Goal: Task Accomplishment & Management: Complete application form

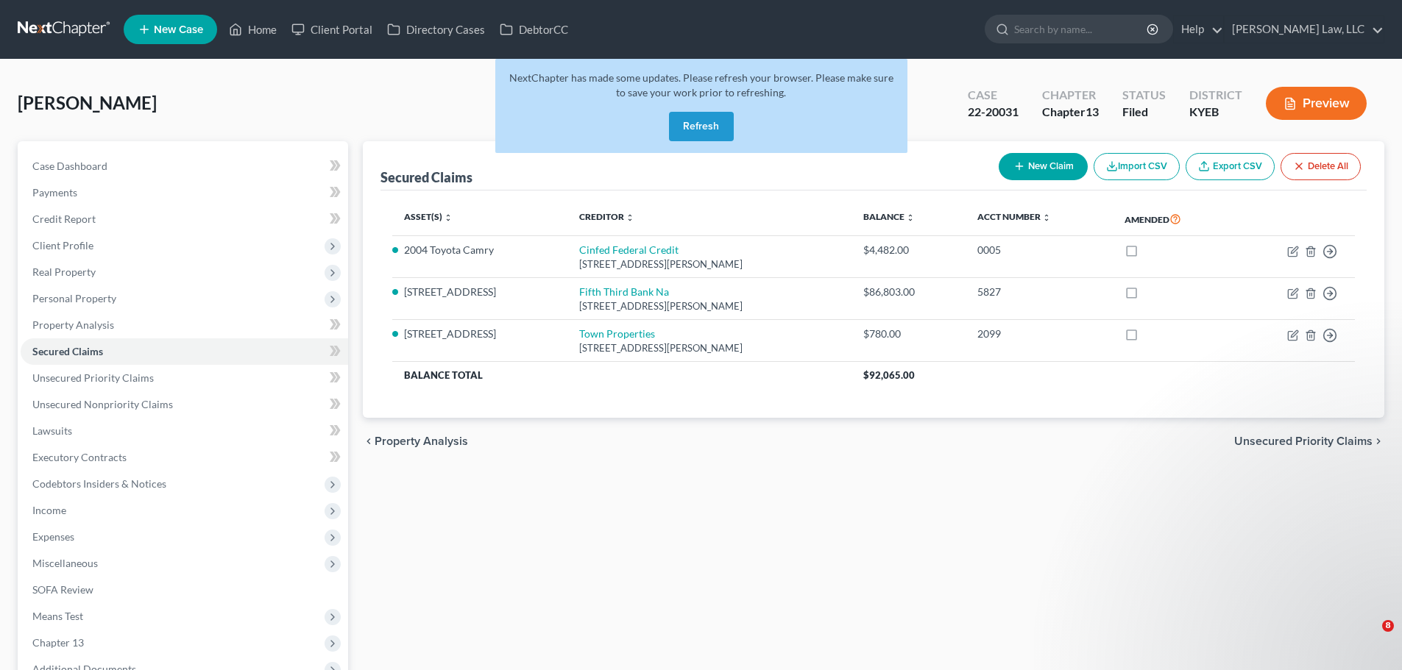
click at [1076, 32] on input "search" at bounding box center [1081, 28] width 135 height 27
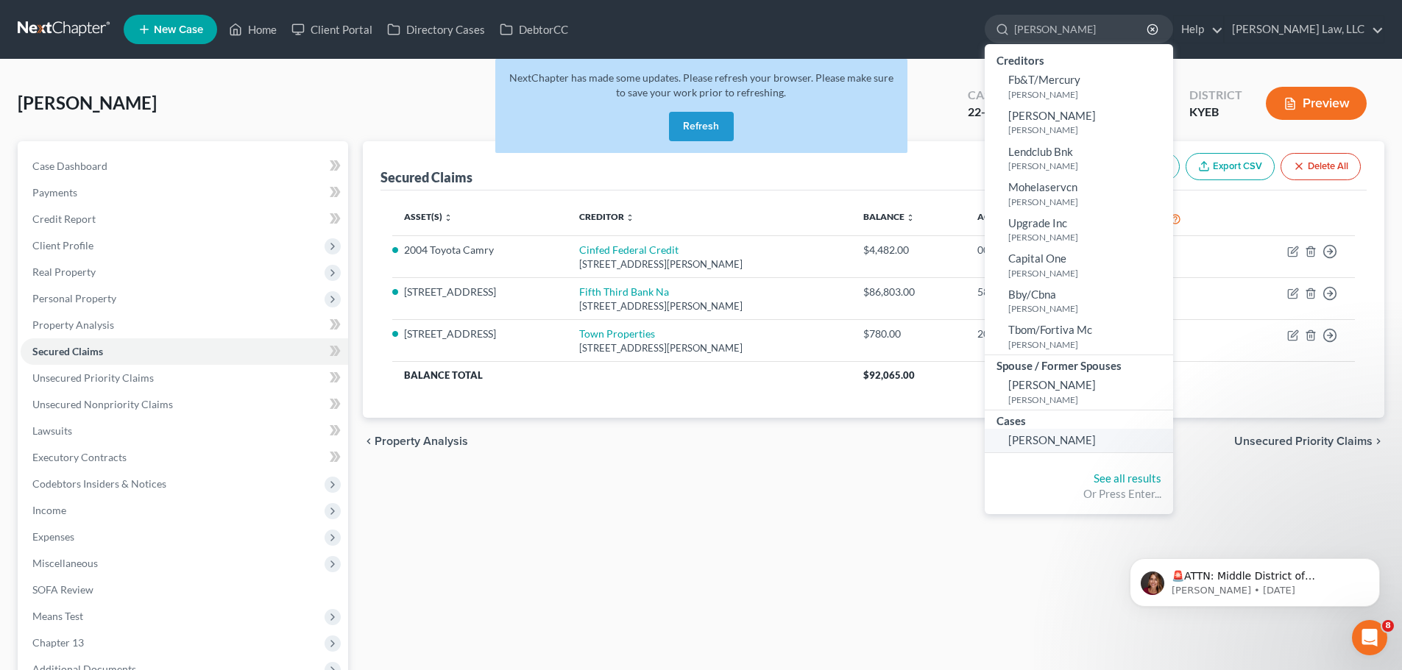
type input "[PERSON_NAME]"
click at [1054, 451] on link "[PERSON_NAME]" at bounding box center [1078, 440] width 188 height 23
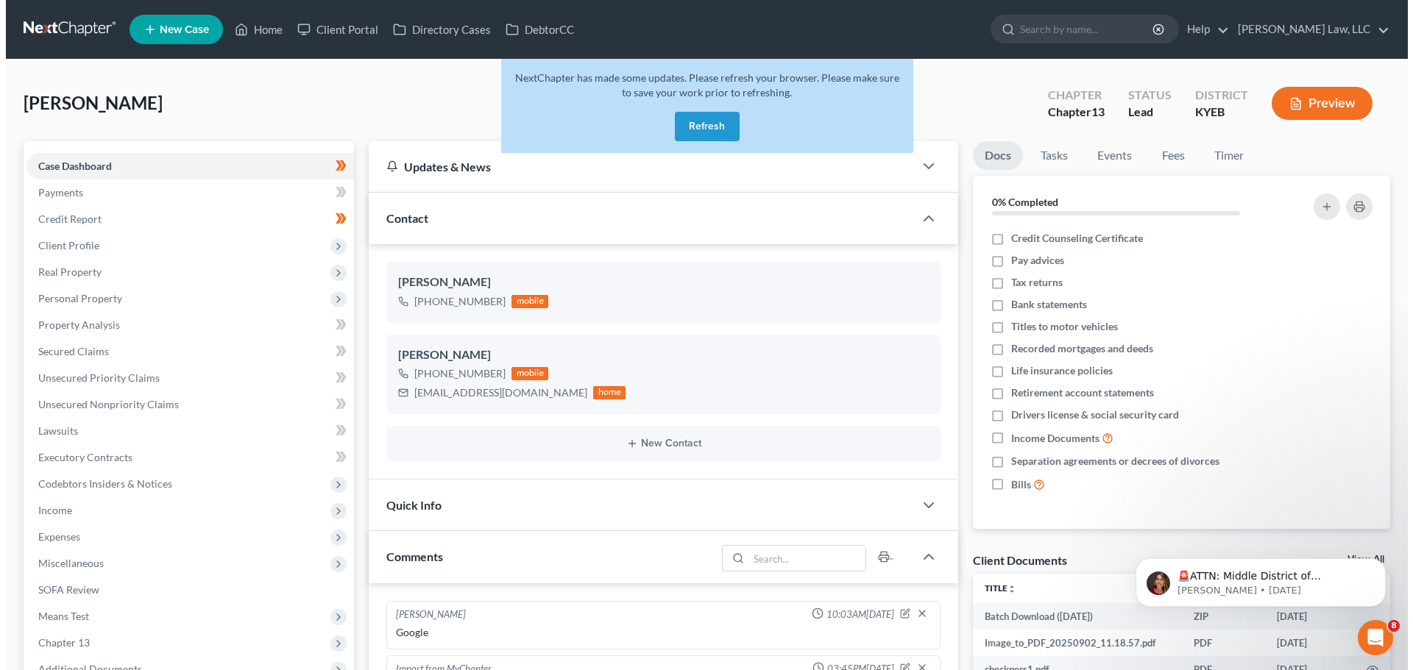
scroll to position [316, 0]
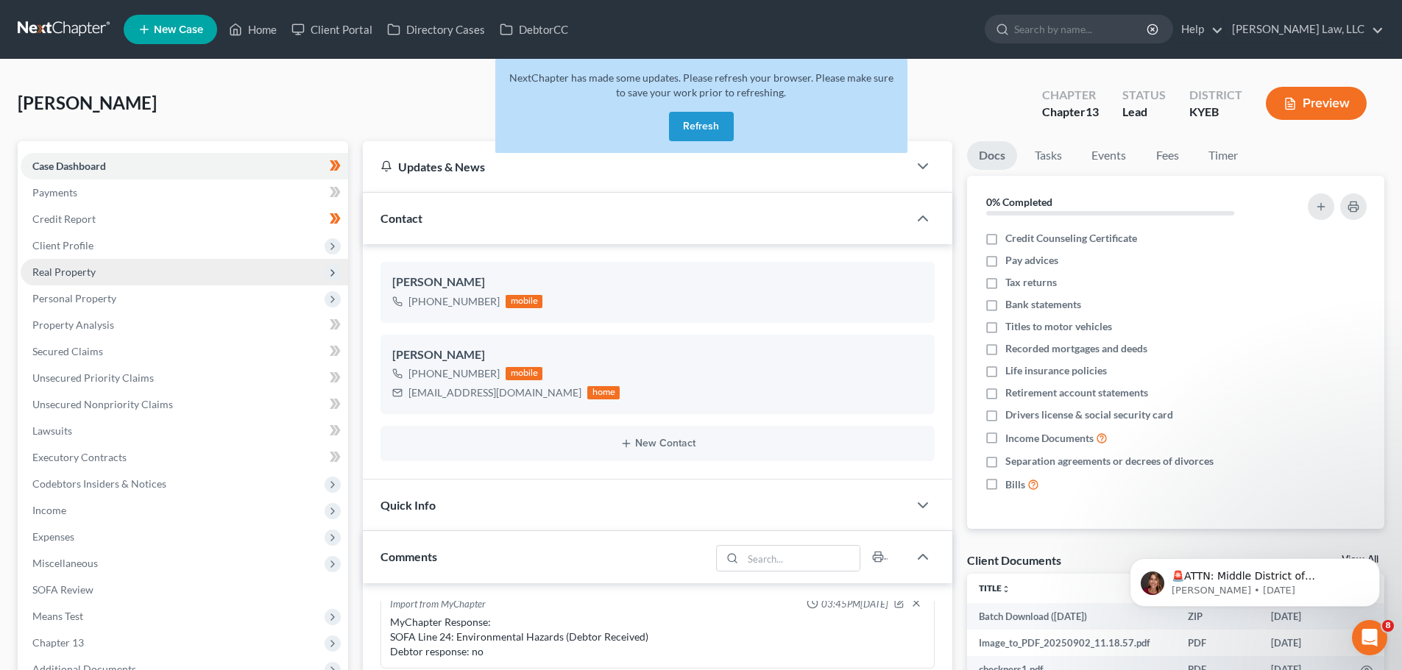
click at [59, 267] on span "Real Property" at bounding box center [63, 272] width 63 height 13
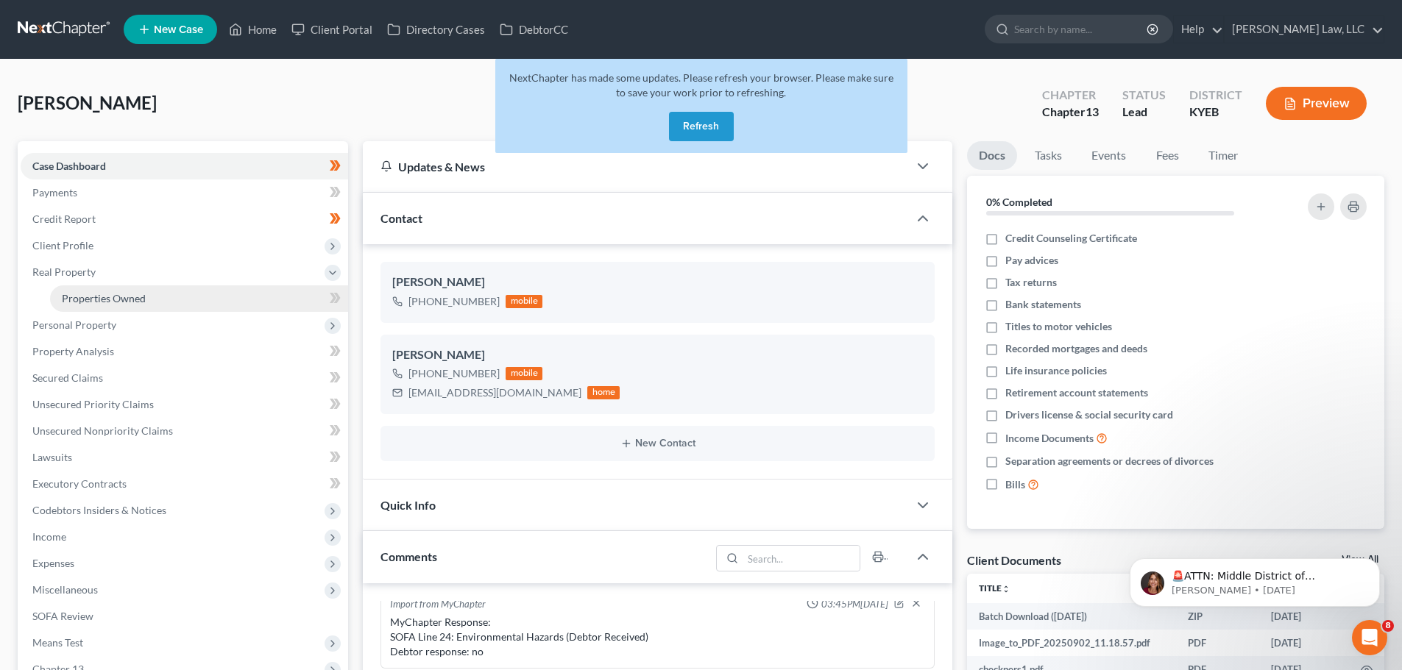
click at [63, 294] on span "Properties Owned" at bounding box center [104, 298] width 84 height 13
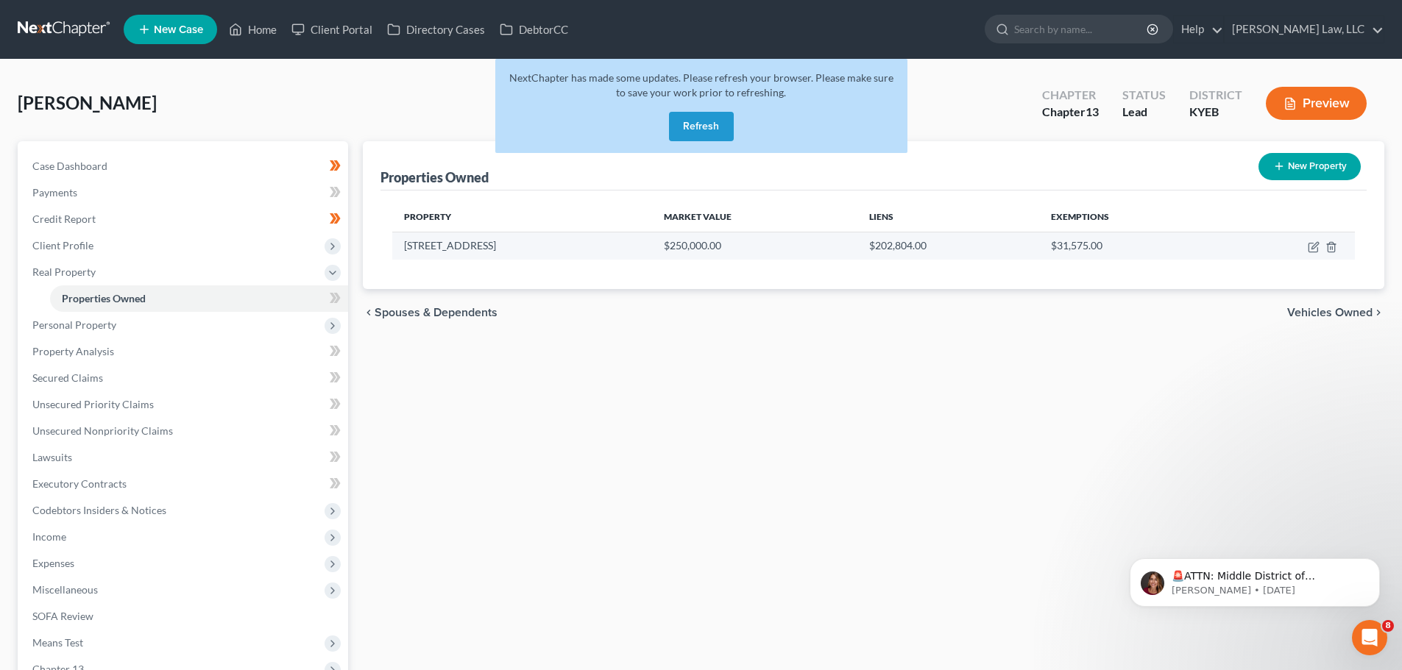
click at [1307, 247] on td at bounding box center [1288, 246] width 132 height 28
click at [1311, 248] on icon "button" at bounding box center [1313, 247] width 12 height 12
select select "18"
select select "3"
select select "1"
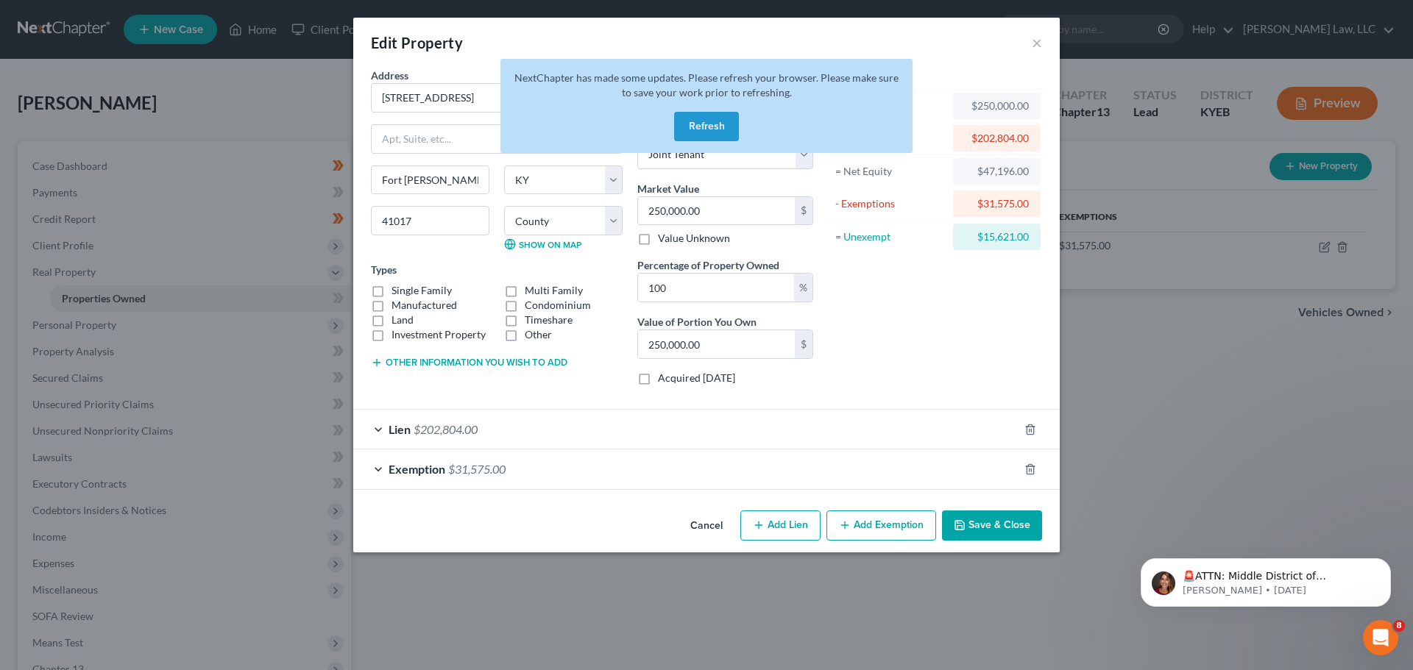
click at [703, 132] on button "Refresh" at bounding box center [706, 126] width 65 height 29
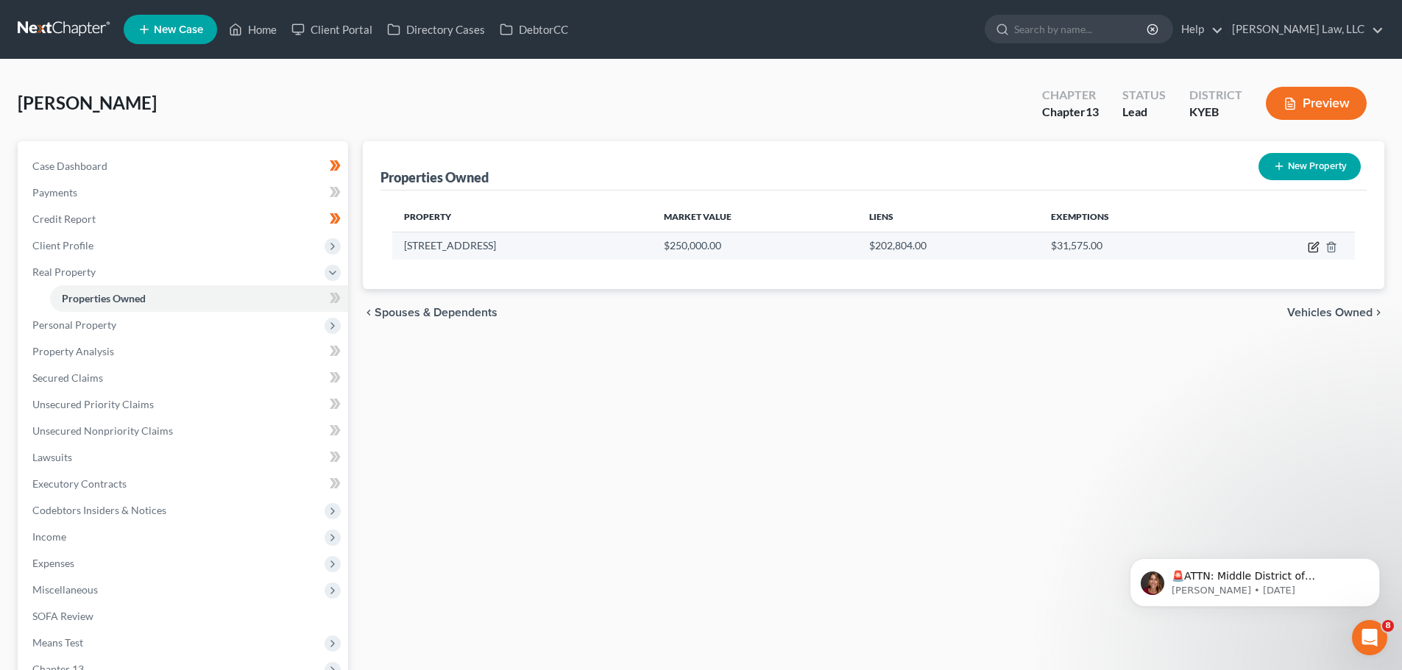
click at [1314, 246] on icon "button" at bounding box center [1313, 247] width 12 height 12
select select "18"
select select "3"
select select "1"
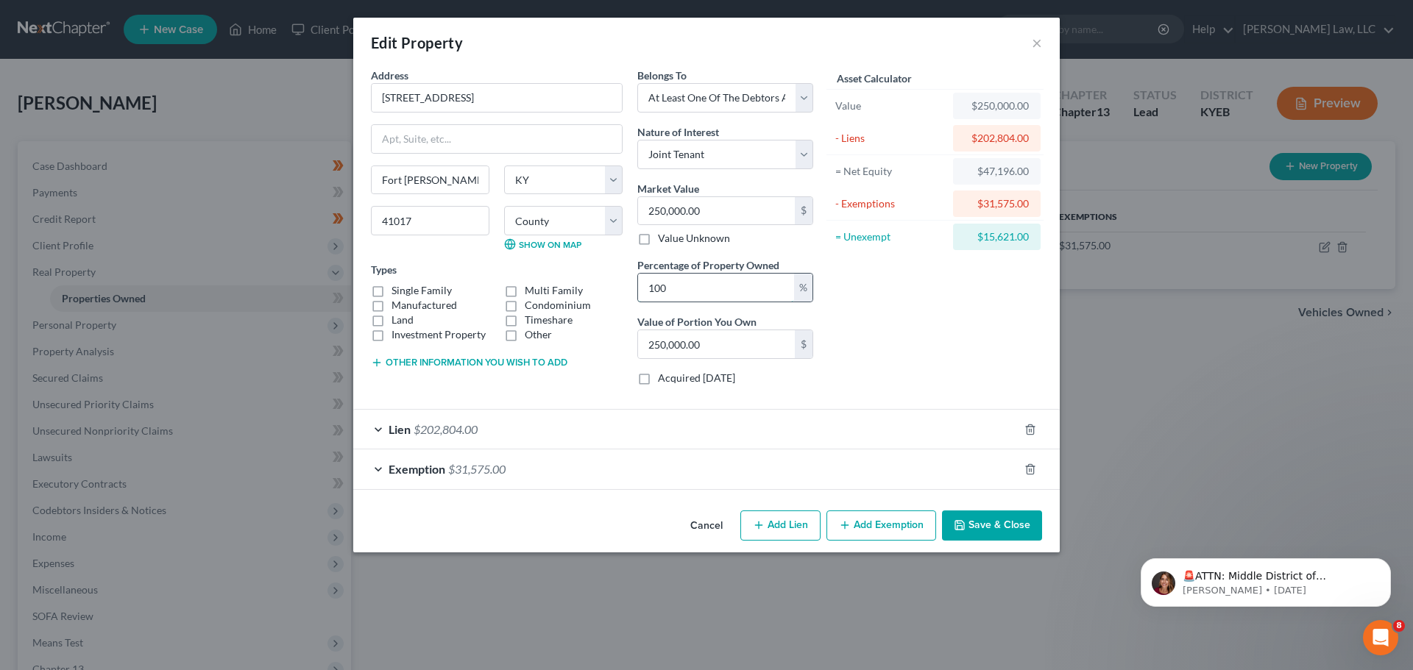
click at [716, 291] on input "100" at bounding box center [716, 288] width 156 height 28
drag, startPoint x: 682, startPoint y: 295, endPoint x: 652, endPoint y: 294, distance: 30.2
click at [653, 294] on input "100" at bounding box center [716, 288] width 156 height 28
type input "5"
type input "12,500.00"
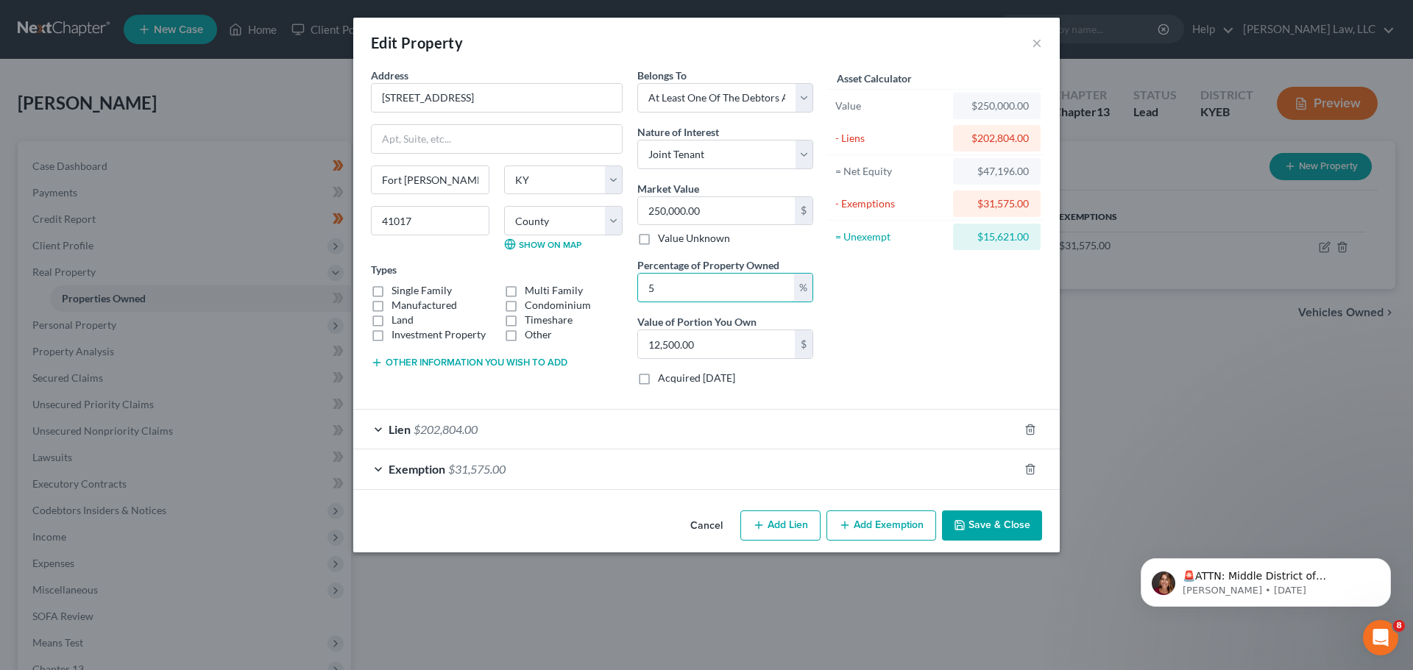
type input "50"
type input "125,000.00"
type input "50"
click at [1027, 469] on icon "button" at bounding box center [1029, 469] width 7 height 10
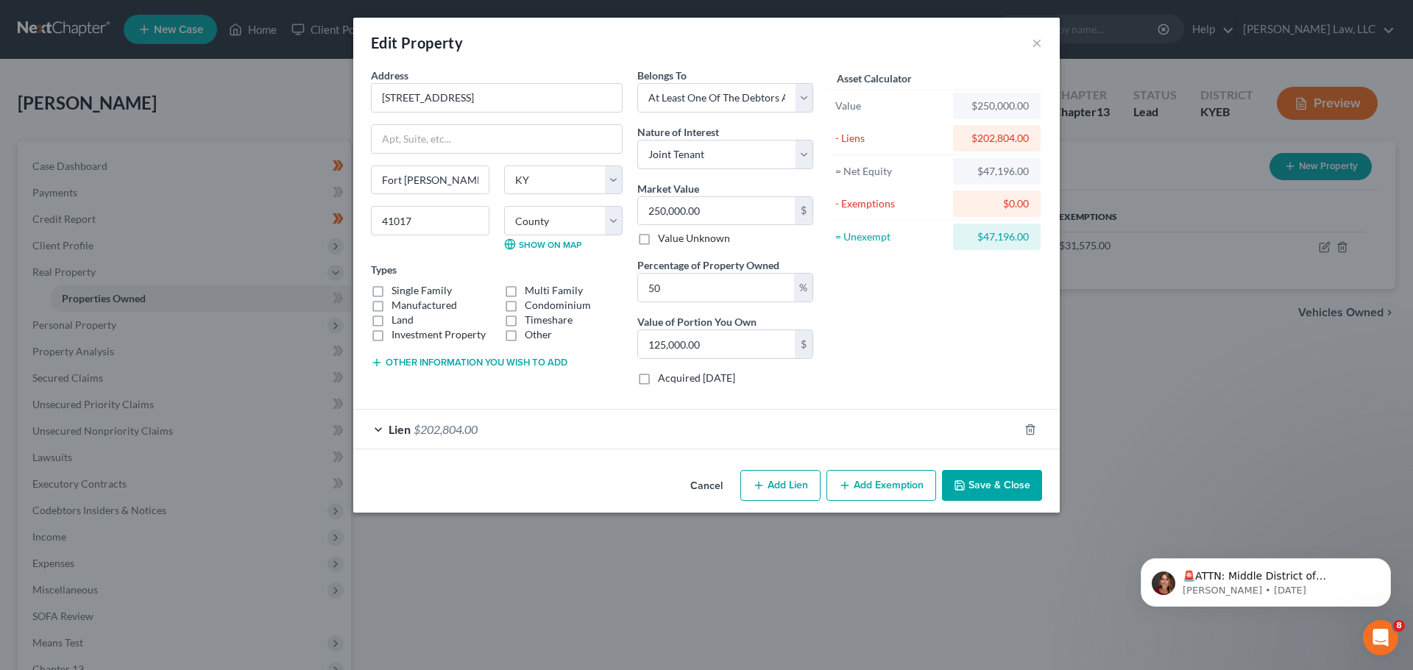
click at [988, 333] on div "Asset Calculator Value $250,000.00 - Liens $202,804.00 = Net Equity $47,196.00 …" at bounding box center [934, 233] width 229 height 330
click at [480, 437] on div "Lien $202,804.00" at bounding box center [685, 429] width 665 height 39
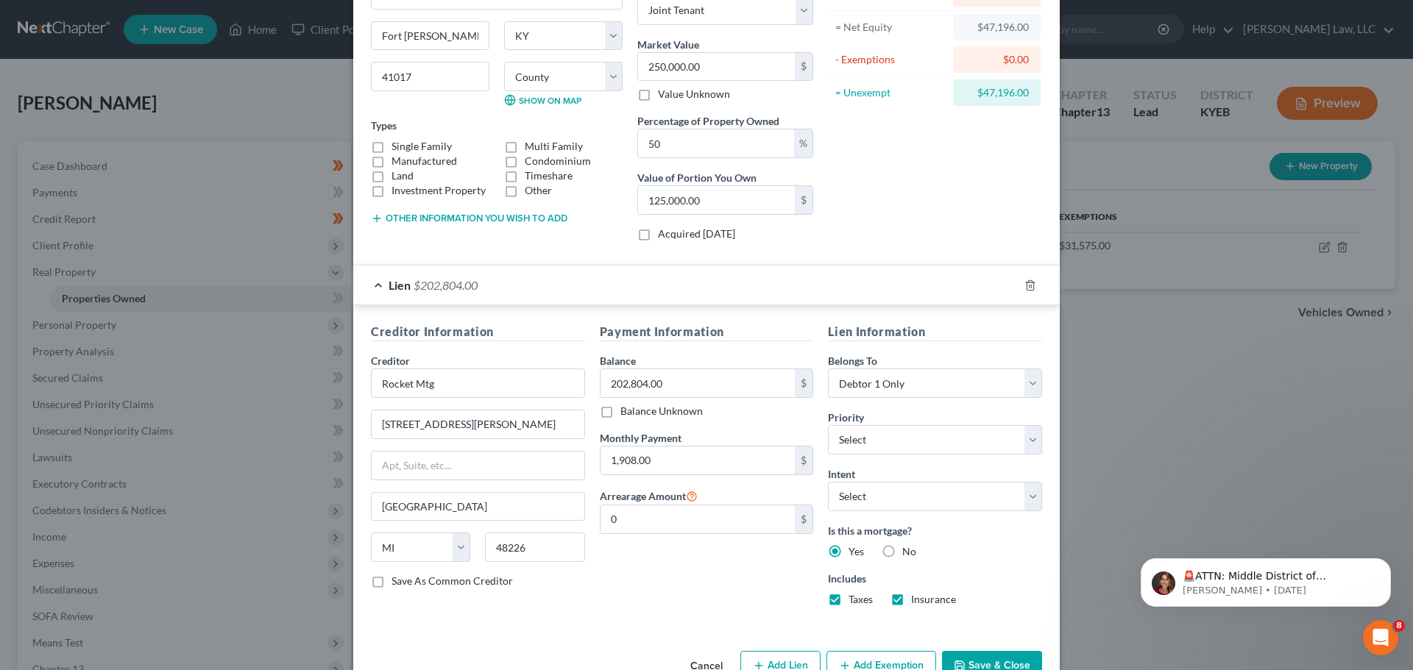
scroll to position [147, 0]
click at [872, 509] on div "Lien Information Belongs To * Select Debtor 1 Only Debtor 2 Only Debtor 1 And D…" at bounding box center [934, 467] width 229 height 295
click at [870, 495] on select "Select Surrender Redeem Reaffirm Avoid Other" at bounding box center [935, 493] width 214 height 29
select select "2"
click at [828, 479] on select "Select Surrender Redeem Reaffirm Avoid Other" at bounding box center [935, 493] width 214 height 29
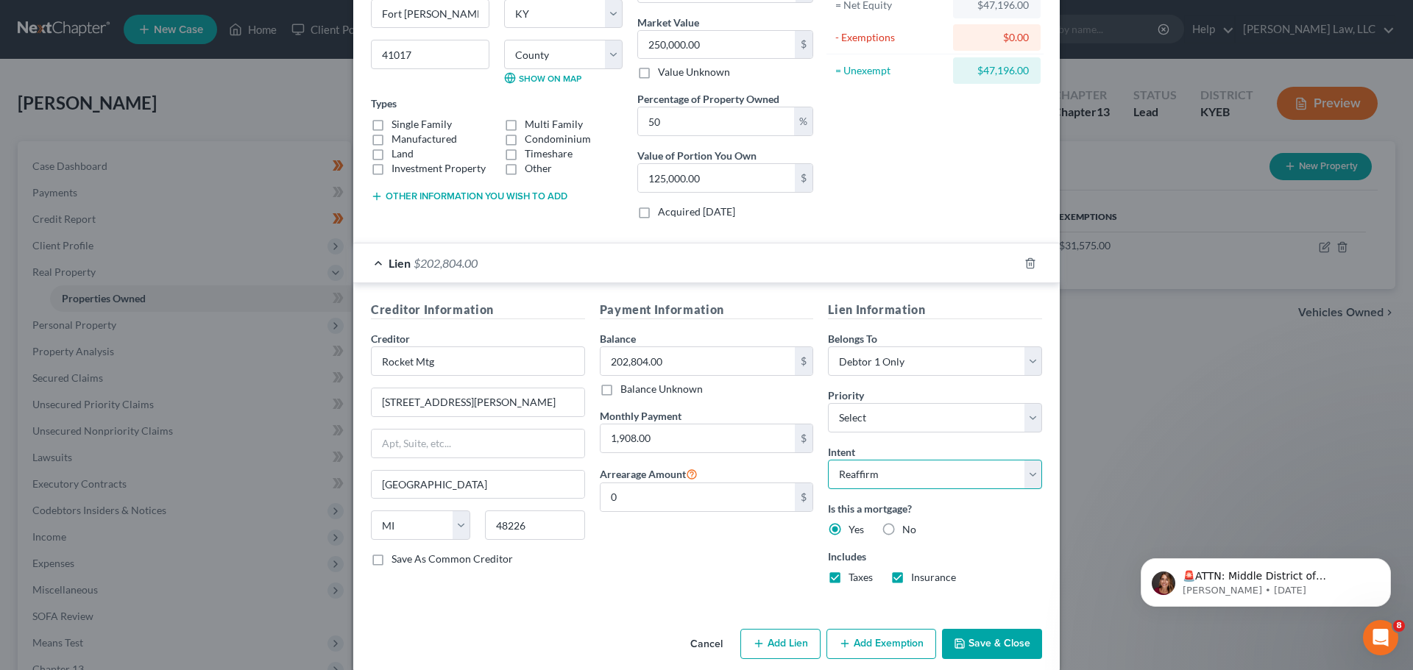
scroll to position [185, 0]
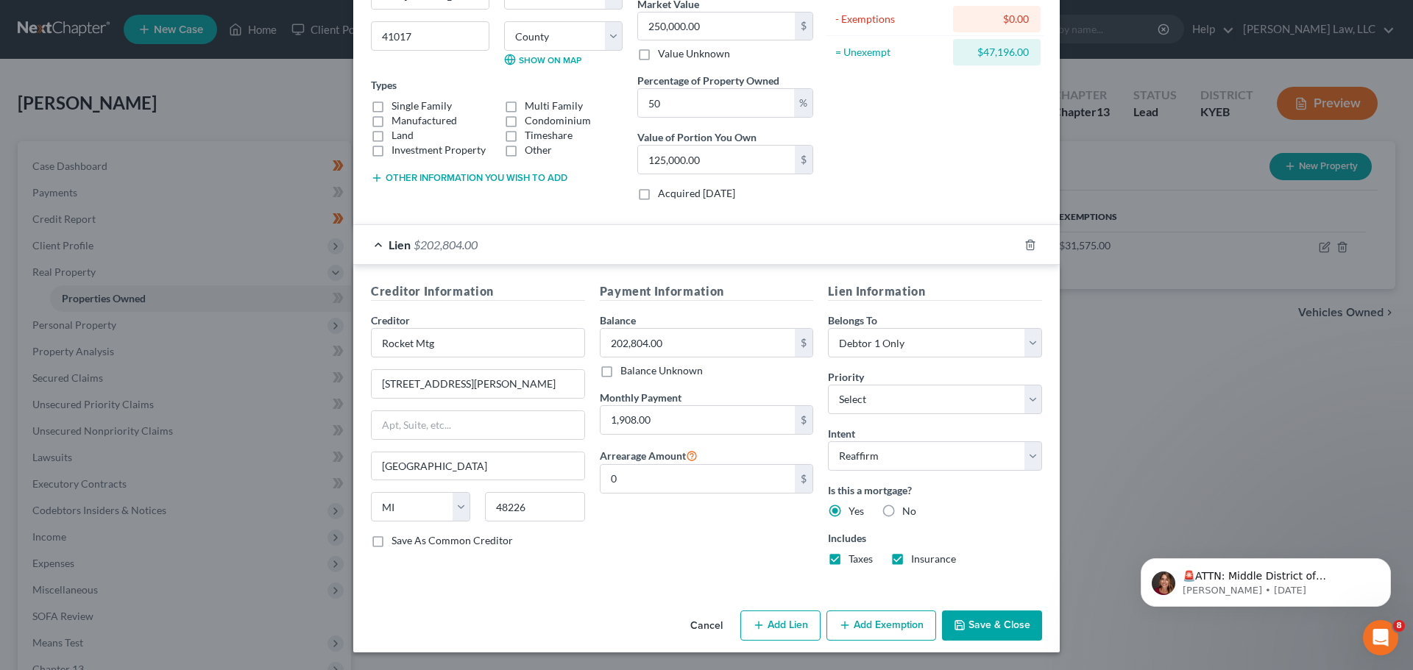
click at [1011, 625] on button "Save & Close" at bounding box center [992, 626] width 100 height 31
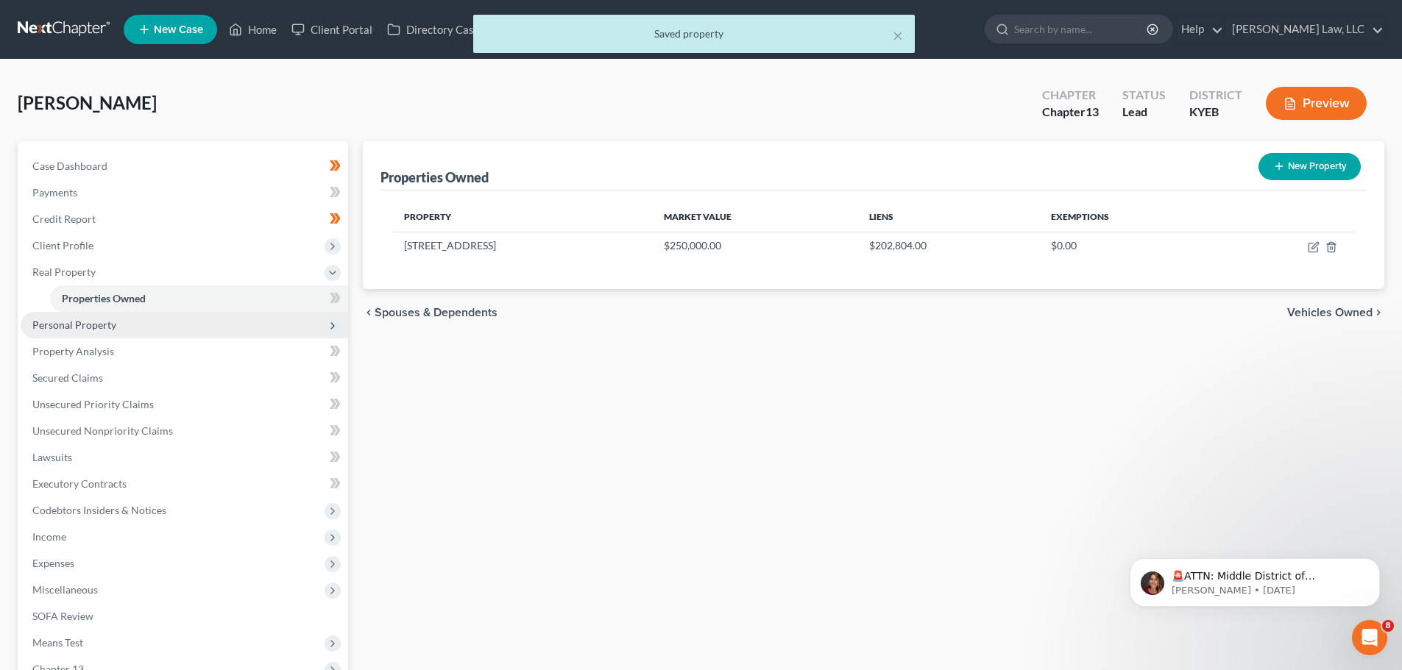
click at [97, 333] on span "Personal Property" at bounding box center [184, 325] width 327 height 26
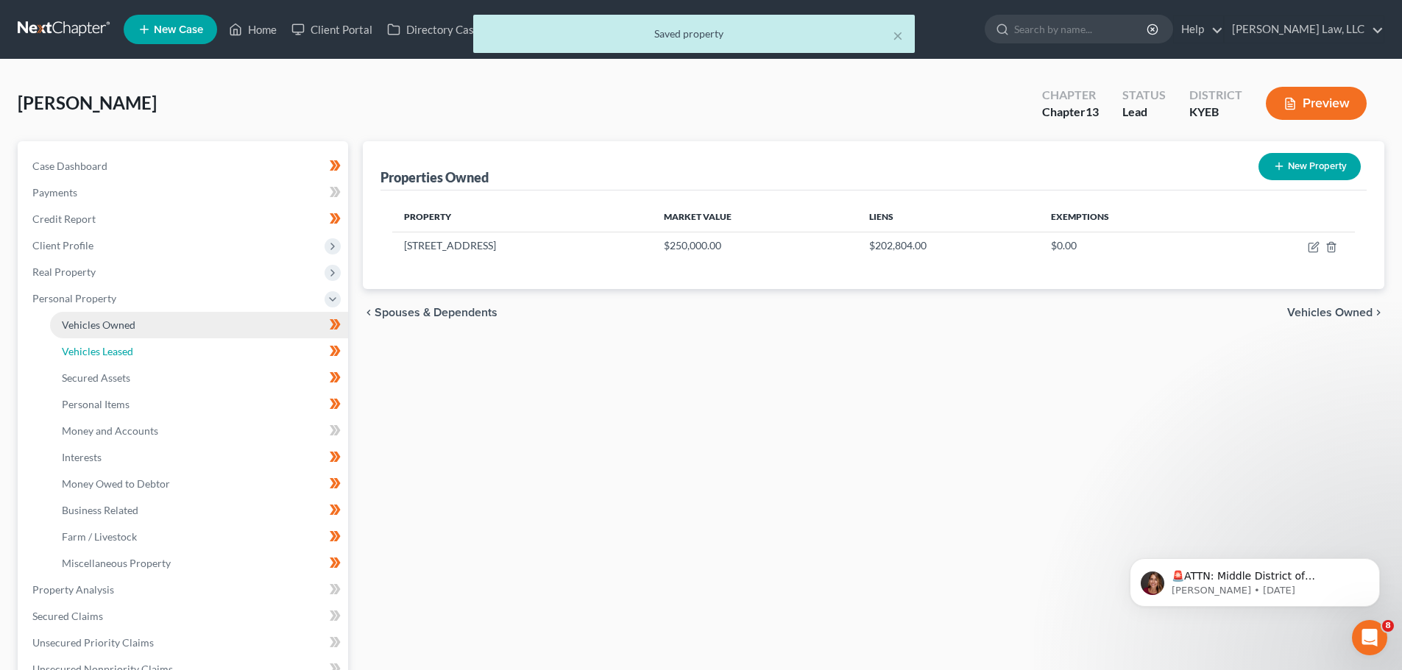
click at [98, 341] on link "Vehicles Leased" at bounding box center [199, 351] width 298 height 26
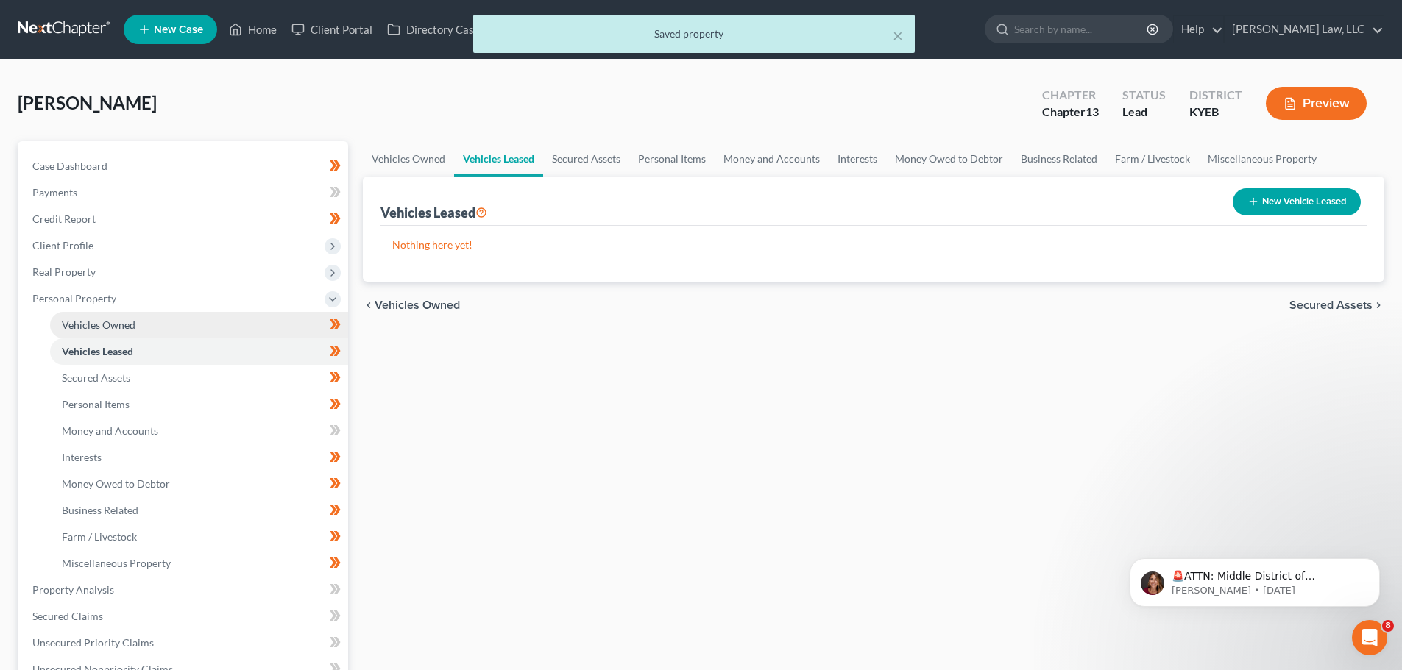
click at [99, 330] on span "Vehicles Owned" at bounding box center [99, 325] width 74 height 13
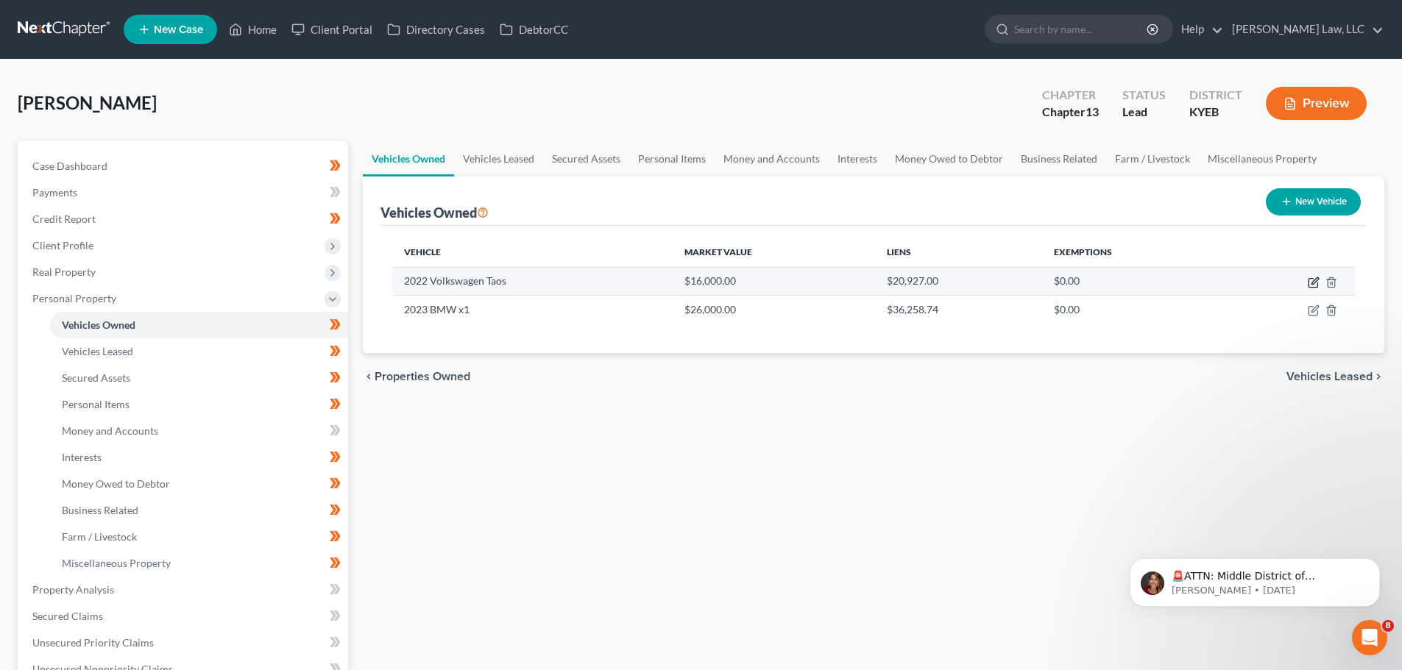
click at [1312, 280] on icon "button" at bounding box center [1313, 283] width 12 height 12
select select "0"
select select "4"
select select "2"
select select "3"
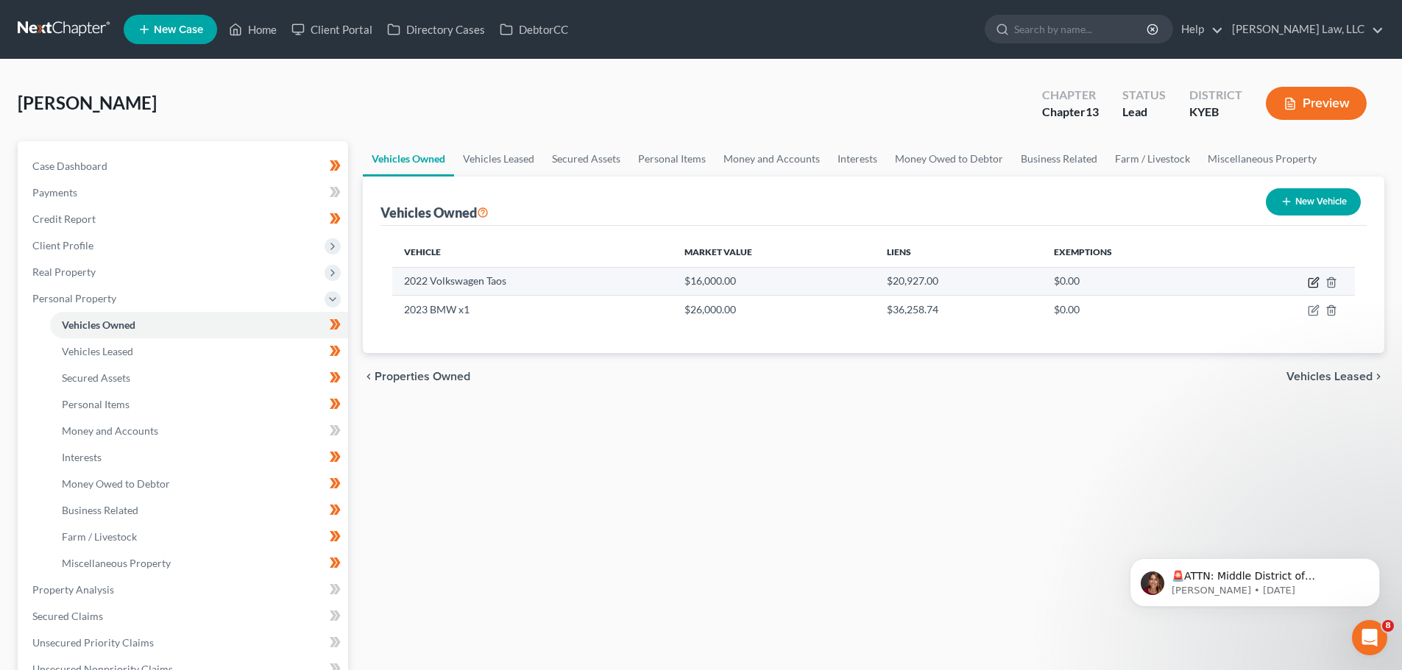
select select "45"
select select "3"
select select "2"
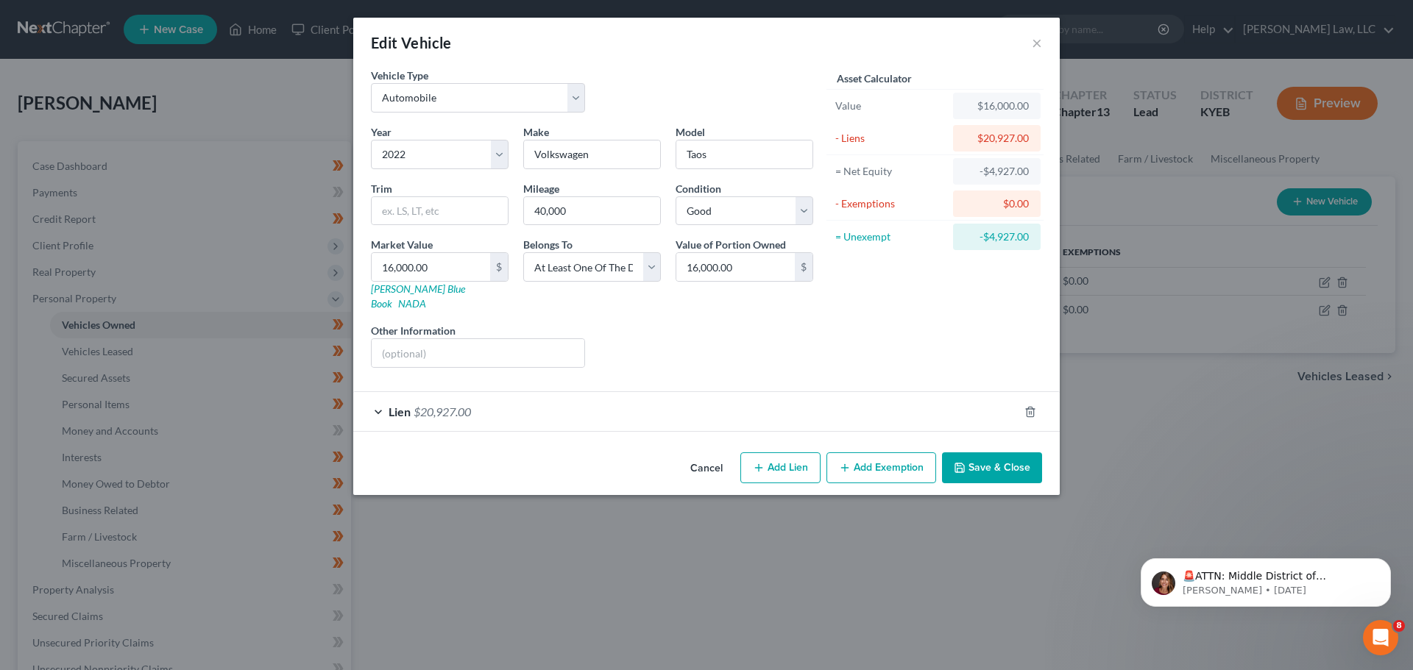
click at [444, 405] on span "$20,927.00" at bounding box center [441, 412] width 57 height 14
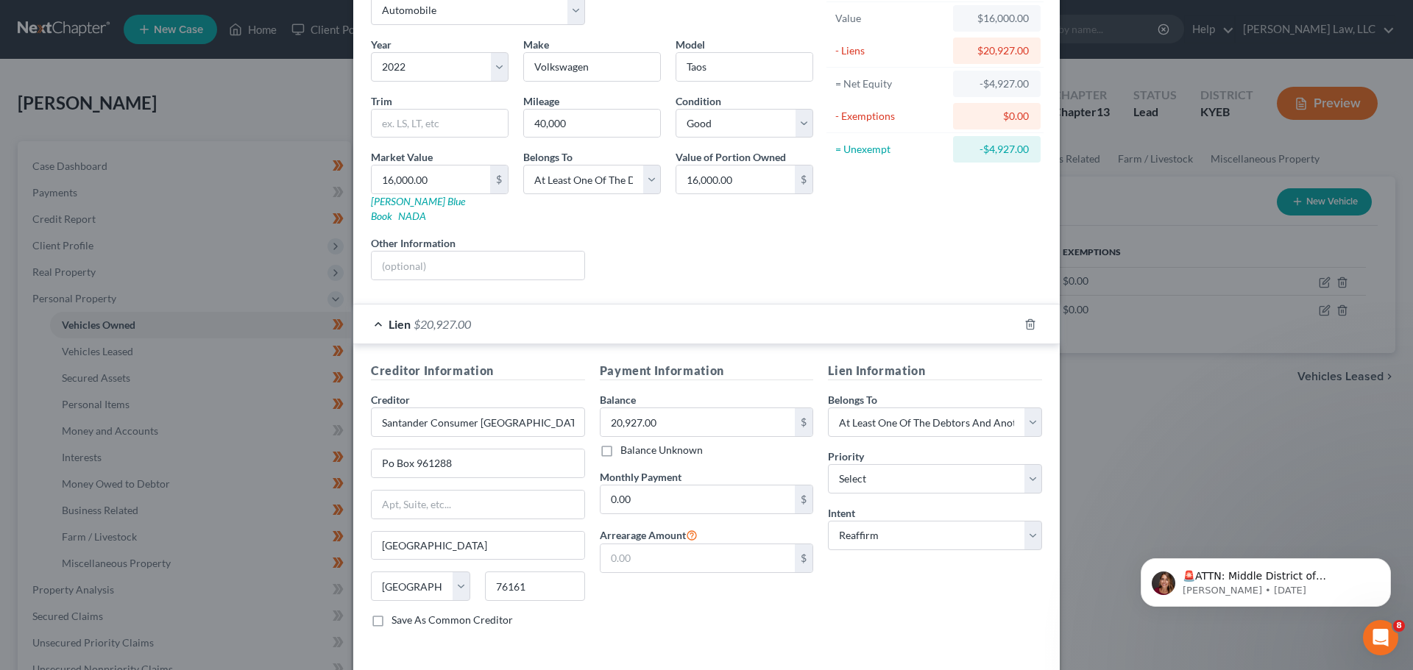
scroll to position [61, 0]
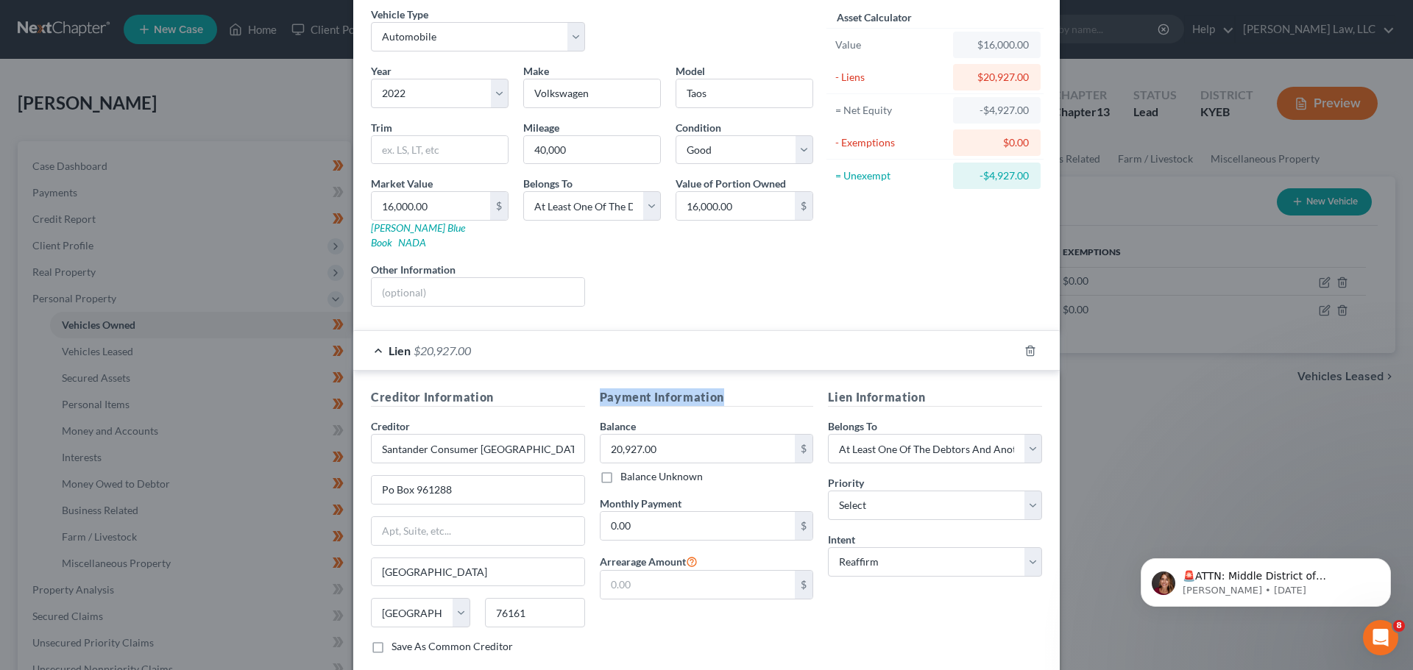
drag, startPoint x: 717, startPoint y: 382, endPoint x: 594, endPoint y: 388, distance: 122.3
click at [600, 388] on h5 "Payment Information" at bounding box center [707, 397] width 214 height 18
click at [667, 388] on h5 "Payment Information" at bounding box center [707, 397] width 214 height 18
drag, startPoint x: 716, startPoint y: 383, endPoint x: 596, endPoint y: 378, distance: 120.0
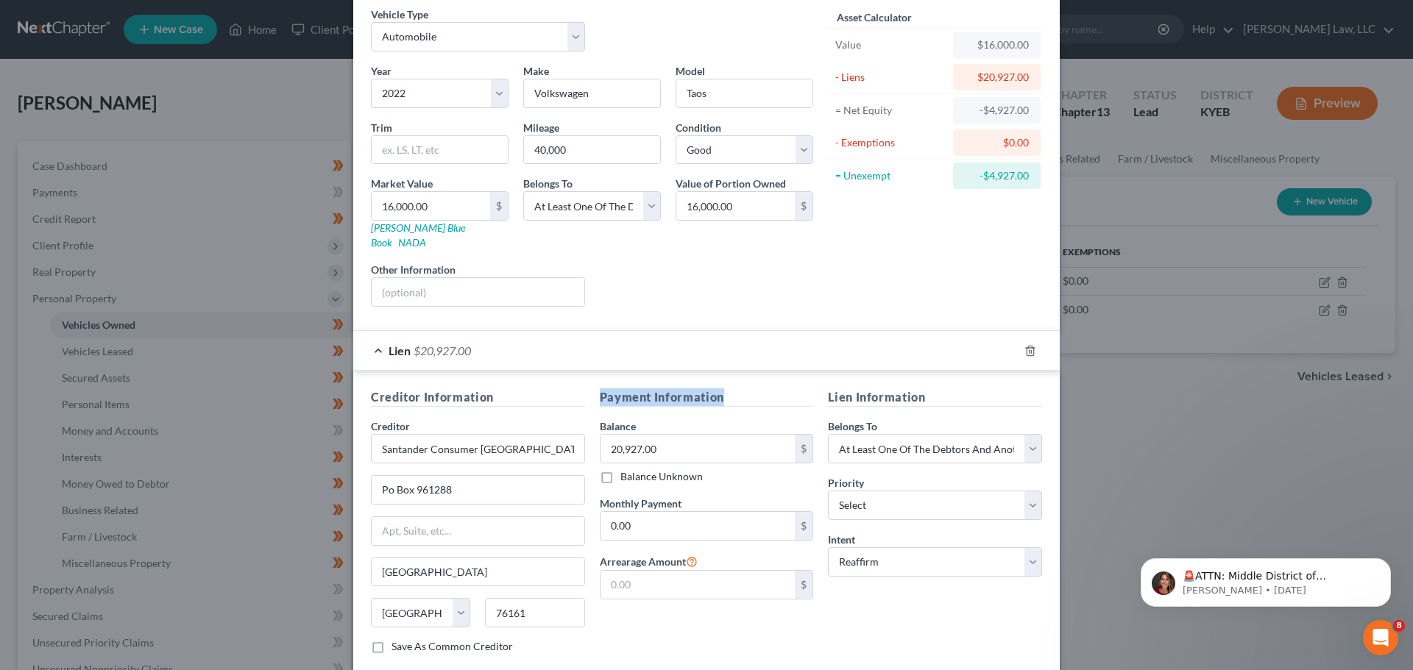
click at [600, 388] on h5 "Payment Information" at bounding box center [707, 397] width 214 height 18
click at [689, 388] on h5 "Payment Information" at bounding box center [707, 397] width 214 height 18
drag, startPoint x: 714, startPoint y: 383, endPoint x: 617, endPoint y: 384, distance: 97.1
click at [600, 388] on h5 "Payment Information" at bounding box center [707, 397] width 214 height 18
click at [700, 388] on h5 "Payment Information" at bounding box center [707, 397] width 214 height 18
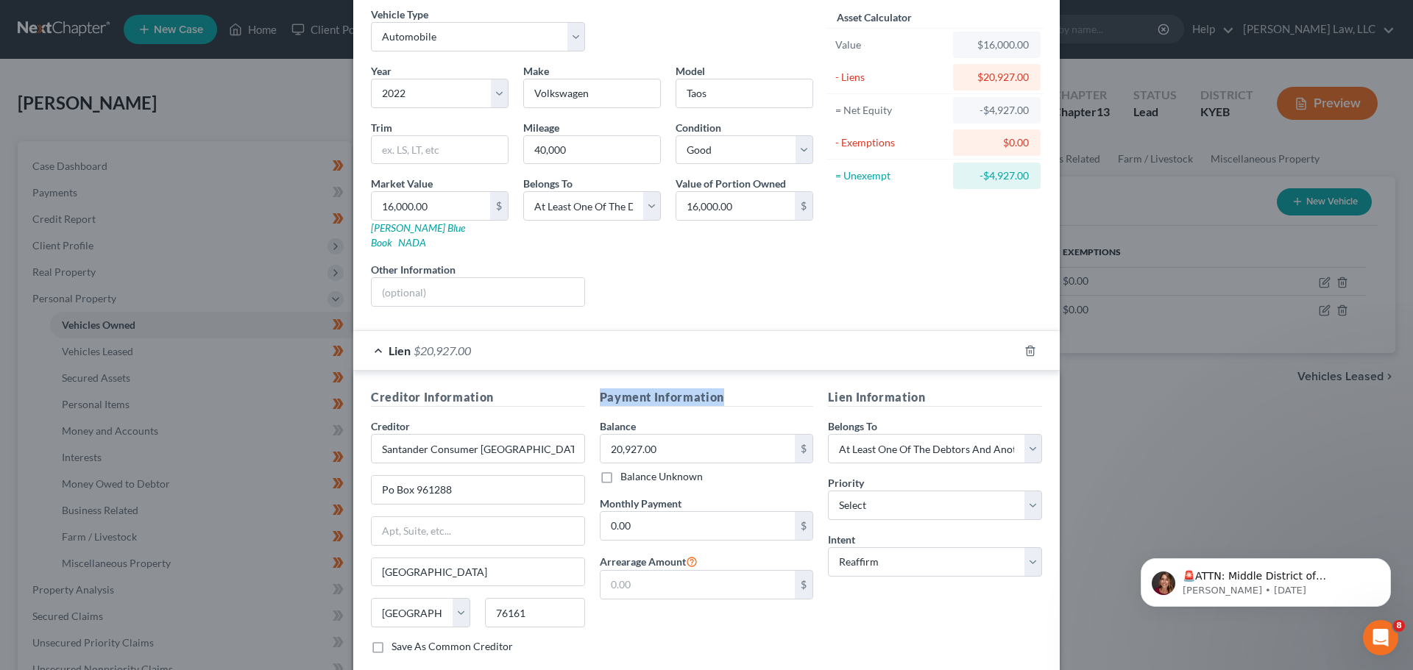
drag, startPoint x: 714, startPoint y: 383, endPoint x: 592, endPoint y: 386, distance: 122.9
click at [592, 388] on div "Payment Information Balance 20,927.00 $ Balance Unknown Balance Undetermined 20…" at bounding box center [706, 526] width 229 height 277
click at [720, 388] on h5 "Payment Information" at bounding box center [707, 397] width 214 height 18
click at [864, 491] on select "Select 1st 2nd 3rd 4th 5th 6th 7th 8th 9th 10th 11th 12th 13th 14th 15th 16th 1…" at bounding box center [935, 505] width 214 height 29
select select "0"
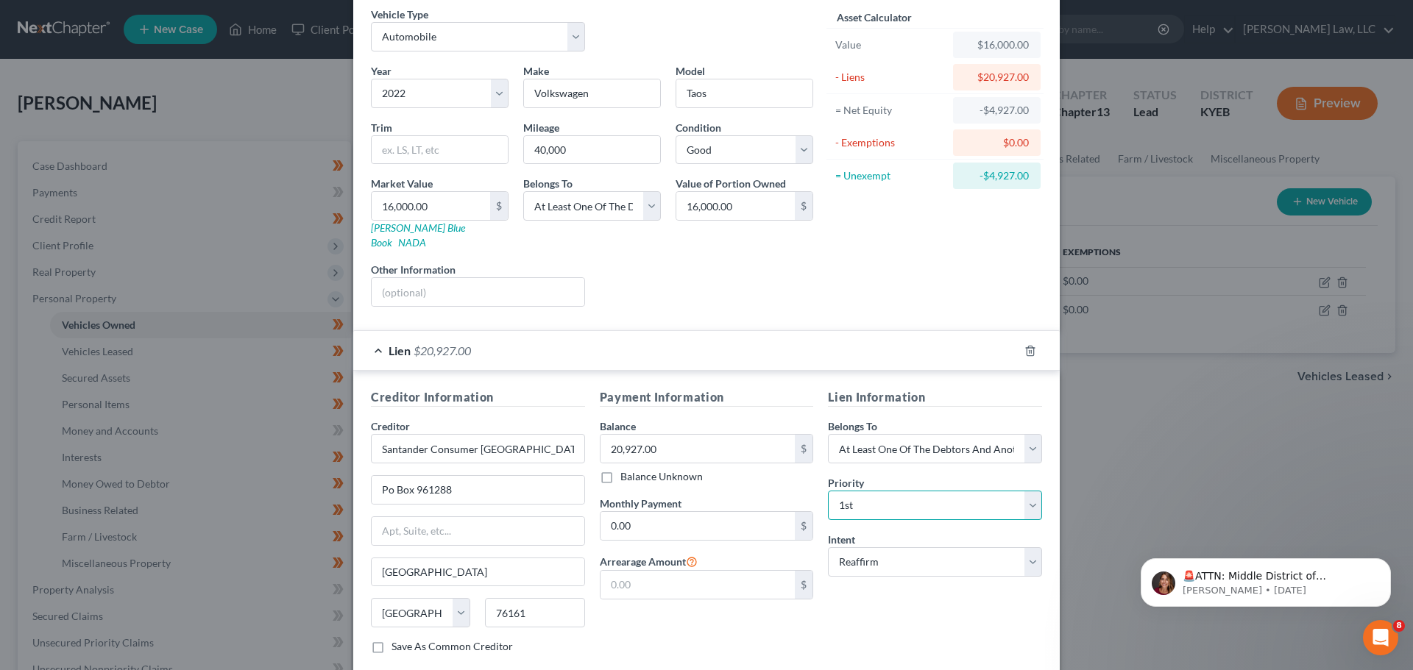
click at [828, 491] on select "Select 1st 2nd 3rd 4th 5th 6th 7th 8th 9th 10th 11th 12th 13th 14th 15th 16th 1…" at bounding box center [935, 505] width 214 height 29
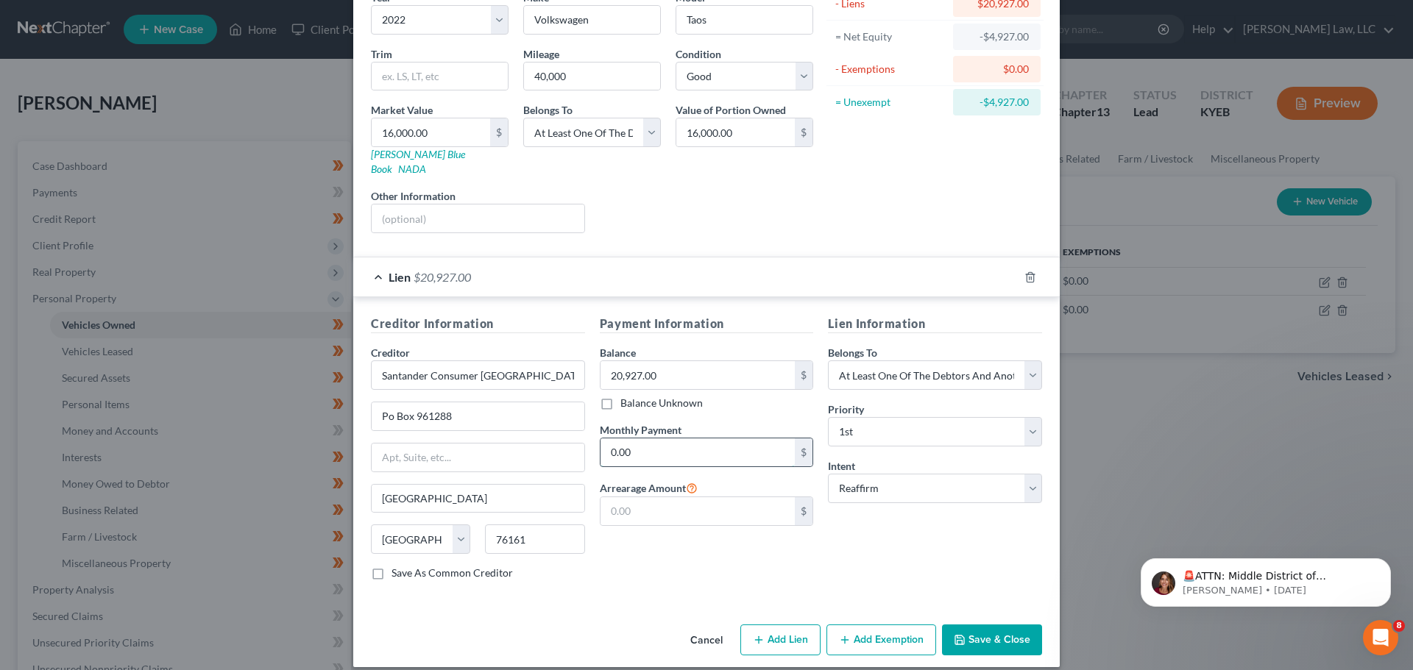
click at [628, 438] on input "0.00" at bounding box center [697, 452] width 195 height 28
click at [1007, 625] on button "Save & Close" at bounding box center [992, 640] width 100 height 31
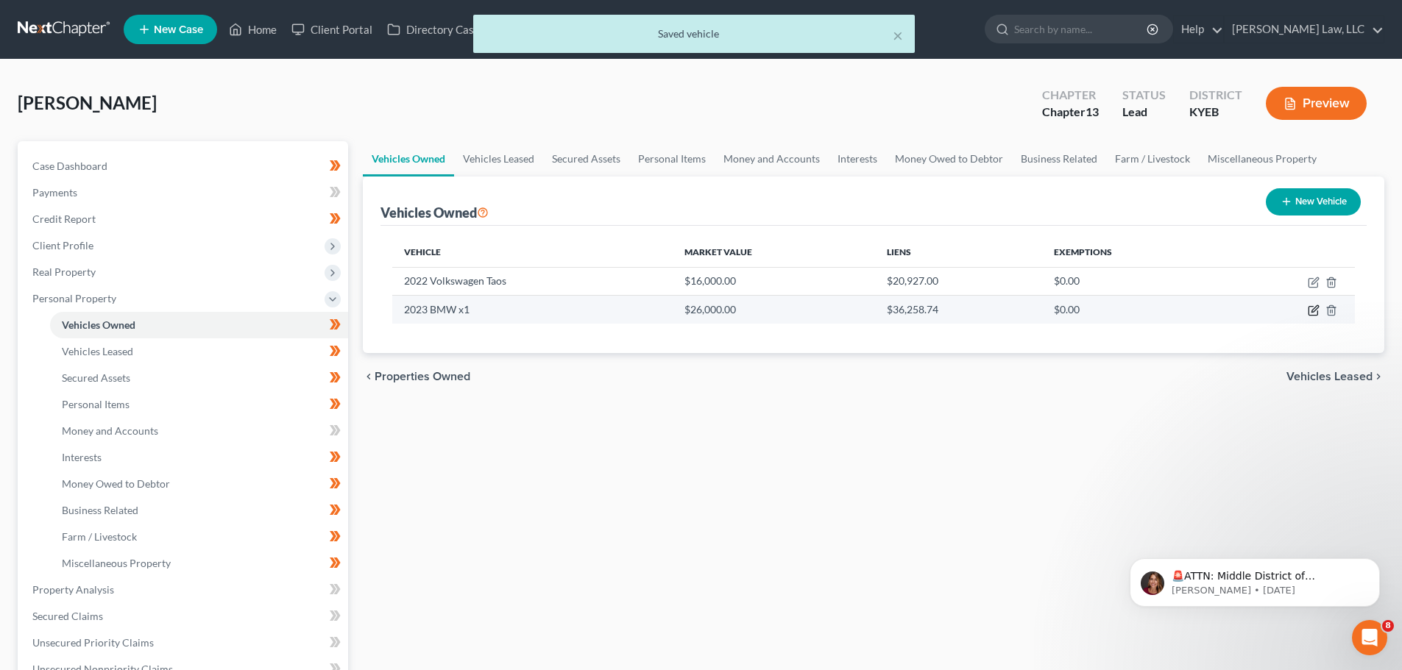
click at [1315, 306] on icon "button" at bounding box center [1313, 311] width 12 height 12
select select "0"
select select "3"
select select "2"
select select "0"
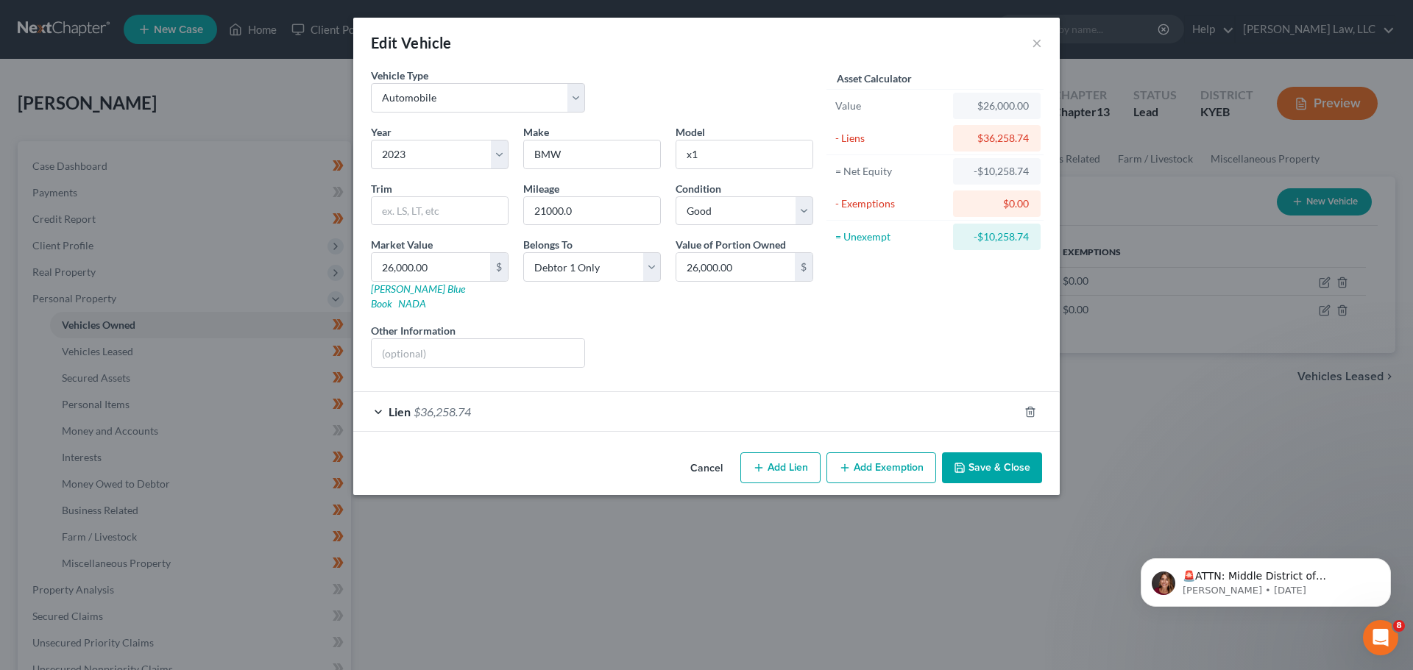
click at [537, 403] on div "Lien $36,258.74" at bounding box center [685, 411] width 665 height 39
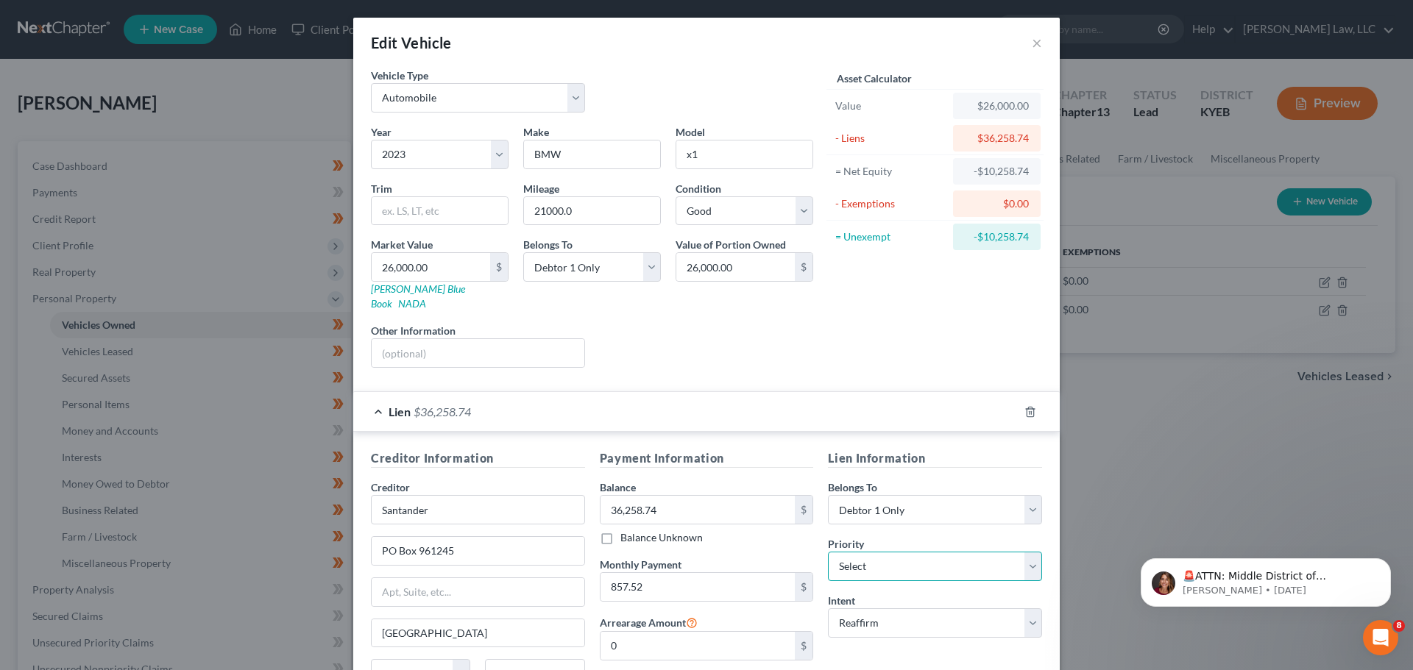
click at [907, 558] on select "Select 1st 2nd 3rd 4th 5th 6th 7th 8th 9th 10th 11th 12th 13th 14th 15th 16th 1…" at bounding box center [935, 566] width 214 height 29
select select "0"
click at [828, 552] on select "Select 1st 2nd 3rd 4th 5th 6th 7th 8th 9th 10th 11th 12th 13th 14th 15th 16th 1…" at bounding box center [935, 566] width 214 height 29
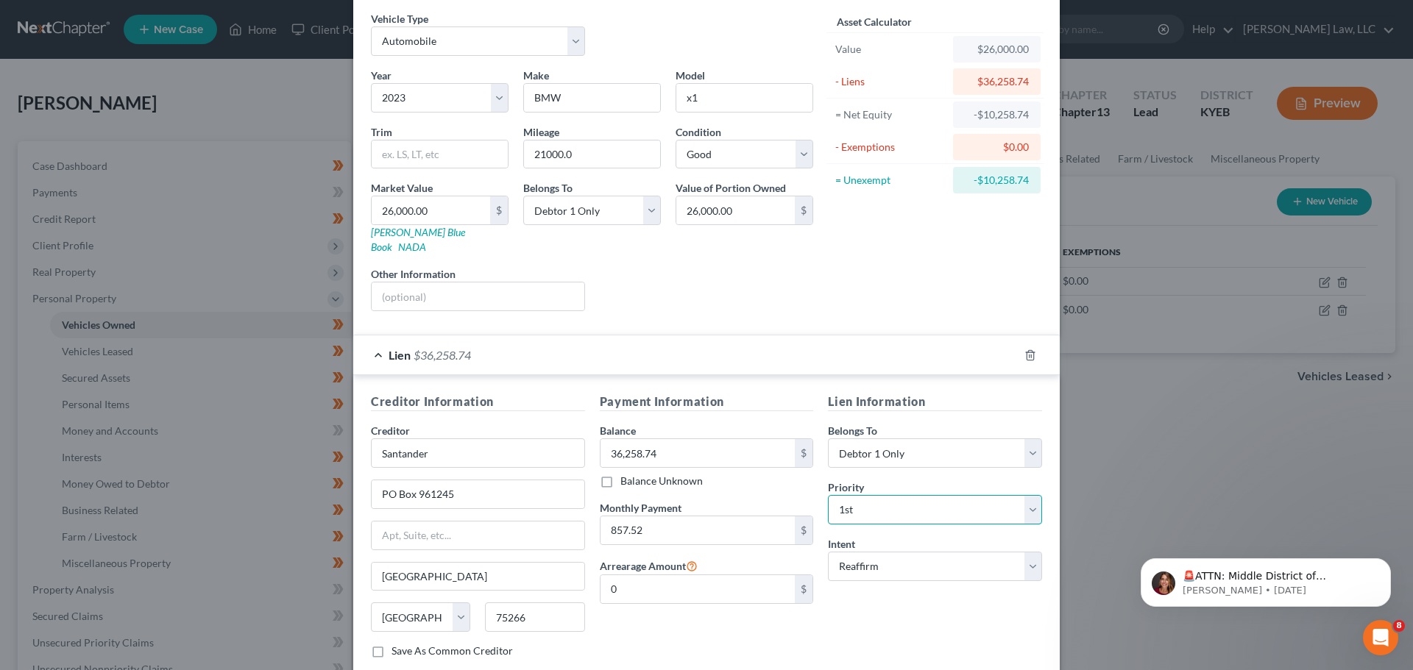
scroll to position [74, 0]
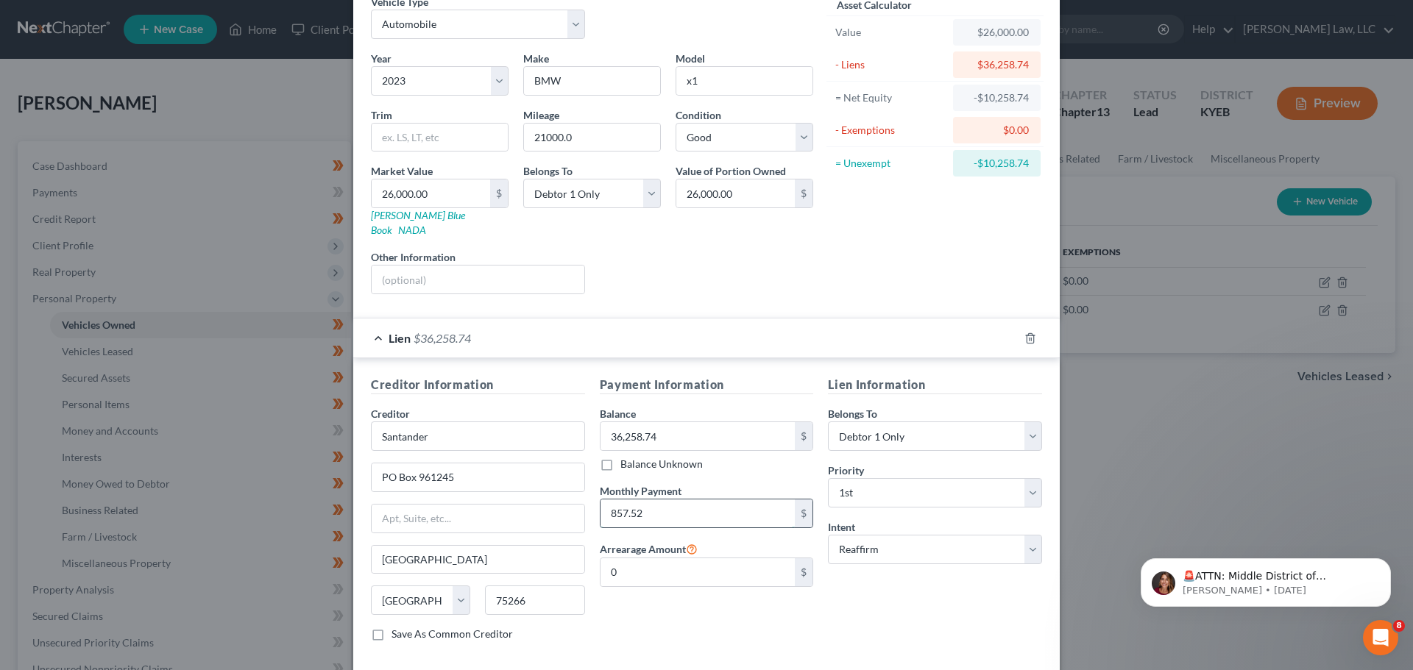
click at [653, 505] on input "857.52" at bounding box center [697, 514] width 195 height 28
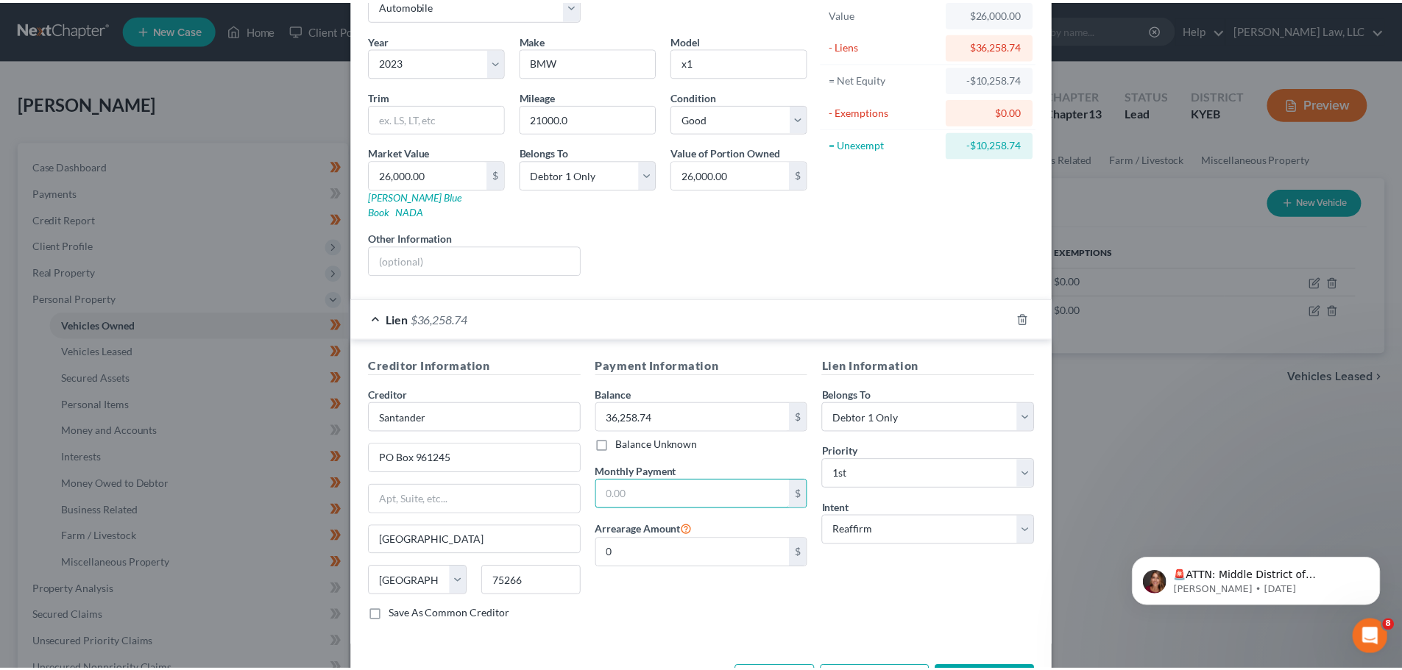
scroll to position [135, 0]
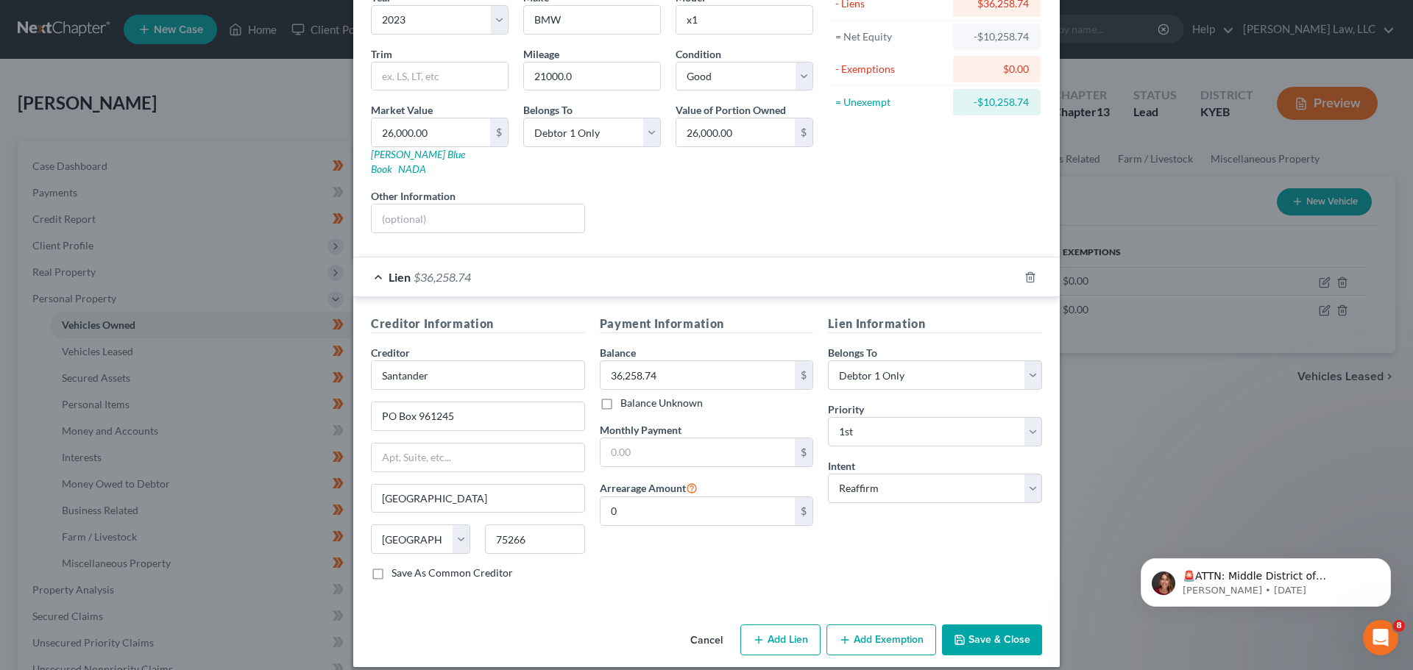
click at [978, 625] on button "Save & Close" at bounding box center [992, 640] width 100 height 31
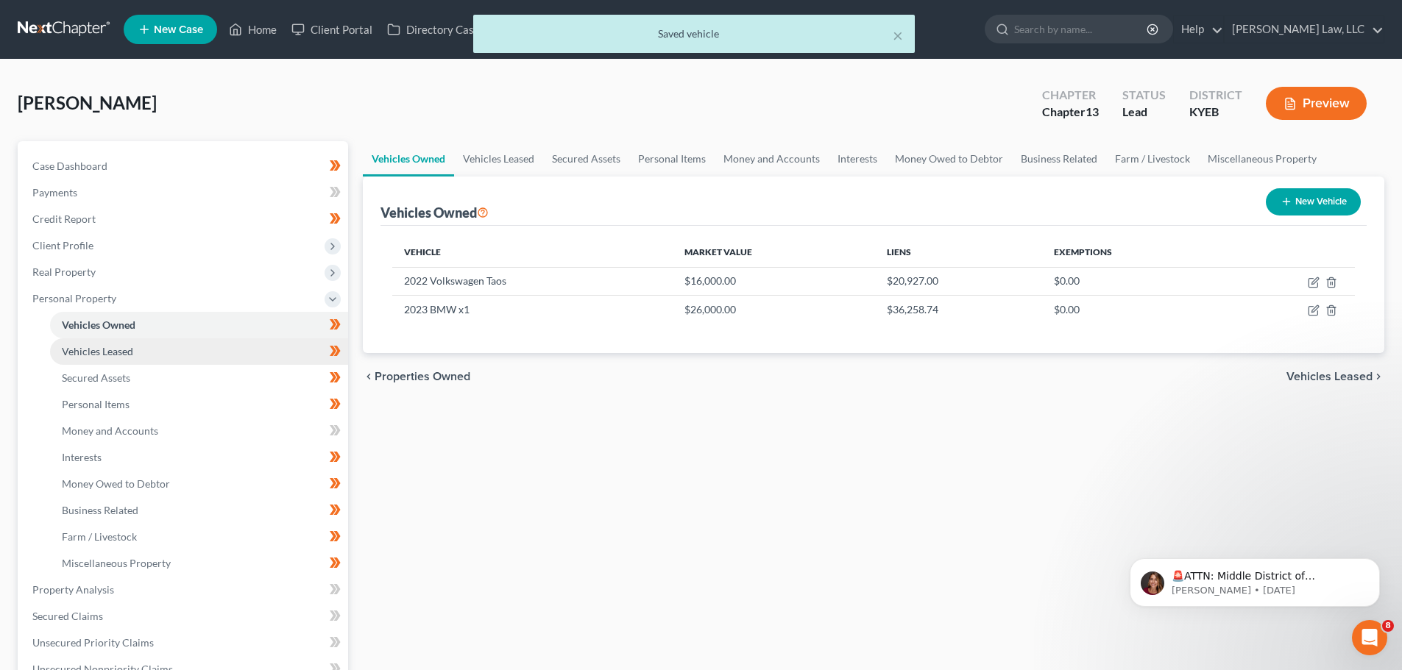
click at [74, 356] on span "Vehicles Leased" at bounding box center [97, 351] width 71 height 13
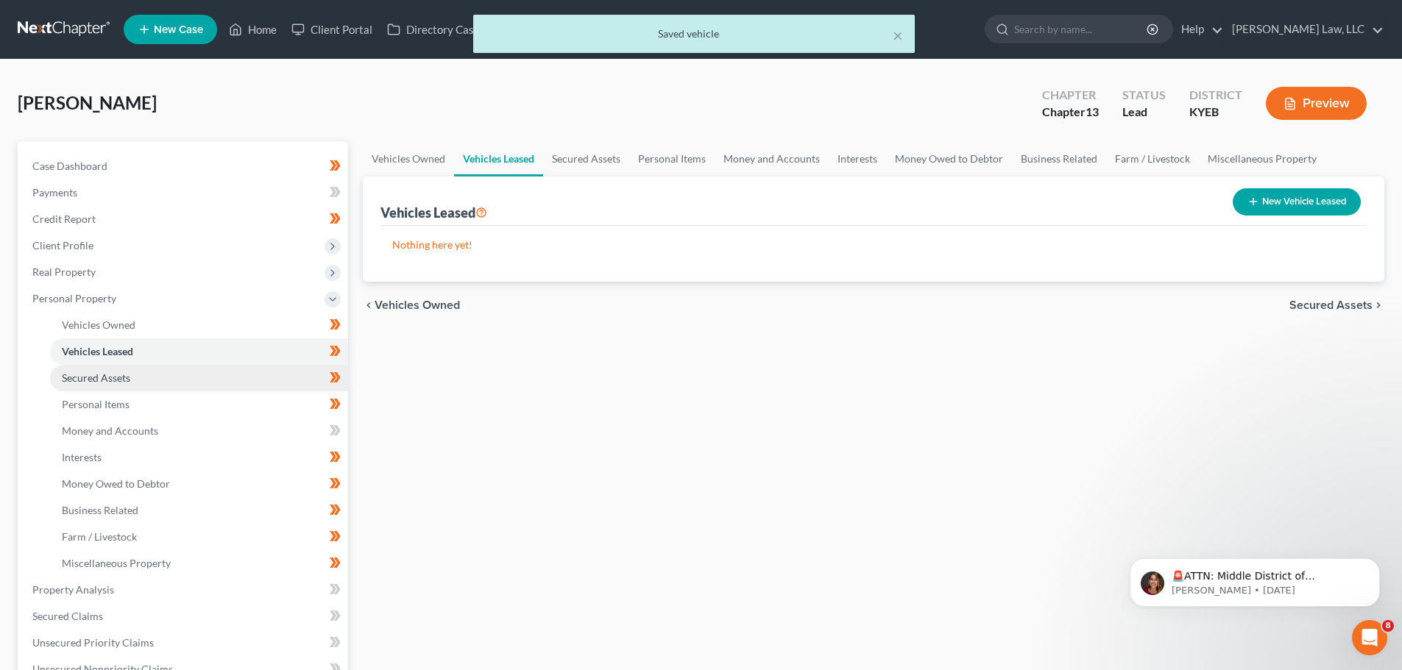
click at [85, 373] on span "Secured Assets" at bounding box center [96, 378] width 68 height 13
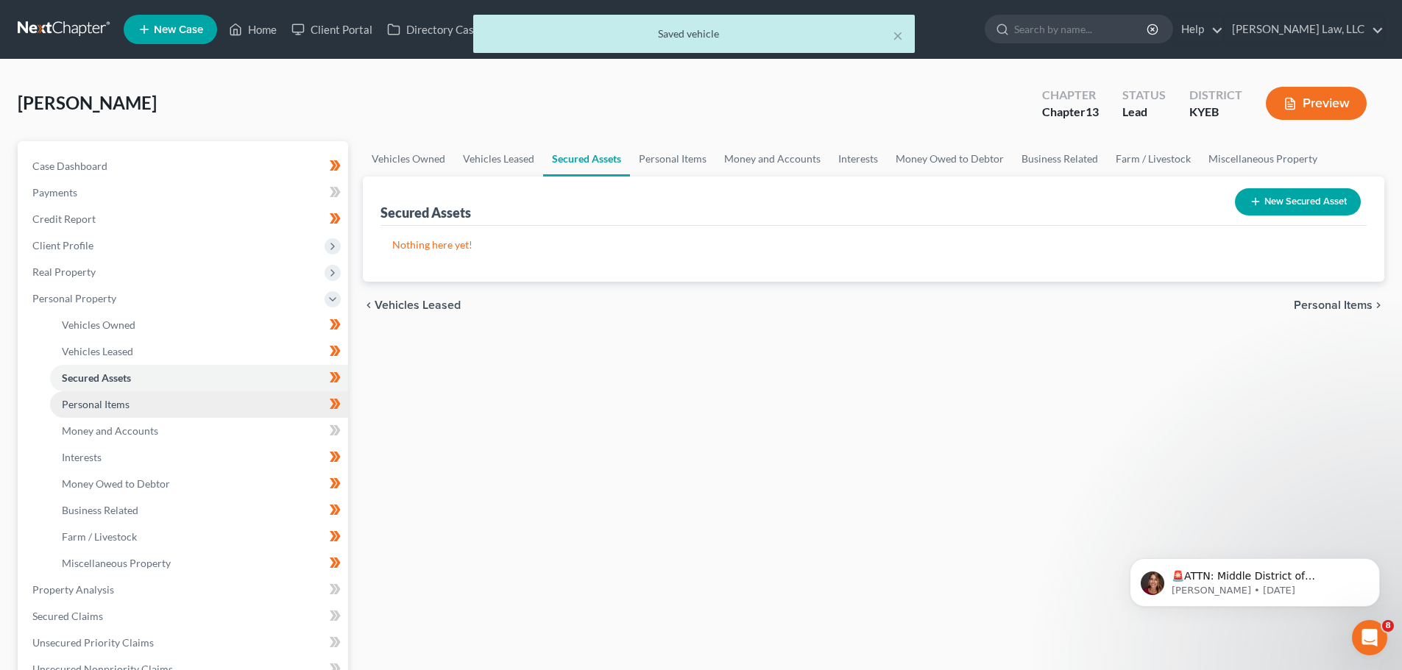
click at [86, 402] on span "Personal Items" at bounding box center [96, 404] width 68 height 13
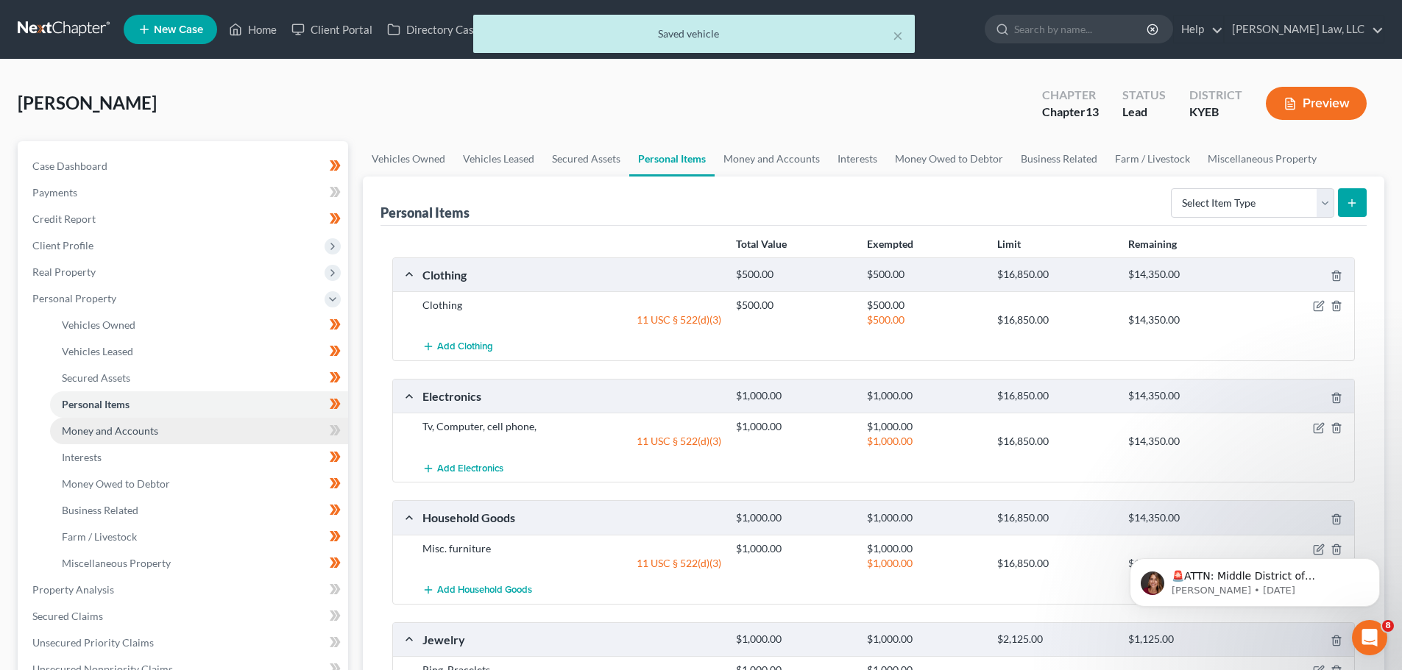
click at [85, 422] on link "Money and Accounts" at bounding box center [199, 431] width 298 height 26
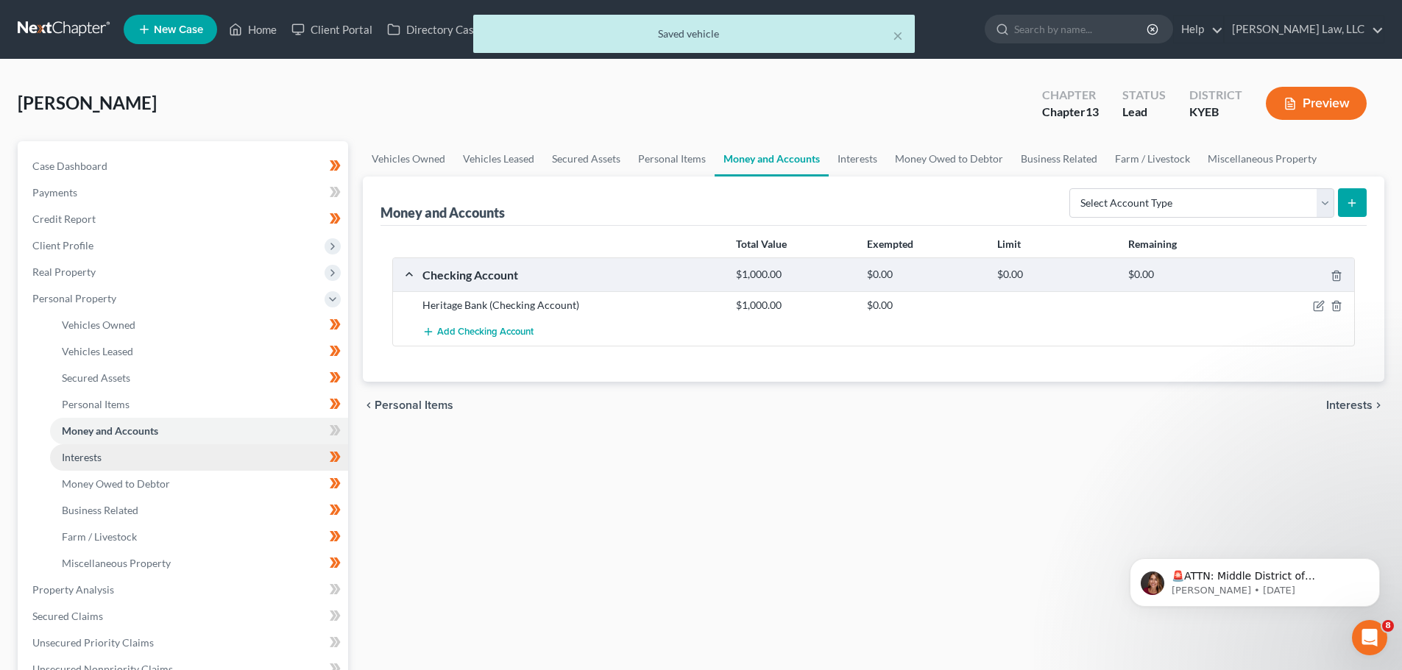
click at [88, 455] on span "Interests" at bounding box center [82, 457] width 40 height 13
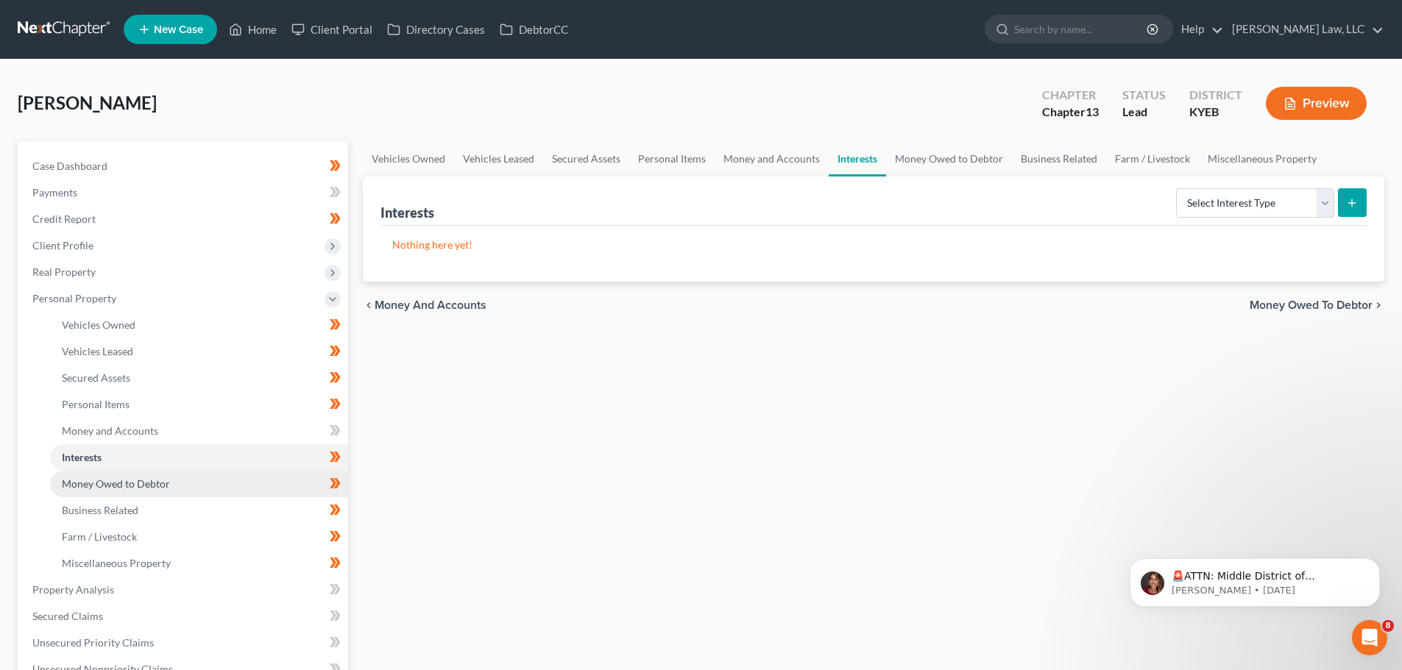
click at [85, 479] on span "Money Owed to Debtor" at bounding box center [116, 483] width 108 height 13
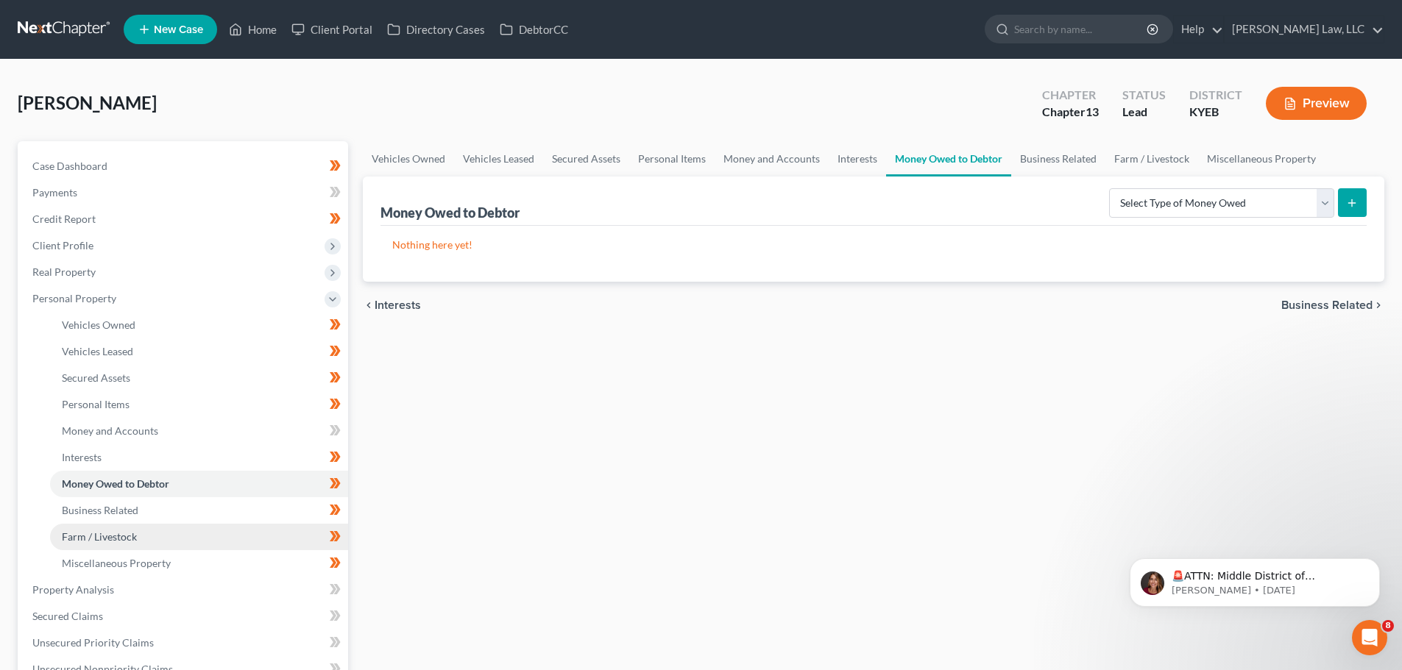
click at [98, 524] on link "Farm / Livestock" at bounding box center [199, 537] width 298 height 26
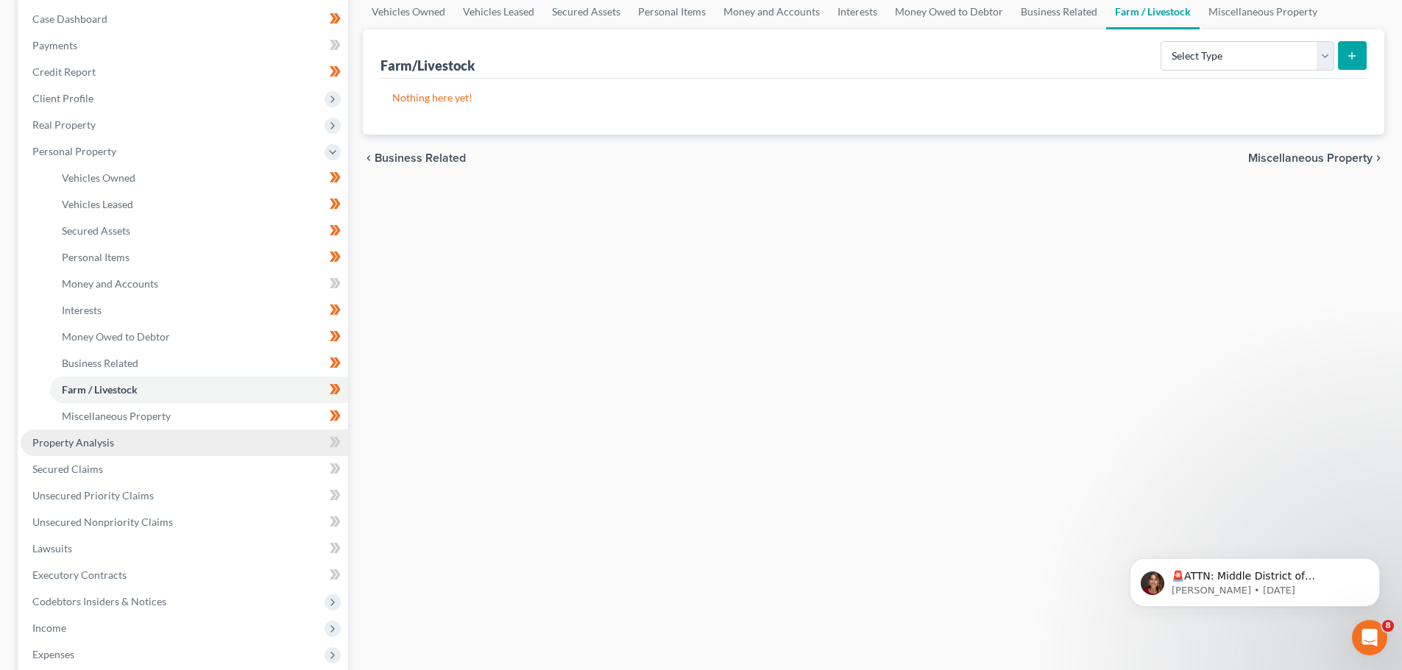
click at [90, 454] on link "Property Analysis" at bounding box center [184, 443] width 327 height 26
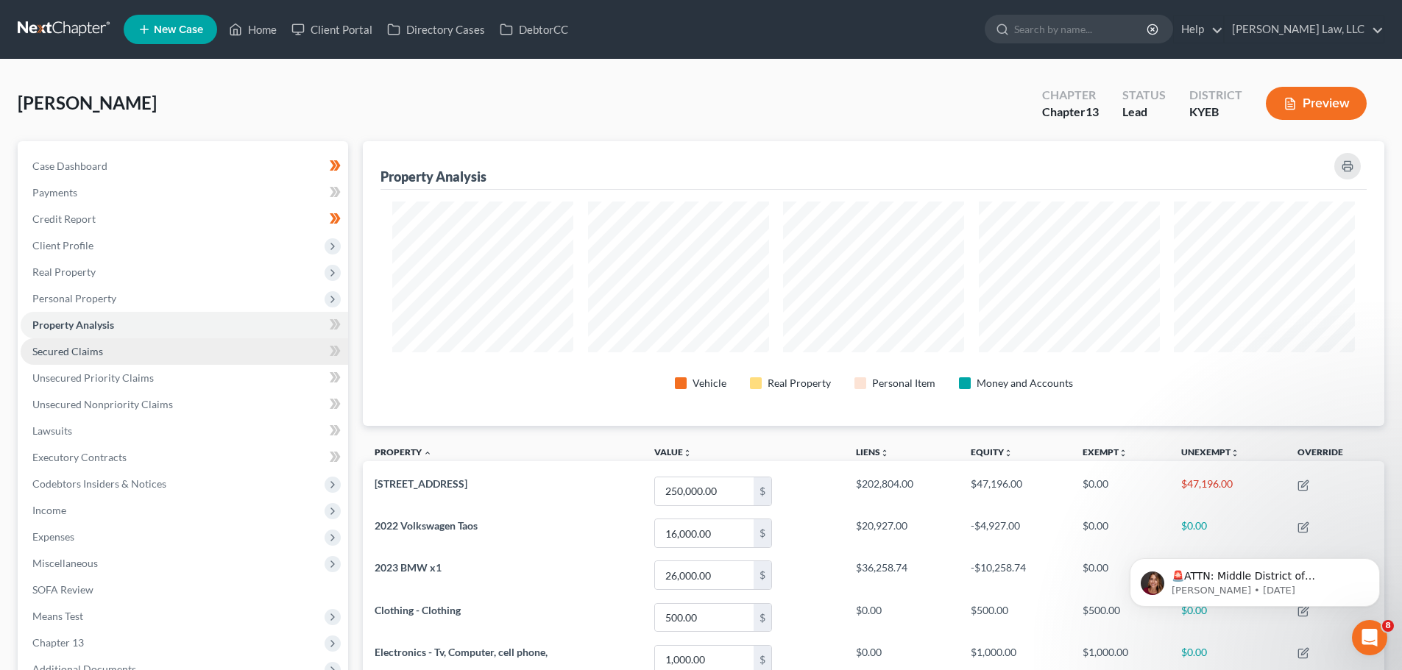
click at [68, 348] on span "Secured Claims" at bounding box center [67, 351] width 71 height 13
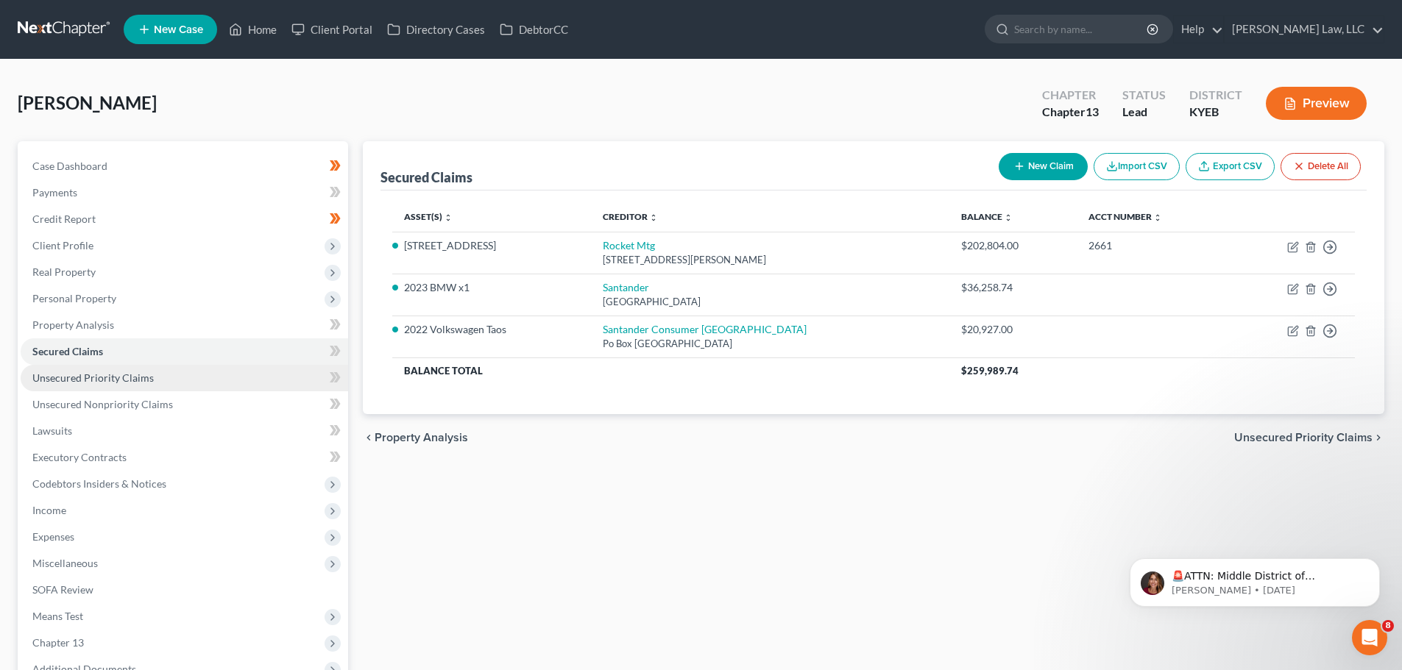
click at [72, 389] on link "Unsecured Priority Claims" at bounding box center [184, 378] width 327 height 26
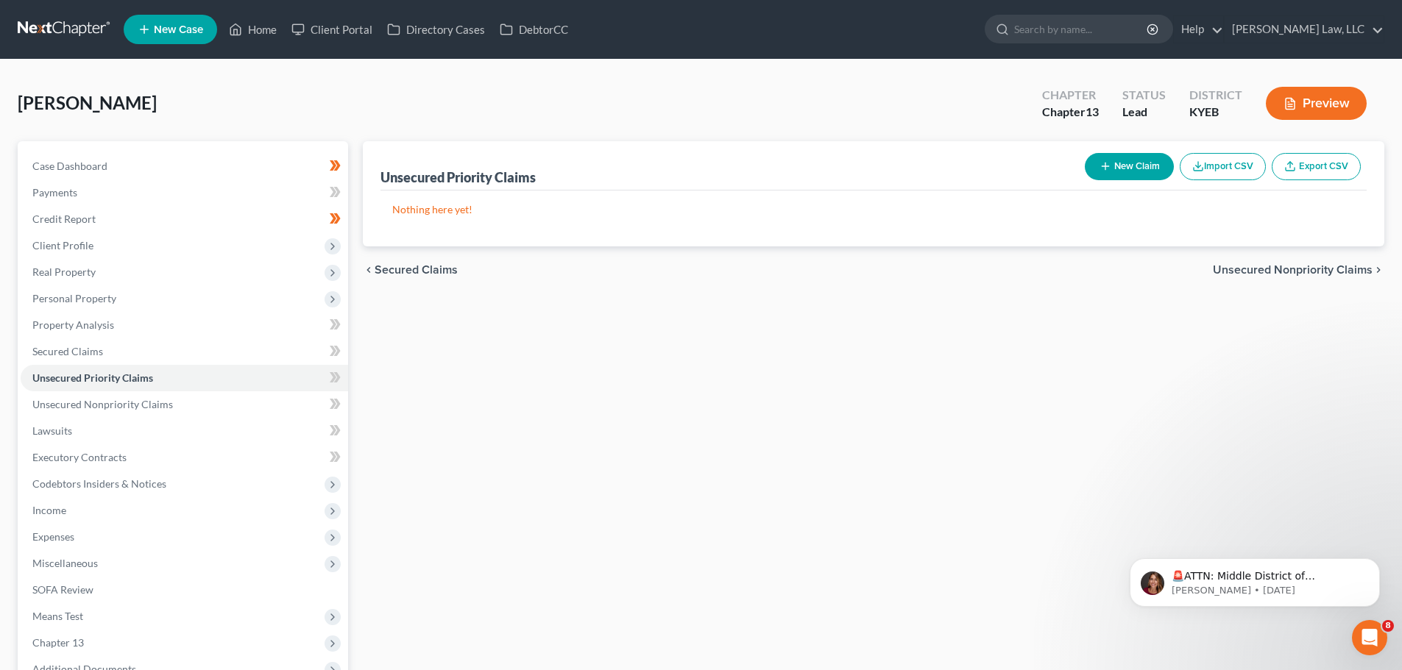
click at [1139, 169] on button "New Claim" at bounding box center [1128, 166] width 89 height 27
select select "0"
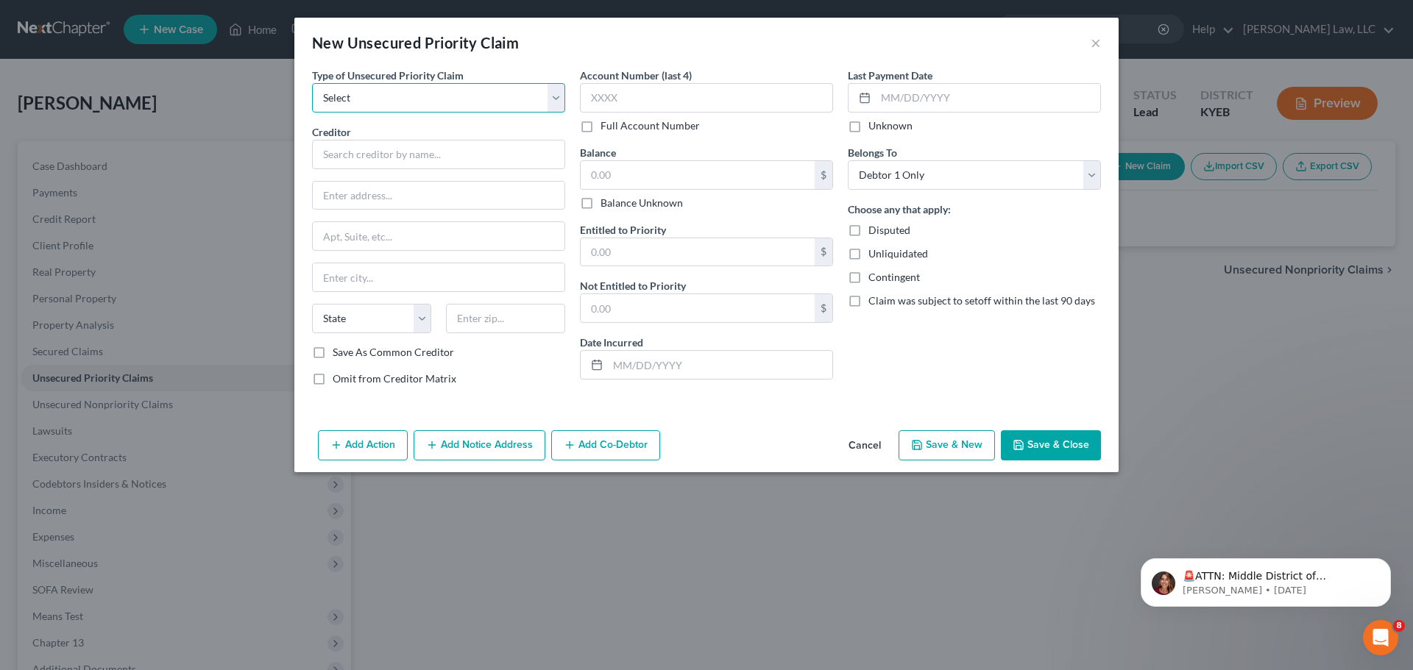
click at [349, 96] on select "Select Taxes & Other Government Units Domestic Support Obligations Extensions o…" at bounding box center [438, 97] width 253 height 29
select select "0"
click at [312, 83] on select "Select Taxes & Other Government Units Domestic Support Obligations Extensions o…" at bounding box center [438, 97] width 253 height 29
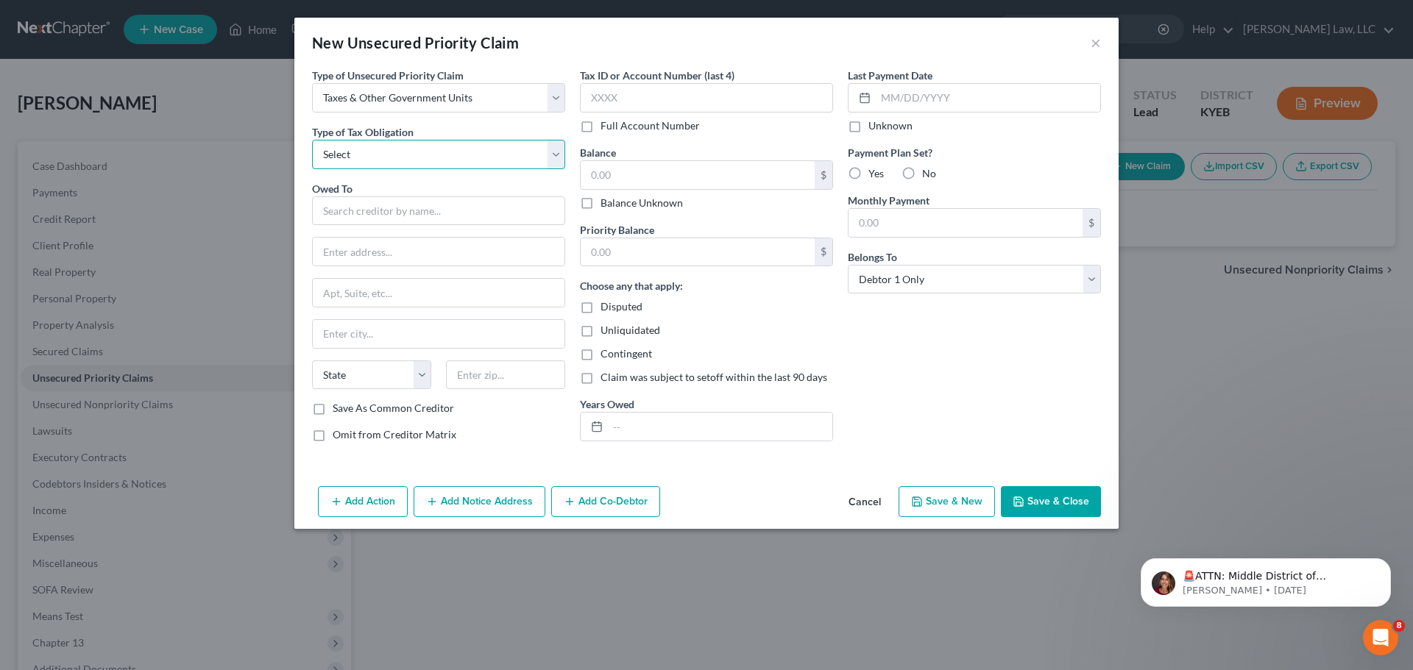
click at [375, 161] on select "Select Federal City State Franchise Tax Board Other" at bounding box center [438, 154] width 253 height 29
select select "0"
click at [312, 140] on select "Select Federal City State Franchise Tax Board Other" at bounding box center [438, 154] width 253 height 29
click at [370, 202] on input "text" at bounding box center [438, 210] width 253 height 29
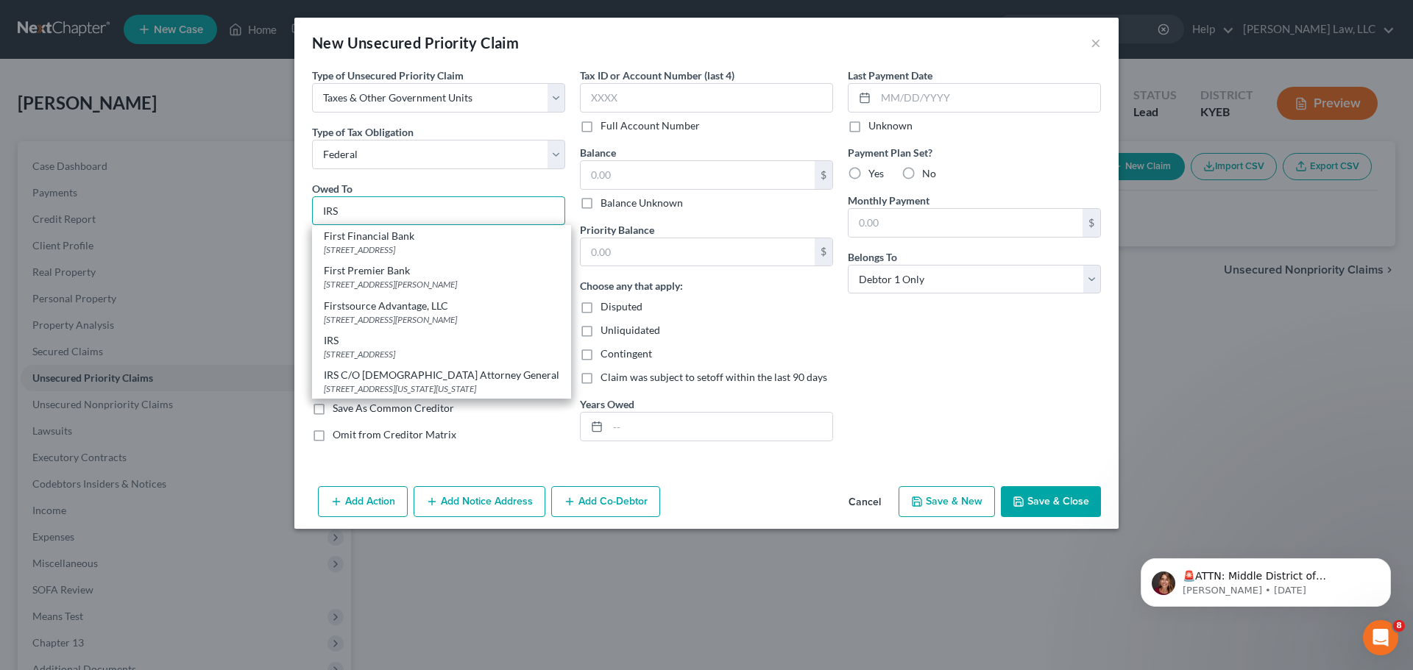
type input "IRS"
click at [751, 306] on div "Disputed" at bounding box center [706, 306] width 253 height 15
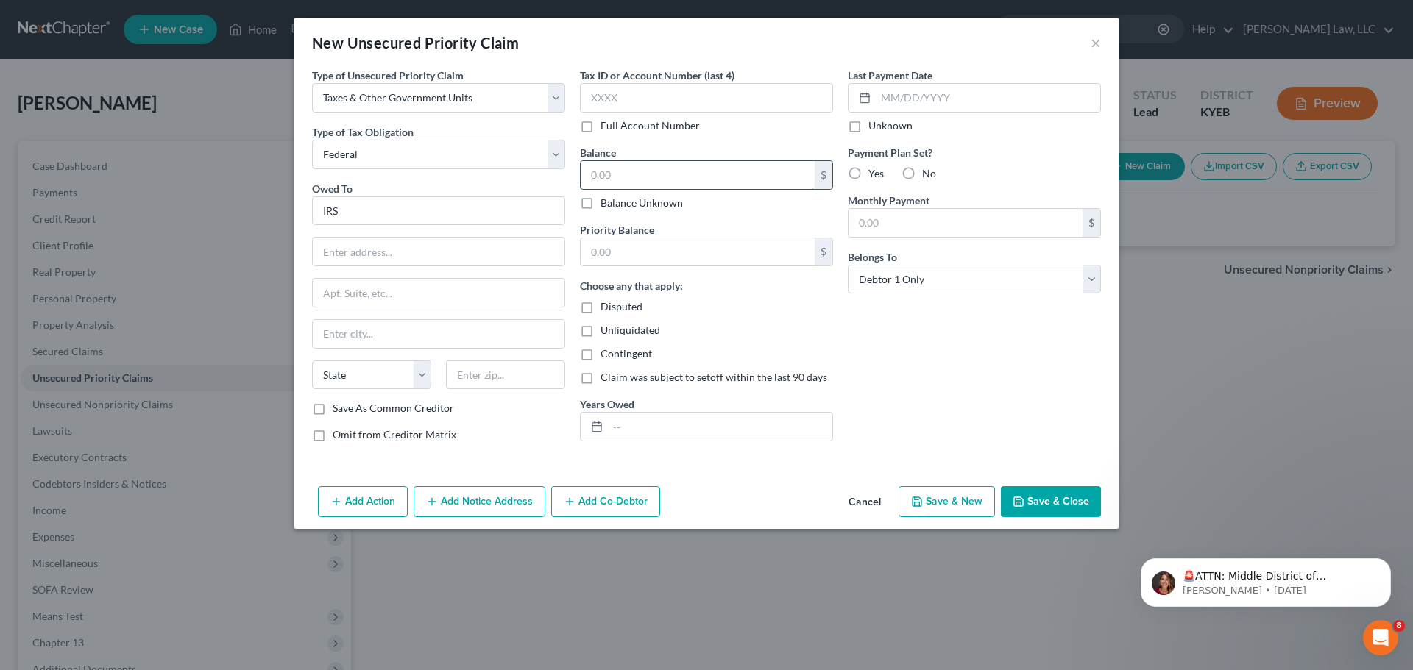
click at [614, 176] on input "text" at bounding box center [697, 175] width 234 height 28
type input "100,000"
click at [609, 256] on input "text" at bounding box center [697, 252] width 234 height 28
type input "50,000"
click at [623, 435] on input "text" at bounding box center [720, 427] width 224 height 28
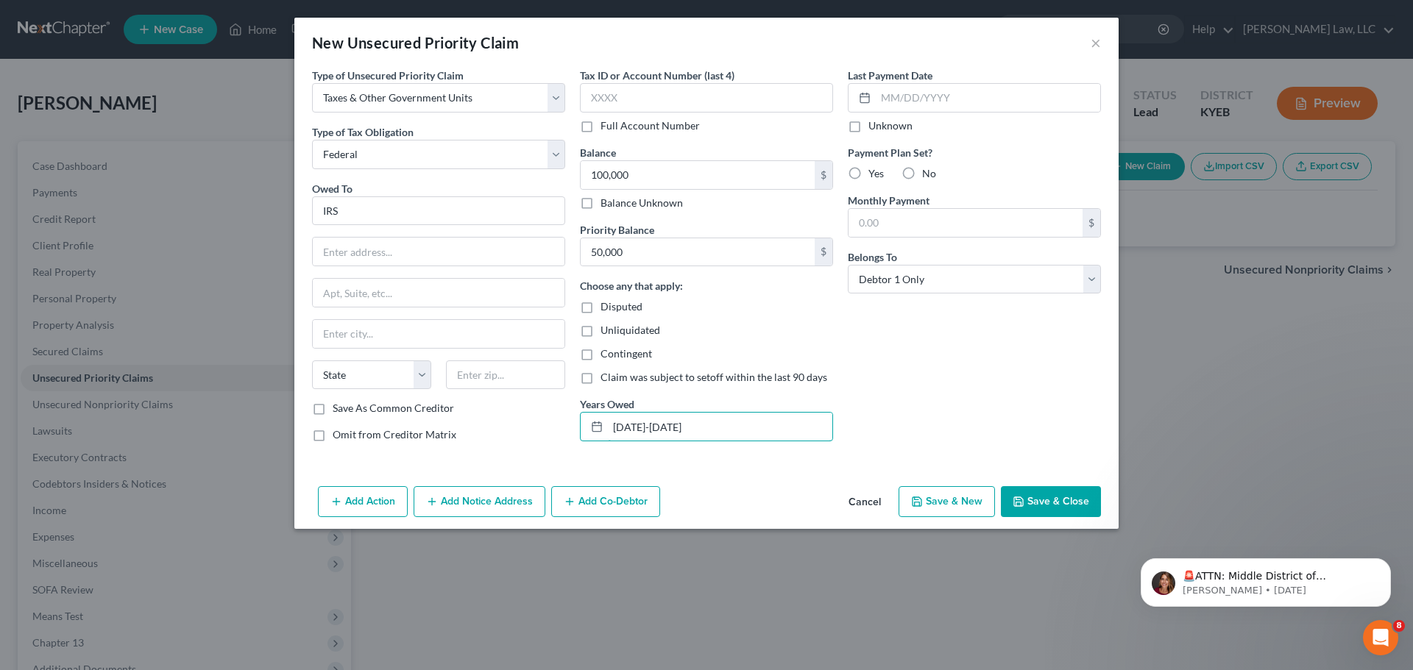
type input "2020-2024"
click at [1032, 495] on button "Save & Close" at bounding box center [1051, 501] width 100 height 31
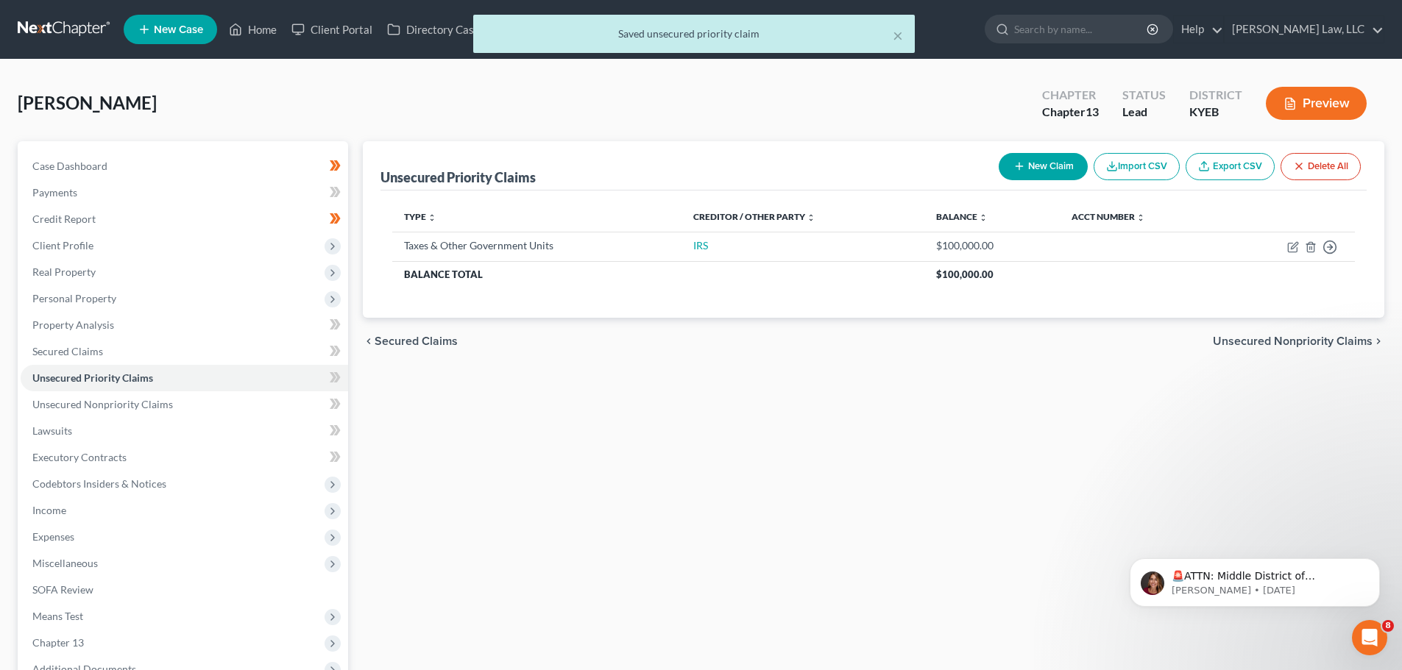
click at [1059, 162] on button "New Claim" at bounding box center [1042, 166] width 89 height 27
select select "0"
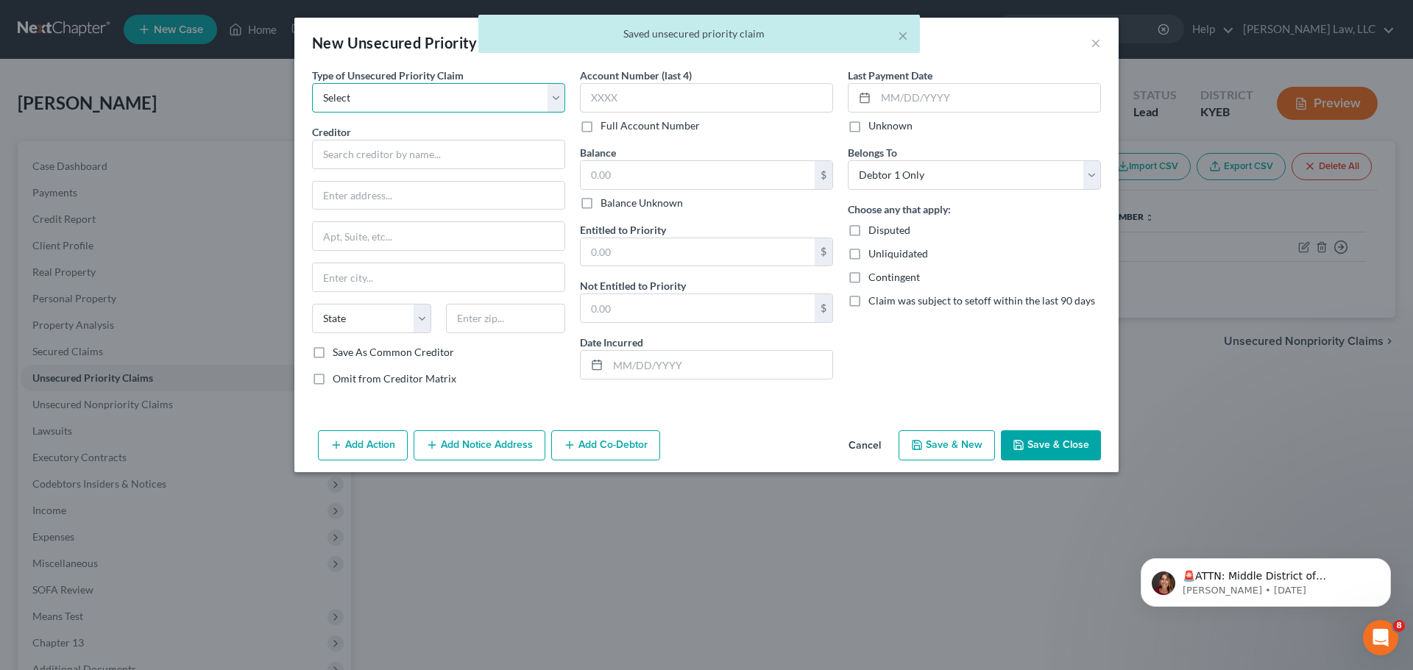
click at [452, 94] on select "Select Taxes & Other Government Units Domestic Support Obligations Extensions o…" at bounding box center [438, 97] width 253 height 29
select select "0"
click at [312, 83] on select "Select Taxes & Other Government Units Domestic Support Obligations Extensions o…" at bounding box center [438, 97] width 253 height 29
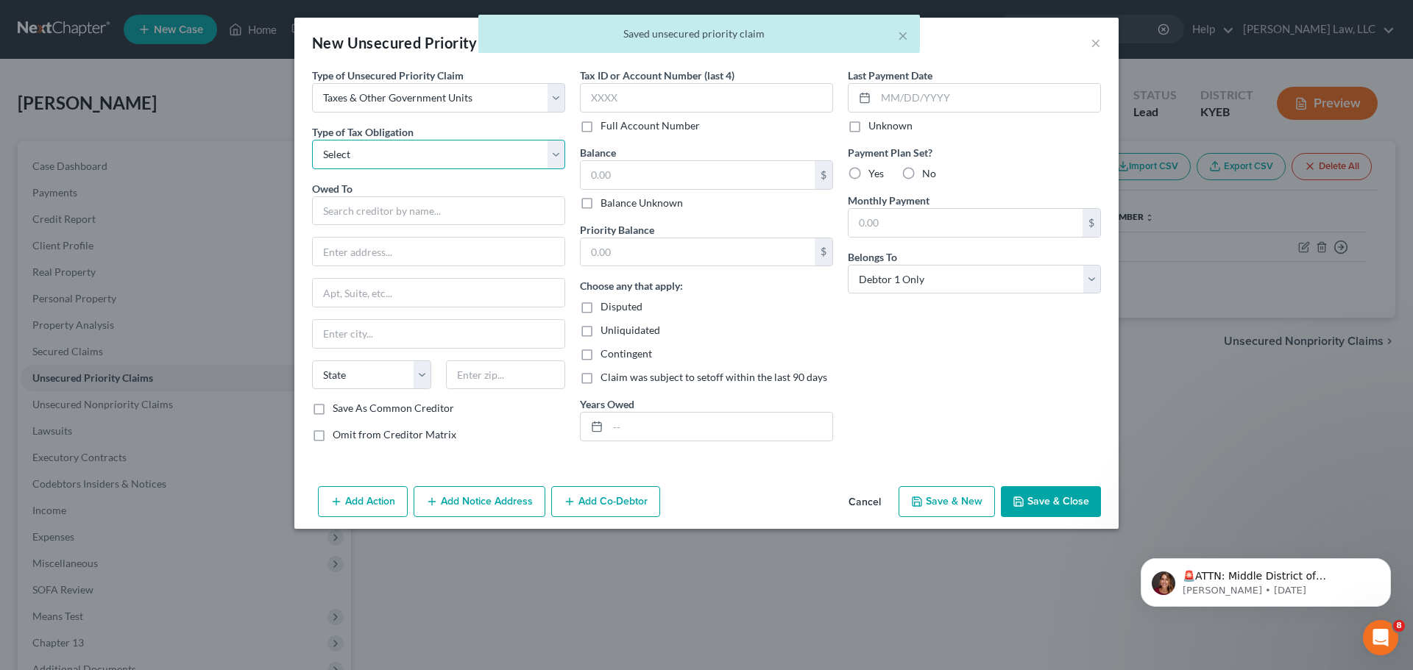
click at [401, 160] on select "Select Federal City State Franchise Tax Board Other" at bounding box center [438, 154] width 253 height 29
select select "2"
click at [312, 140] on select "Select Federal City State Franchise Tax Board Other" at bounding box center [438, 154] width 253 height 29
click at [363, 219] on input "text" at bounding box center [438, 210] width 253 height 29
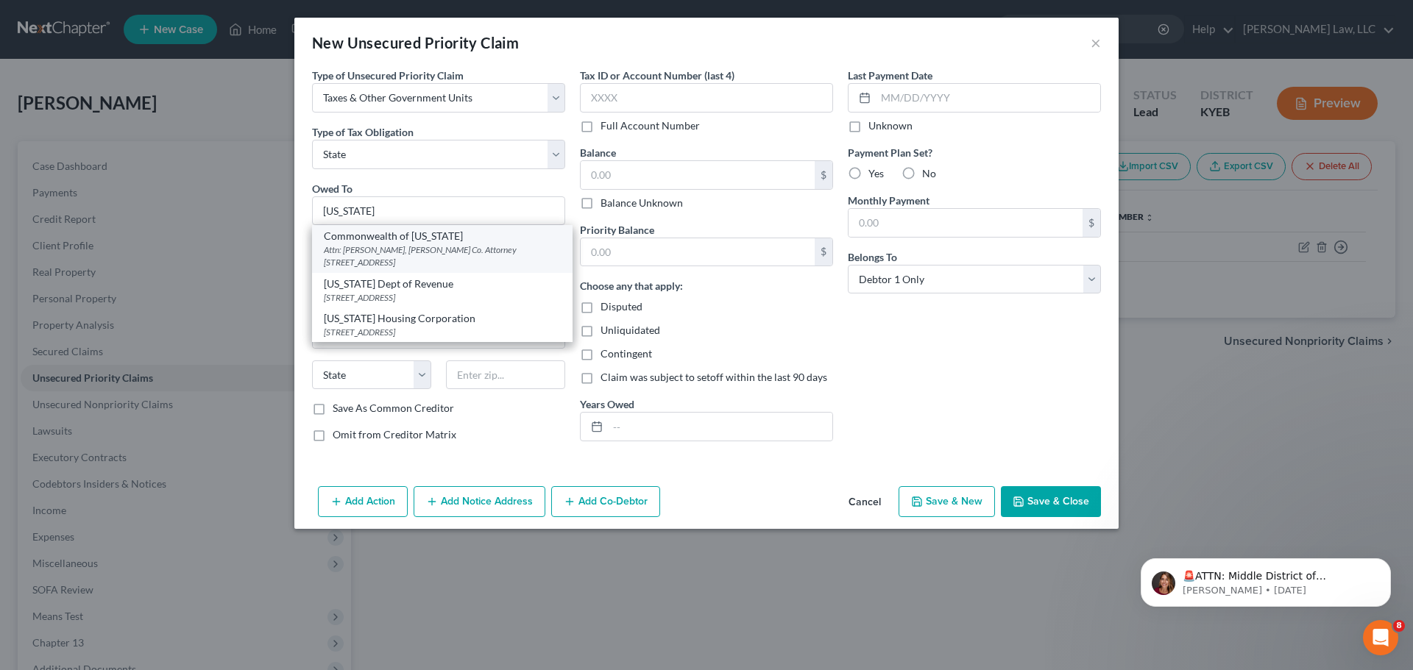
click at [361, 245] on div "Attn: Stephen L. Bates II, Grant Co. Attorney 101 N. Main #6, Williamstown, KY …" at bounding box center [442, 256] width 237 height 25
type input "Commonwealth of Kentucky"
type input "Attn: Stephen L. Bates II, Grant Co. Attorney"
type input "101 N. Main #6"
type input "Williamstown"
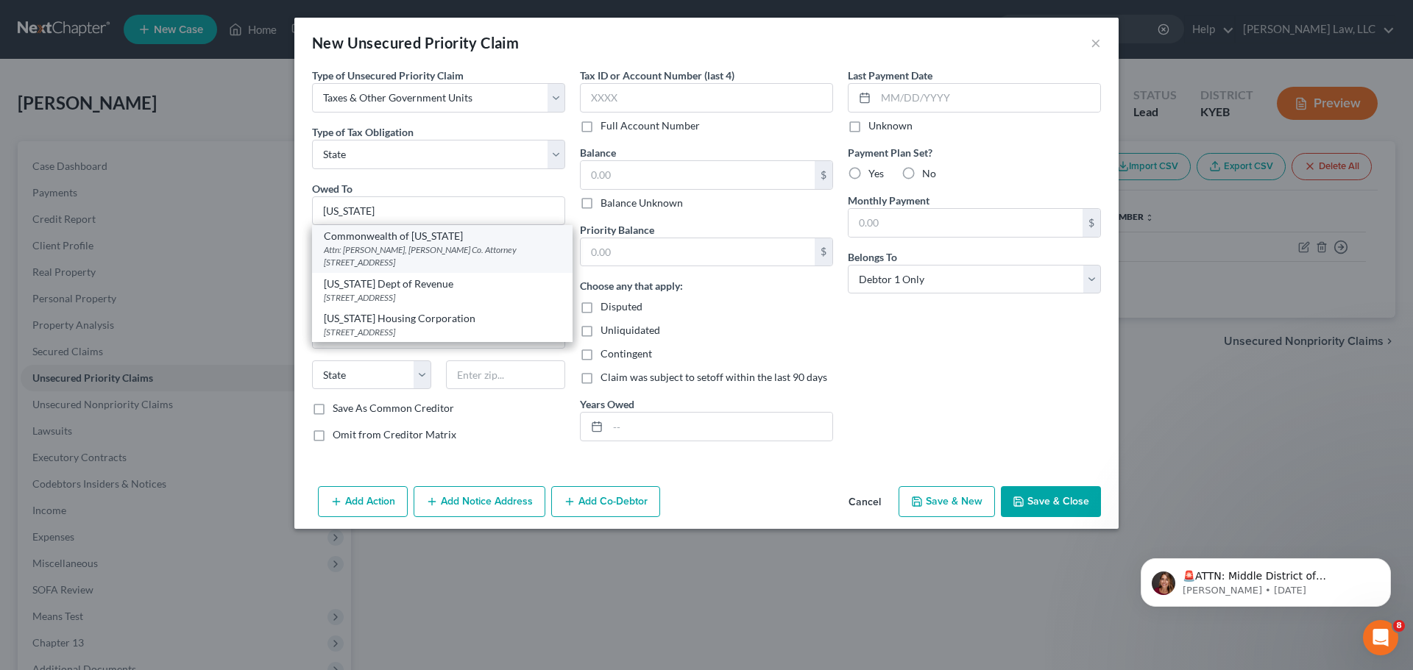
select select "18"
type input "41097"
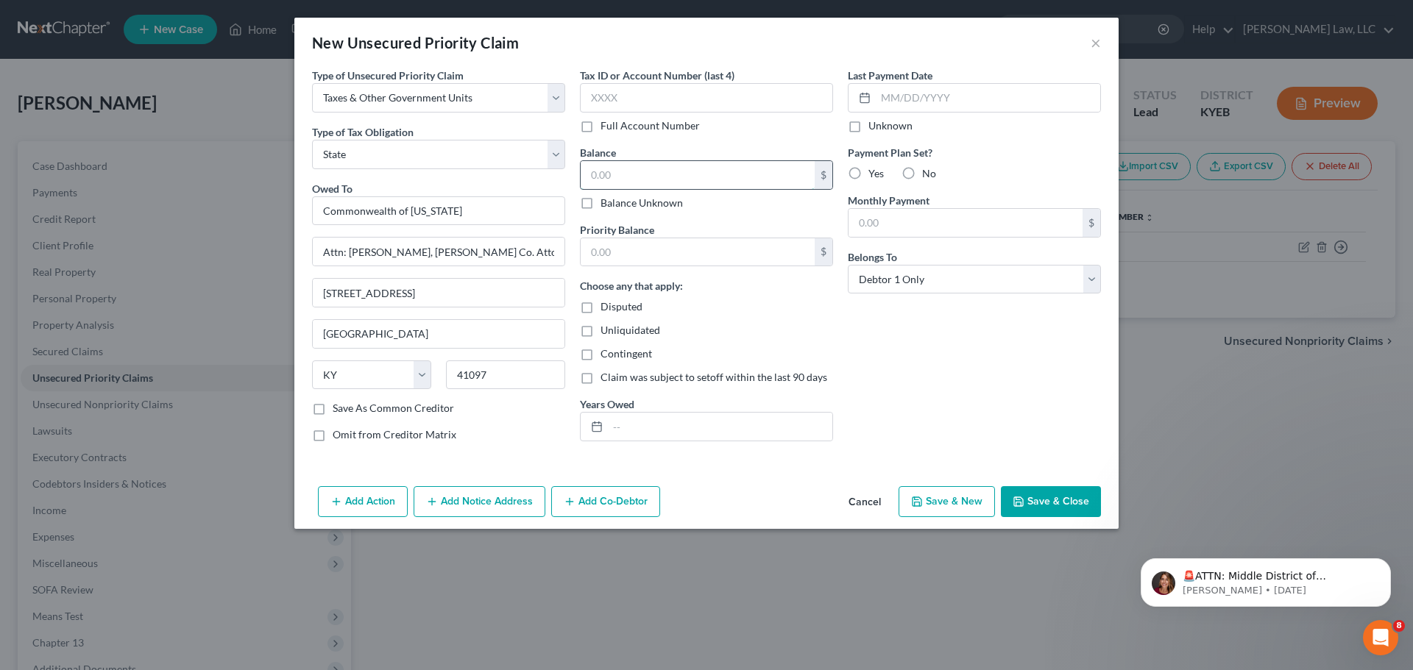
click at [610, 180] on input "text" at bounding box center [697, 175] width 234 height 28
type input "8,000.00"
click at [631, 255] on input "text" at bounding box center [697, 252] width 234 height 28
type input "5,000.00"
click at [647, 428] on input "text" at bounding box center [720, 427] width 224 height 28
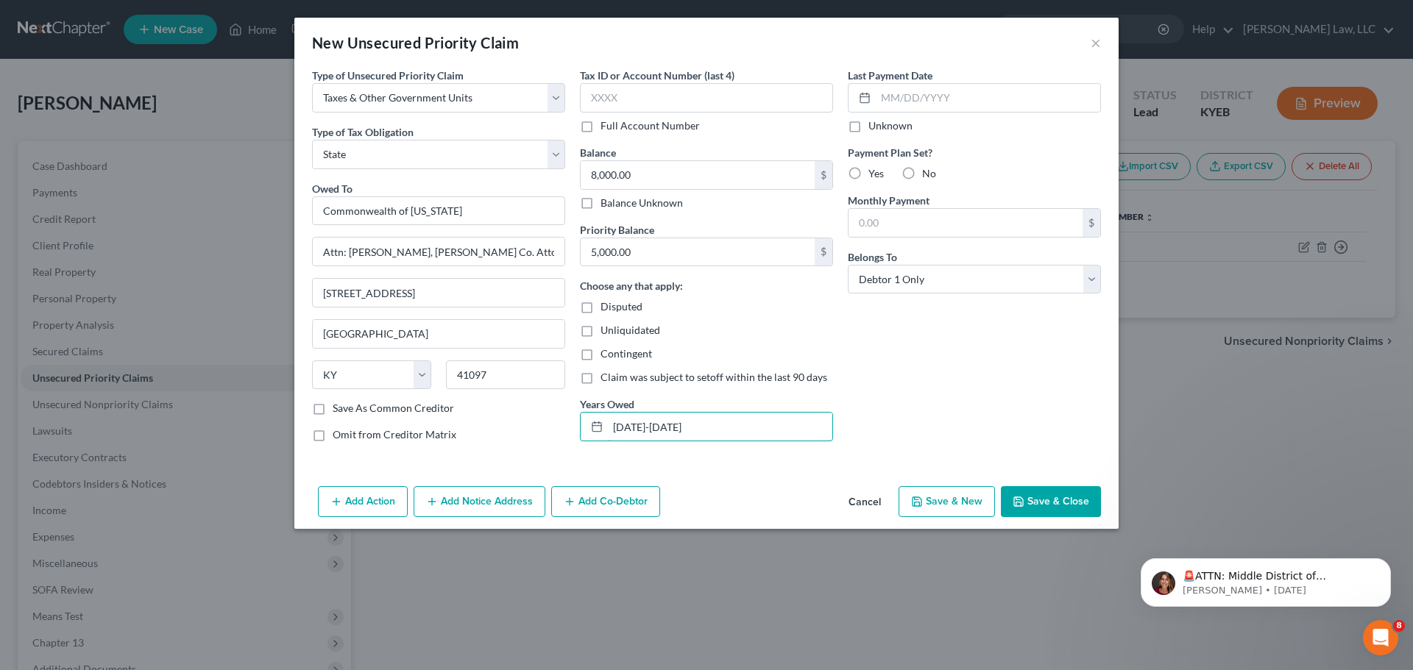
type input "2020-2025"
click at [1047, 514] on button "Save & Close" at bounding box center [1051, 501] width 100 height 31
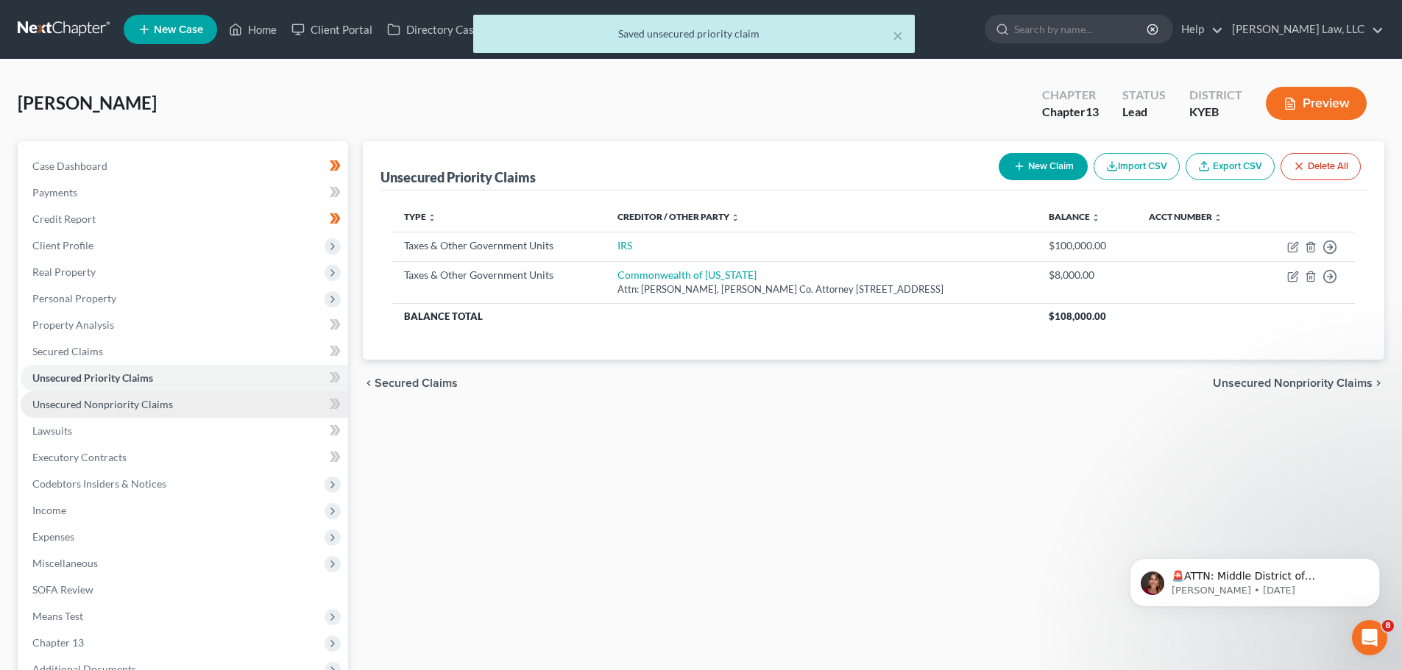
click at [46, 406] on span "Unsecured Nonpriority Claims" at bounding box center [102, 404] width 141 height 13
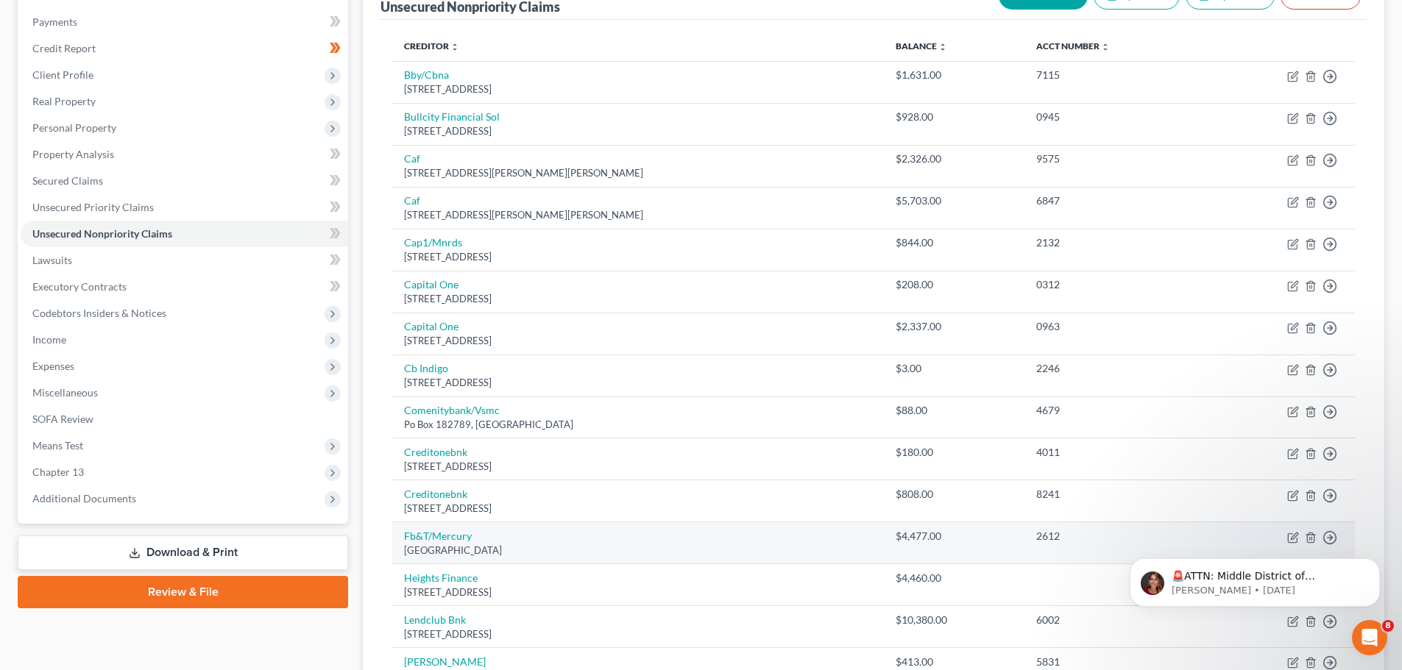
scroll to position [170, 0]
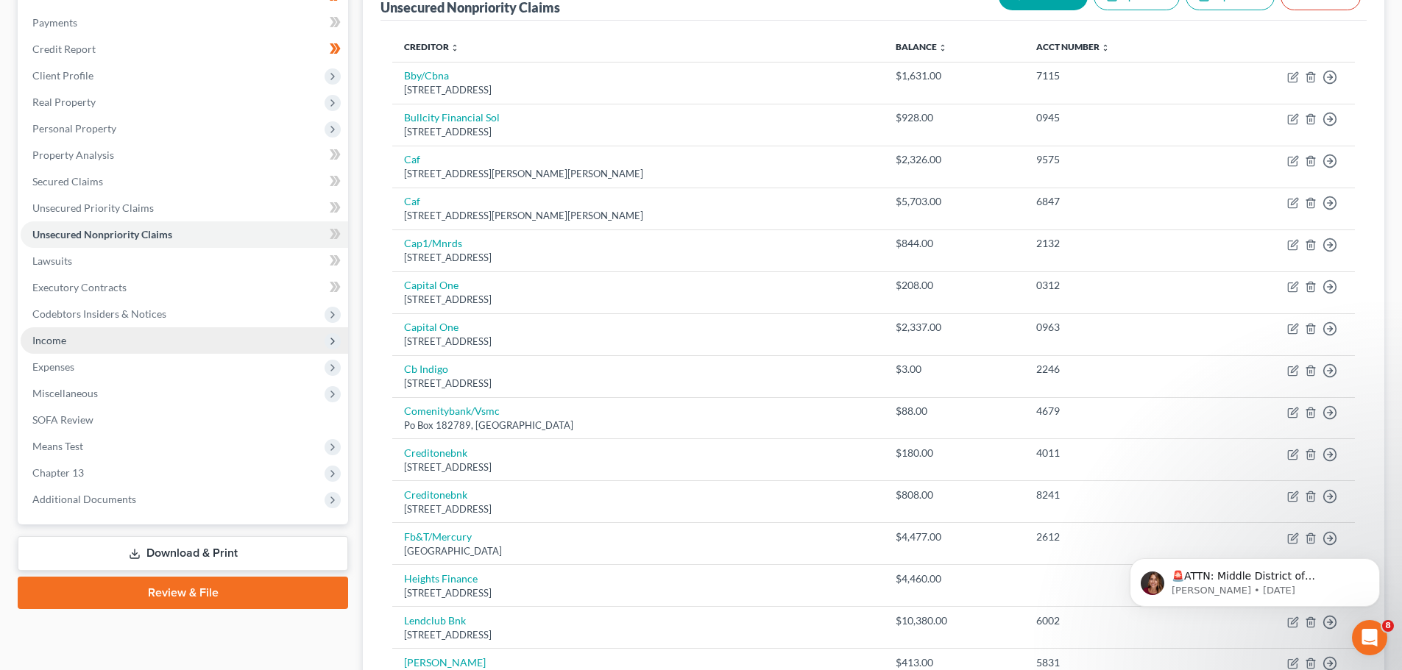
click at [74, 328] on span "Income" at bounding box center [184, 340] width 327 height 26
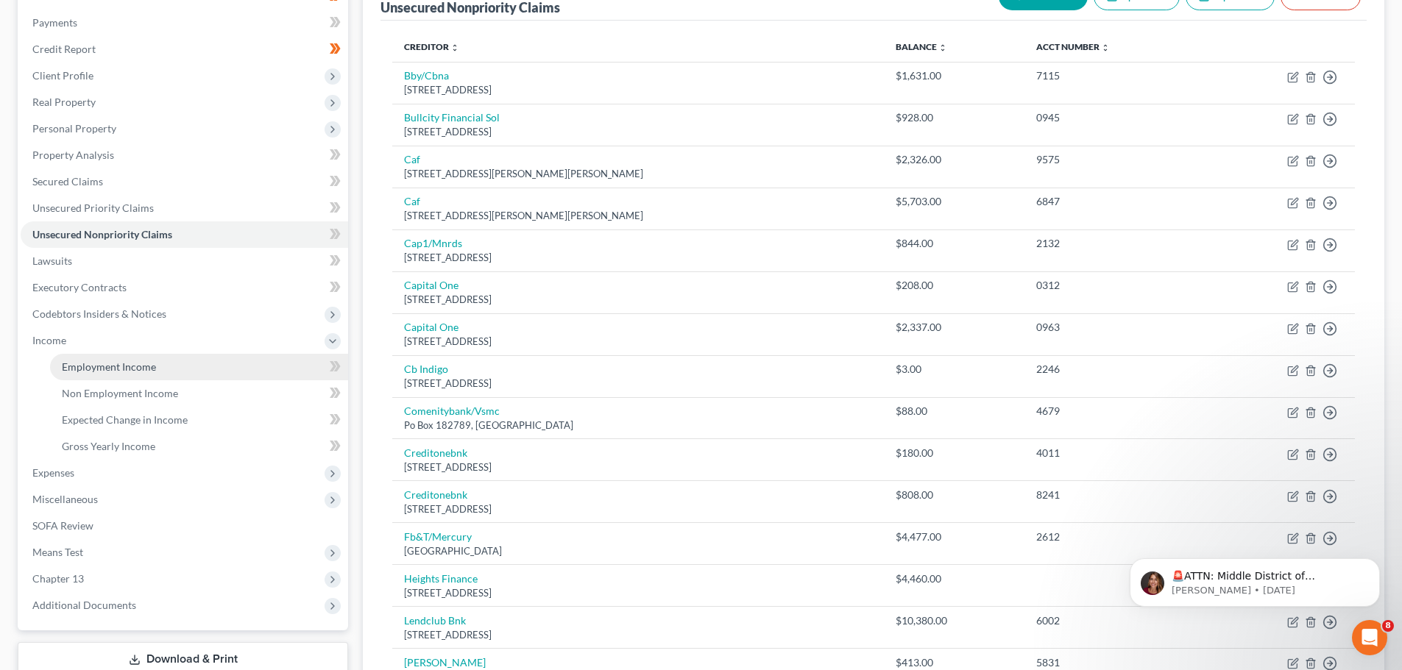
click at [88, 367] on span "Employment Income" at bounding box center [109, 367] width 94 height 13
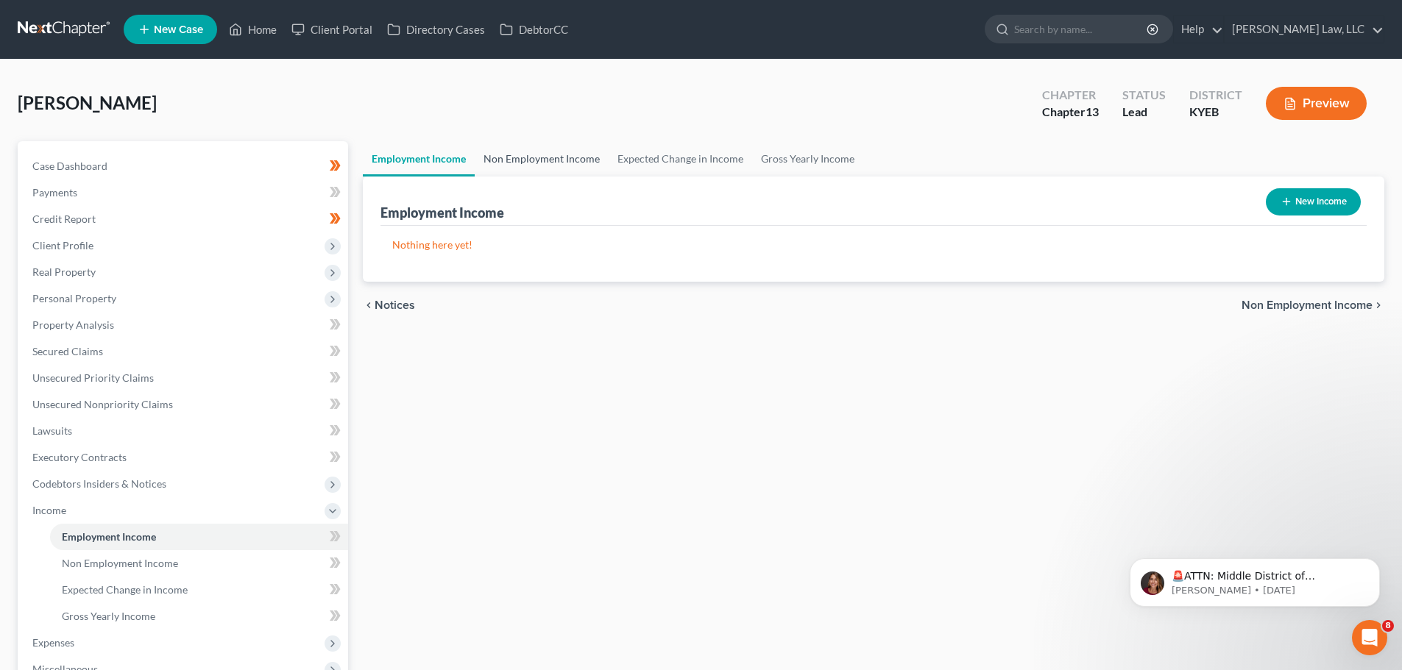
click at [541, 154] on link "Non Employment Income" at bounding box center [542, 158] width 134 height 35
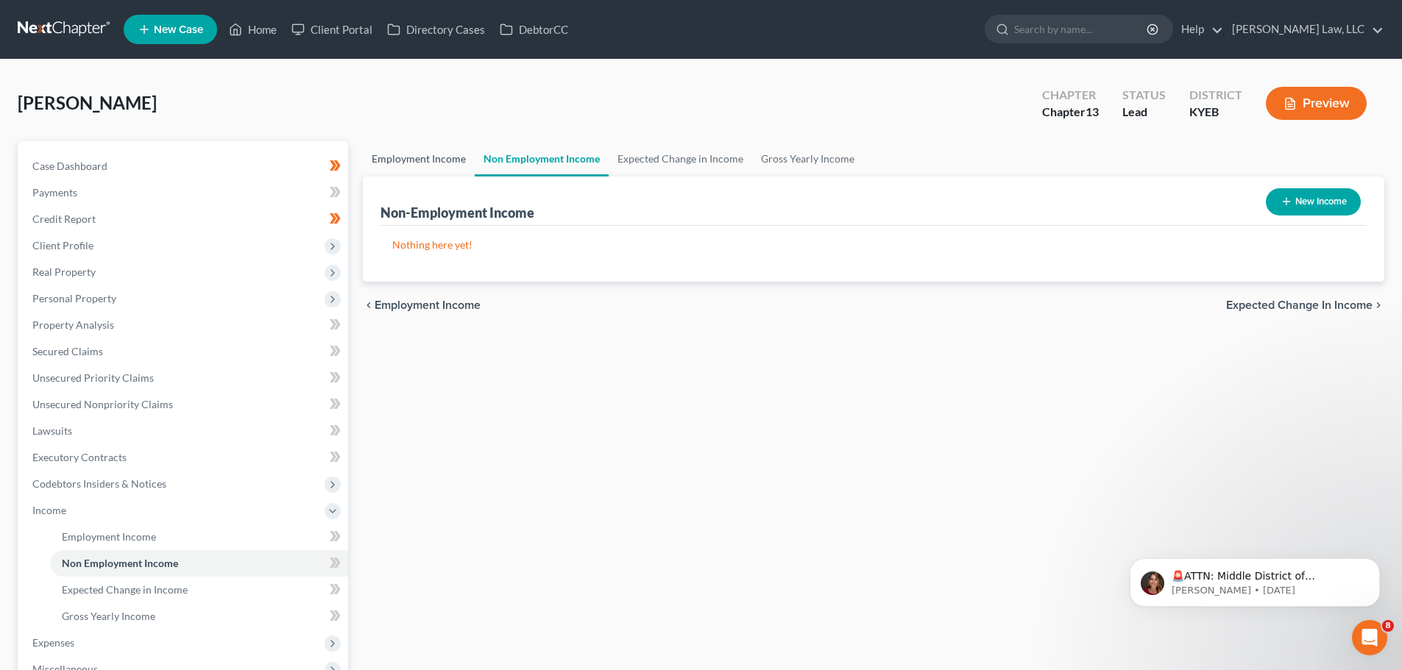
click at [447, 155] on link "Employment Income" at bounding box center [419, 158] width 112 height 35
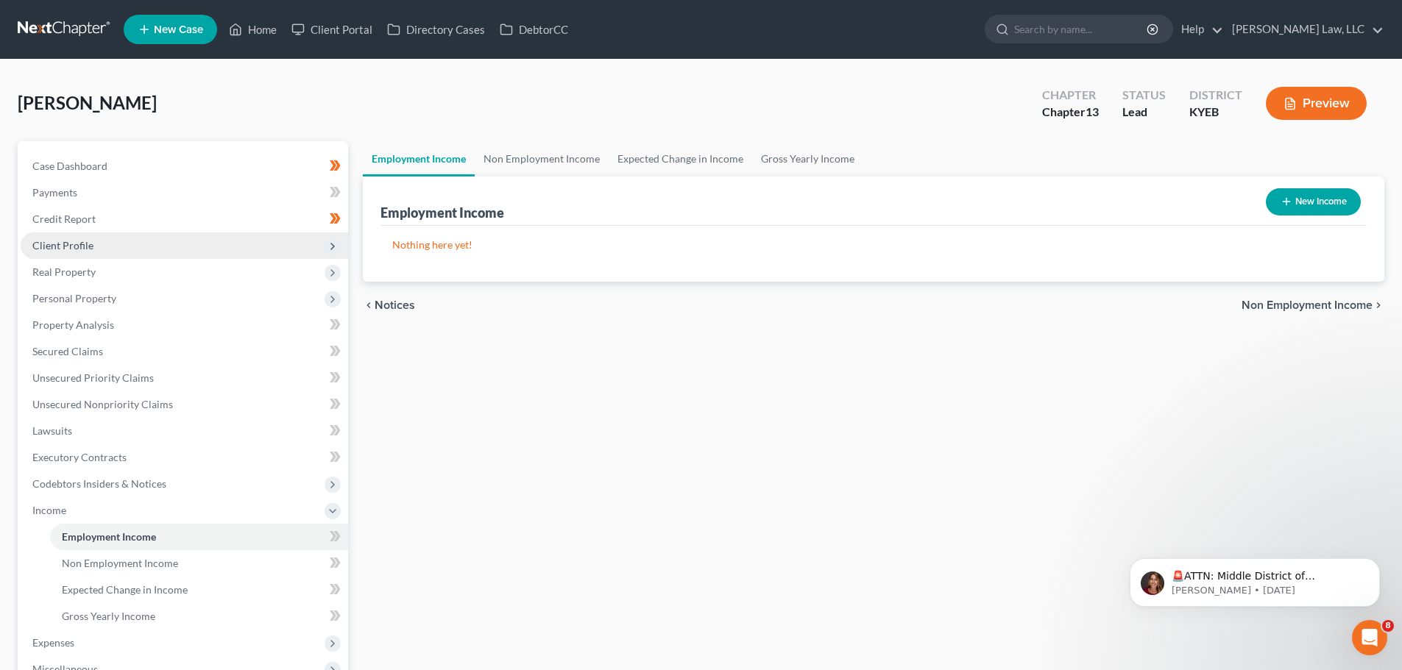
click at [72, 243] on span "Client Profile" at bounding box center [62, 245] width 61 height 13
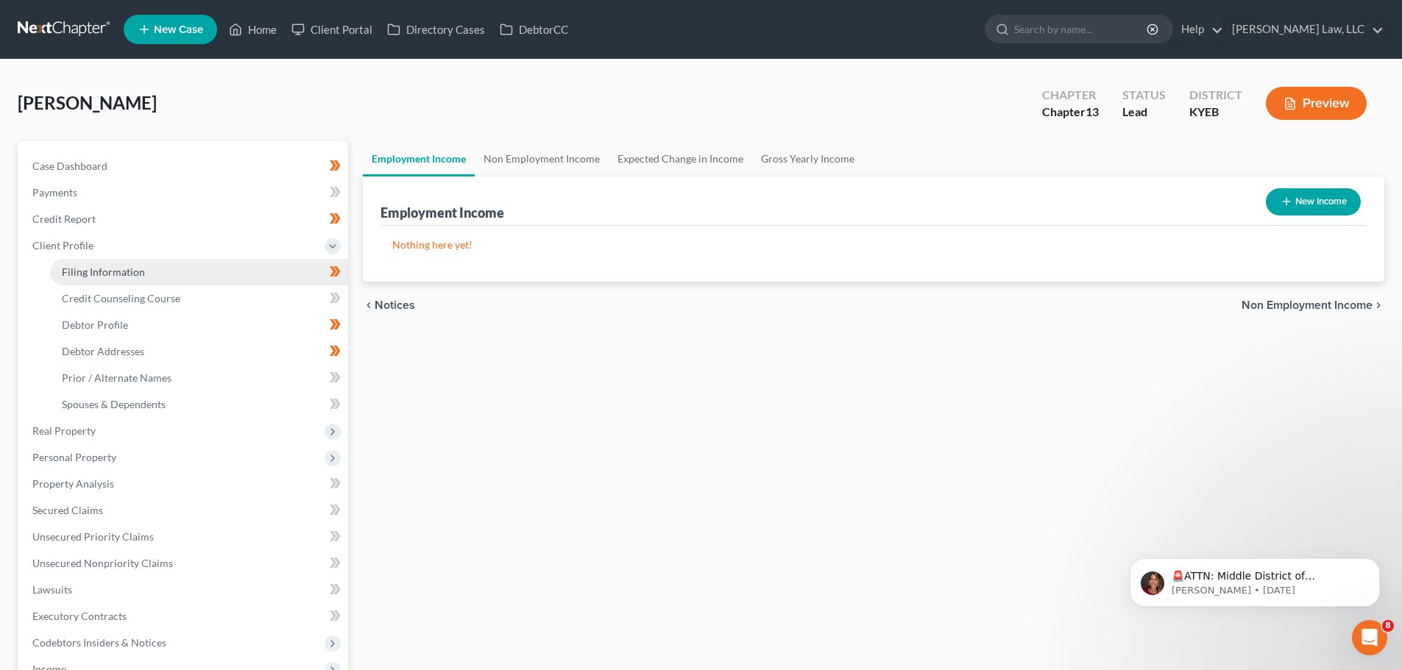
click at [77, 266] on span "Filing Information" at bounding box center [103, 272] width 83 height 13
select select "1"
select select "0"
select select "3"
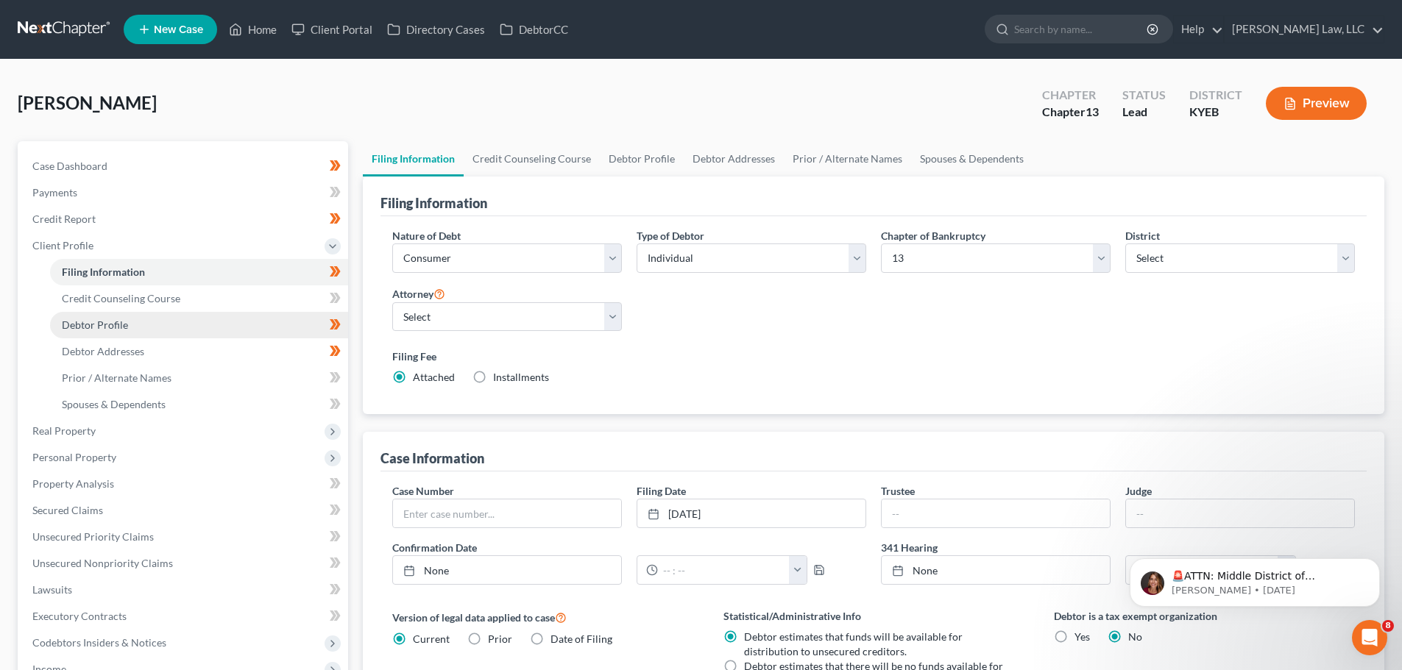
click at [125, 324] on span "Debtor Profile" at bounding box center [95, 325] width 66 height 13
select select "0"
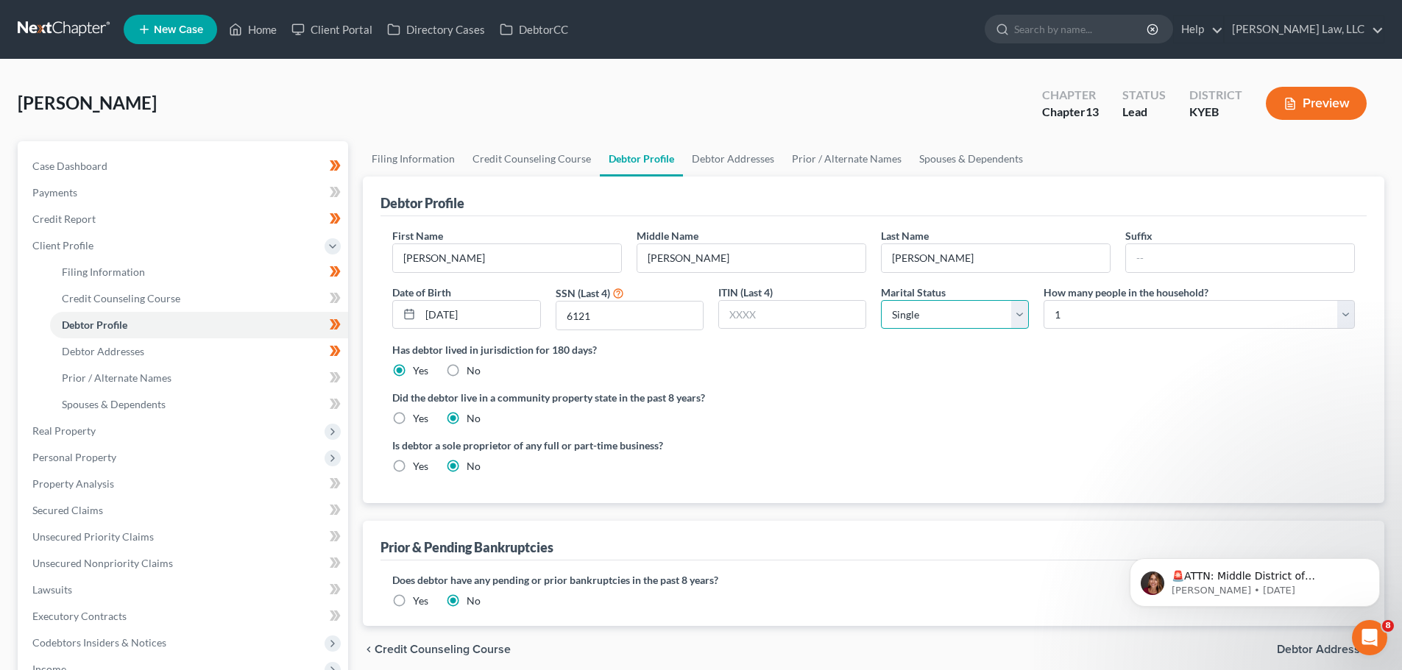
click at [915, 308] on select "Select Single Married Separated Divorced Widowed" at bounding box center [955, 314] width 148 height 29
select select "2"
click at [881, 300] on select "Select Single Married Separated Divorced Widowed" at bounding box center [955, 314] width 148 height 29
click at [912, 380] on ng-include "First Name Stacy Middle Name Rochelle Last Name Meece Suffix Date of Birth 02/0…" at bounding box center [873, 357] width 962 height 258
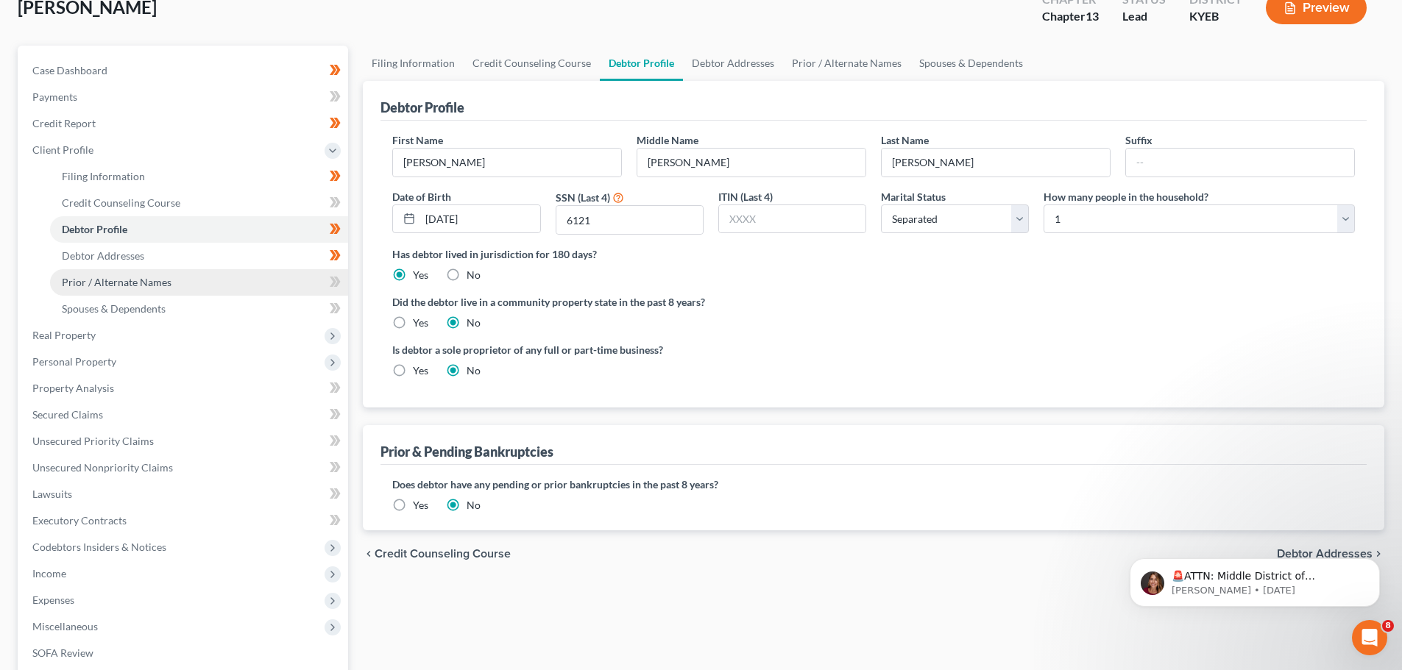
scroll to position [147, 0]
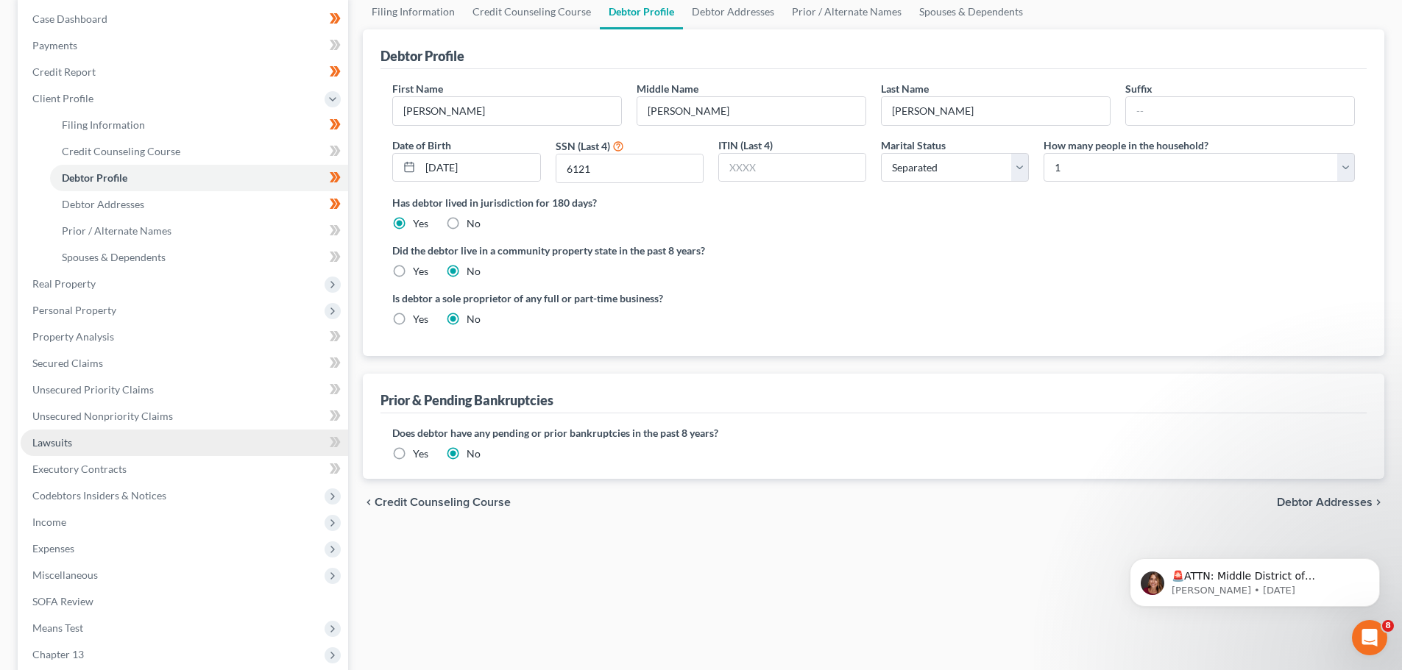
click at [67, 447] on span "Lawsuits" at bounding box center [52, 442] width 40 height 13
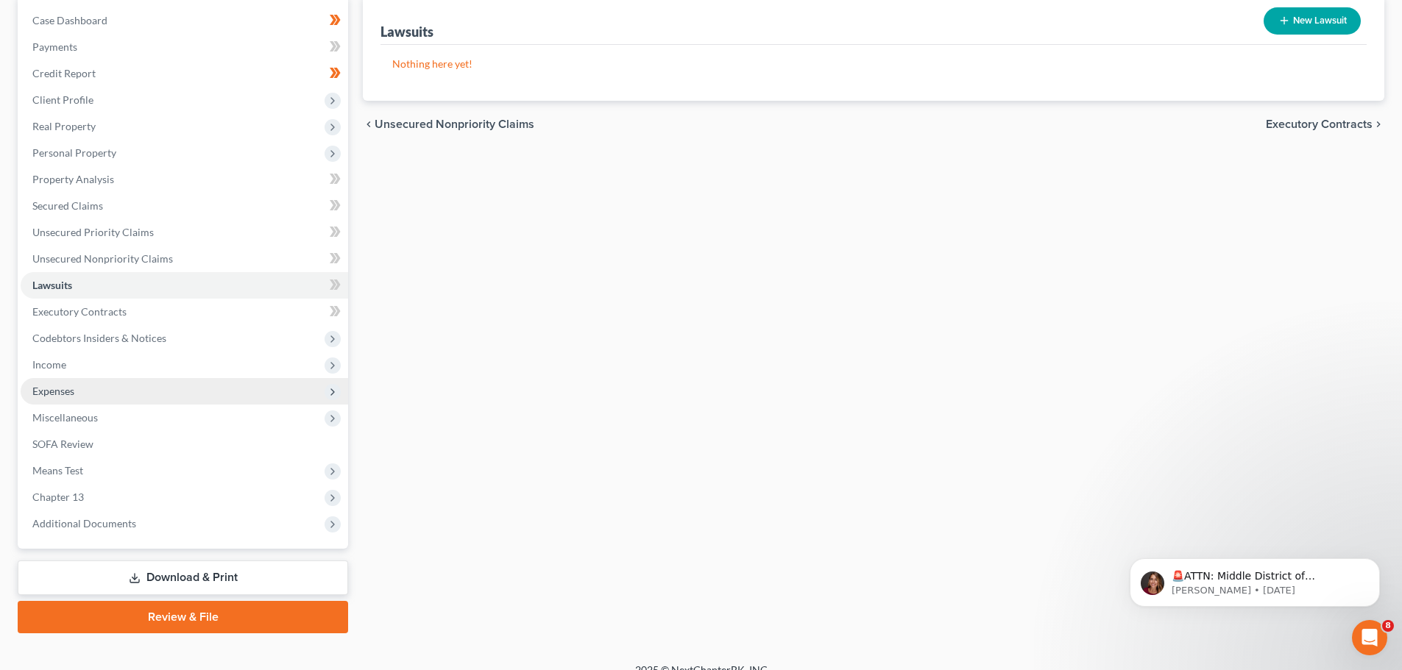
scroll to position [147, 0]
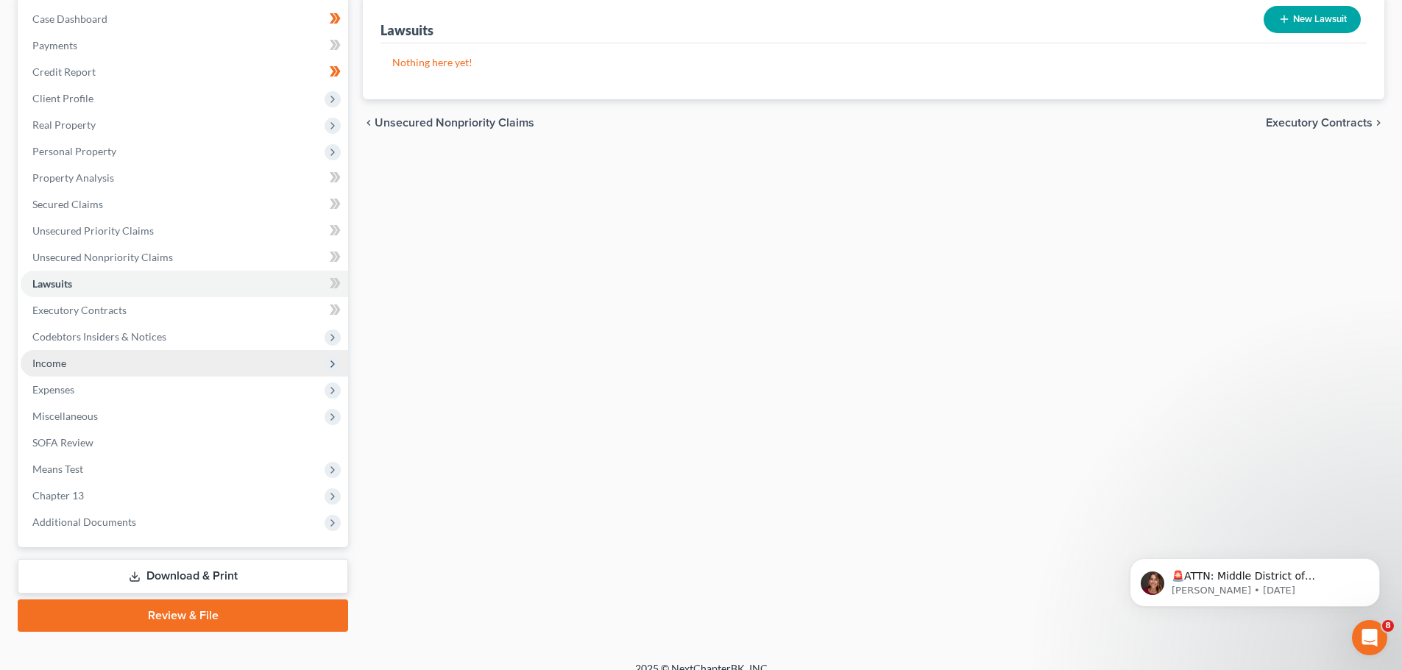
click at [65, 363] on span "Income" at bounding box center [49, 363] width 34 height 13
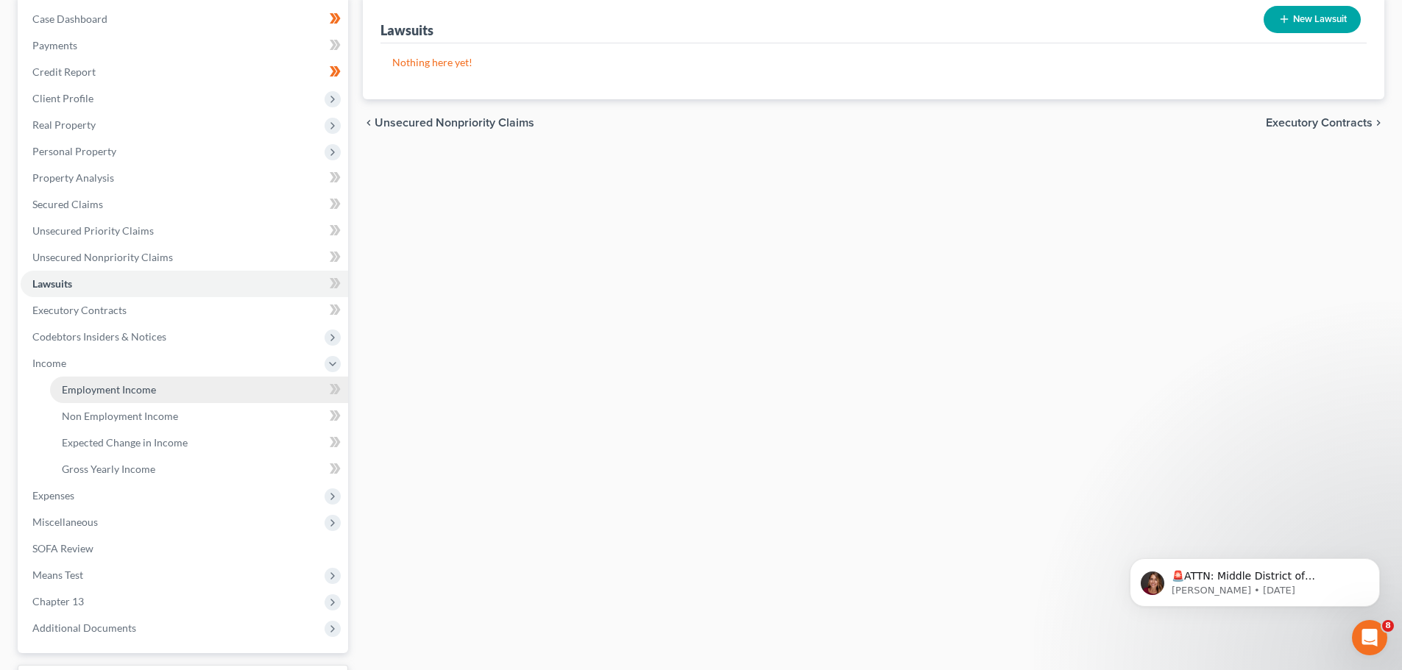
click at [101, 379] on link "Employment Income" at bounding box center [199, 390] width 298 height 26
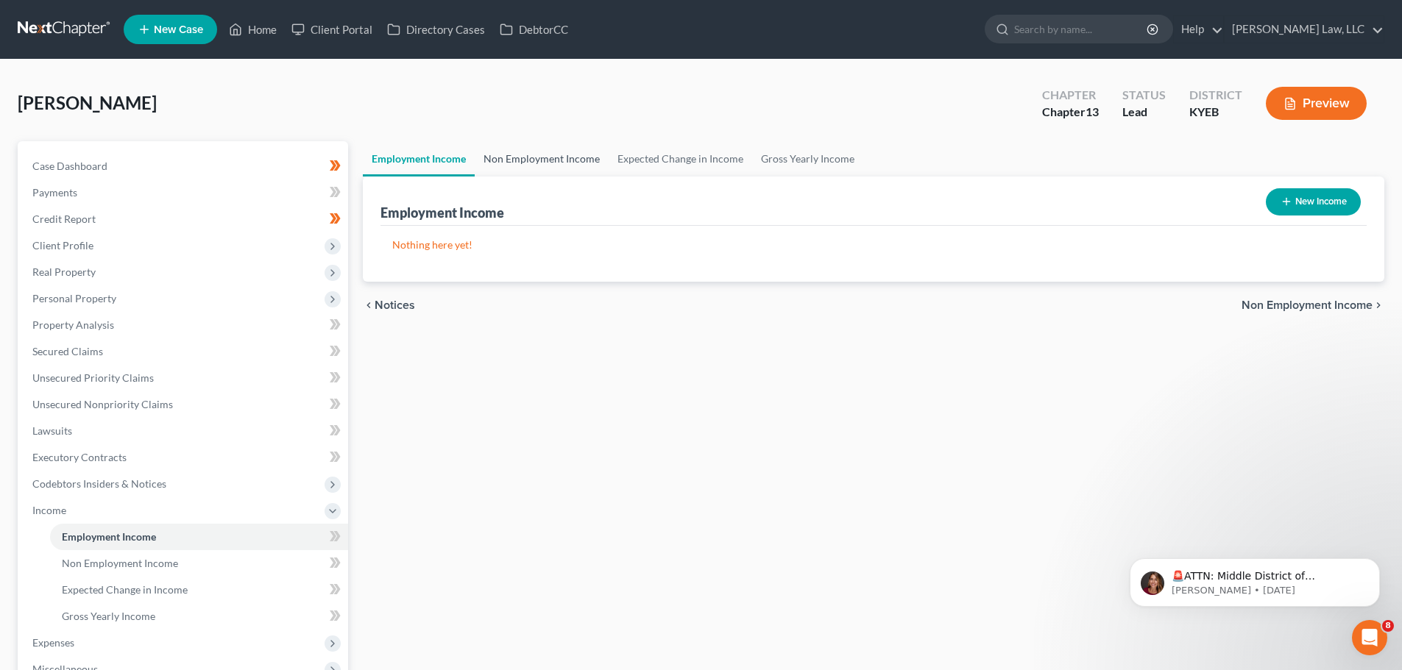
click at [506, 146] on link "Non Employment Income" at bounding box center [542, 158] width 134 height 35
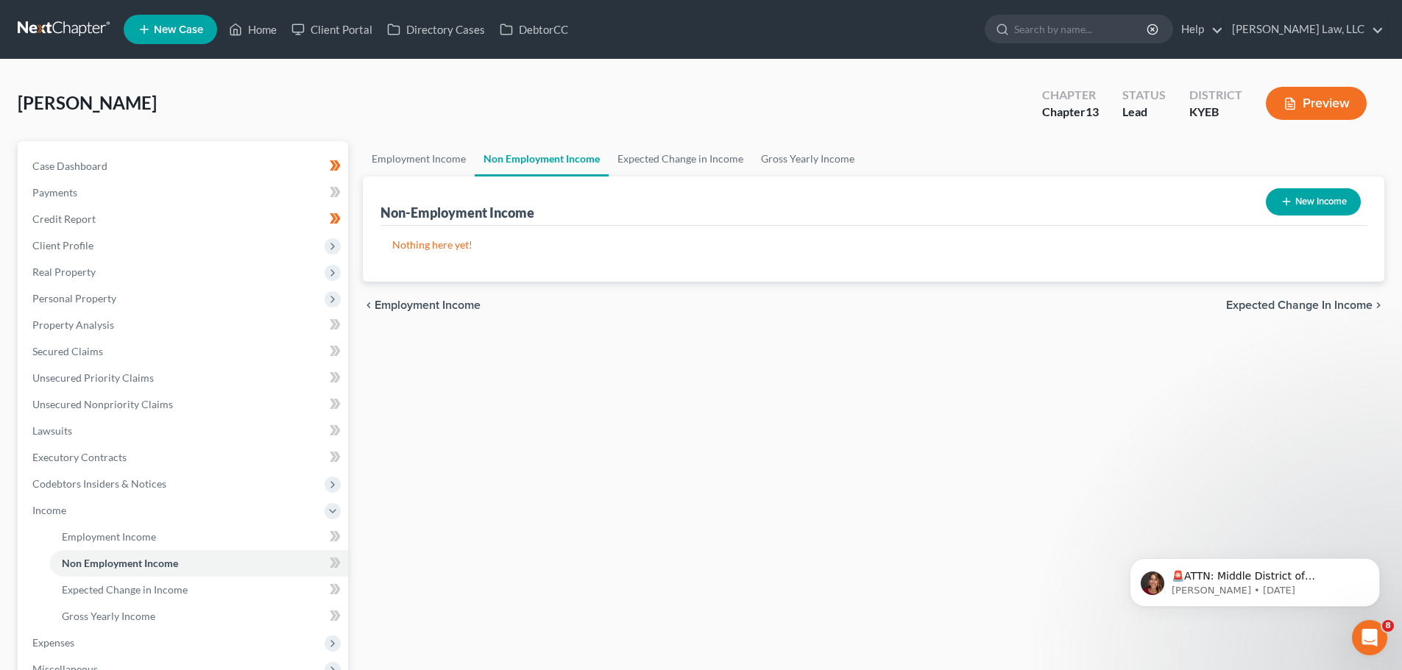
click at [1335, 199] on button "New Income" at bounding box center [1312, 201] width 95 height 27
select select "0"
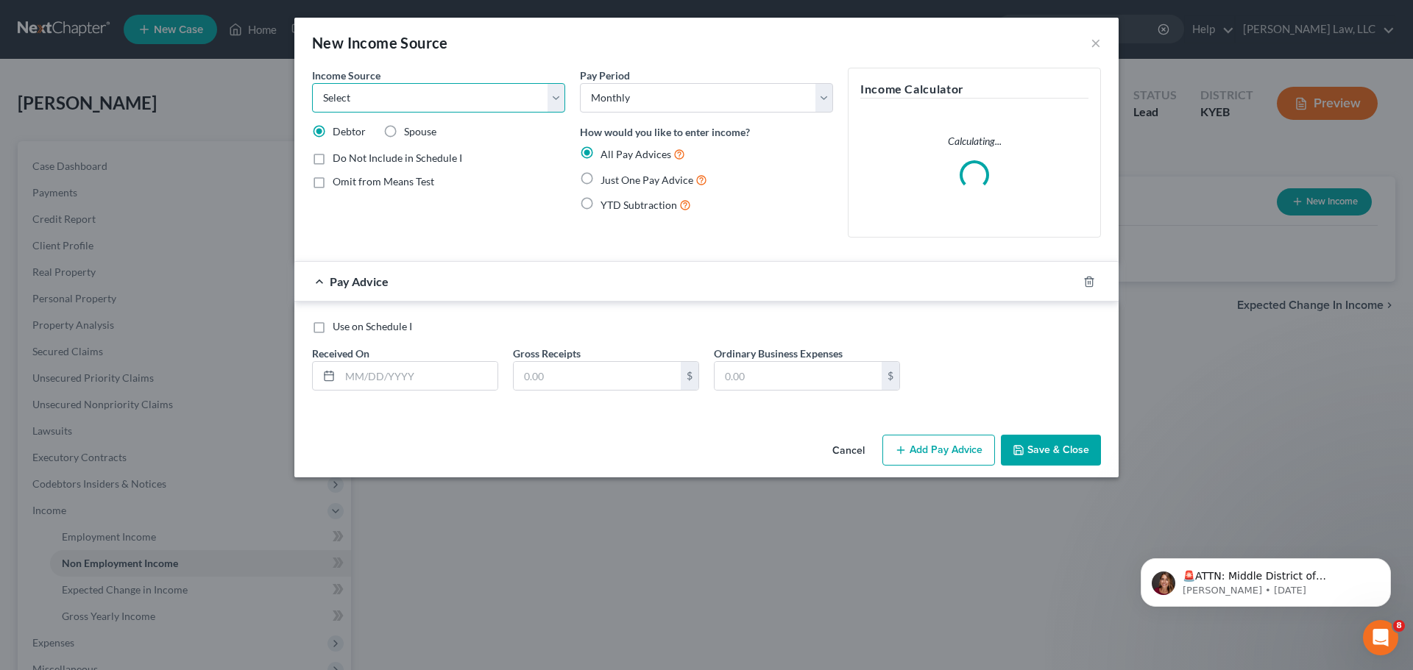
click at [366, 99] on select "Select Unemployment Disability (from employer) Pension Retirement Social Securi…" at bounding box center [438, 97] width 253 height 29
select select "10"
click at [312, 83] on select "Select Unemployment Disability (from employer) Pension Retirement Social Securi…" at bounding box center [438, 97] width 253 height 29
click at [390, 374] on input "text" at bounding box center [418, 376] width 157 height 28
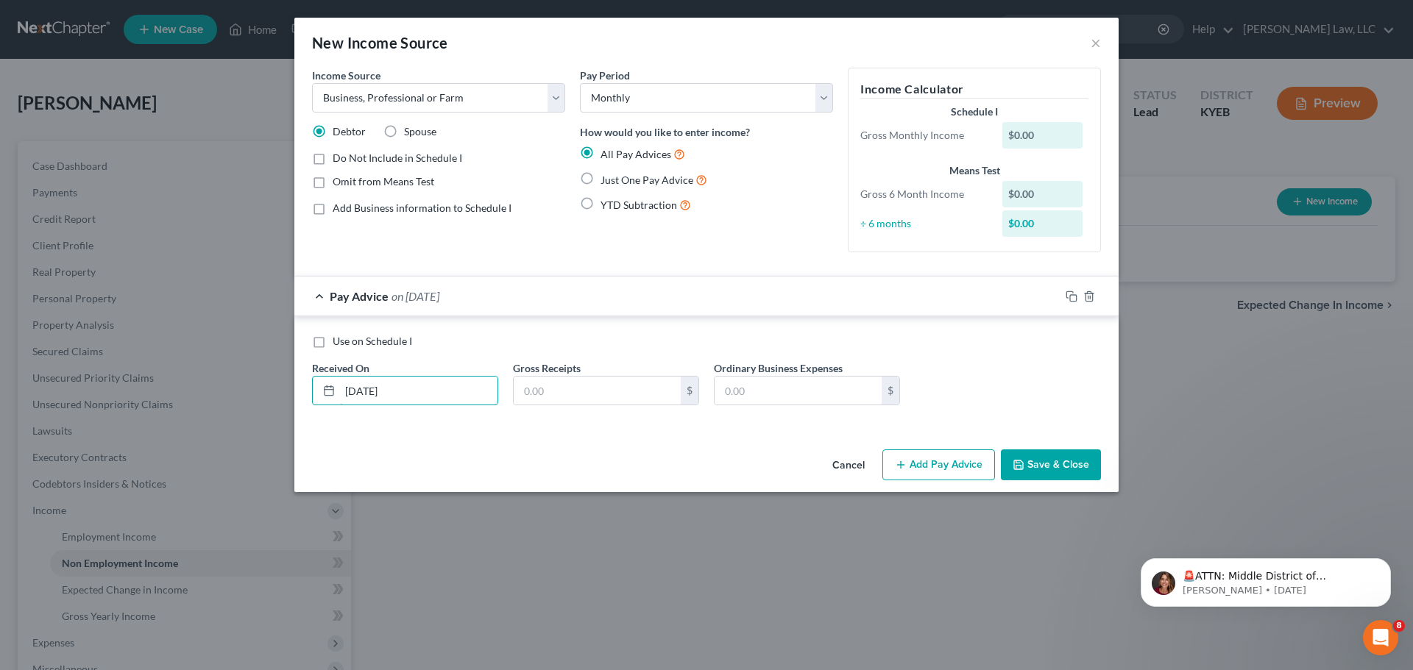
type input "08/01/2025"
type input "13,146.43"
type input "4,017.25"
click at [932, 466] on button "Add Pay Advice" at bounding box center [938, 465] width 113 height 31
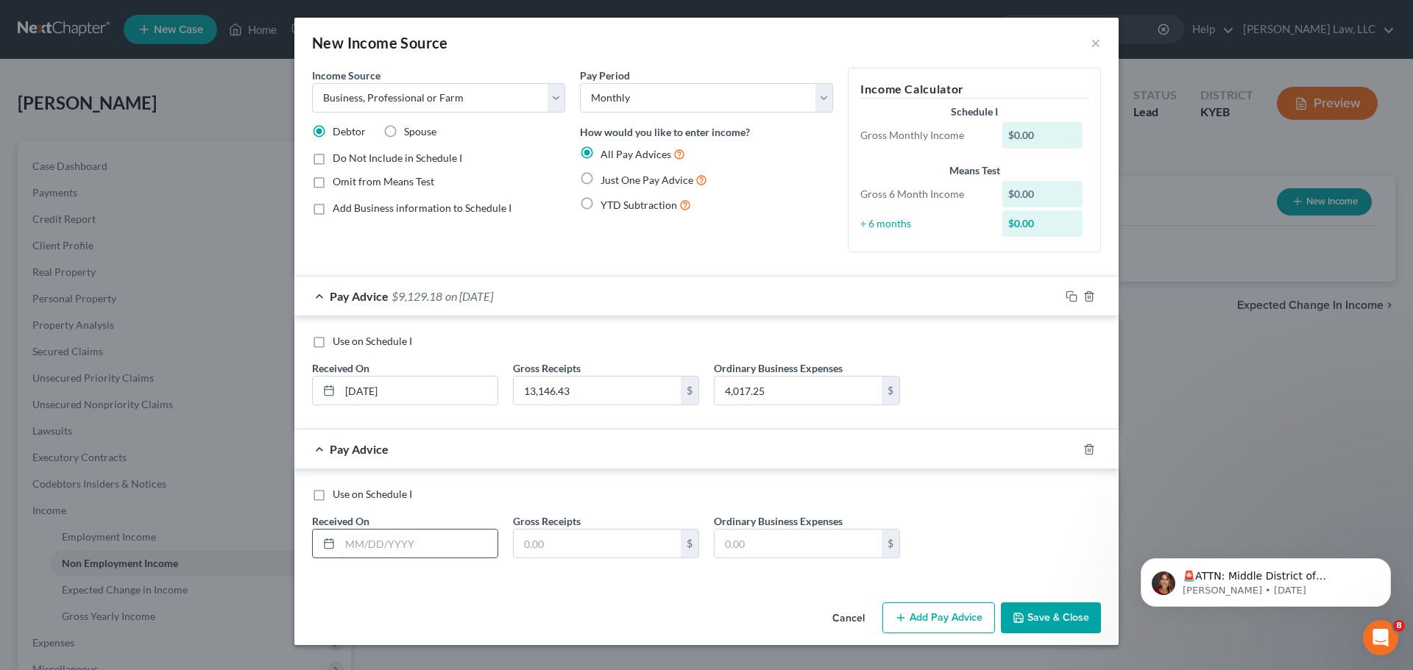
click at [377, 545] on input "text" at bounding box center [418, 544] width 157 height 28
type input "07/01/2025"
type input "11,994.58"
type input "3,999.16"
click at [931, 622] on button "Add Pay Advice" at bounding box center [938, 618] width 113 height 31
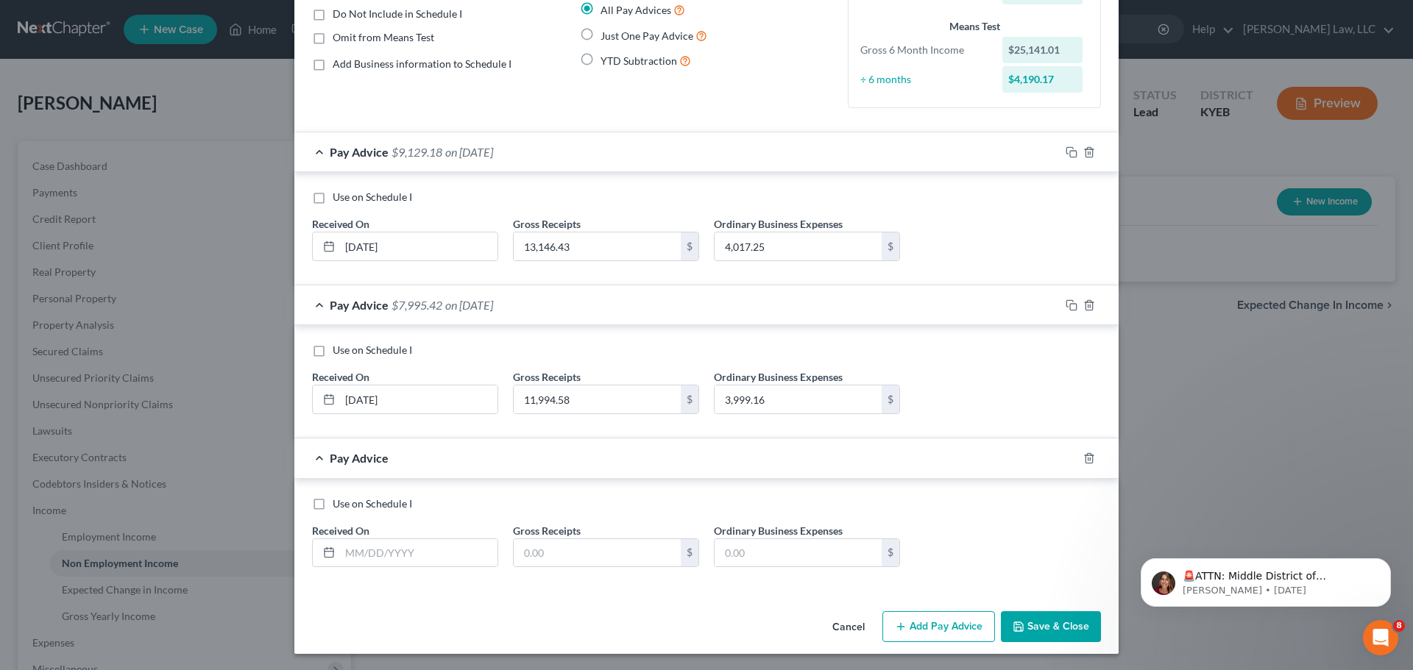
scroll to position [146, 0]
click at [340, 544] on input "text" at bounding box center [418, 552] width 157 height 28
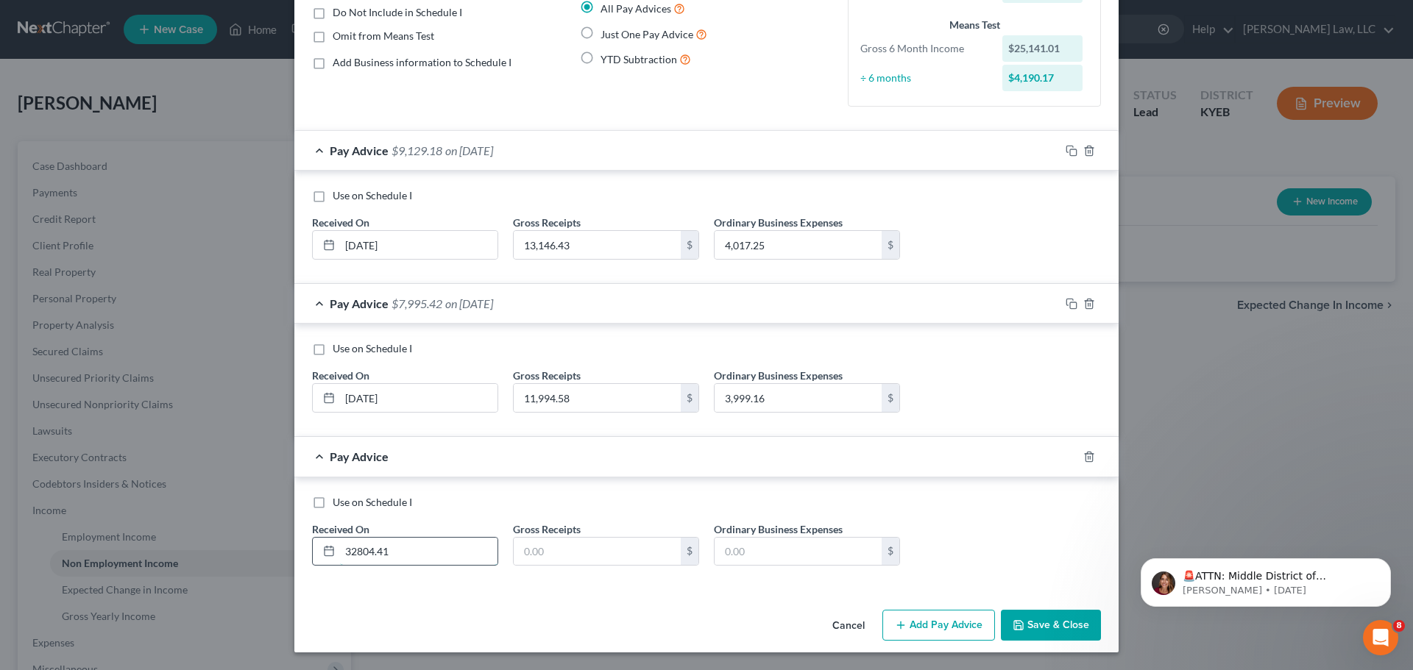
type input "32804.41"
drag, startPoint x: 339, startPoint y: 538, endPoint x: 403, endPoint y: 551, distance: 65.4
click at [403, 551] on input "32804.41" at bounding box center [418, 552] width 157 height 28
drag, startPoint x: 400, startPoint y: 549, endPoint x: 322, endPoint y: 555, distance: 77.5
click at [326, 555] on div "32804.41" at bounding box center [405, 551] width 186 height 29
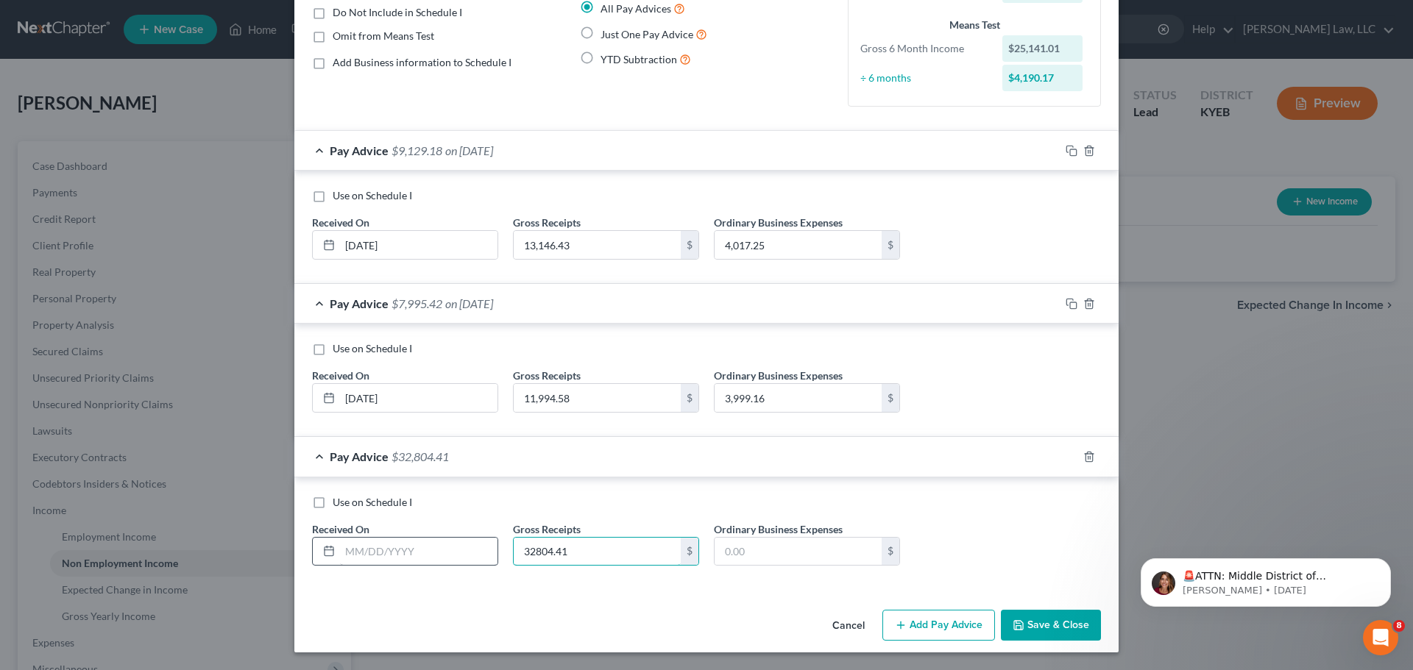
type input "32804.41"
click at [419, 554] on input "text" at bounding box center [418, 552] width 157 height 28
type input "08/01/2025"
type input "8,050.00"
click at [948, 618] on button "Add Pay Advice" at bounding box center [938, 625] width 113 height 31
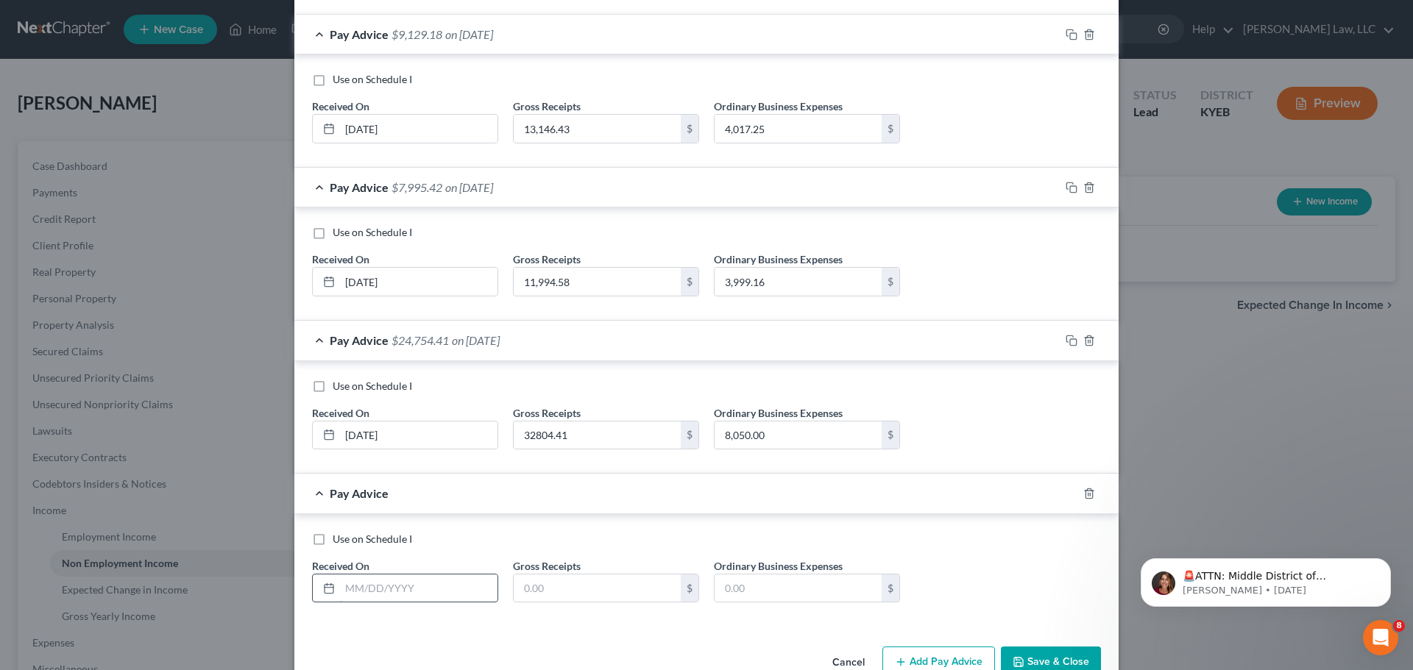
scroll to position [293, 0]
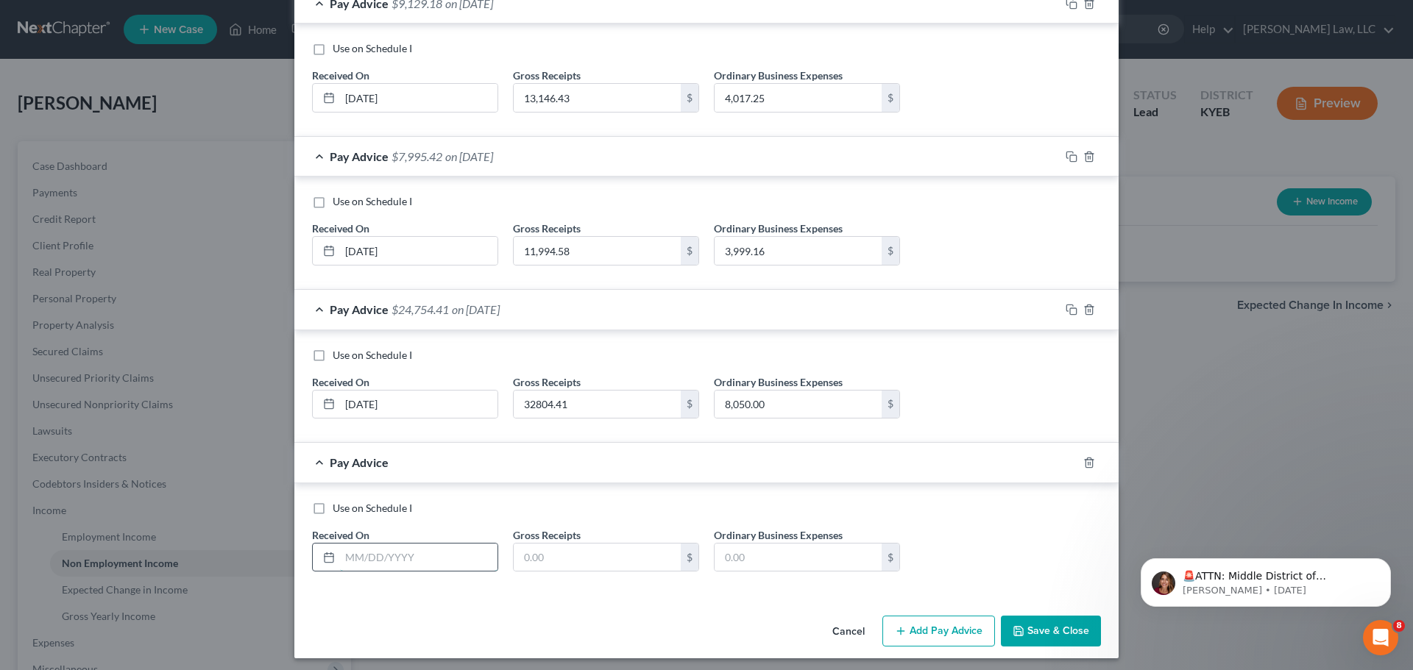
click at [374, 549] on input "text" at bounding box center [418, 558] width 157 height 28
click at [362, 423] on div "Use on Schedule I Received On * 08/01/2025 Gross Receipts 32804.41 $ Ordinary B…" at bounding box center [706, 389] width 803 height 83
click at [351, 408] on input "08/01/2025" at bounding box center [418, 405] width 157 height 28
type input "06/01/2025"
click at [344, 556] on input "text" at bounding box center [418, 558] width 157 height 28
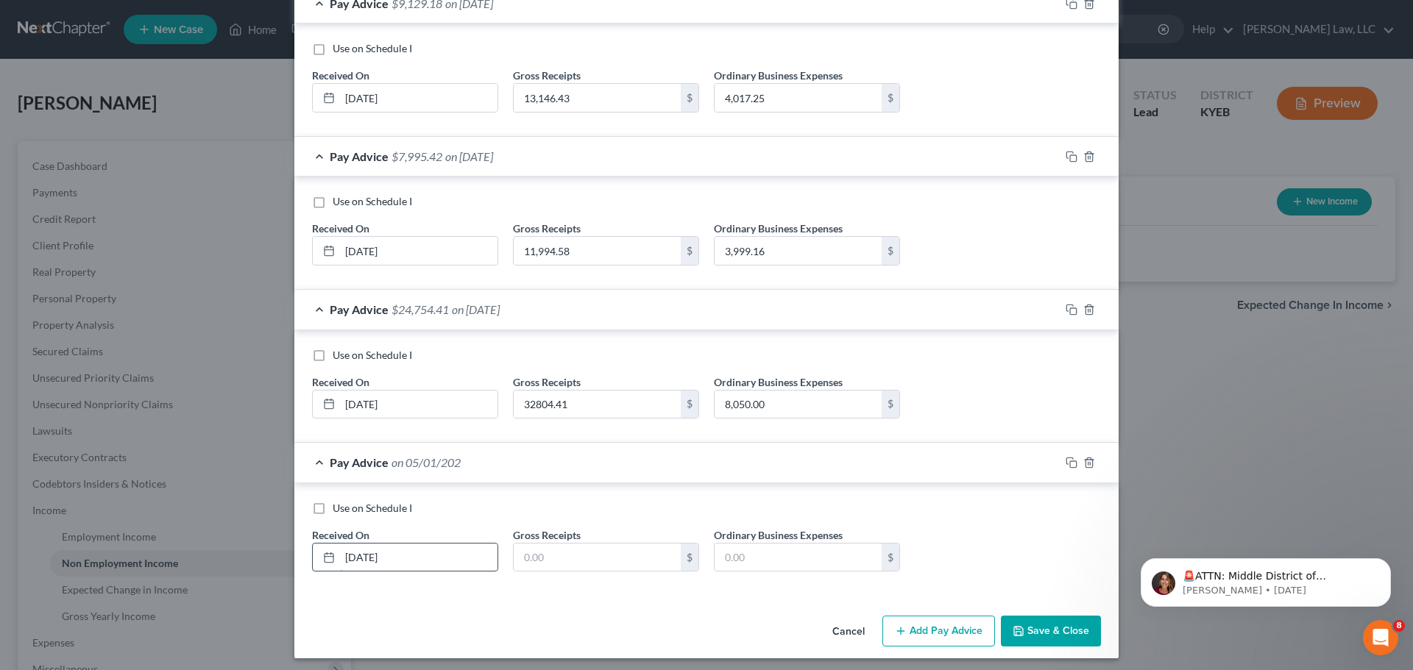
type input "05/01/2025"
type input "11,553.58"
type input "4,040"
click at [928, 627] on button "Add Pay Advice" at bounding box center [938, 631] width 113 height 31
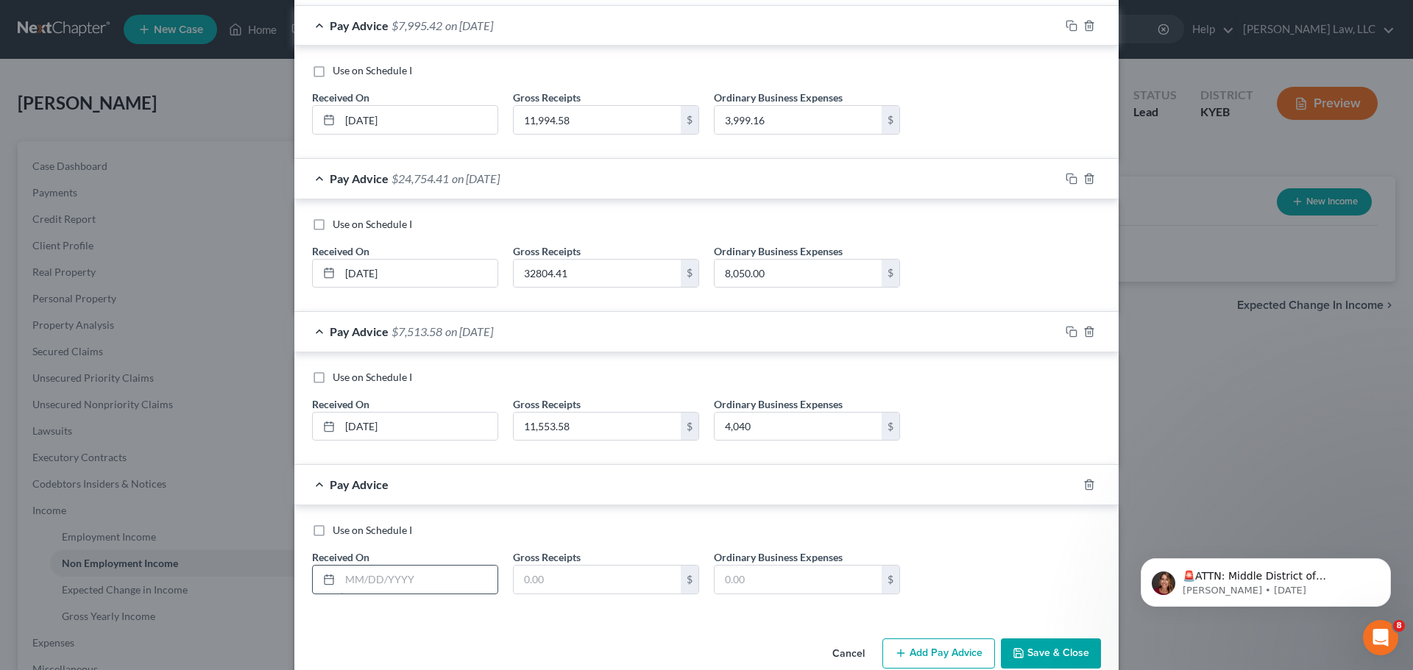
scroll to position [452, 0]
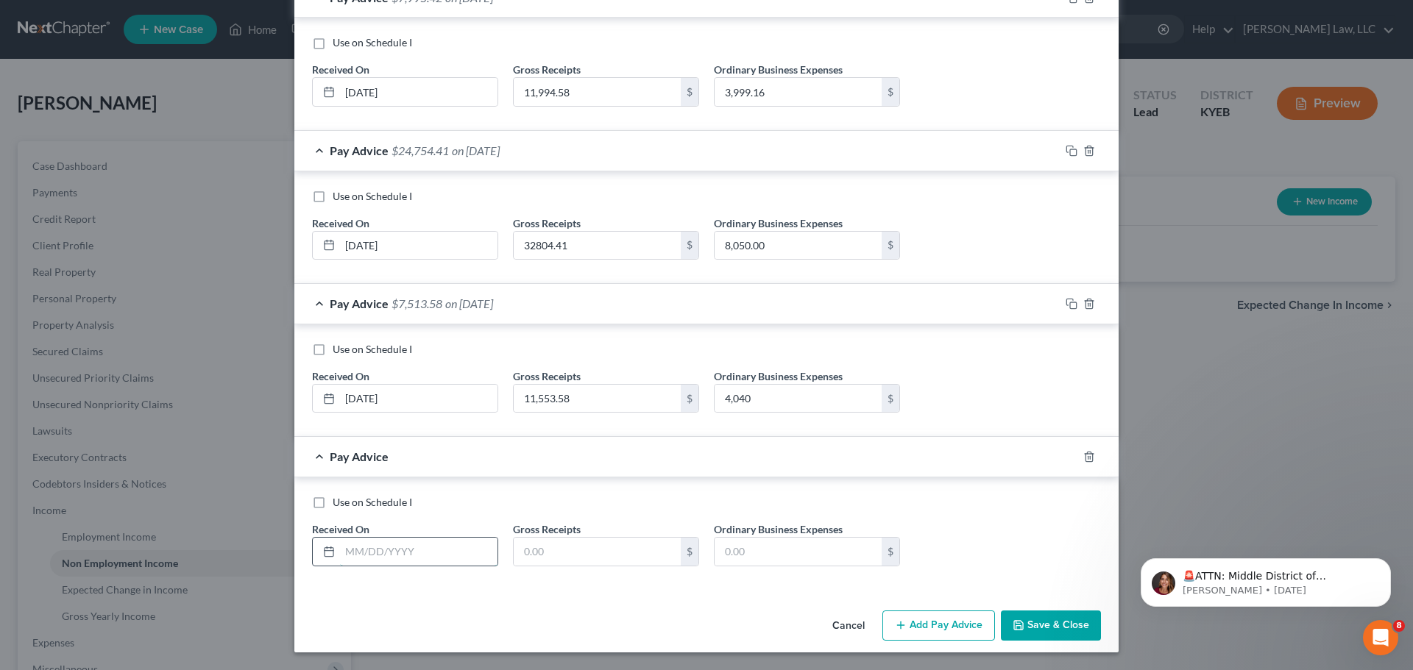
click at [353, 551] on input "text" at bounding box center [418, 552] width 157 height 28
type input "04/01/2025"
type input "23,046.97"
type input "6,100.00"
click at [934, 631] on button "Add Pay Advice" at bounding box center [938, 626] width 113 height 31
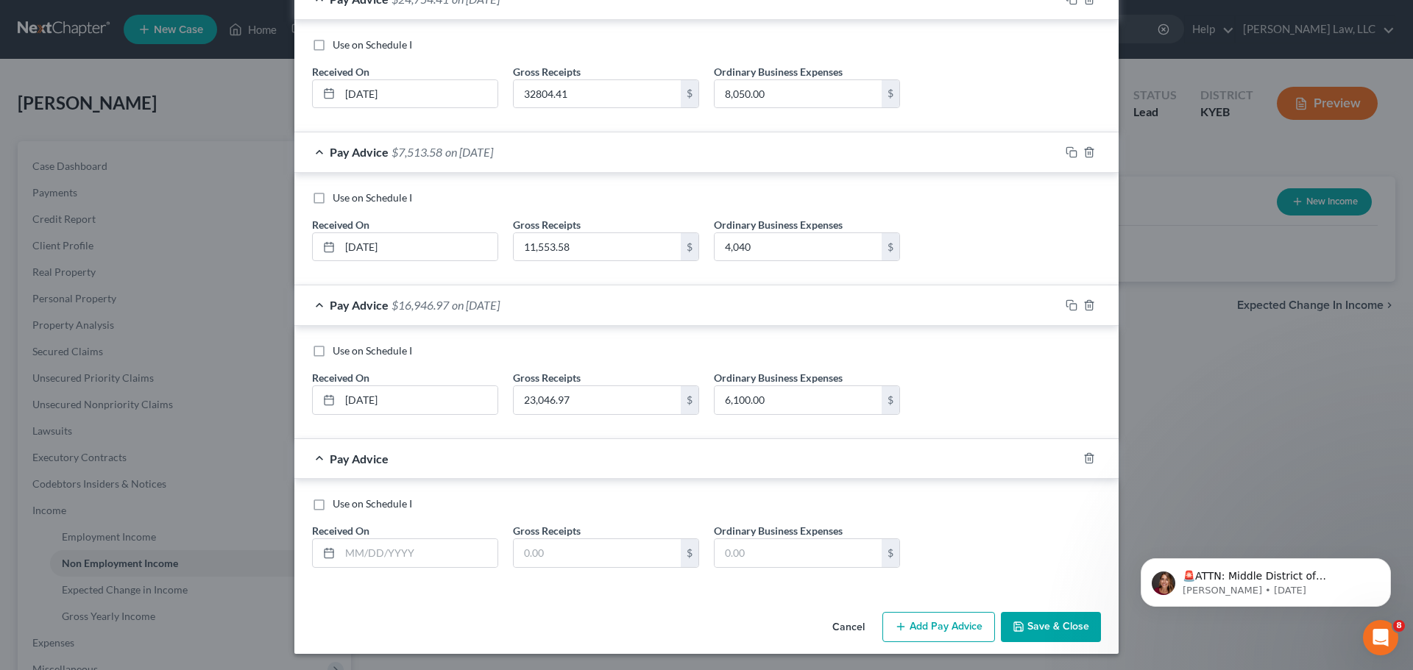
scroll to position [605, 0]
click at [365, 558] on input "text" at bounding box center [418, 552] width 157 height 28
click at [355, 552] on input "text" at bounding box center [418, 552] width 157 height 28
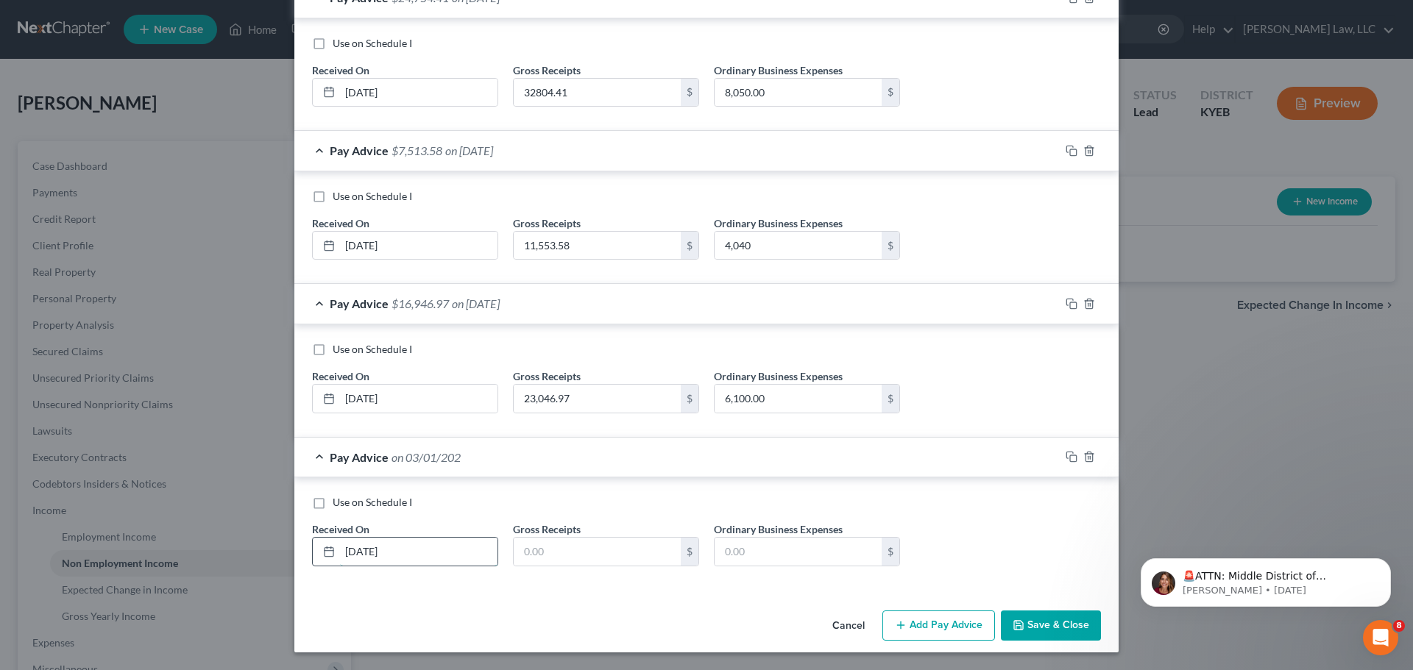
type input "03/01/2025"
type input "11,506.17"
type input "3,980.00"
click at [1036, 628] on button "Save & Close" at bounding box center [1051, 626] width 100 height 31
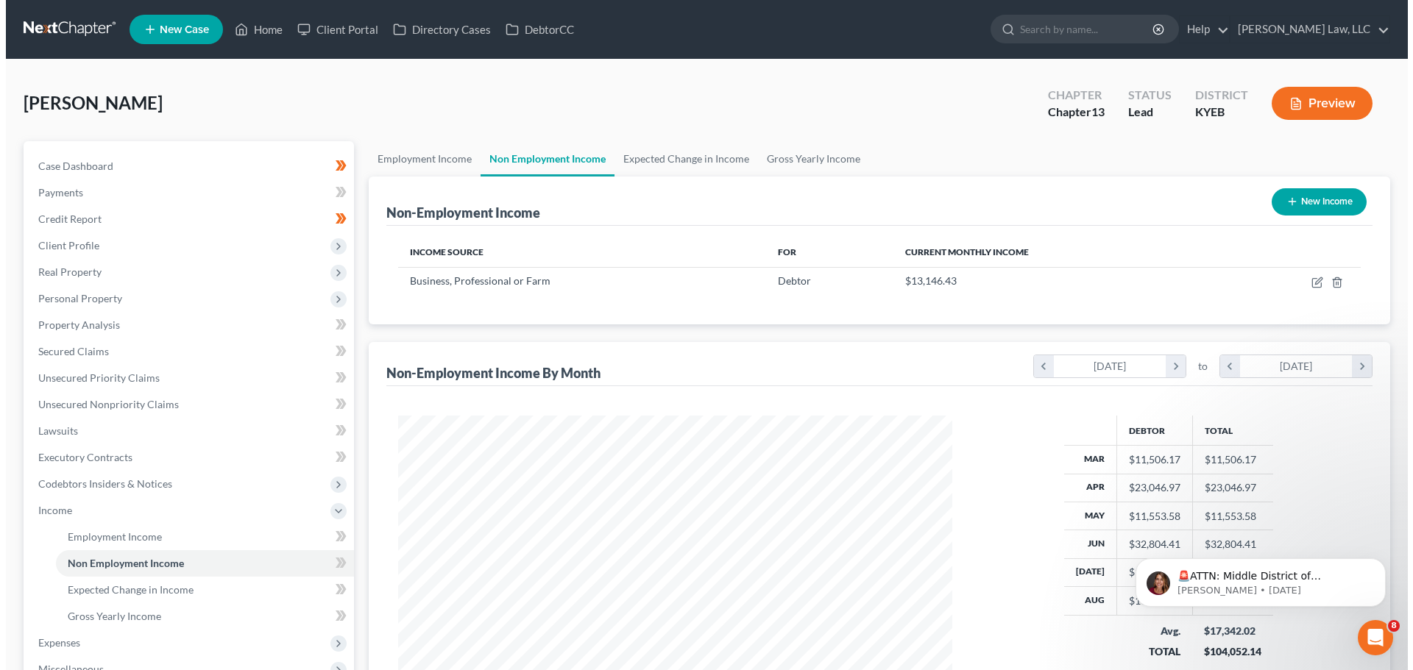
scroll to position [735463, 735159]
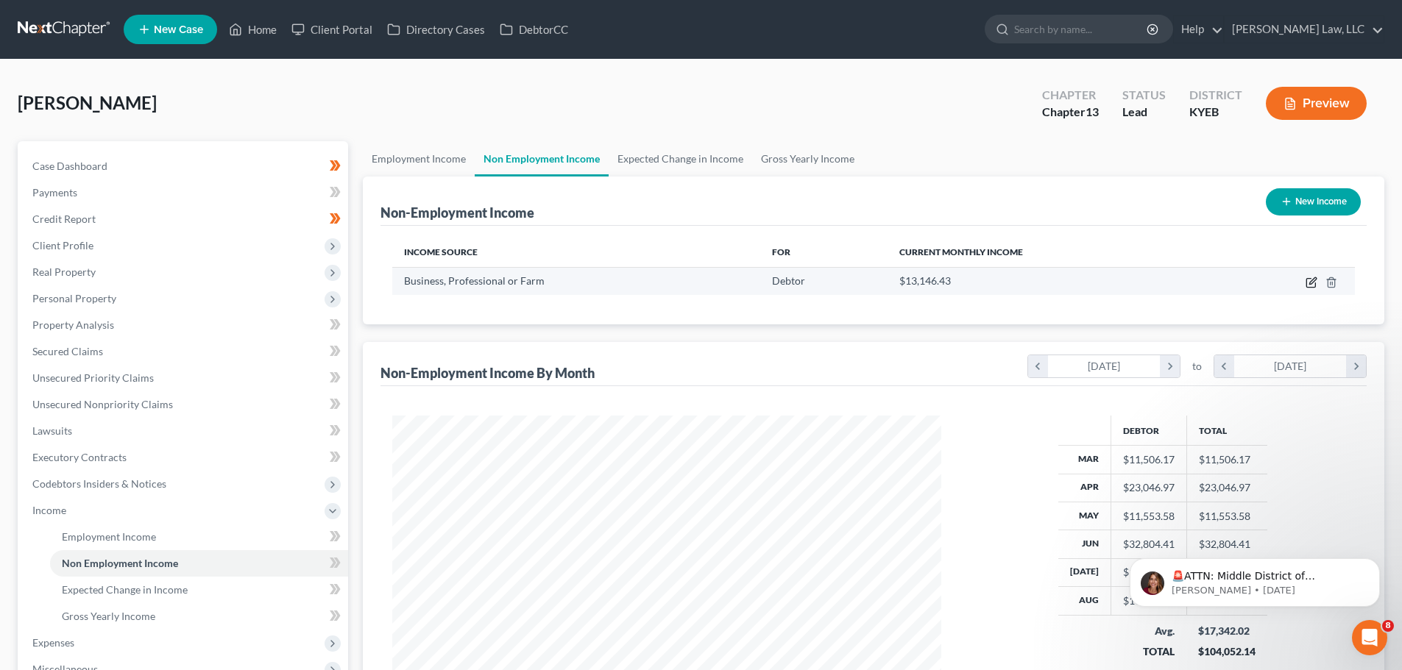
click at [1310, 286] on icon "button" at bounding box center [1311, 283] width 12 height 12
select select "10"
select select "0"
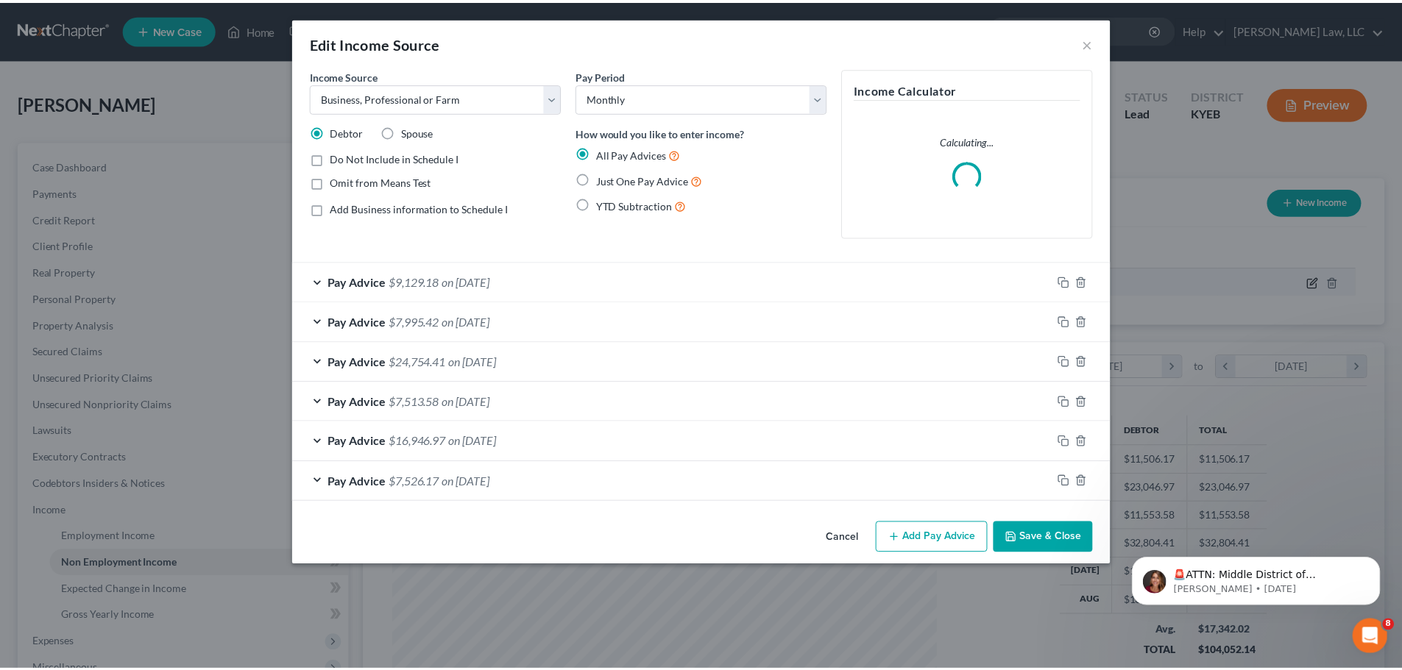
scroll to position [277, 583]
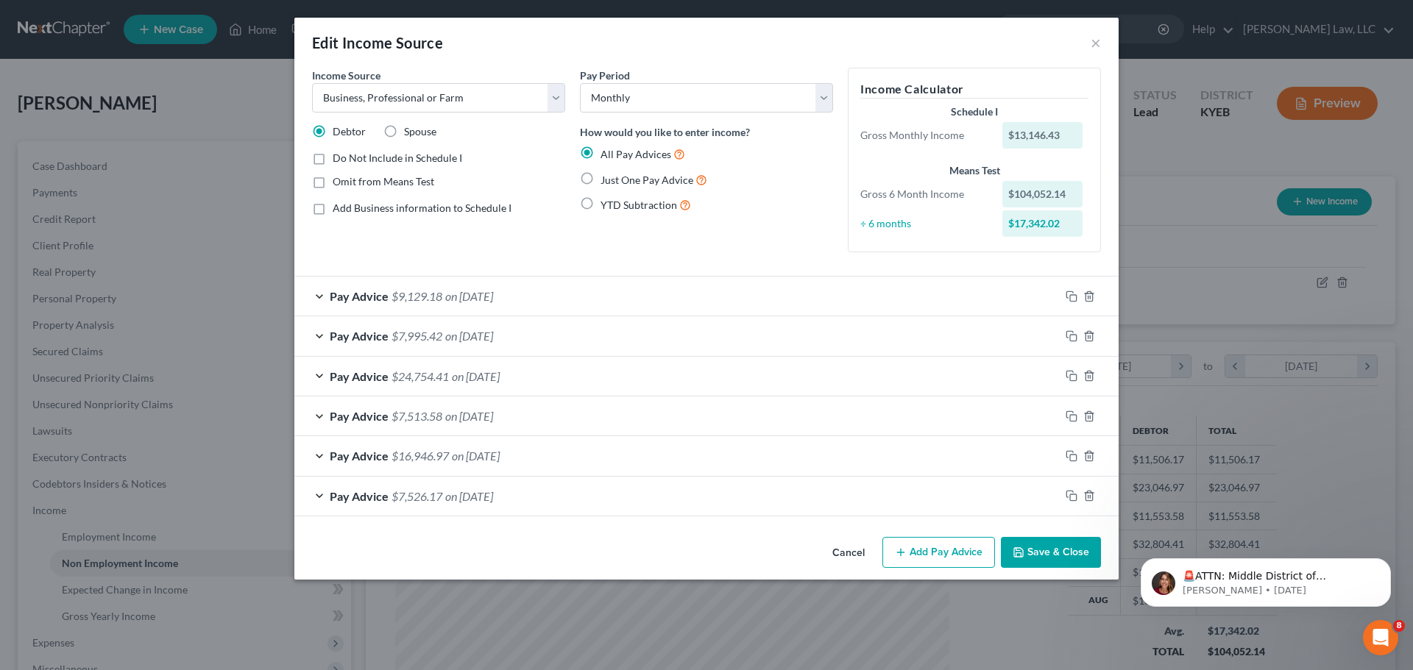
click at [1052, 554] on button "Save & Close" at bounding box center [1051, 552] width 100 height 31
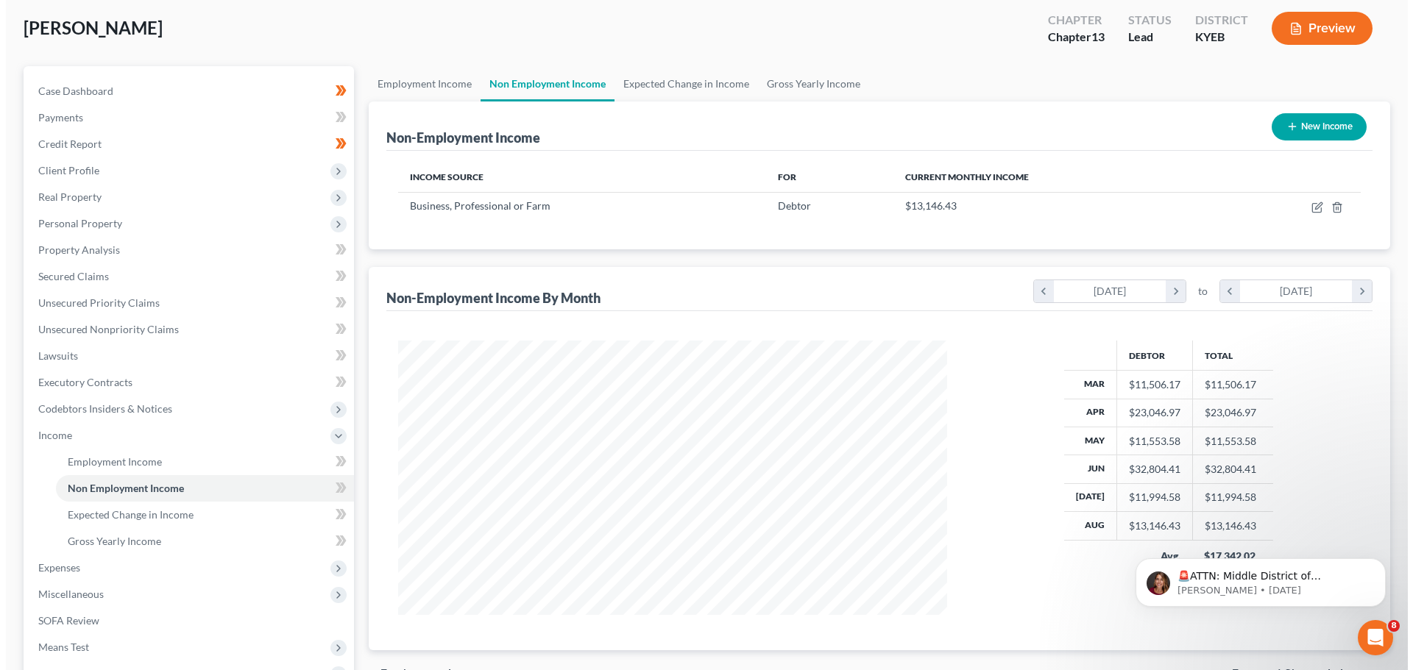
scroll to position [74, 0]
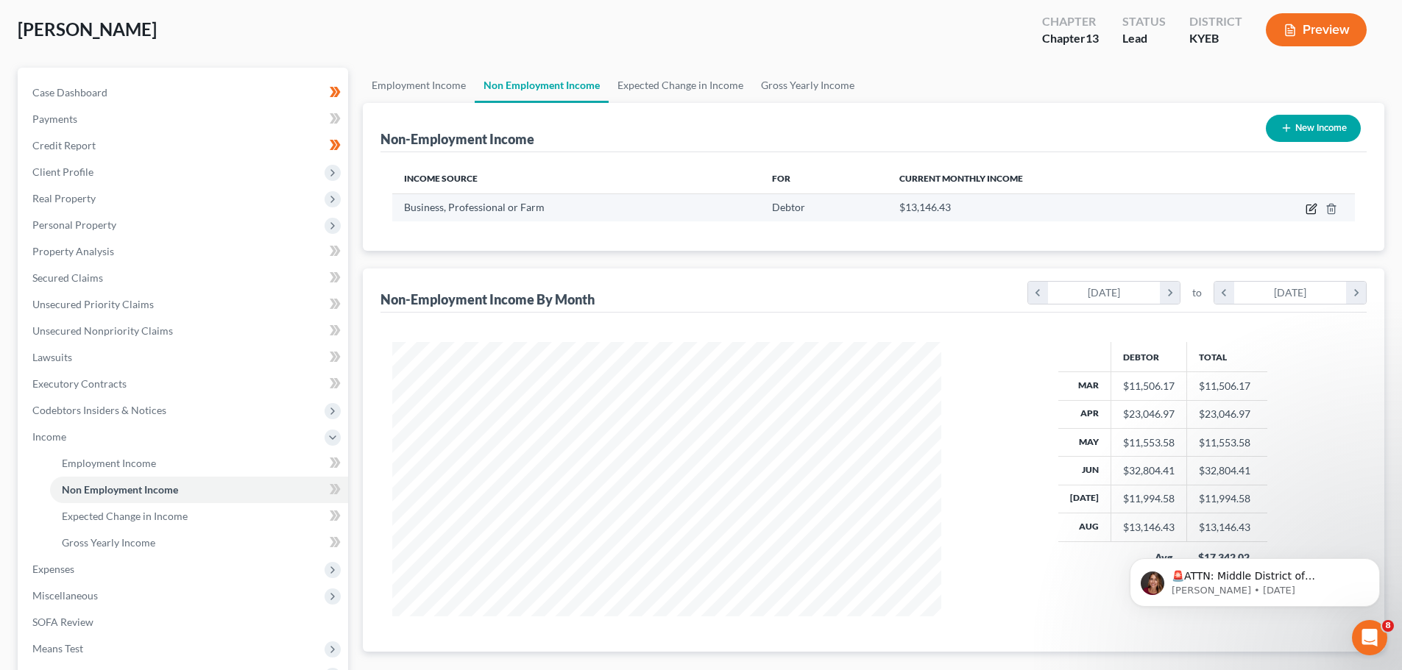
click at [1313, 210] on icon "button" at bounding box center [1312, 207] width 7 height 7
select select "10"
select select "0"
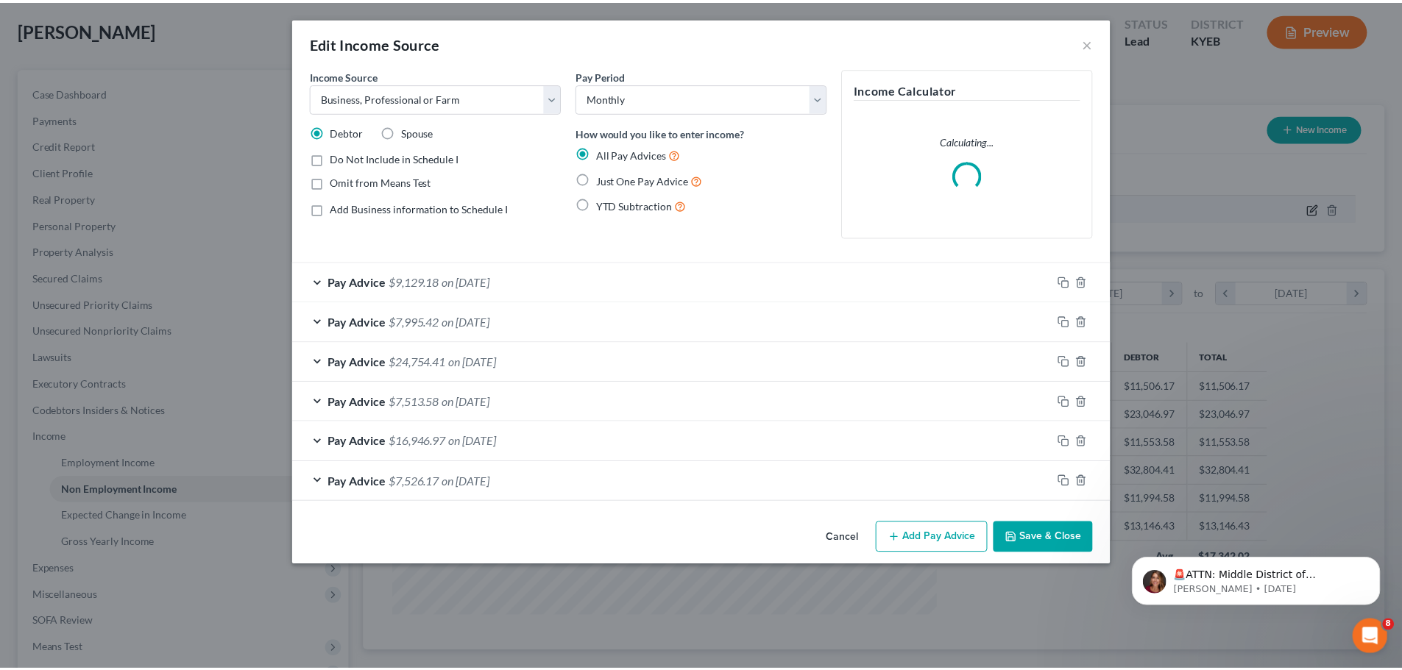
scroll to position [277, 583]
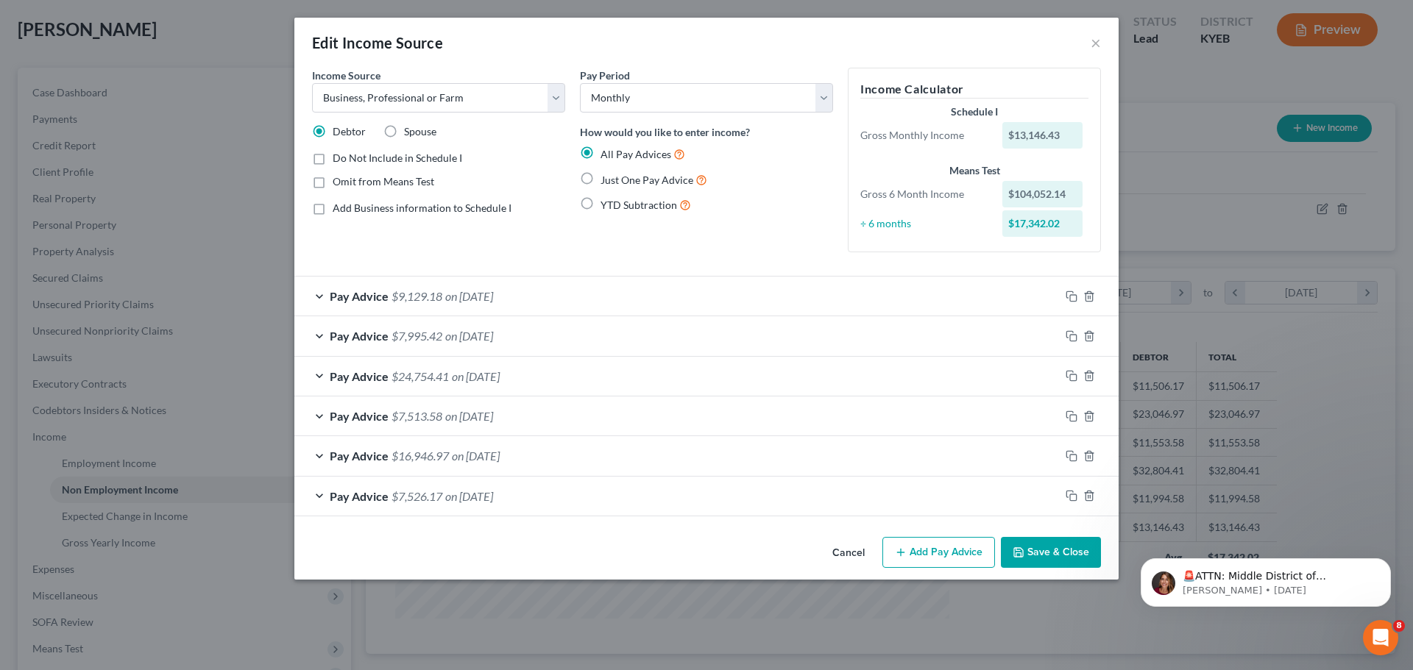
click at [1077, 554] on button "Save & Close" at bounding box center [1051, 552] width 100 height 31
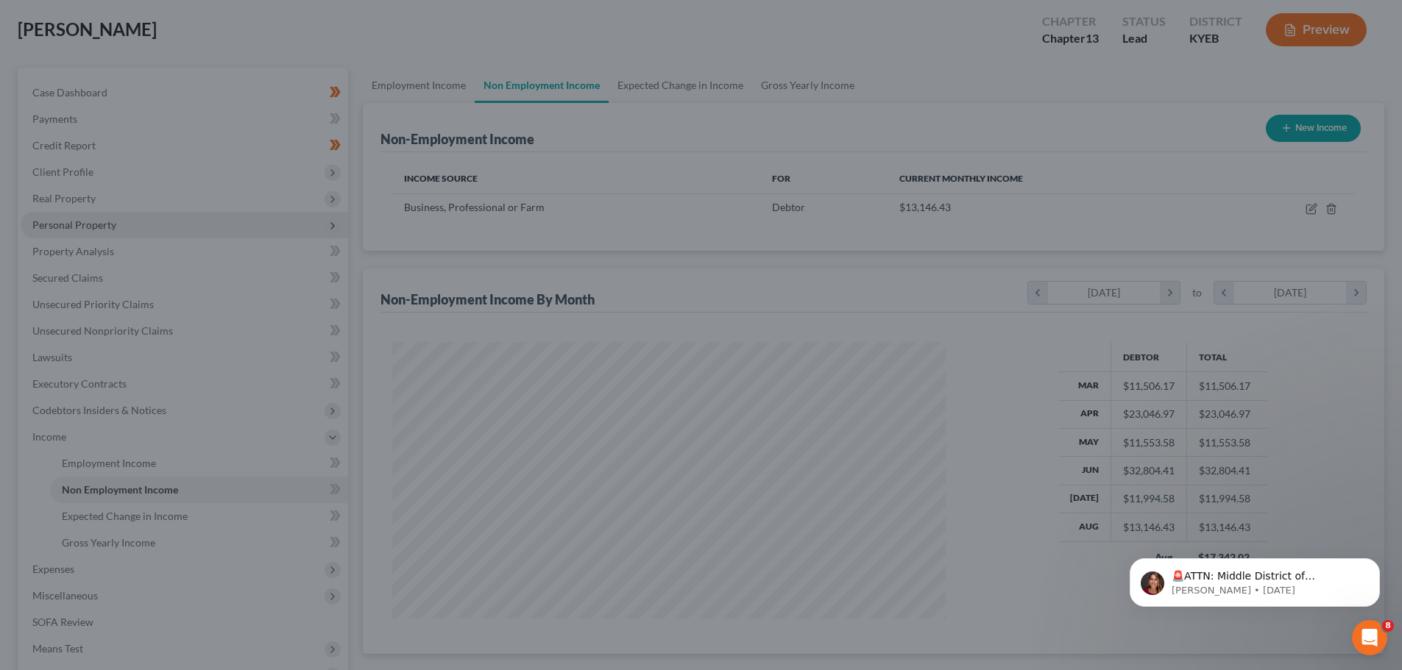
scroll to position [735463, 735159]
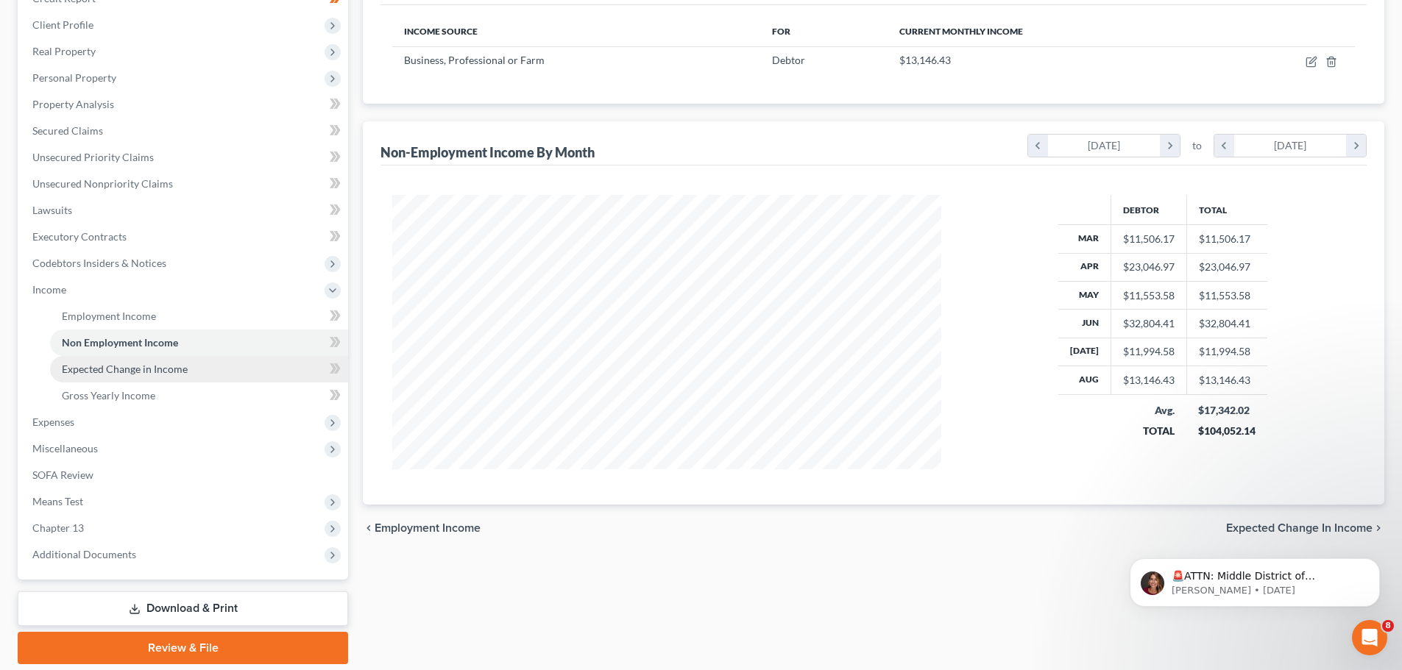
click at [145, 372] on span "Expected Change in Income" at bounding box center [125, 369] width 126 height 13
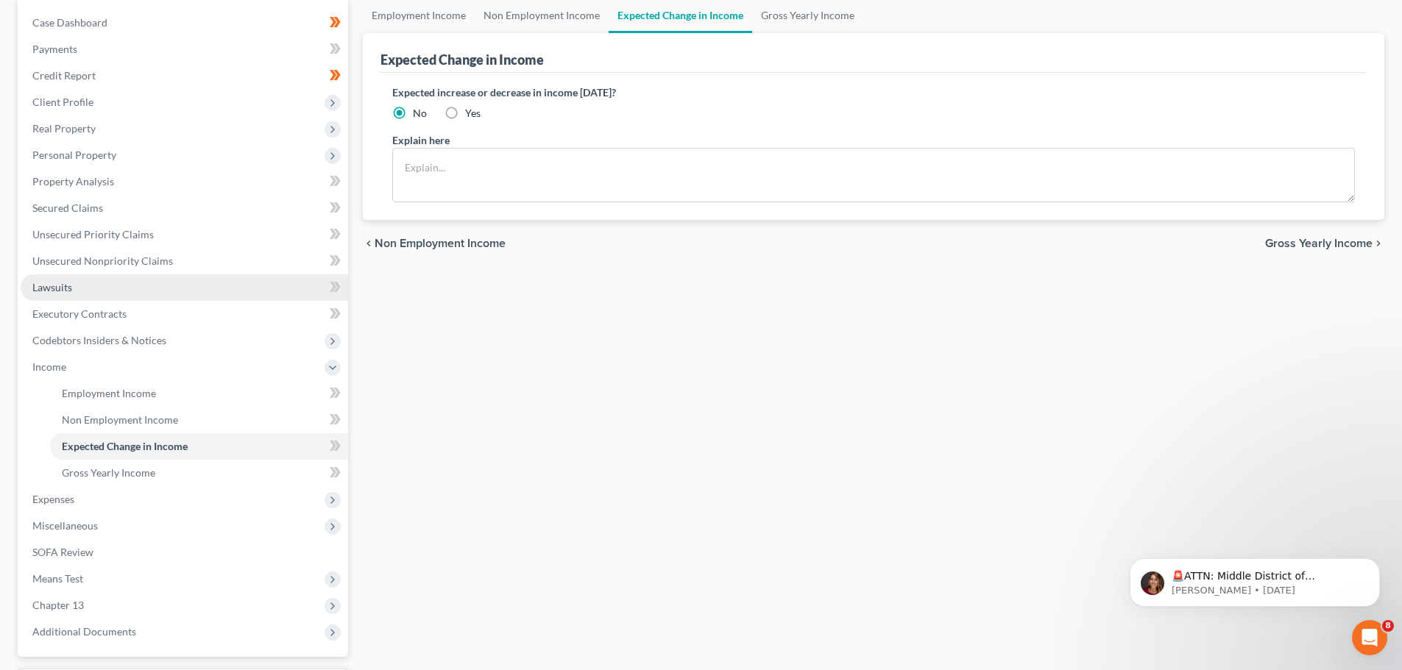
scroll to position [221, 0]
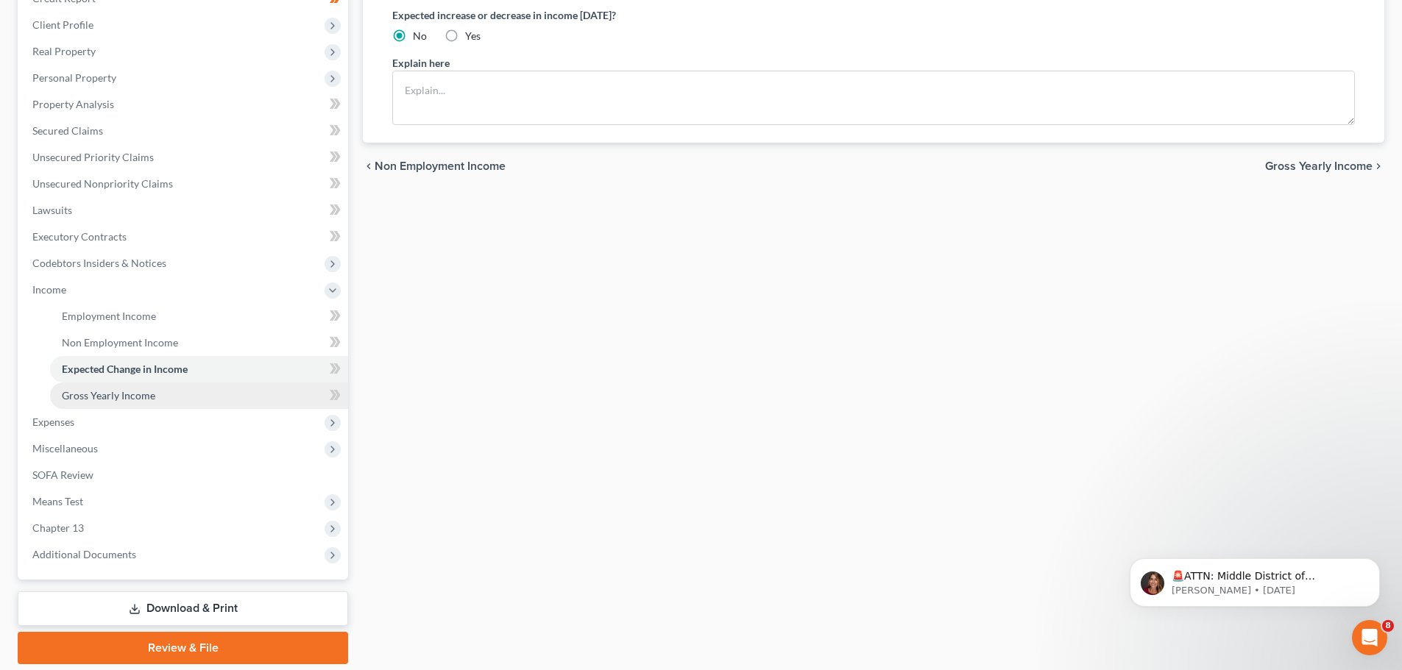
click at [87, 389] on span "Gross Yearly Income" at bounding box center [108, 395] width 93 height 13
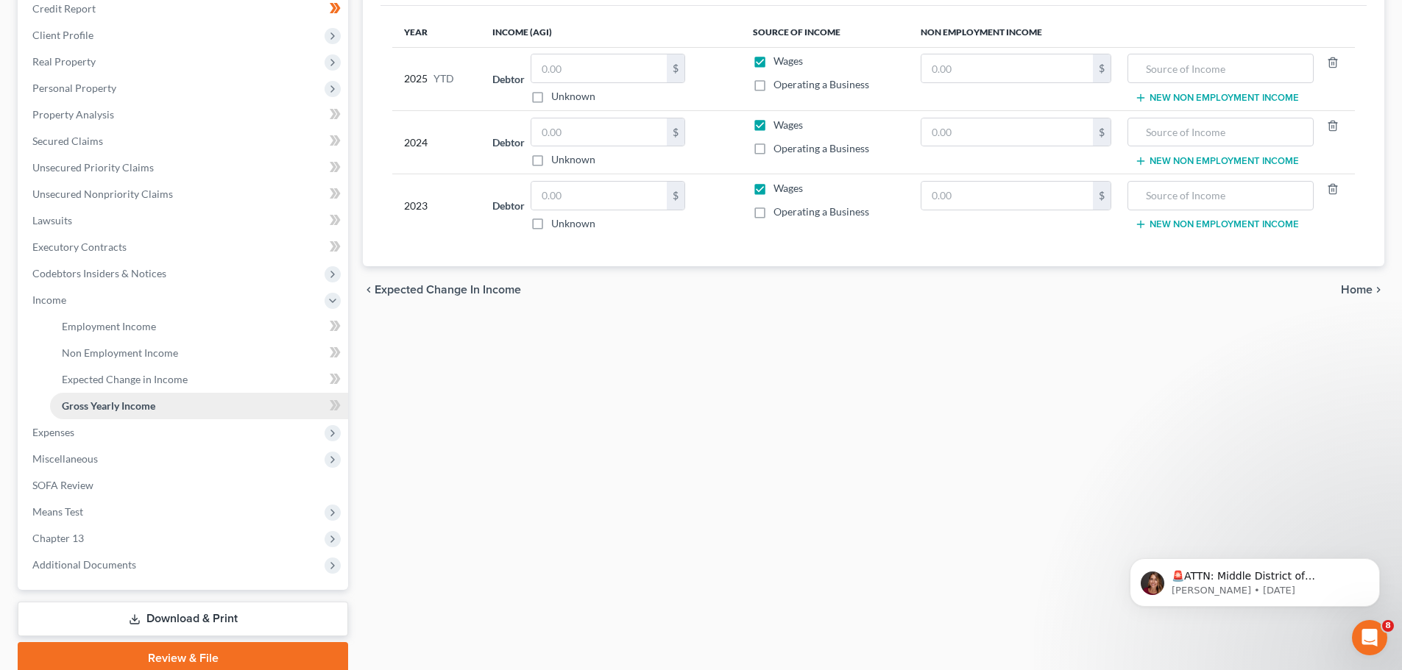
scroll to position [221, 0]
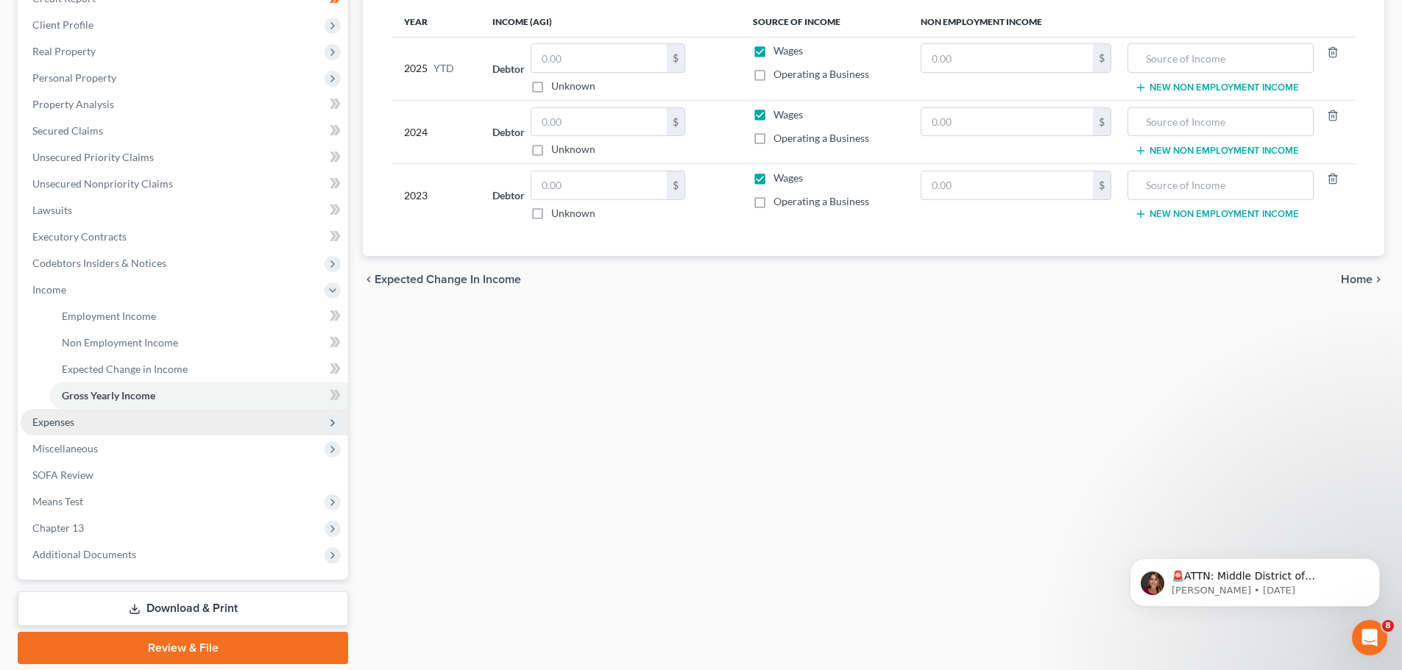
click at [72, 416] on span "Expenses" at bounding box center [53, 422] width 42 height 13
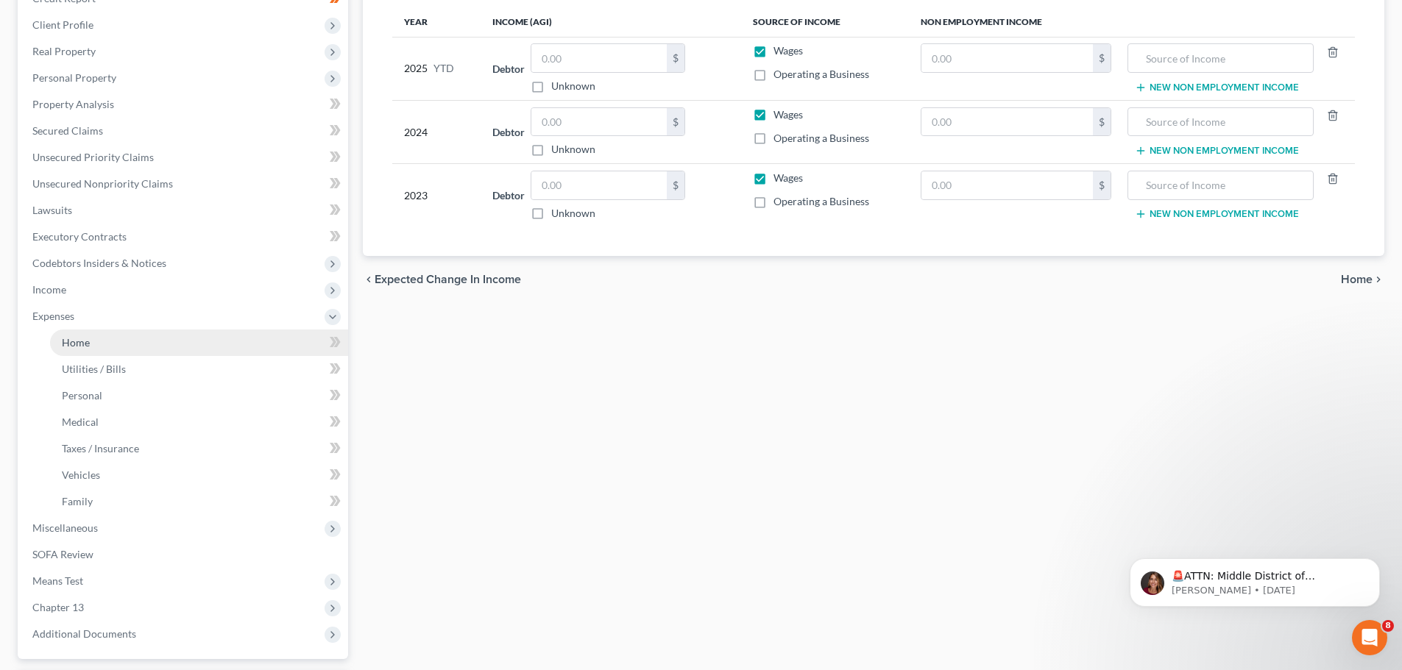
click at [81, 342] on span "Home" at bounding box center [76, 342] width 28 height 13
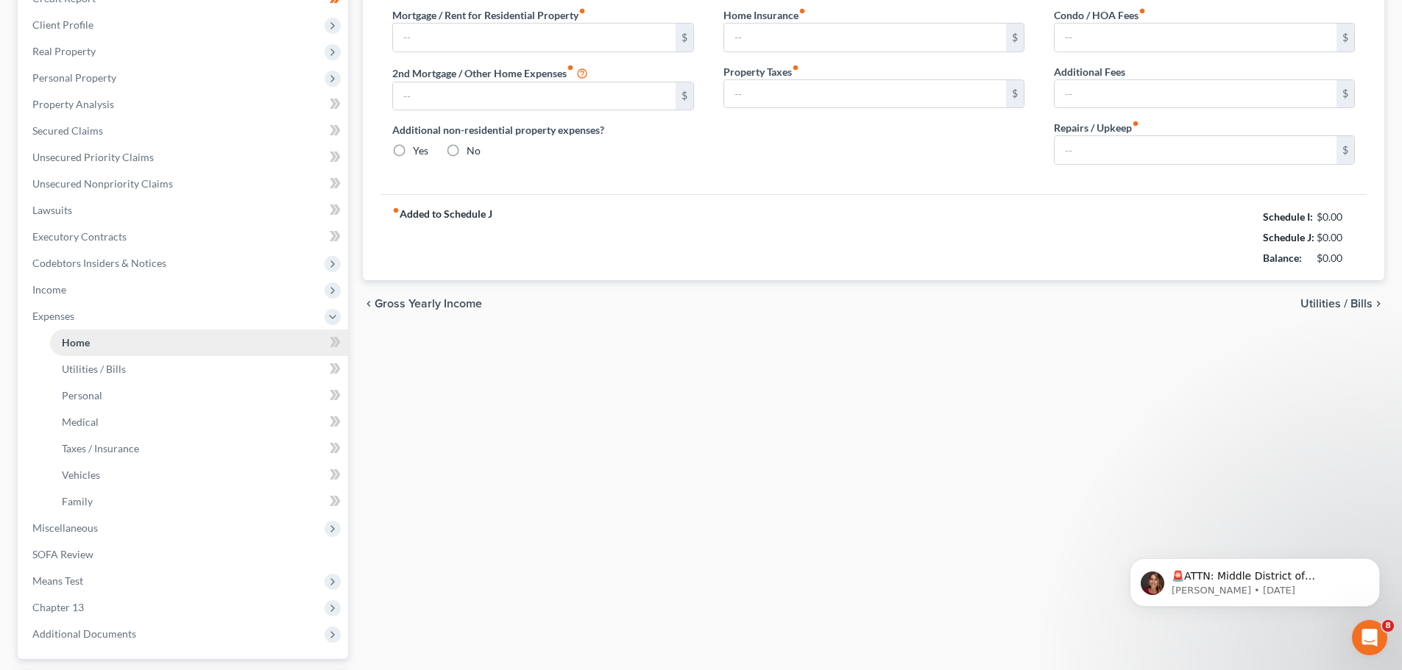
type input "1,900.00"
type input "0.00"
radio input "true"
type input "0.00"
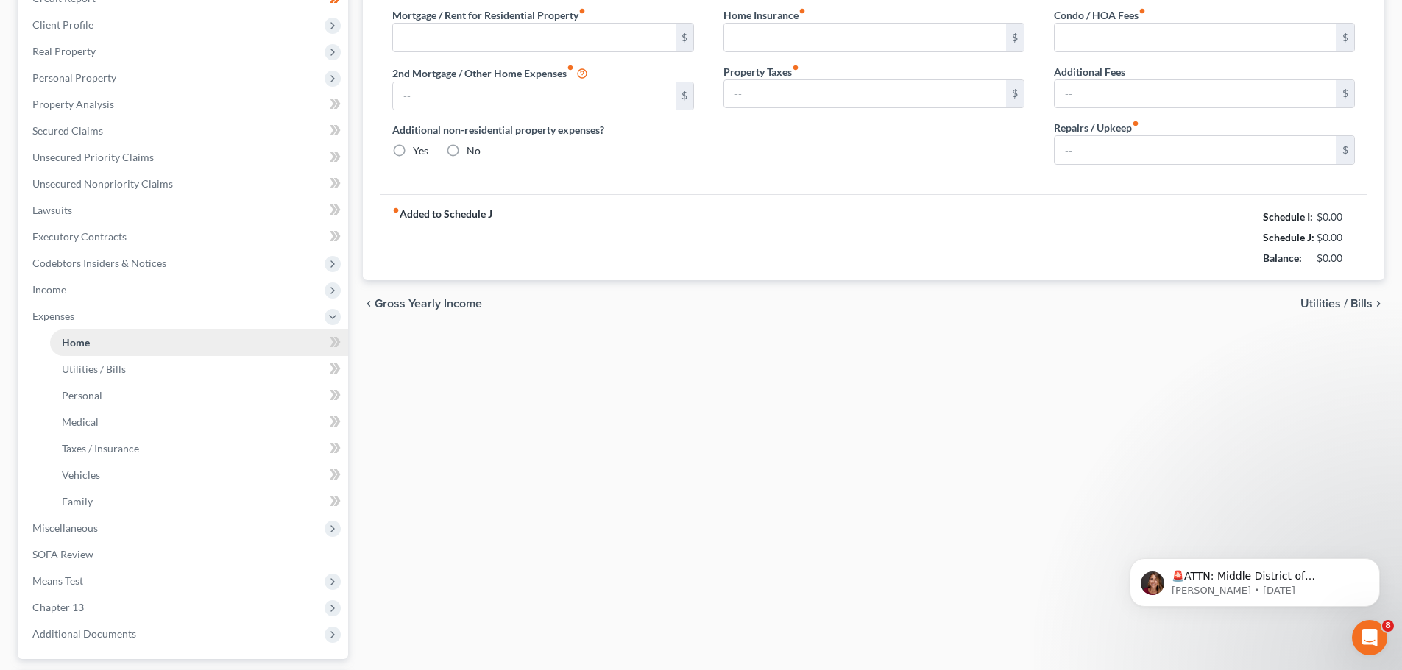
type input "0.00"
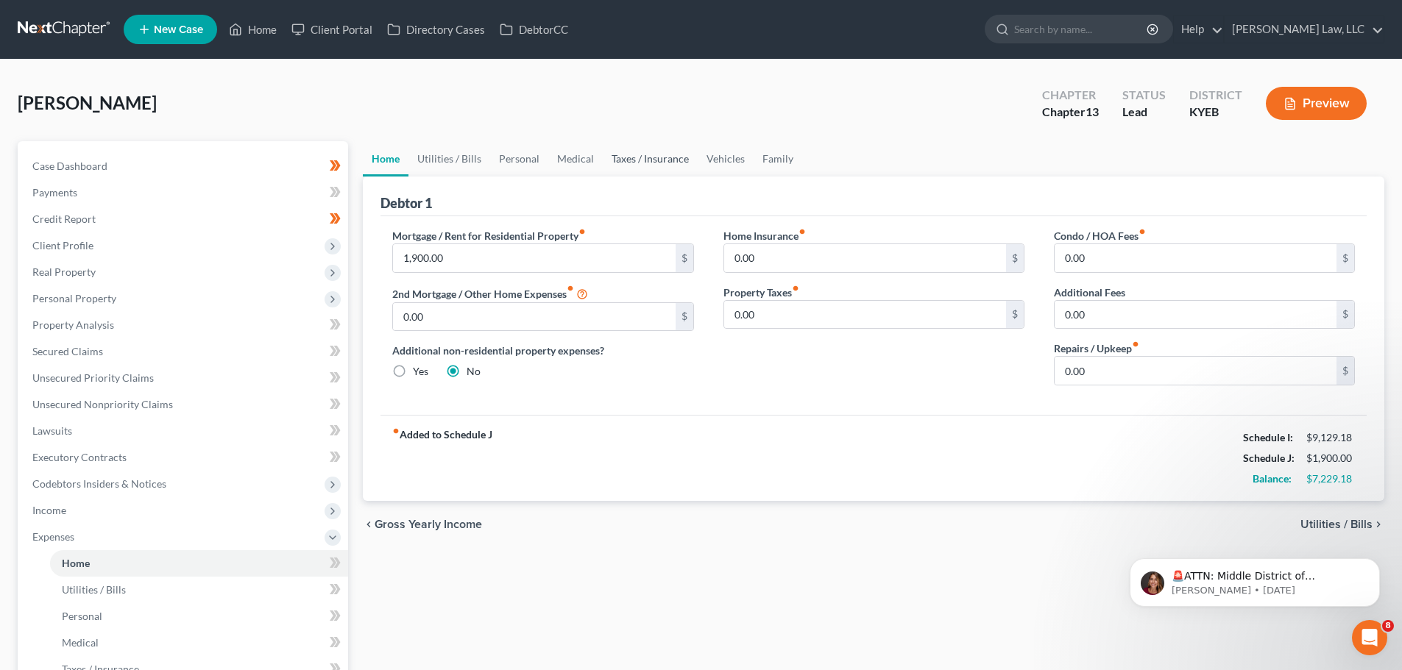
click at [679, 157] on link "Taxes / Insurance" at bounding box center [650, 158] width 95 height 35
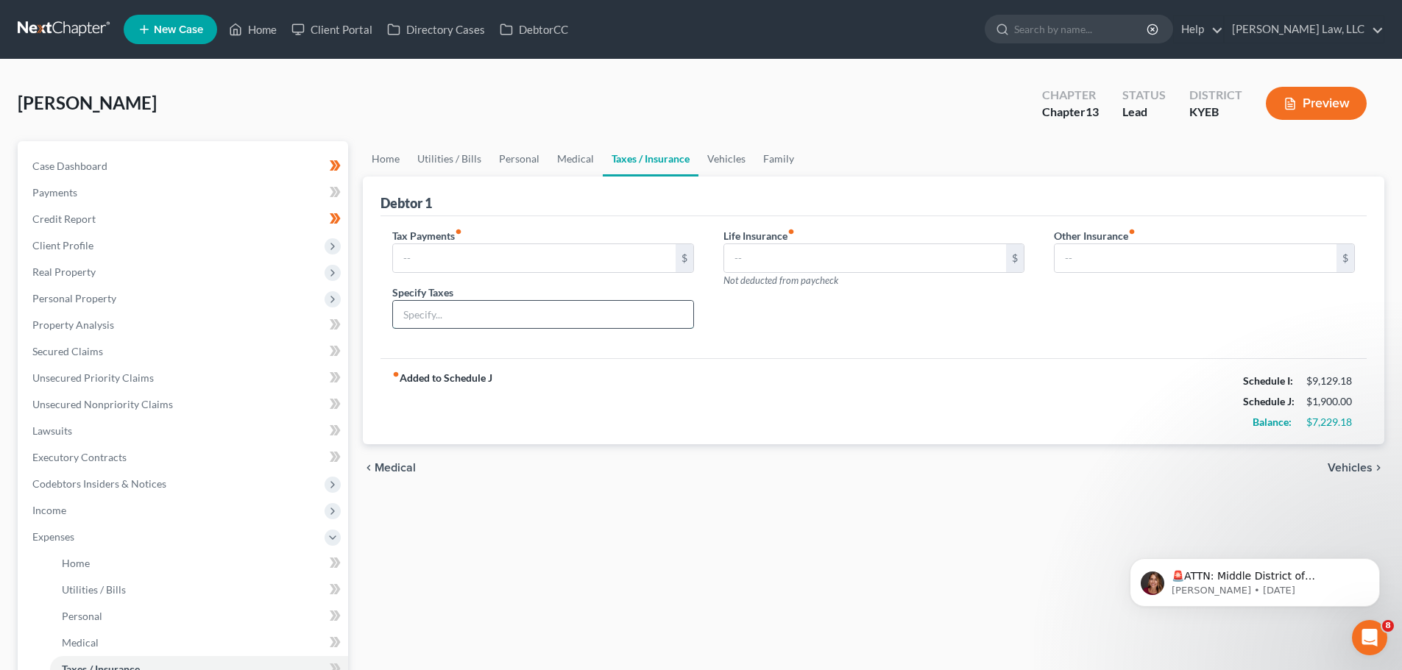
click at [432, 311] on input "text" at bounding box center [542, 315] width 299 height 28
type input "I"
type input "D"
type input "Federal/State Income Tax (not withheld since self employed)"
click at [636, 255] on input "text" at bounding box center [534, 258] width 282 height 28
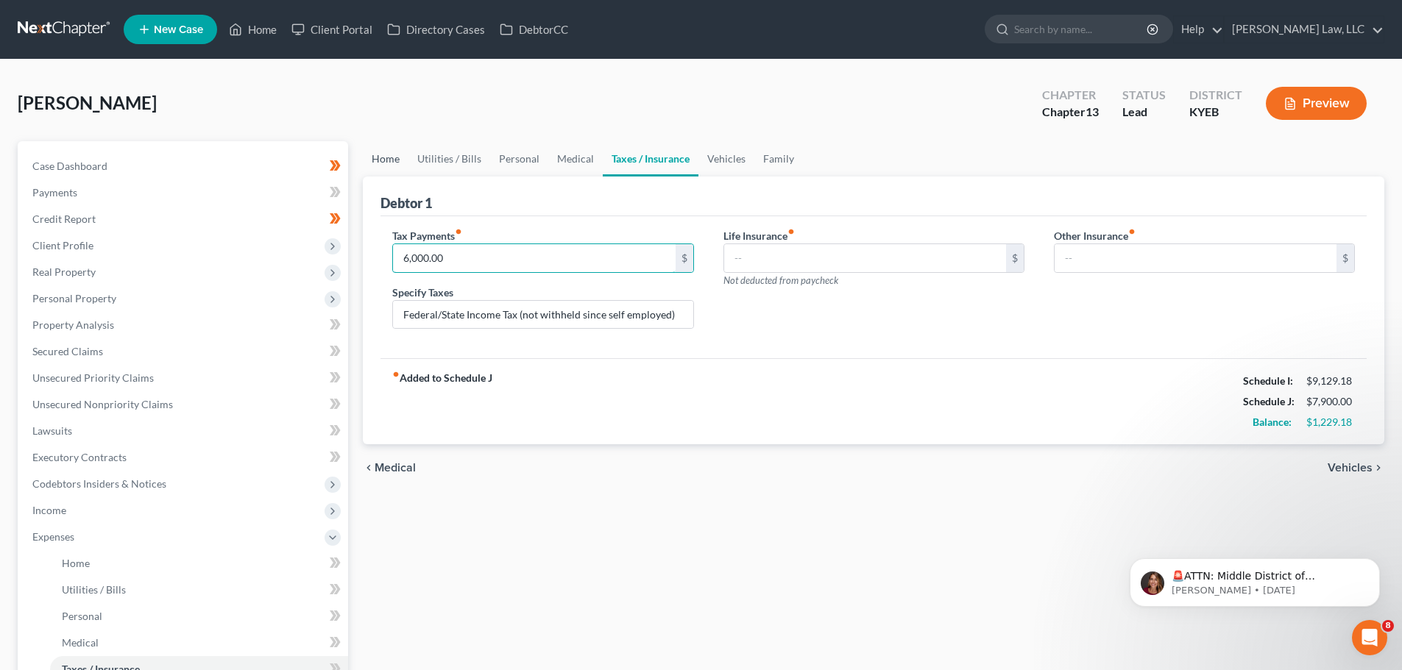
type input "6,000.00"
click at [403, 158] on link "Home" at bounding box center [386, 158] width 46 height 35
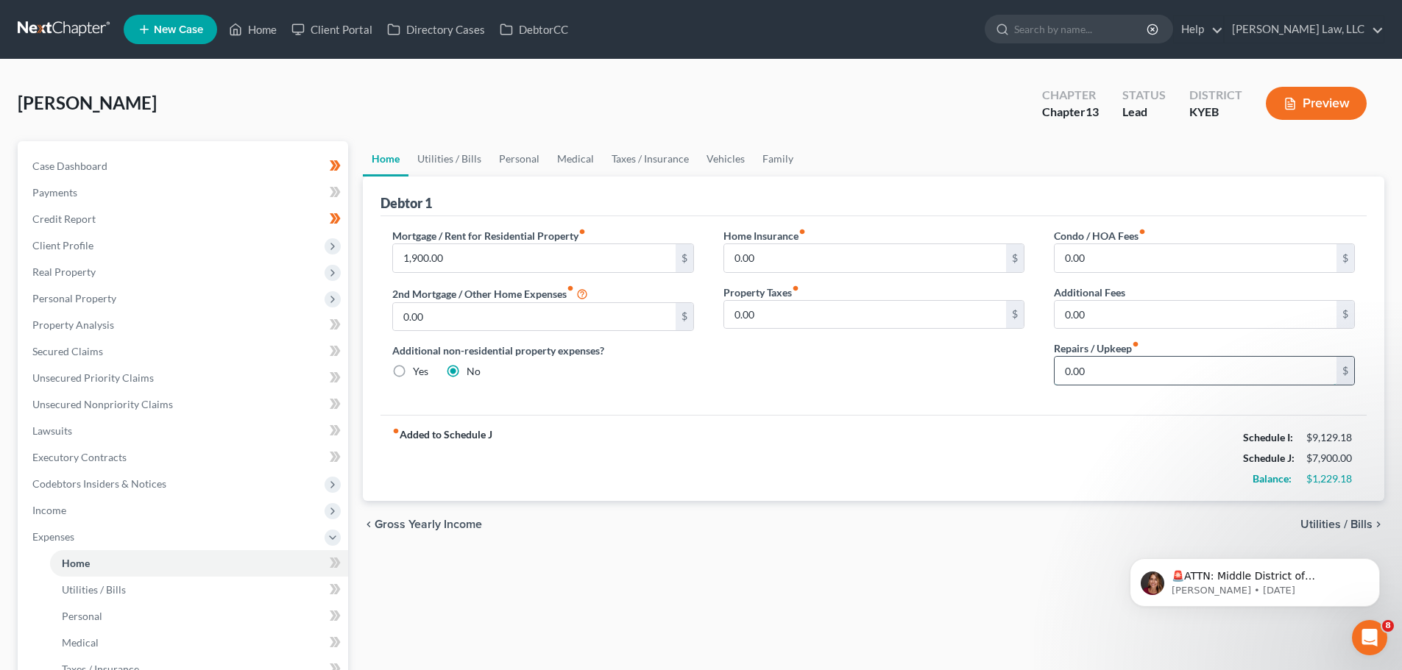
click at [1063, 373] on input "0.00" at bounding box center [1195, 371] width 282 height 28
click at [428, 158] on link "Utilities / Bills" at bounding box center [449, 158] width 82 height 35
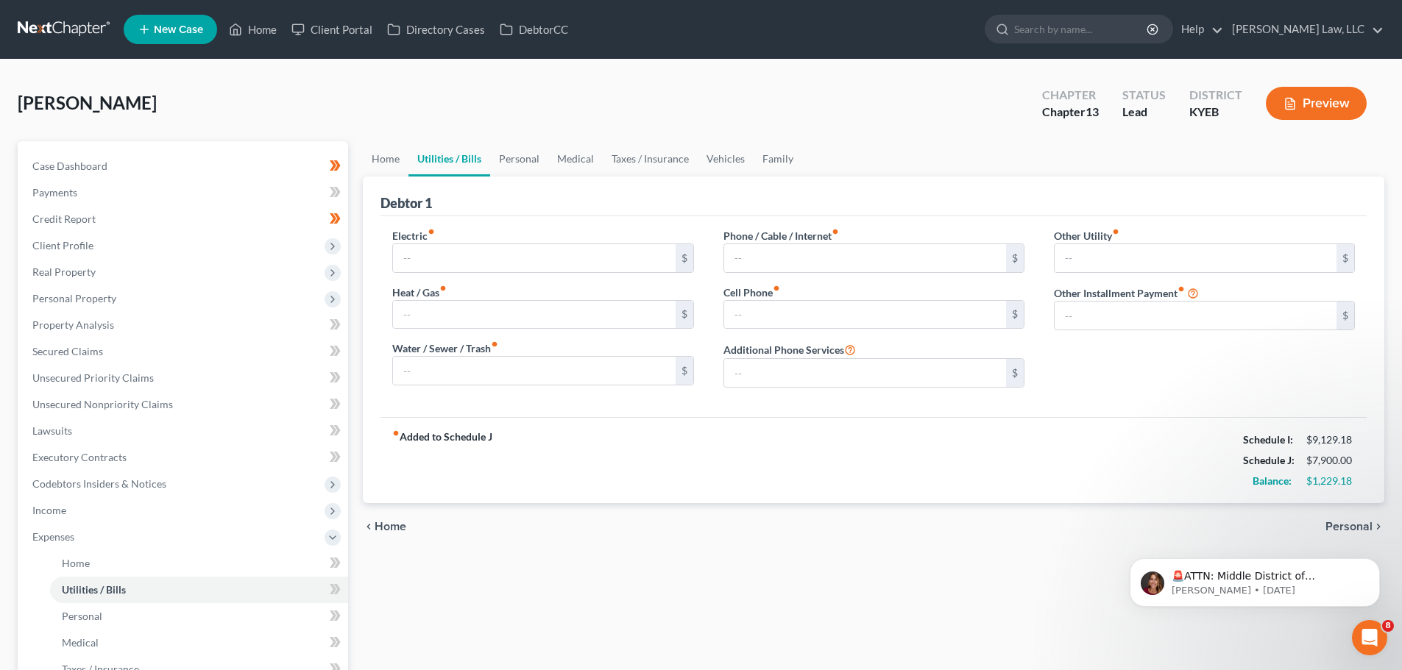
click at [467, 229] on div "Electric fiber_manual_record $" at bounding box center [542, 250] width 301 height 45
click at [472, 251] on input "text" at bounding box center [534, 258] width 282 height 28
type input "450.00"
click at [427, 379] on input "text" at bounding box center [534, 371] width 282 height 28
click at [412, 374] on input "100.00" at bounding box center [534, 371] width 282 height 28
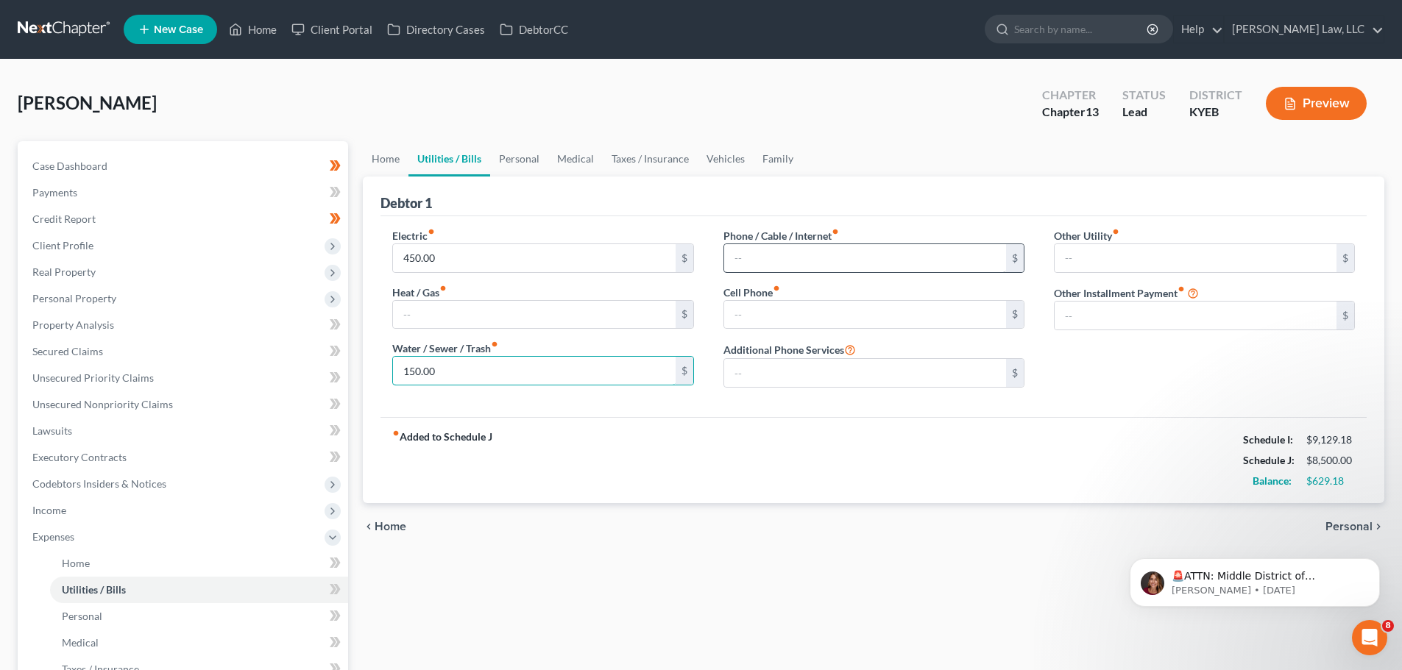
type input "150.00"
click at [790, 263] on input "text" at bounding box center [865, 258] width 282 height 28
type input "450.00"
click at [805, 308] on input "text" at bounding box center [865, 315] width 282 height 28
click at [754, 311] on input "text" at bounding box center [865, 315] width 282 height 28
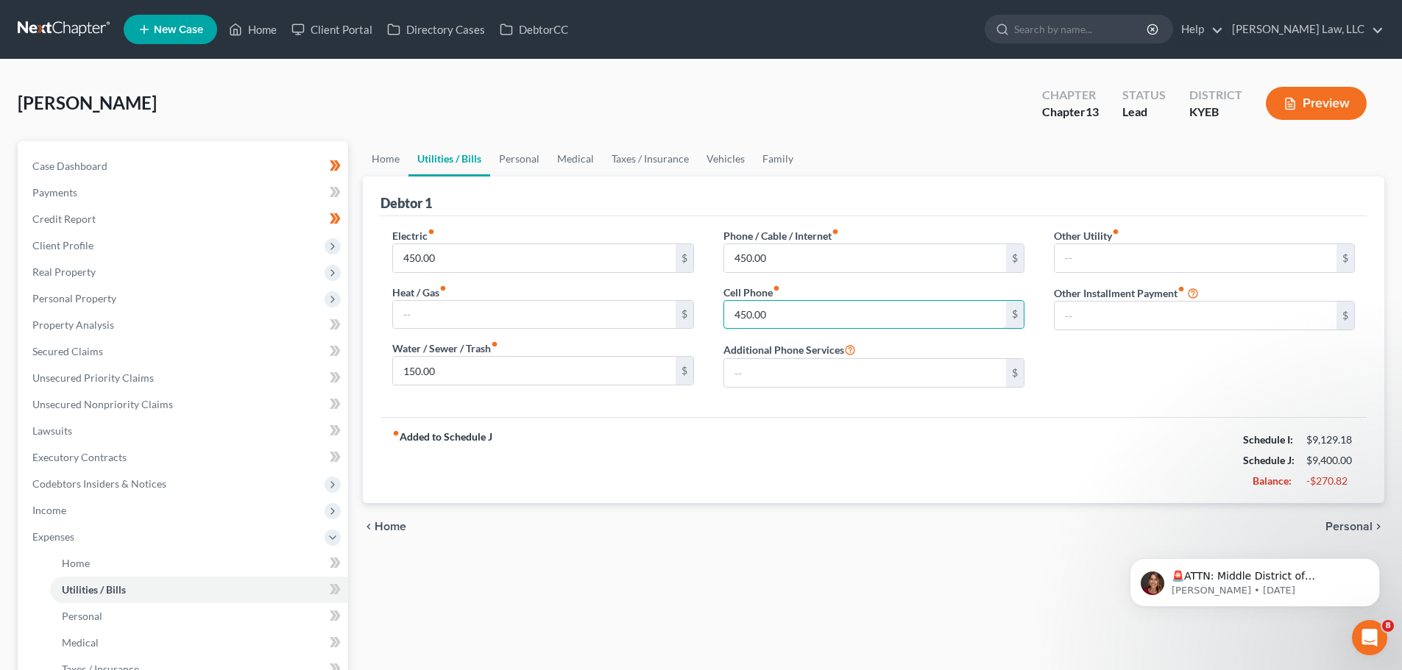
type input "450.00"
click at [756, 239] on label "Phone / Cable / Internet fiber_manual_record" at bounding box center [781, 235] width 116 height 15
click at [787, 256] on input "450.00" at bounding box center [865, 258] width 282 height 28
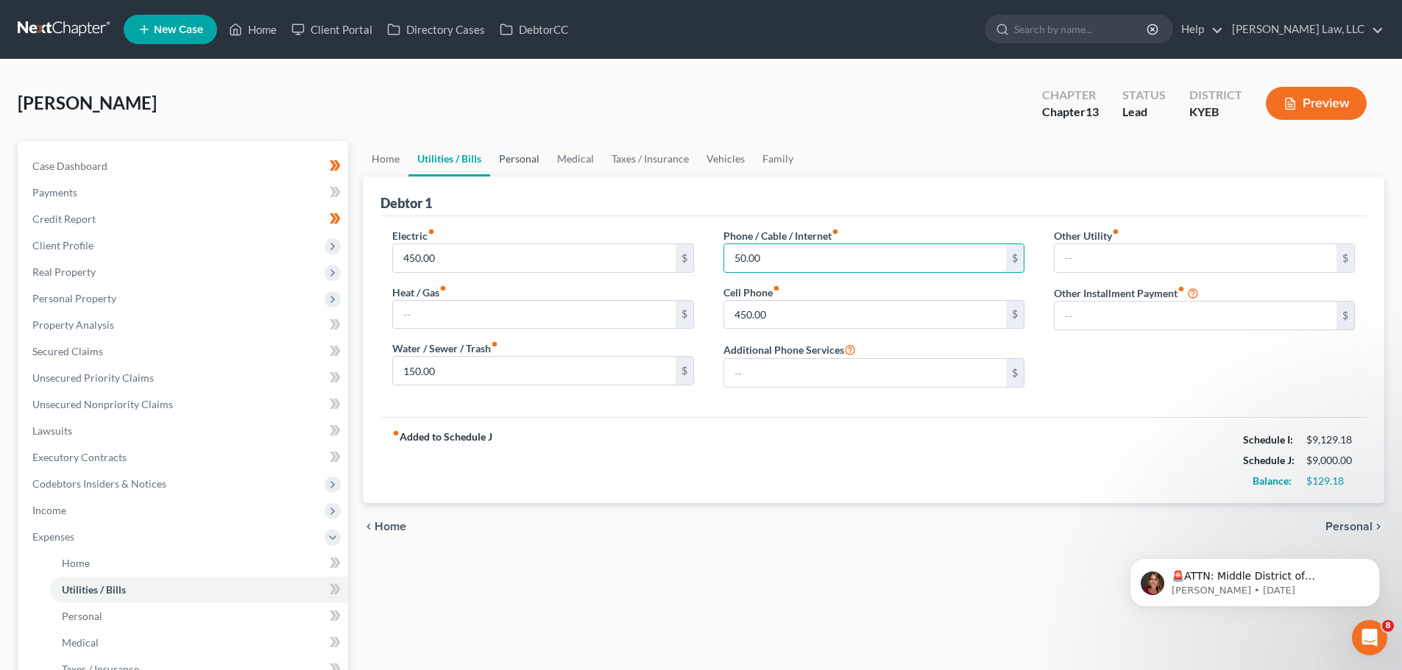
type input "50.00"
click at [528, 162] on link "Personal" at bounding box center [519, 158] width 58 height 35
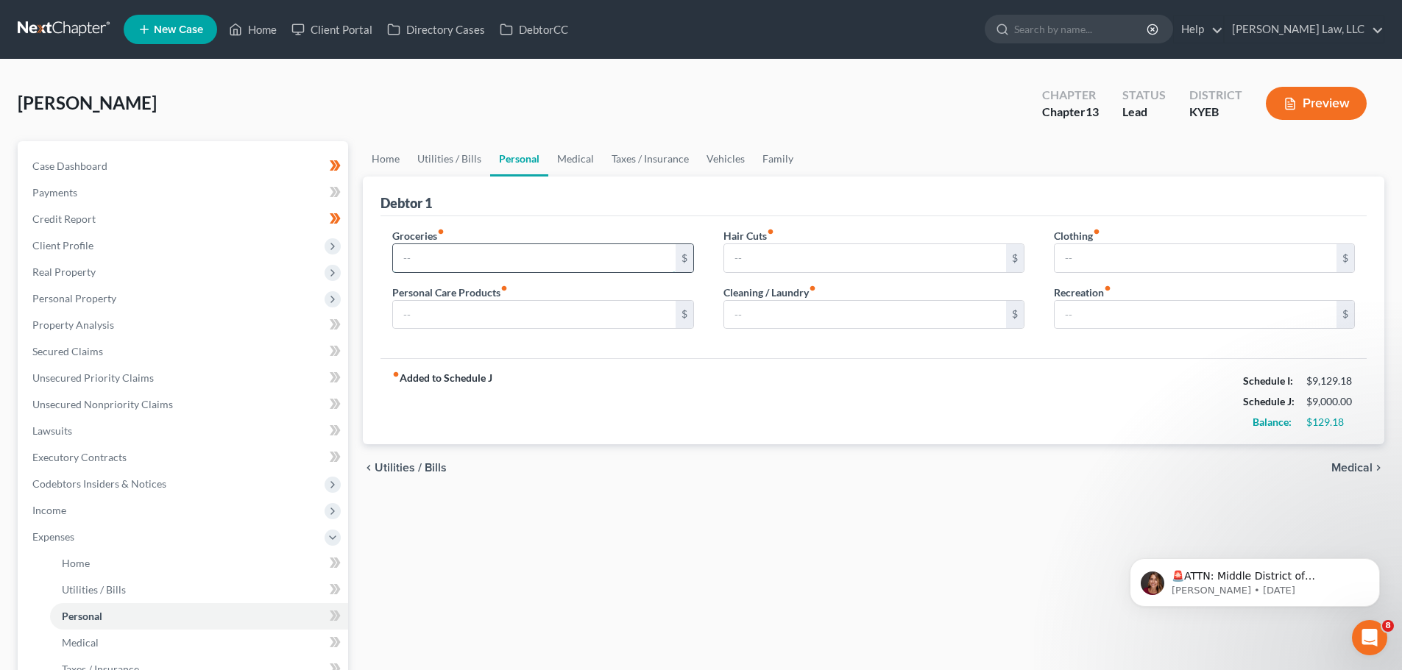
click at [465, 262] on input "text" at bounding box center [534, 258] width 282 height 28
type input "4"
type input "500.00"
click at [575, 162] on link "Medical" at bounding box center [575, 158] width 54 height 35
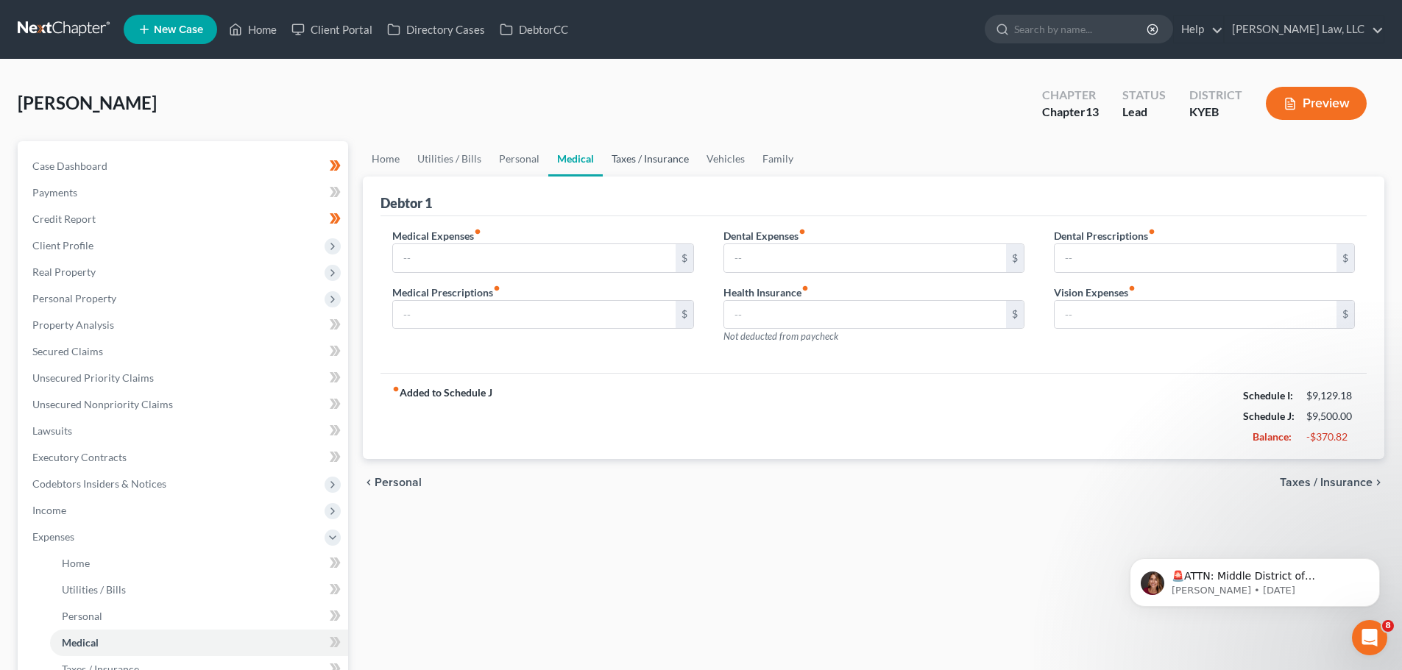
click at [637, 161] on link "Taxes / Insurance" at bounding box center [650, 158] width 95 height 35
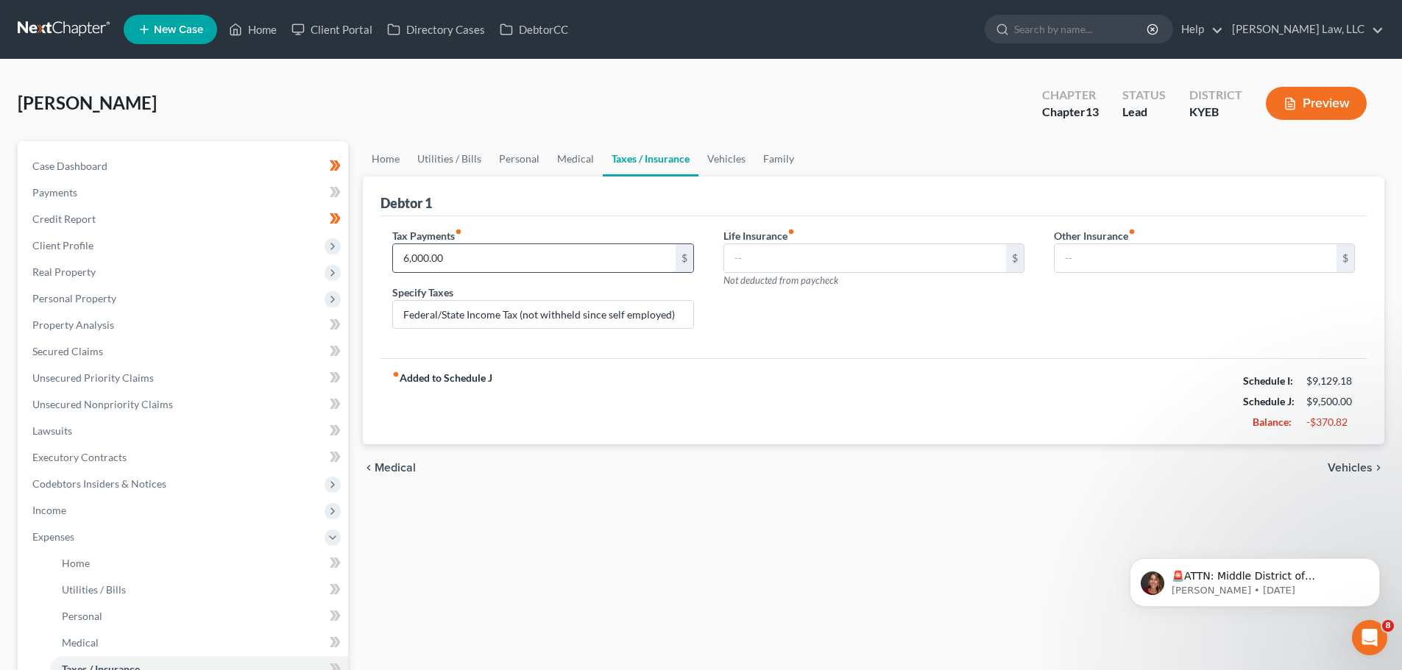
click at [405, 256] on input "6,000.00" at bounding box center [534, 258] width 282 height 28
click at [409, 258] on input "6,000.00" at bounding box center [534, 258] width 282 height 28
click at [408, 254] on input "6,000.00" at bounding box center [534, 258] width 282 height 28
click at [722, 163] on link "Vehicles" at bounding box center [726, 158] width 56 height 35
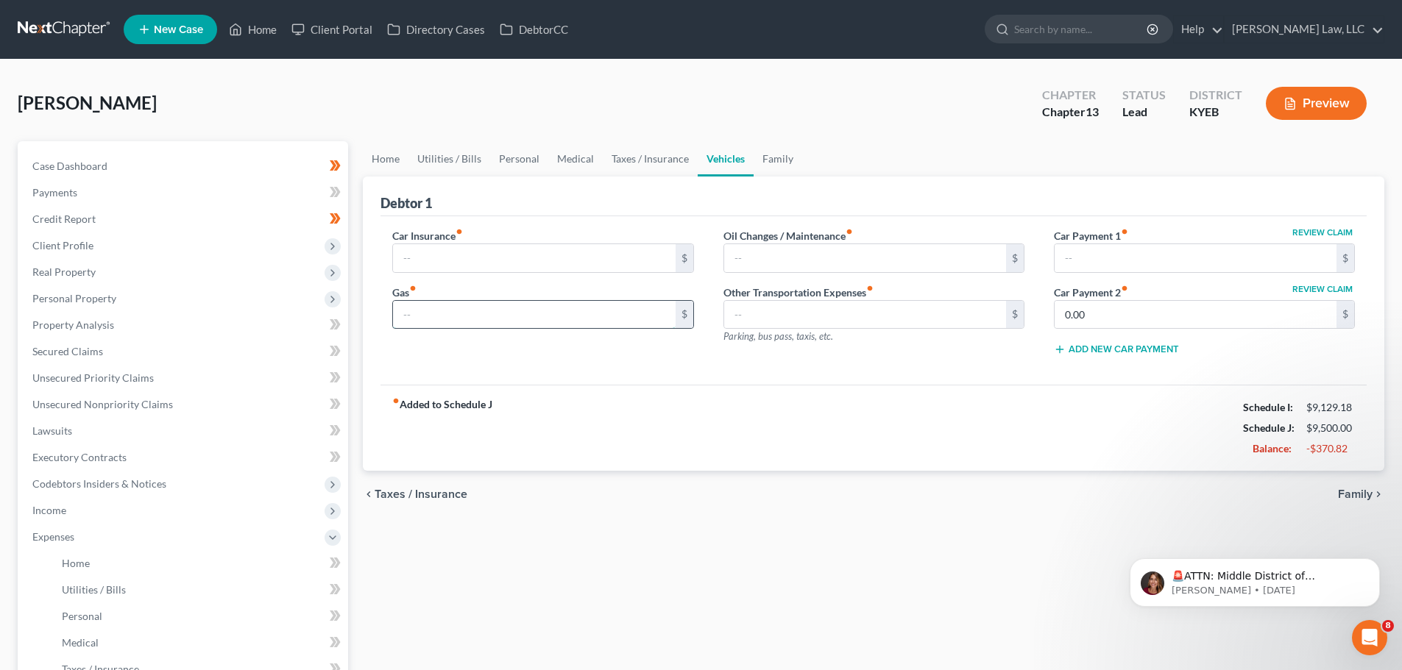
click at [420, 302] on input "text" at bounding box center [534, 315] width 282 height 28
type input "100.00"
click at [823, 260] on input "text" at bounding box center [865, 258] width 282 height 28
type input "50.00"
click at [784, 157] on link "Family" at bounding box center [777, 158] width 49 height 35
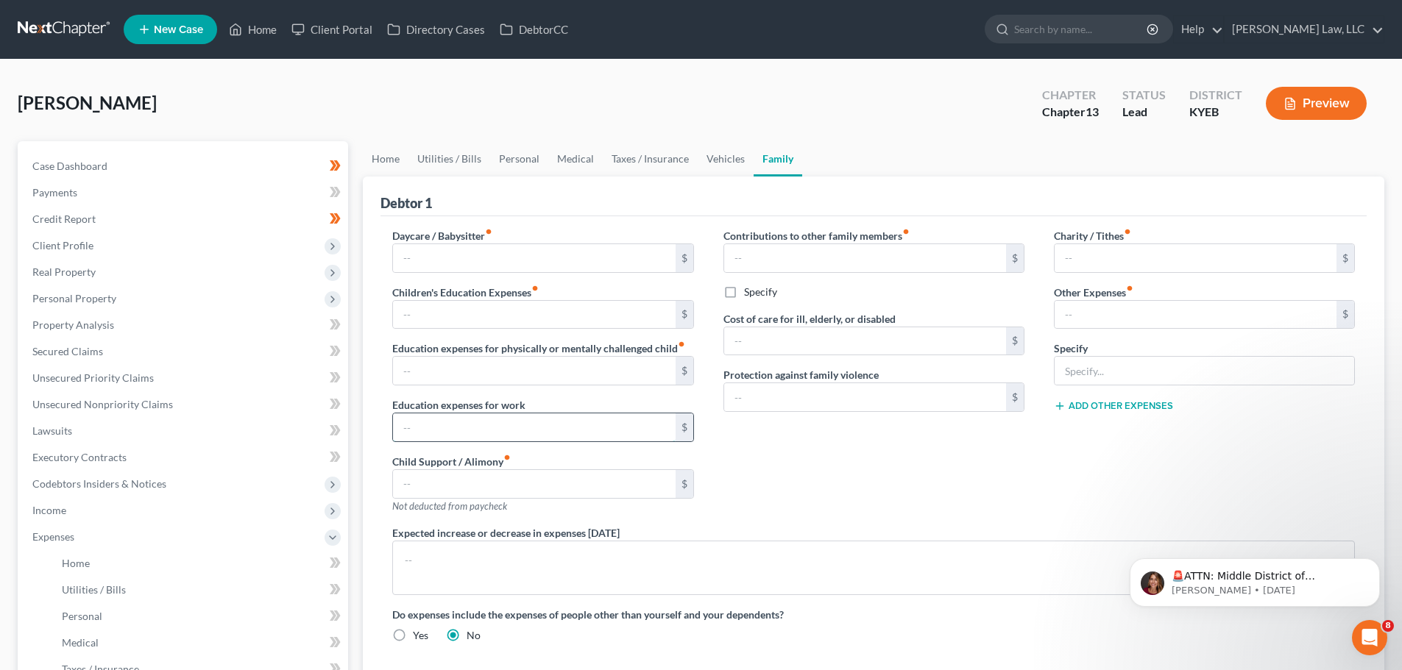
click at [474, 425] on input "text" at bounding box center [534, 427] width 282 height 28
click at [366, 154] on link "Home" at bounding box center [386, 158] width 46 height 35
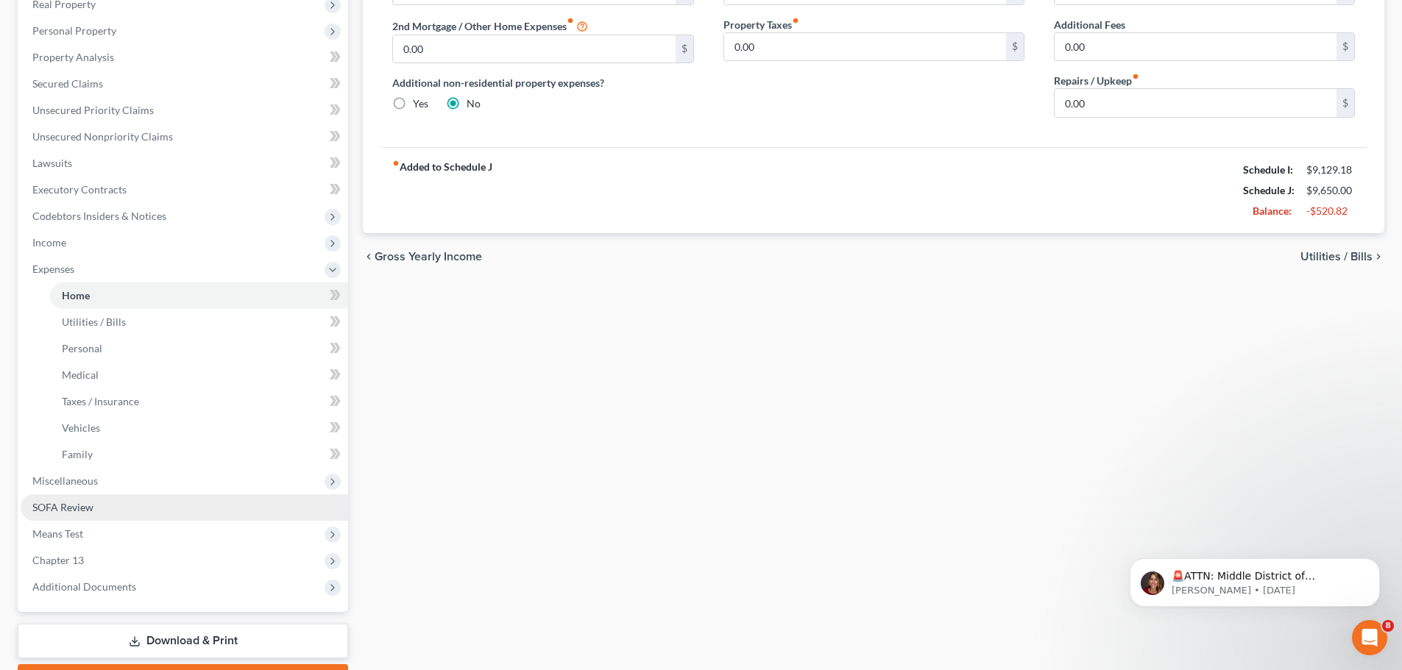
scroll to position [350, 0]
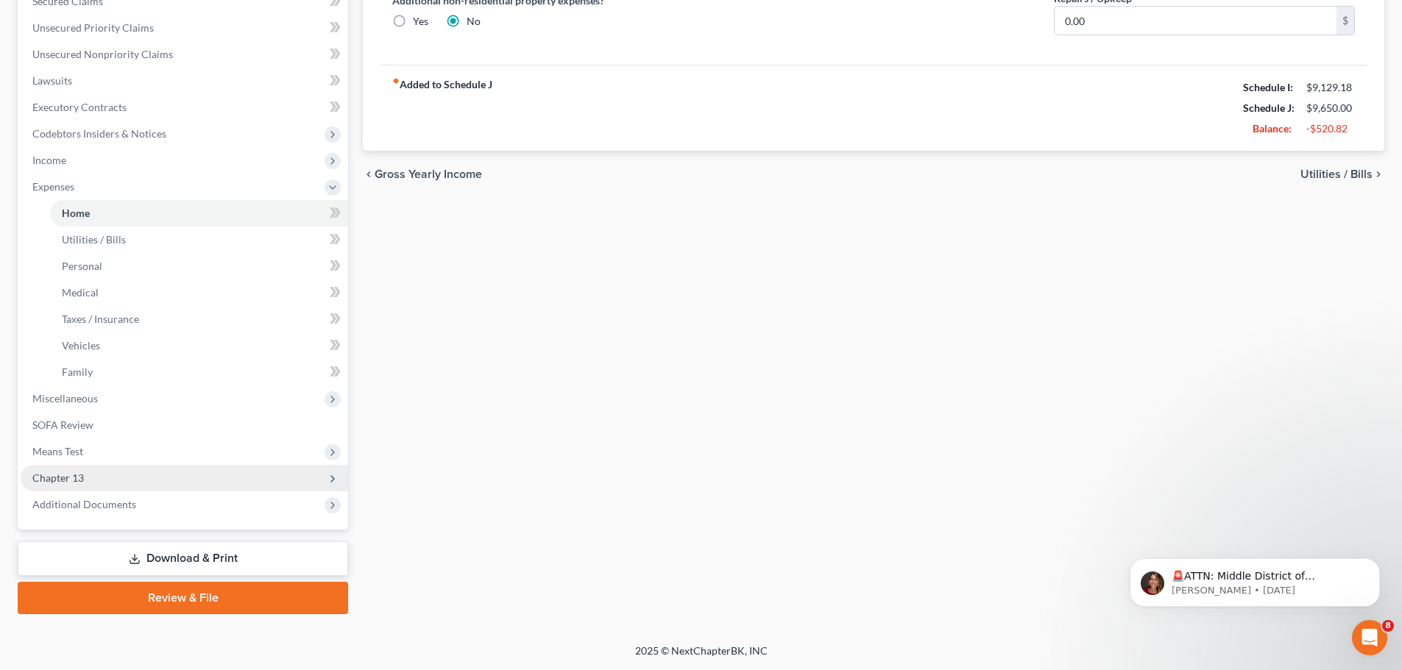
click at [84, 481] on span "Chapter 13" at bounding box center [184, 478] width 327 height 26
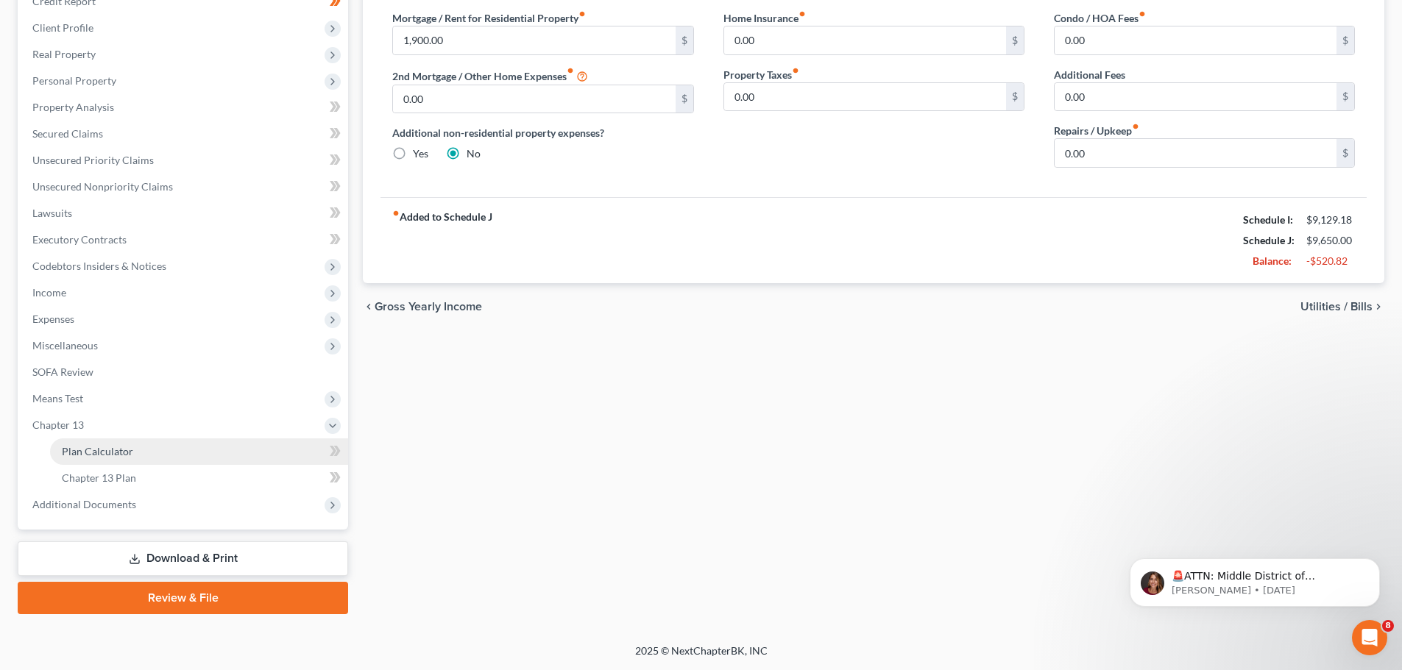
scroll to position [218, 0]
click at [88, 447] on span "Plan Calculator" at bounding box center [97, 451] width 71 height 13
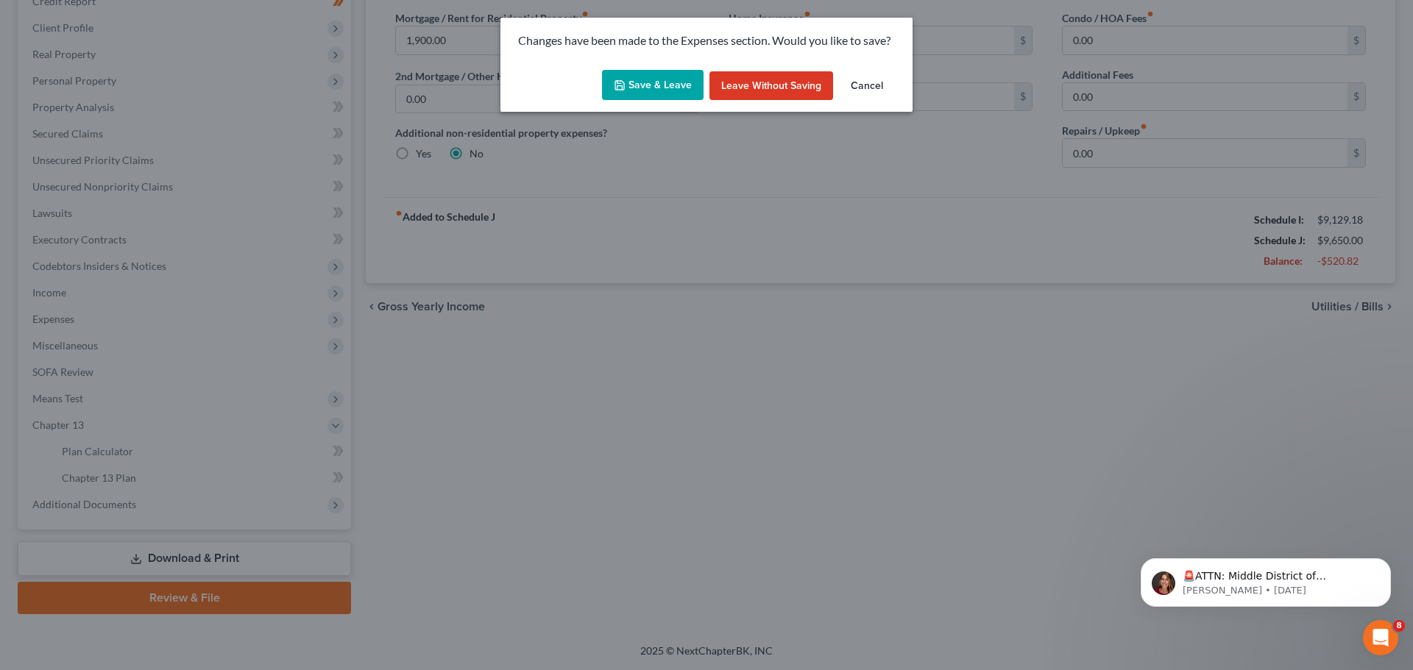
click at [625, 76] on button "Save & Leave" at bounding box center [653, 85] width 102 height 31
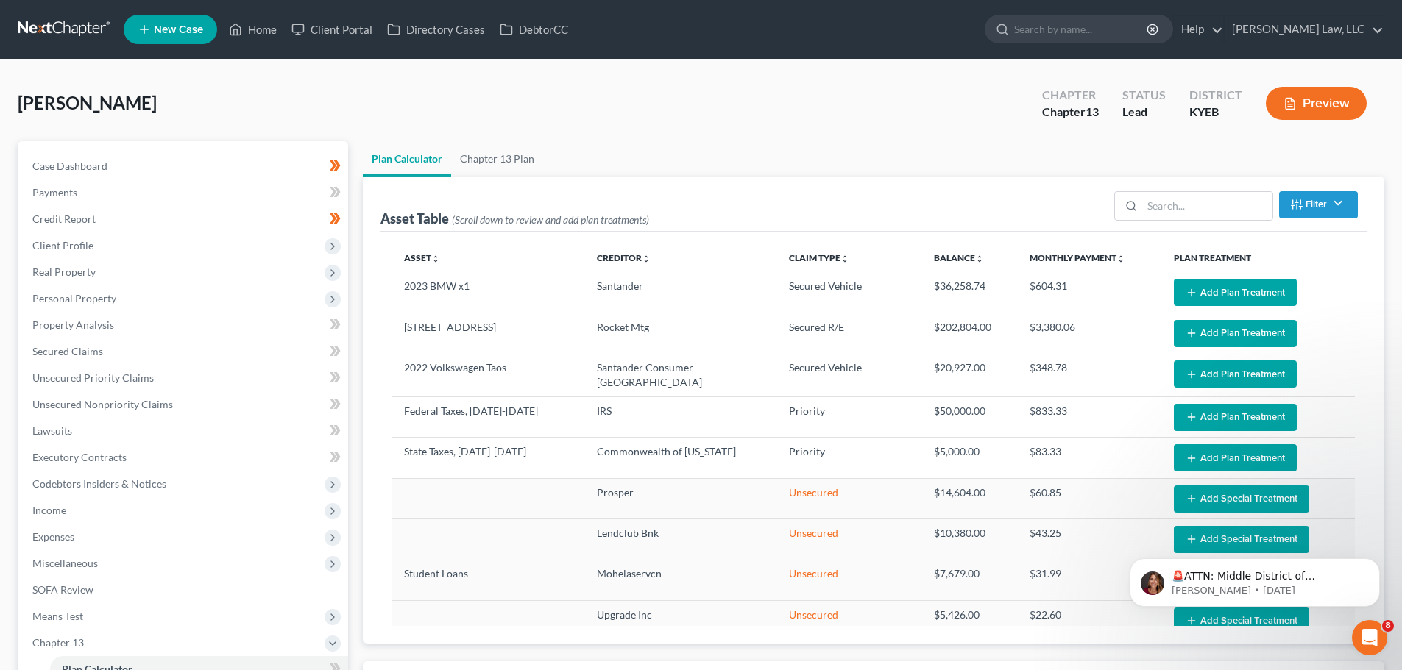
select select "59"
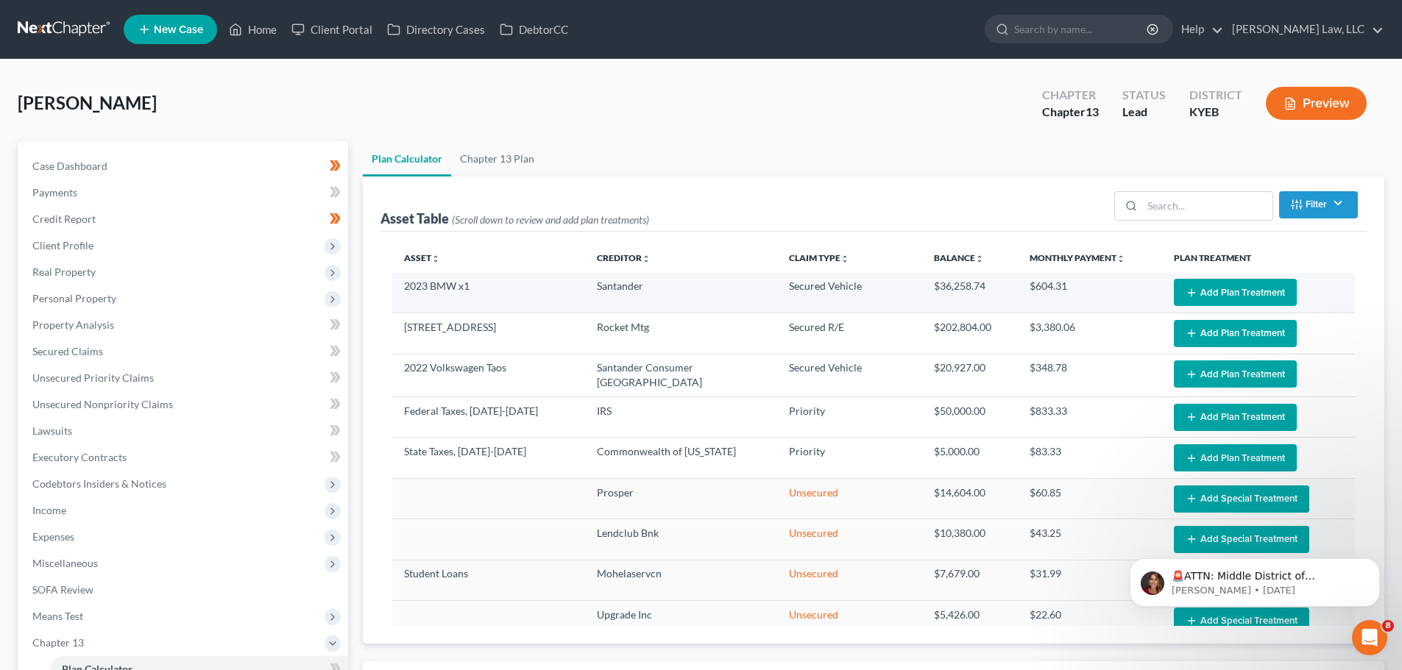
click at [1220, 294] on button "Add Plan Treatment" at bounding box center [1235, 292] width 123 height 27
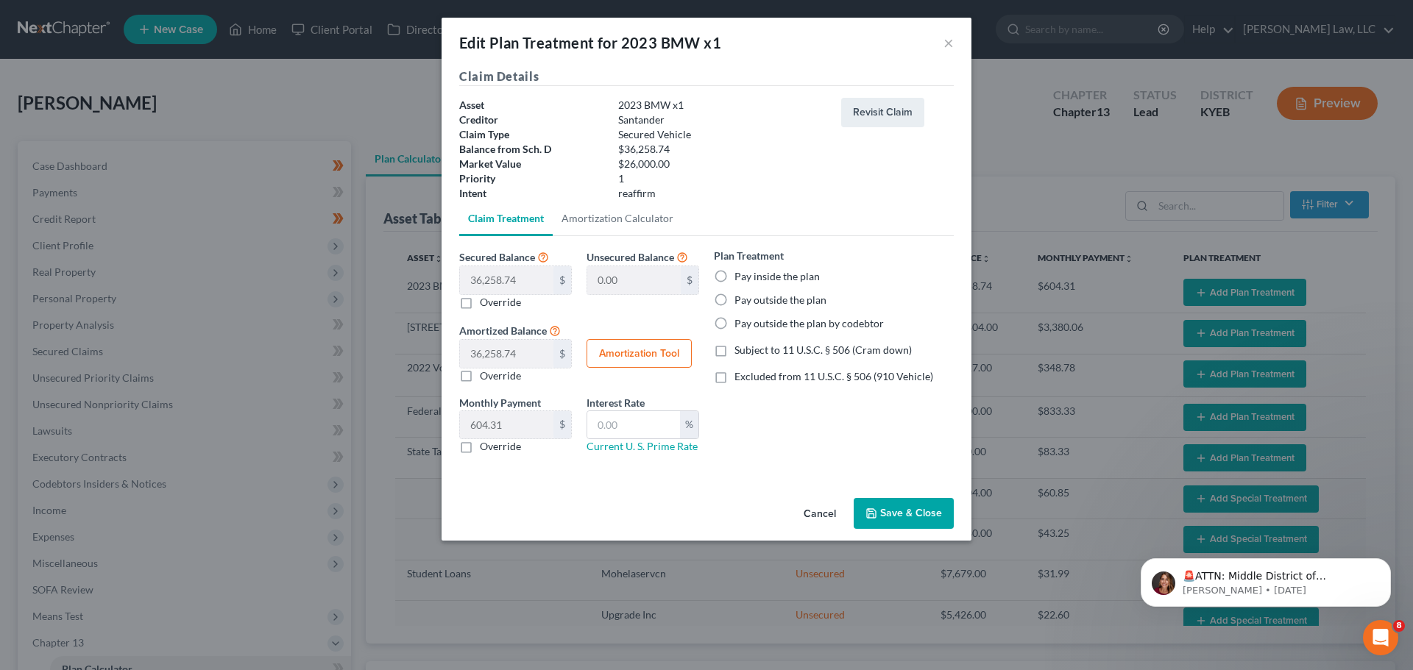
click at [734, 276] on label "Pay inside the plan" at bounding box center [776, 276] width 85 height 15
click at [740, 276] on input "Pay inside the plan" at bounding box center [745, 274] width 10 height 10
radio input "true"
click at [734, 355] on label "Subject to 11 U.S.C. § 506 (Cram down)" at bounding box center [822, 350] width 177 height 15
click at [740, 352] on input "Subject to 11 U.S.C. § 506 (Cram down)" at bounding box center [745, 348] width 10 height 10
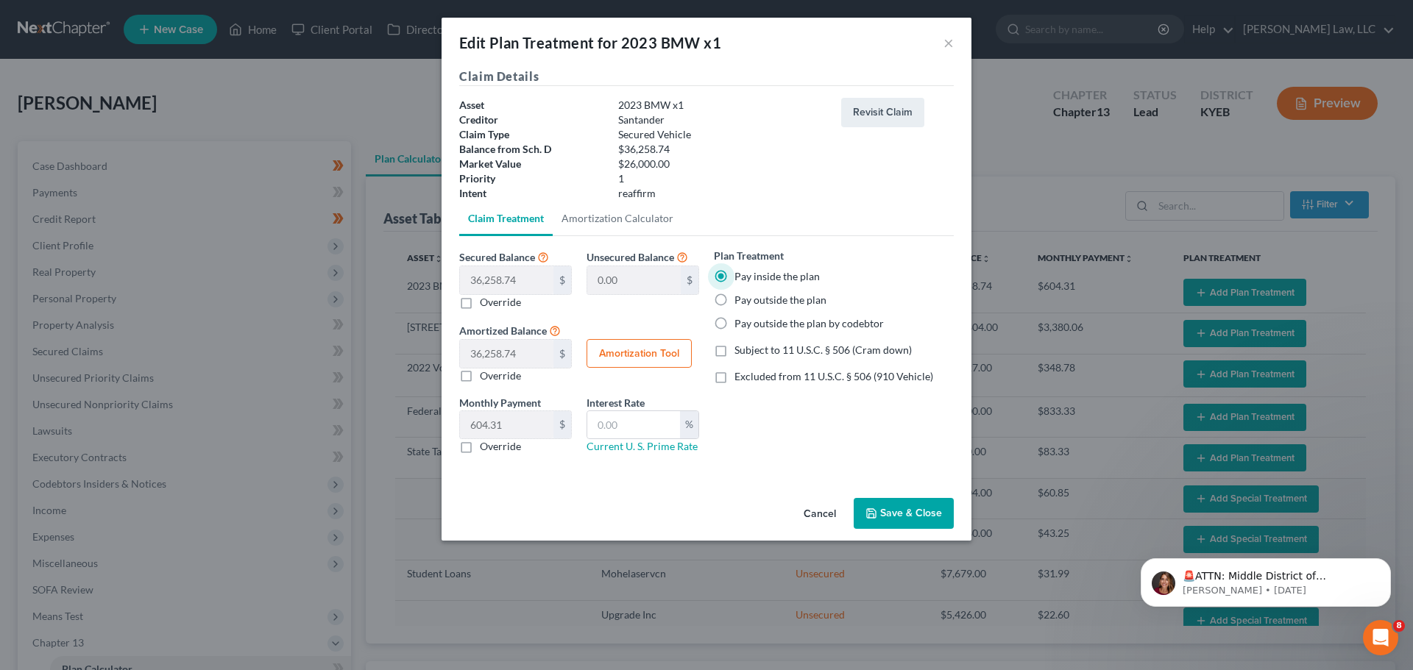
checkbox input "true"
click at [734, 381] on label "Excluded from 11 U.S.C. § 506 (910 Vehicle)" at bounding box center [833, 376] width 199 height 15
click at [740, 379] on input "Excluded from 11 U.S.C. § 506 (910 Vehicle)" at bounding box center [745, 374] width 10 height 10
checkbox input "true"
click at [734, 354] on label "Subject to 11 U.S.C. § 506 (Cram down)" at bounding box center [822, 350] width 177 height 15
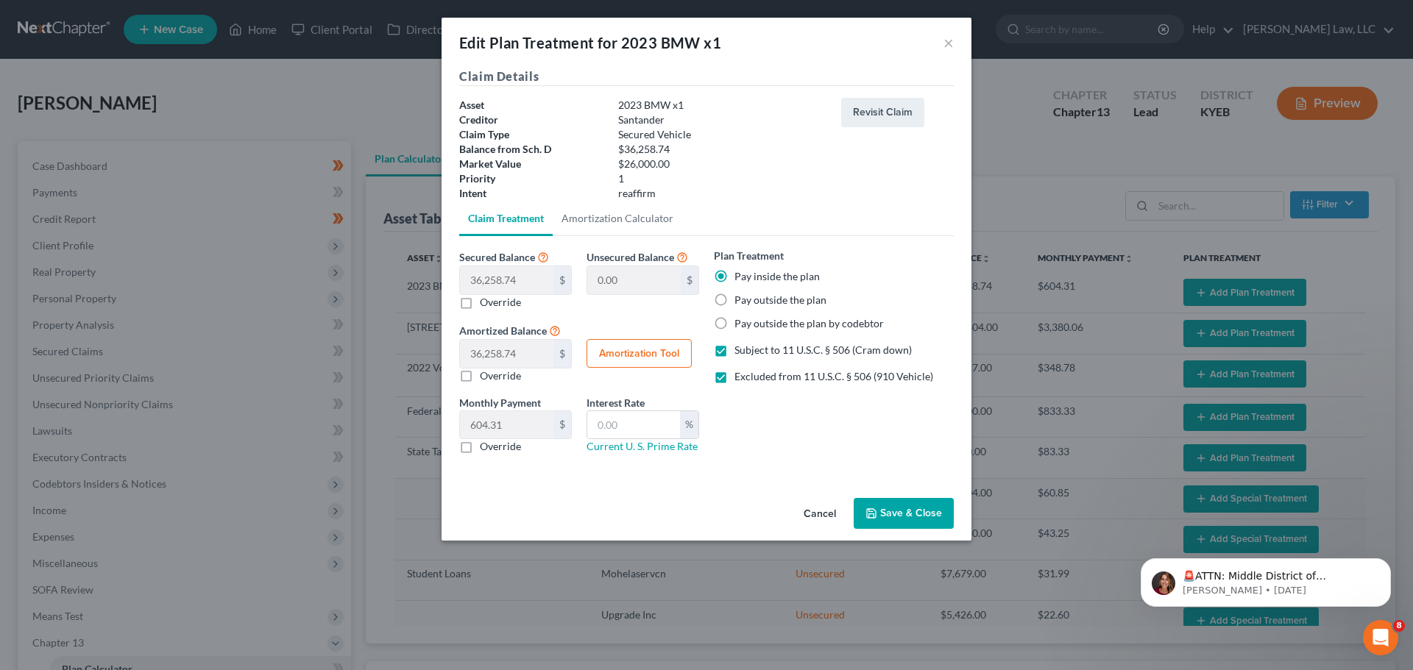
click at [740, 352] on input "Subject to 11 U.S.C. § 506 (Cram down)" at bounding box center [745, 348] width 10 height 10
checkbox input "false"
click at [638, 427] on input "text" at bounding box center [633, 425] width 93 height 28
type input "9.5"
click at [589, 347] on button "Amortization Tool" at bounding box center [638, 353] width 105 height 29
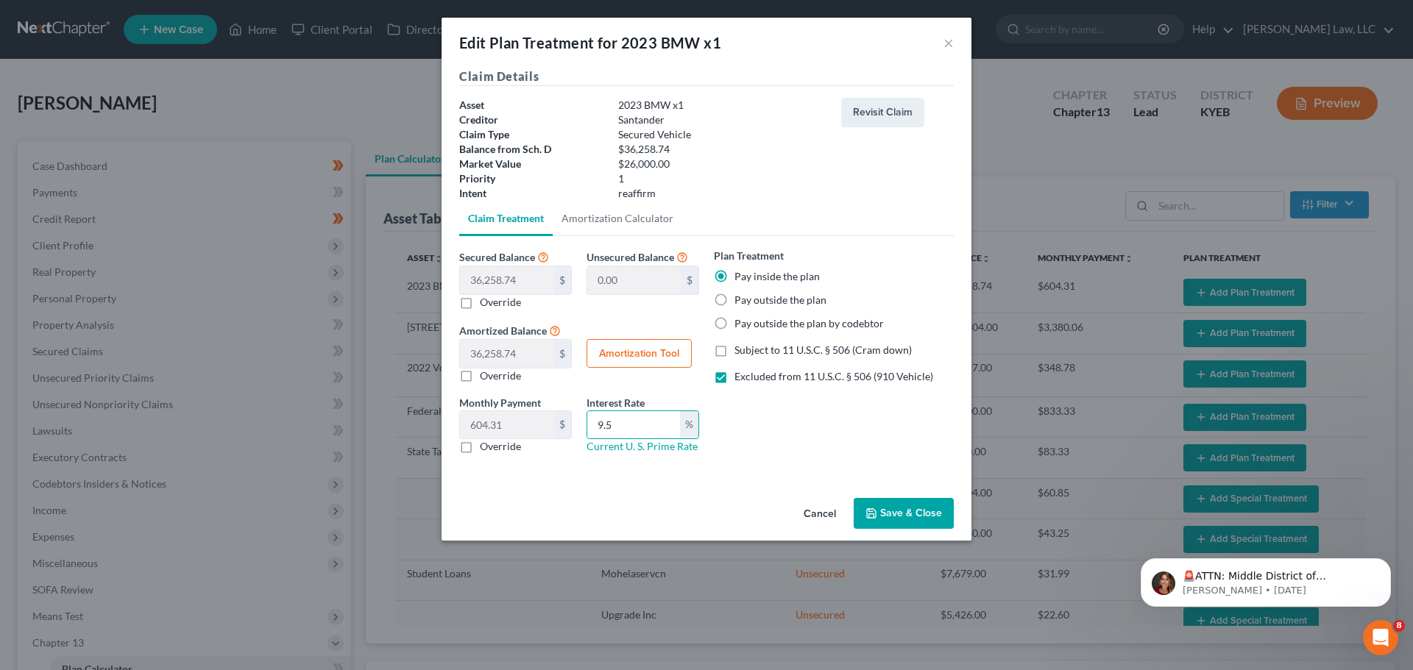
type input "36,258.74"
type input "9.5"
type input "60"
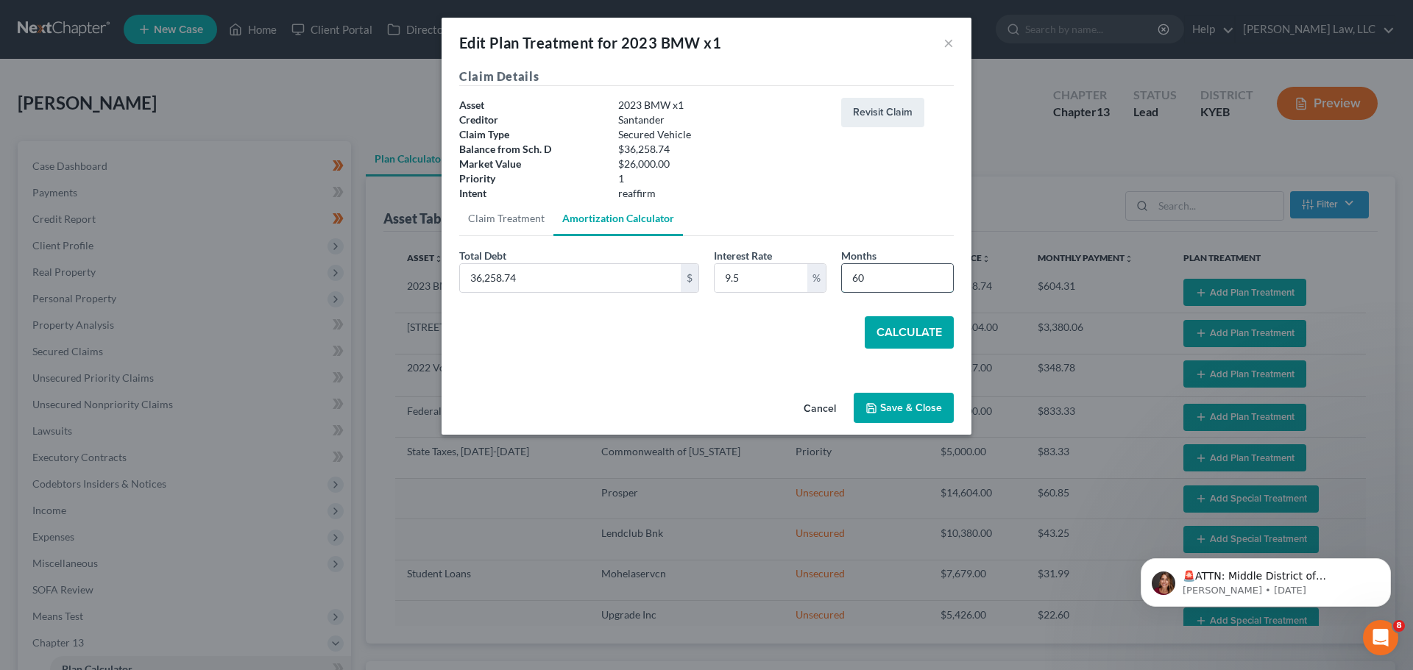
click at [884, 277] on input "60" at bounding box center [897, 278] width 111 height 28
click at [634, 280] on input "36,258.74" at bounding box center [570, 278] width 221 height 28
click at [553, 348] on div "Calculate" at bounding box center [706, 332] width 494 height 32
click at [888, 332] on button "Calculate" at bounding box center [908, 332] width 89 height 32
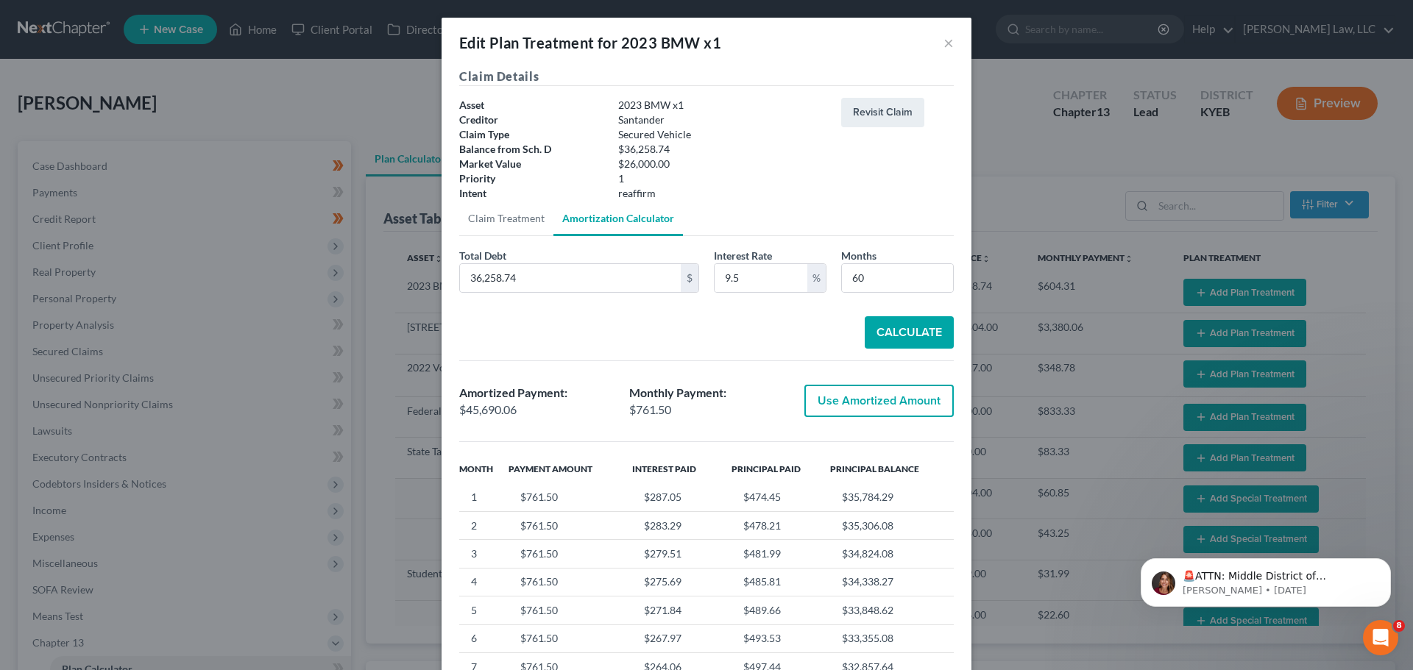
click at [863, 401] on button "Use Amortized Amount" at bounding box center [878, 401] width 149 height 32
type input "45,690.06"
checkbox input "true"
type input "761.50"
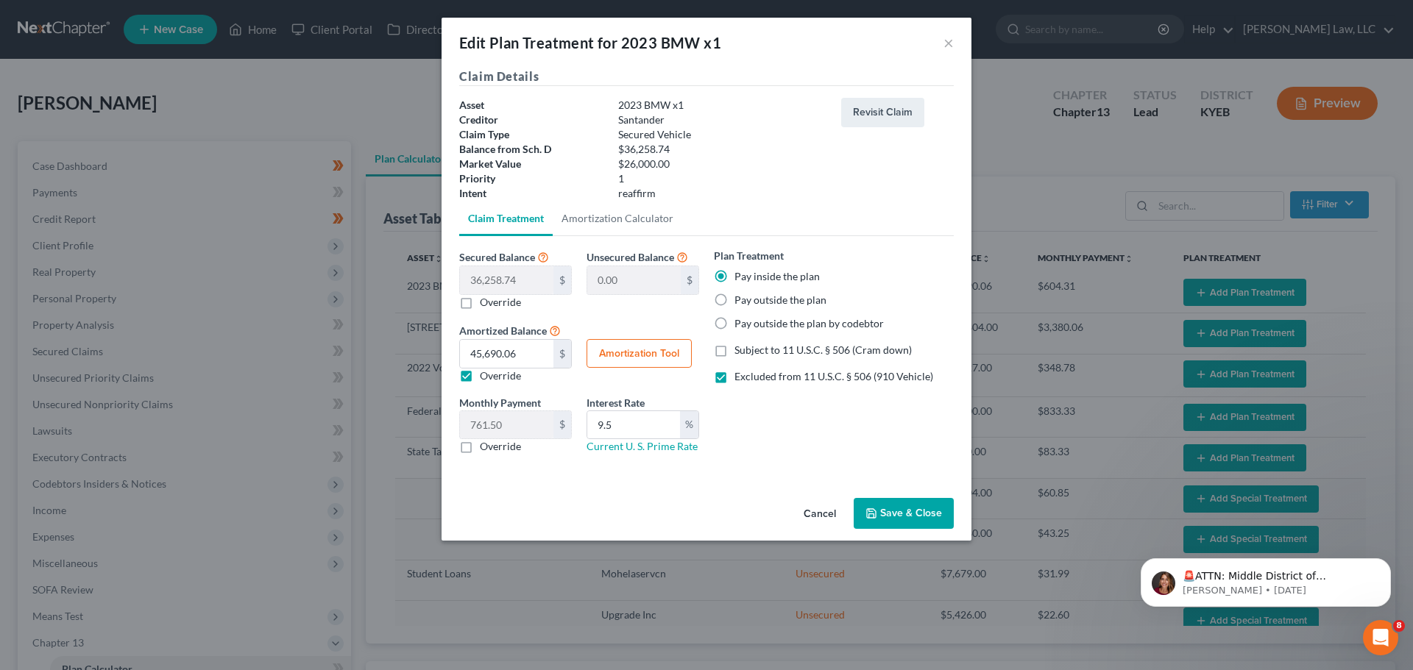
click at [915, 522] on button "Save & Close" at bounding box center [903, 513] width 100 height 31
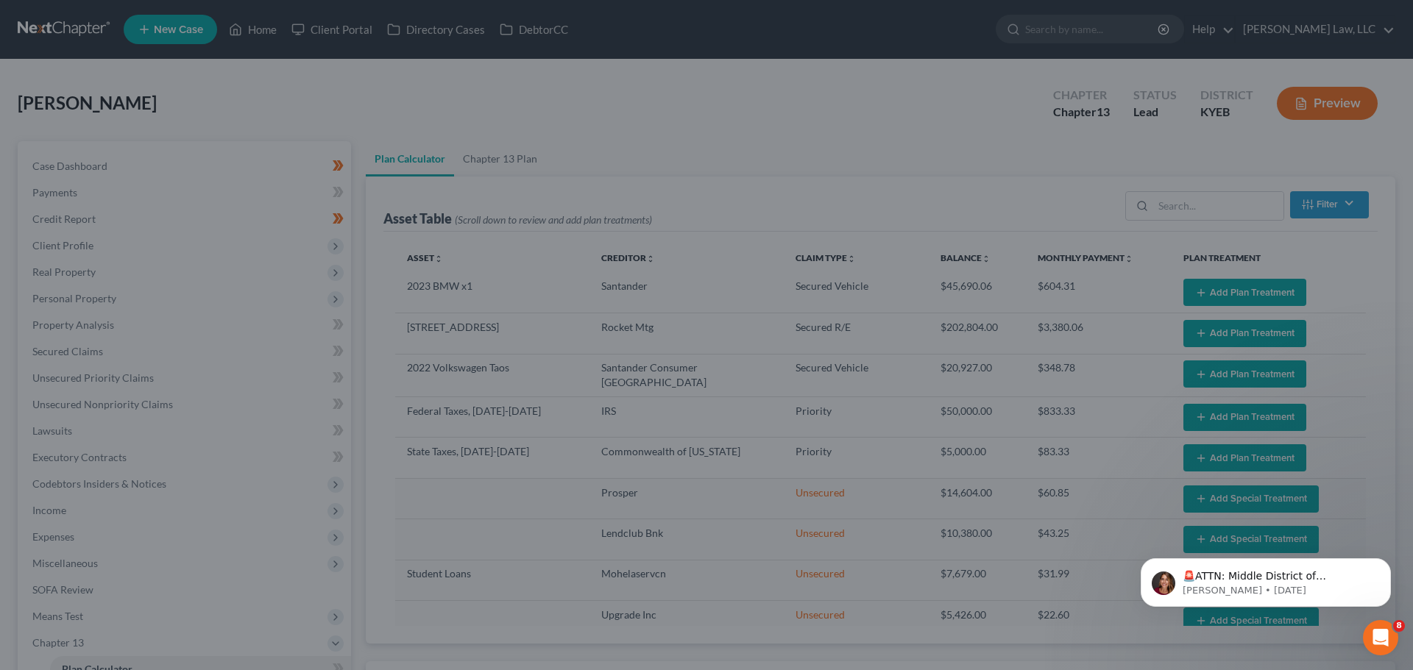
select select "59"
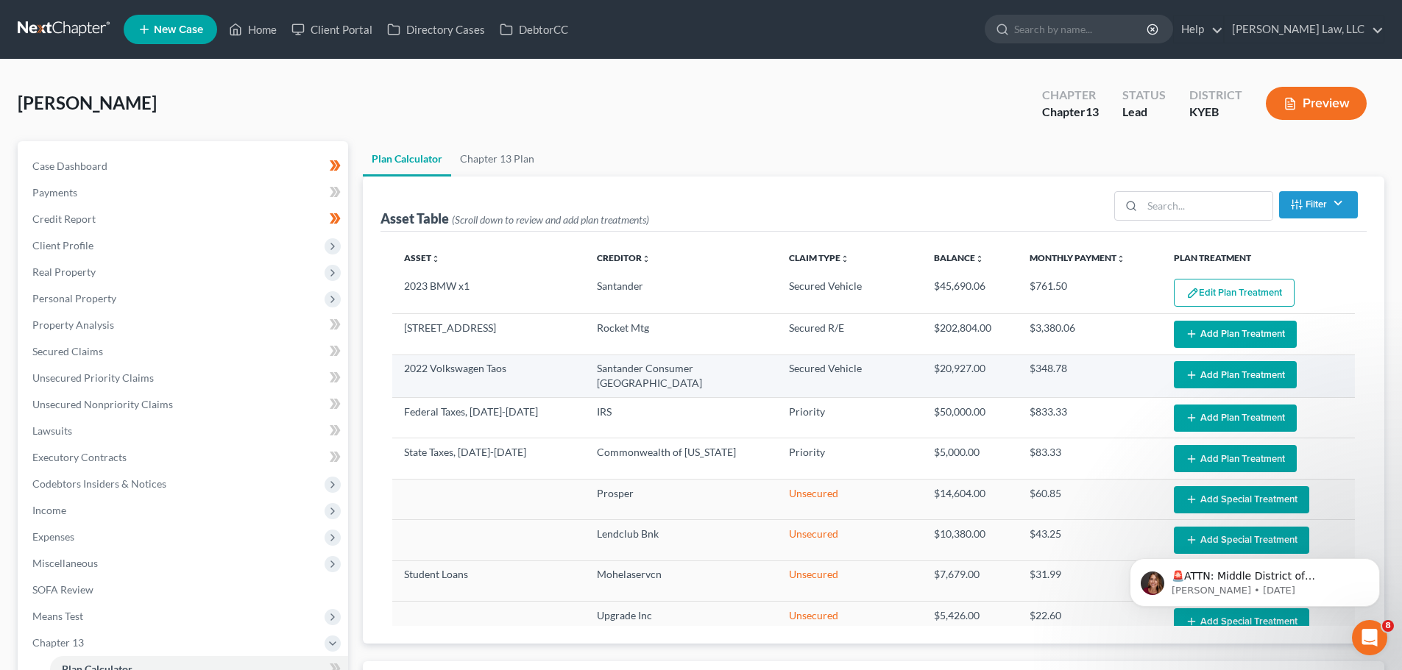
click at [1235, 372] on button "Add Plan Treatment" at bounding box center [1235, 374] width 123 height 27
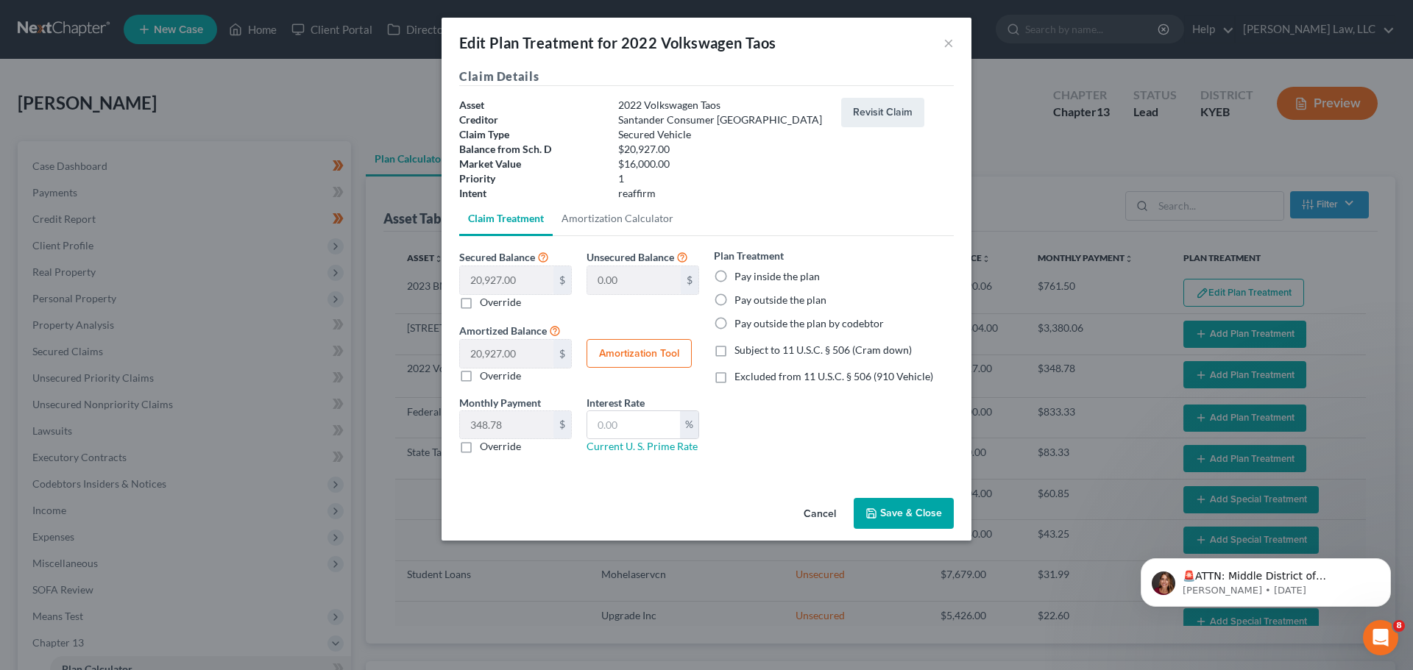
click at [734, 280] on label "Pay inside the plan" at bounding box center [776, 276] width 85 height 15
click at [740, 279] on input "Pay inside the plan" at bounding box center [745, 274] width 10 height 10
radio input "true"
click at [625, 434] on input "text" at bounding box center [633, 425] width 93 height 28
type input "9.5"
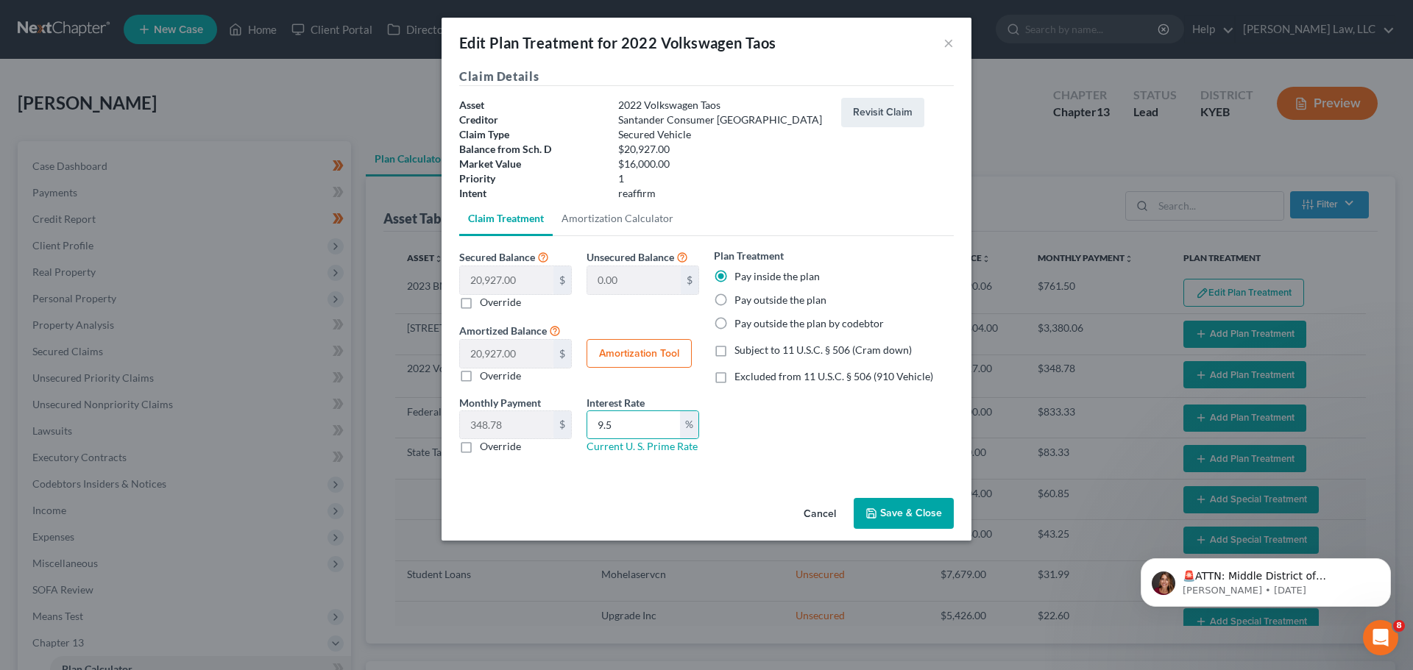
click at [641, 345] on button "Amortization Tool" at bounding box center [638, 353] width 105 height 29
type input "20,927.00"
type input "9.5"
type input "60"
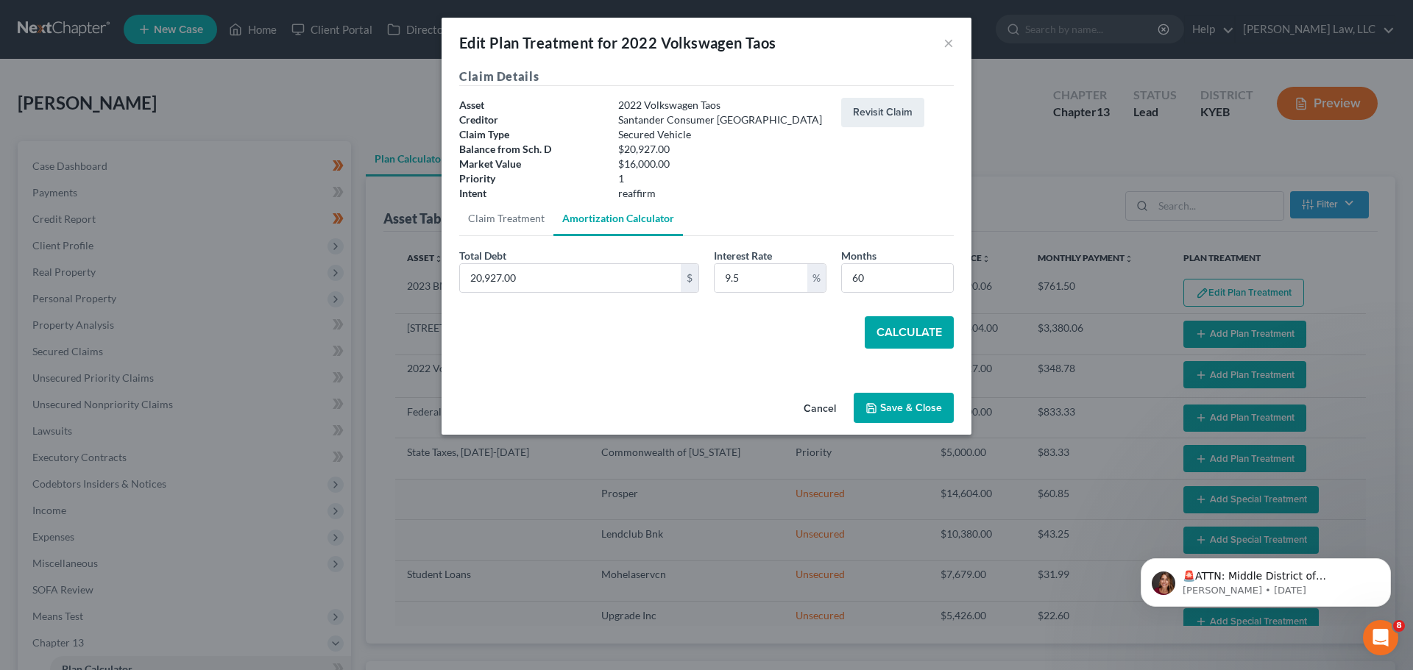
click at [897, 328] on button "Calculate" at bounding box center [908, 332] width 89 height 32
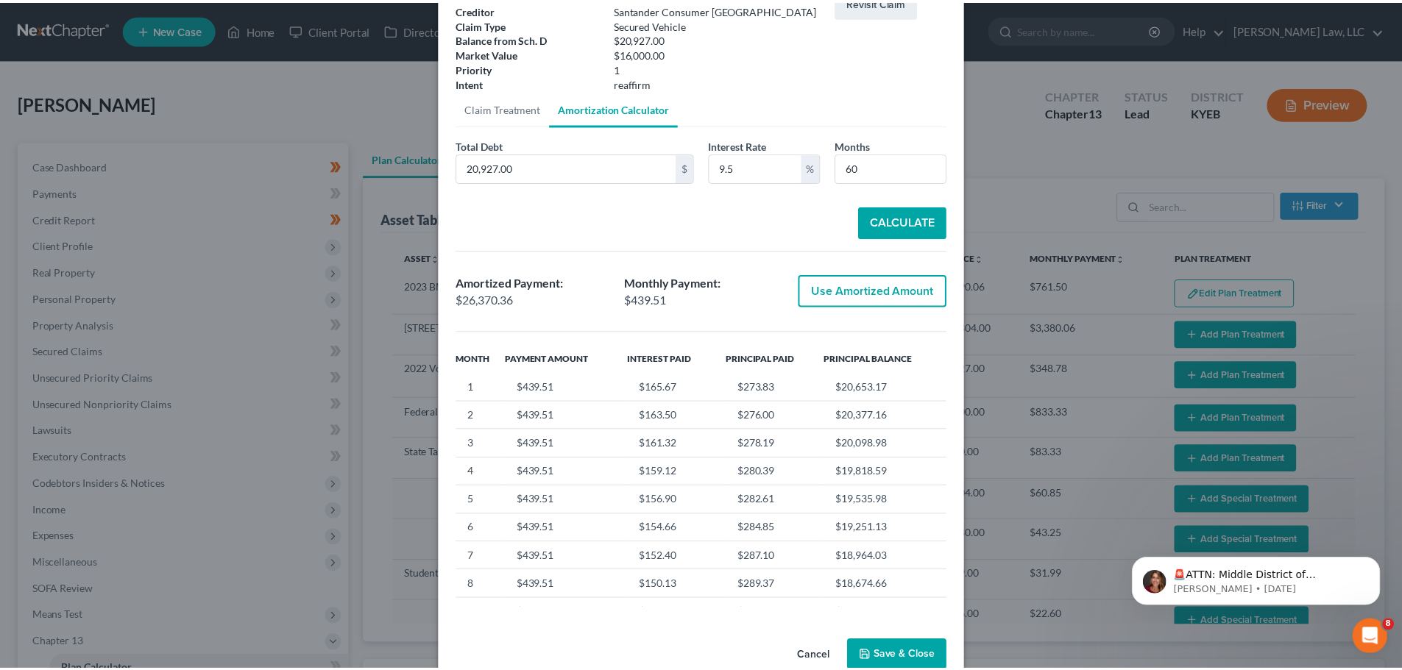
scroll to position [141, 0]
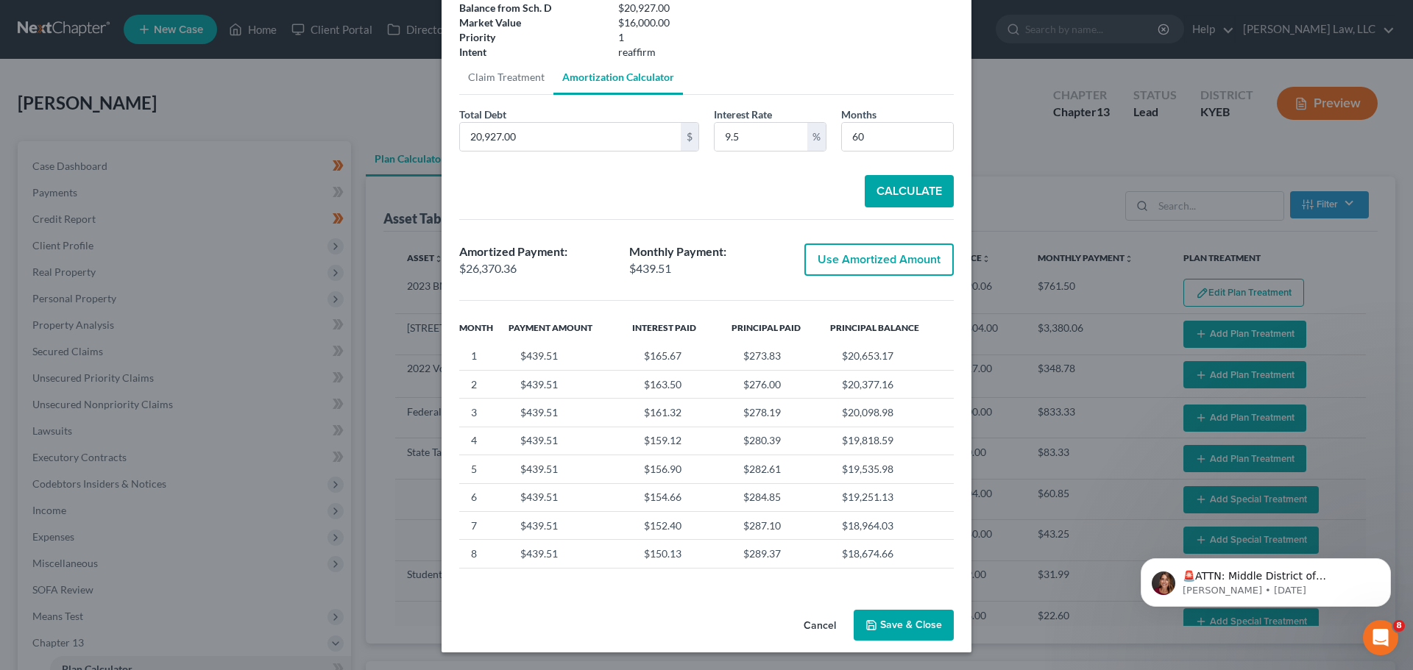
click at [872, 625] on icon "button" at bounding box center [871, 625] width 12 height 12
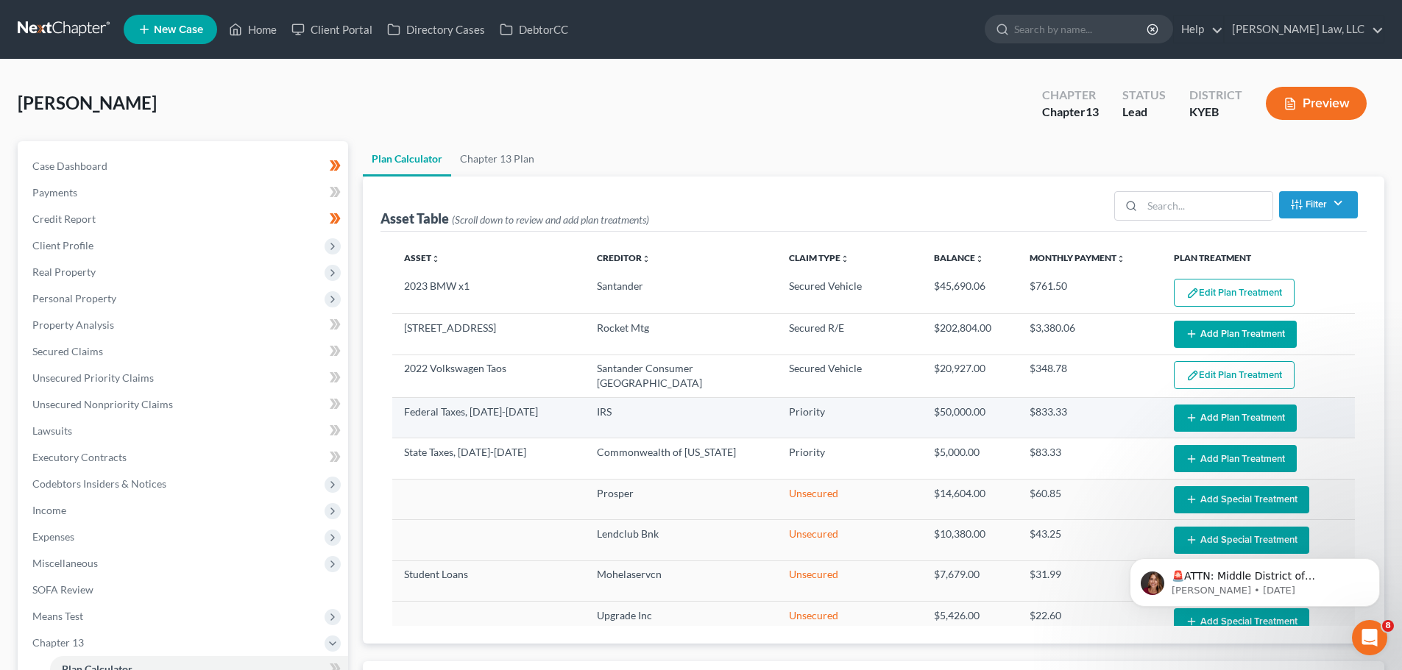
select select "59"
click at [1253, 422] on button "Add Plan Treatment" at bounding box center [1235, 418] width 123 height 27
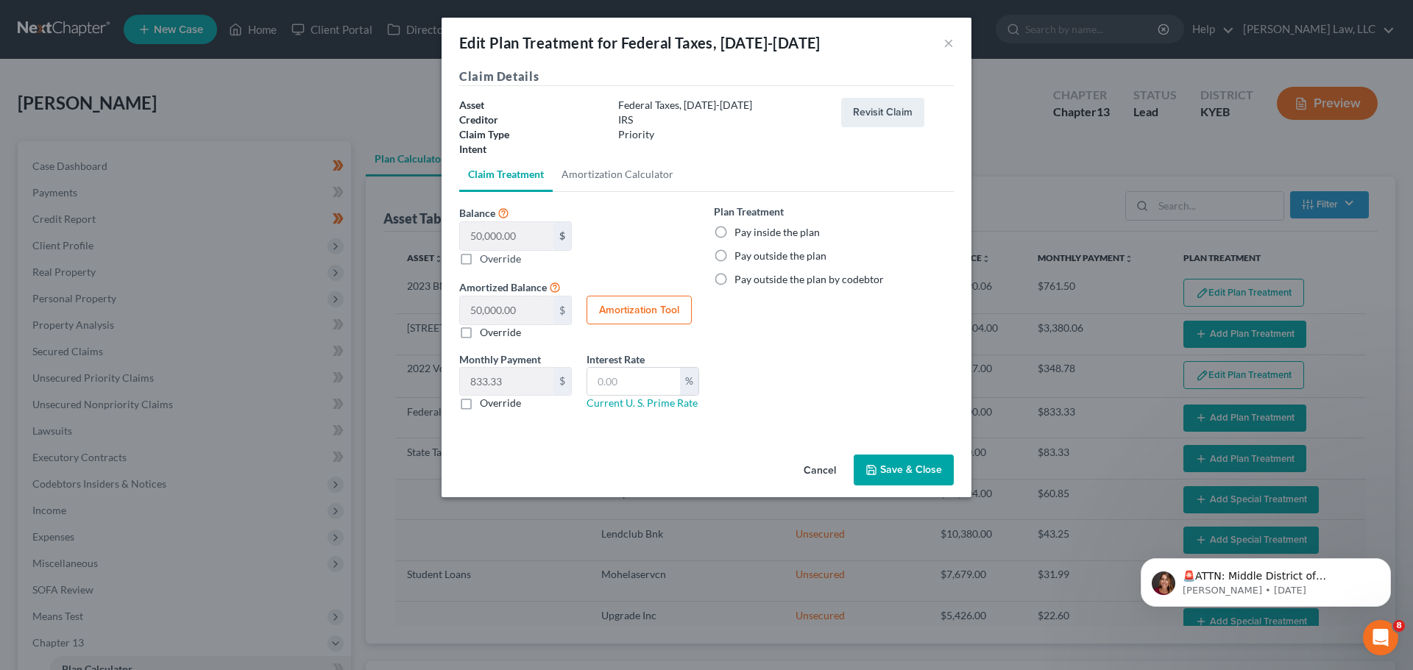
click at [734, 227] on label "Pay inside the plan" at bounding box center [776, 232] width 85 height 15
click at [740, 227] on input "Pay inside the plan" at bounding box center [745, 230] width 10 height 10
radio input "true"
click at [644, 380] on input "text" at bounding box center [633, 382] width 93 height 28
type input "0.00"
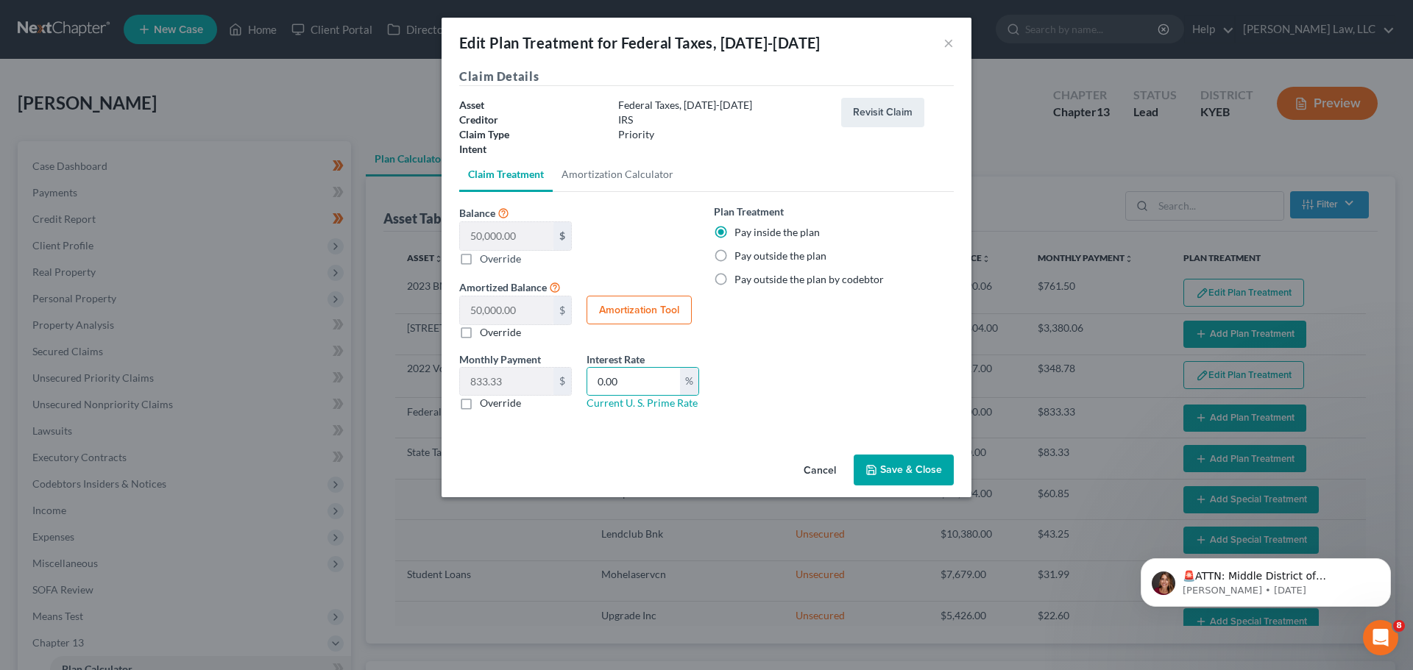
click at [886, 465] on button "Save & Close" at bounding box center [903, 470] width 100 height 31
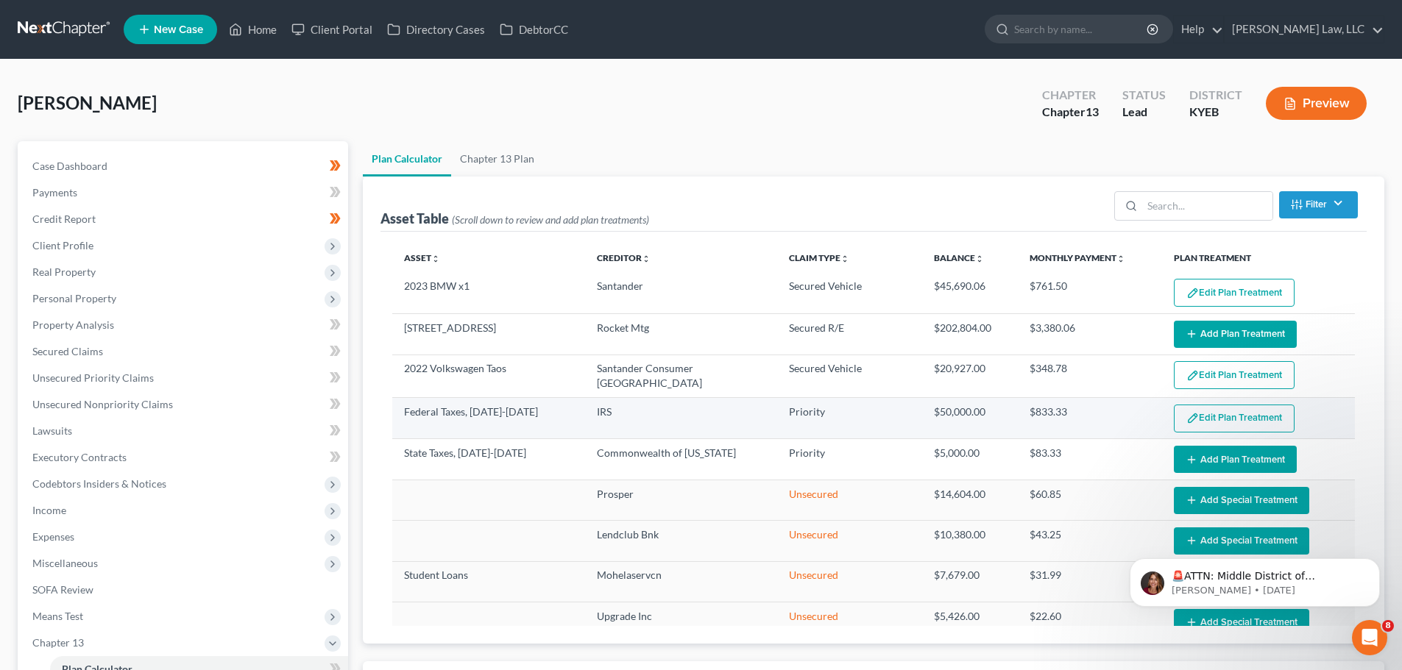
select select "59"
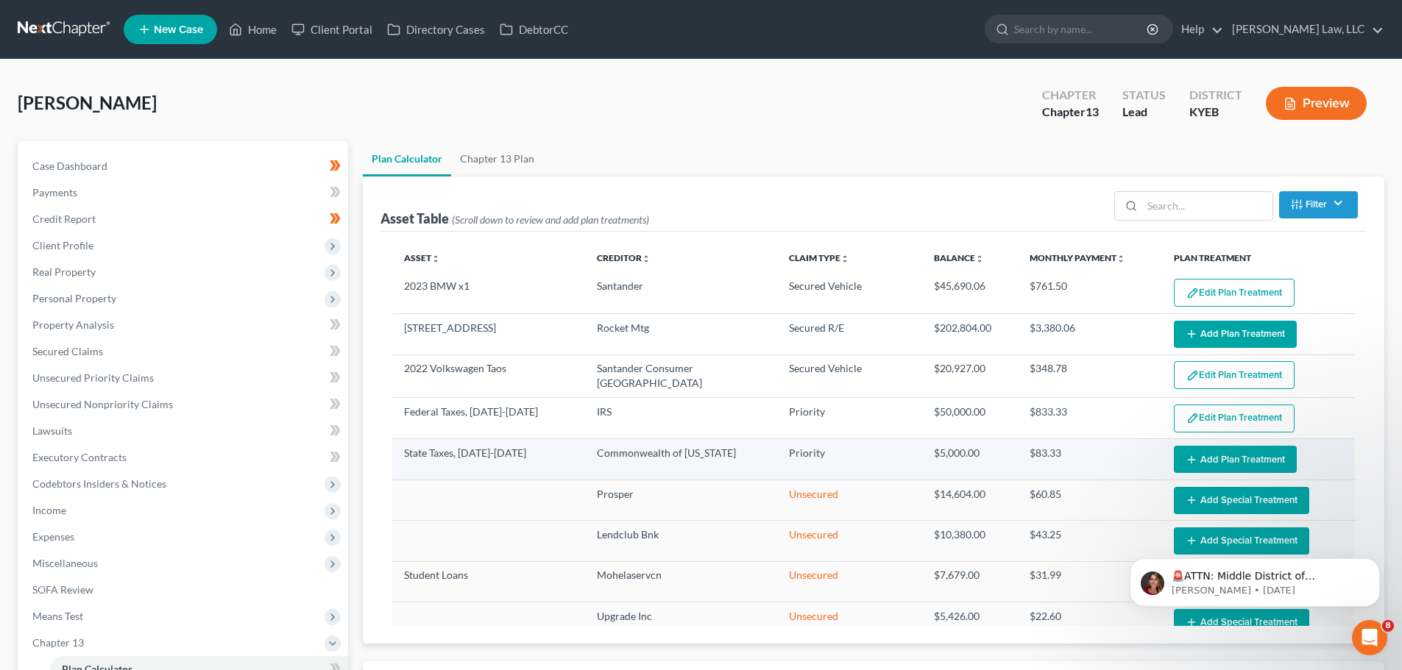
click at [1221, 463] on button "Add Plan Treatment" at bounding box center [1235, 459] width 123 height 27
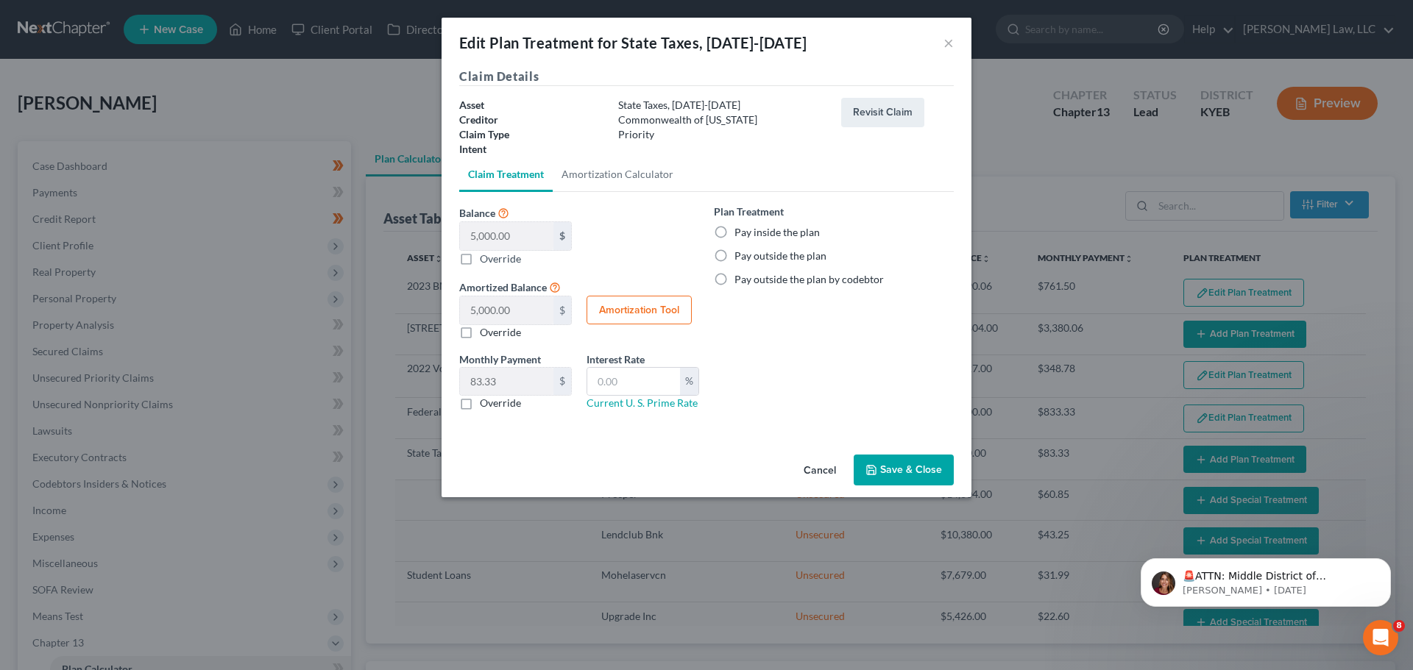
click at [734, 229] on label "Pay inside the plan" at bounding box center [776, 232] width 85 height 15
click at [740, 229] on input "Pay inside the plan" at bounding box center [745, 230] width 10 height 10
radio input "true"
click at [915, 464] on button "Save & Close" at bounding box center [903, 470] width 100 height 31
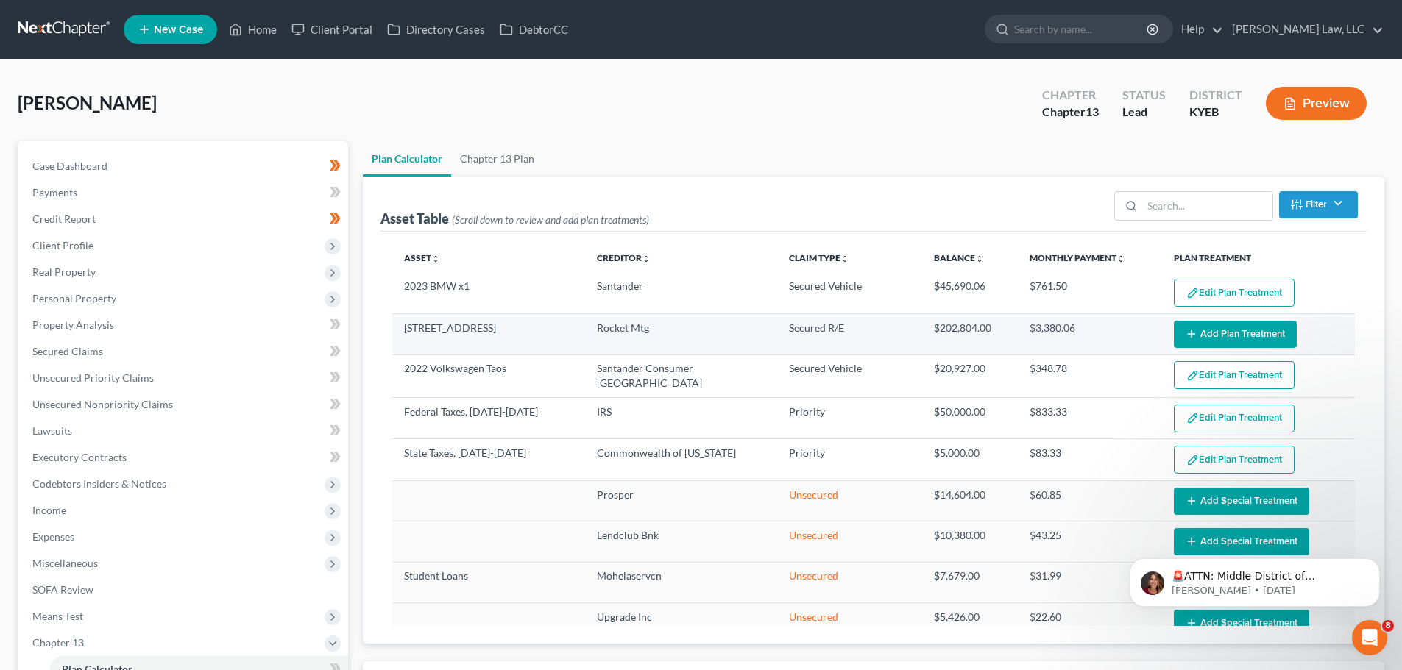
click at [1205, 333] on button "Add Plan Treatment" at bounding box center [1235, 334] width 123 height 27
select select "59"
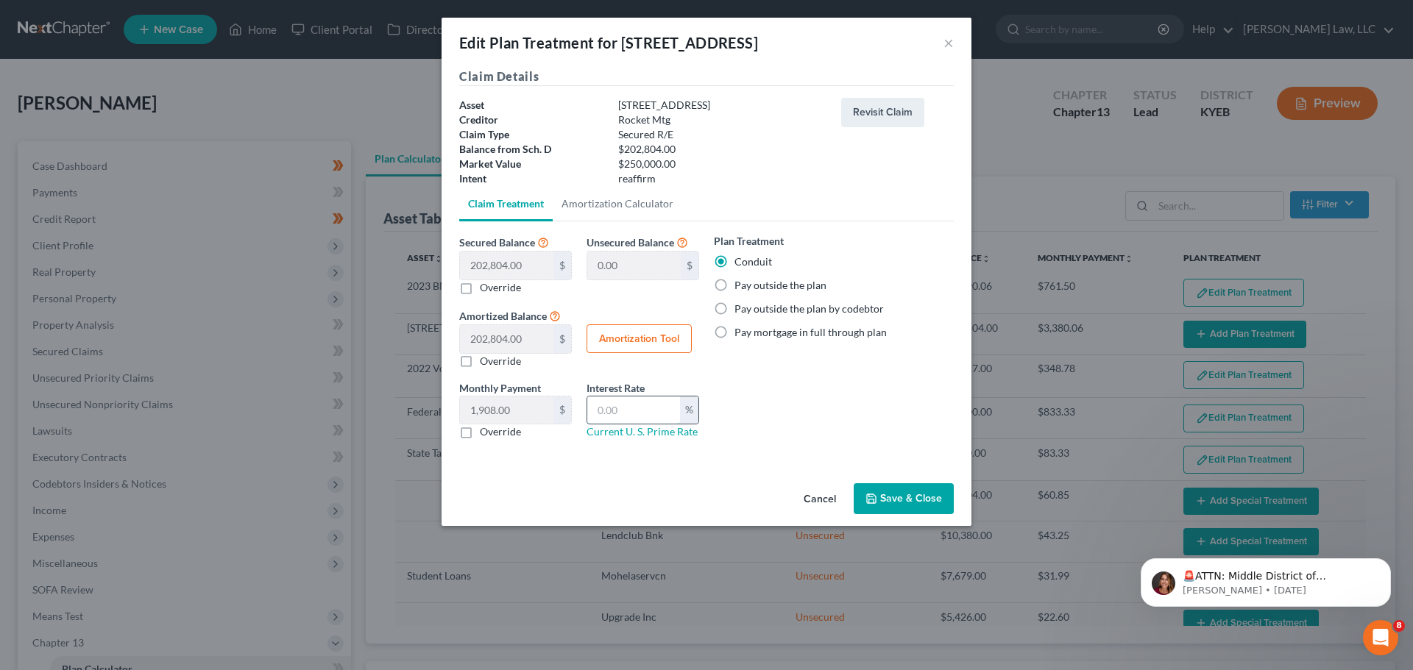
click at [628, 397] on input "text" at bounding box center [633, 411] width 93 height 28
type input "0.00"
drag, startPoint x: 630, startPoint y: 396, endPoint x: 845, endPoint y: 311, distance: 231.6
click at [938, 346] on div "Plan Treatment Conduit Pay outside the plan Pay outside the plan by codebtor Pa…" at bounding box center [833, 342] width 255 height 218
click at [734, 284] on label "Pay outside the plan" at bounding box center [780, 285] width 92 height 15
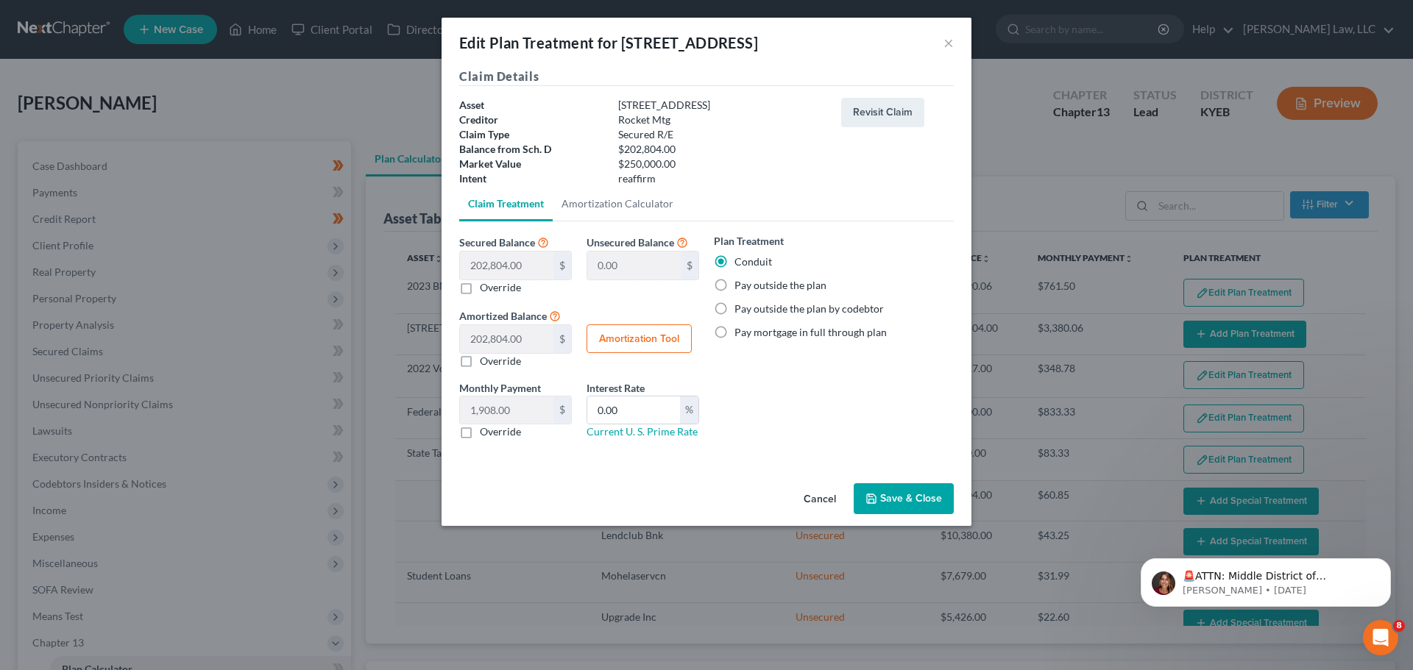
click at [740, 284] on input "Pay outside the plan" at bounding box center [745, 283] width 10 height 10
radio input "true"
click at [907, 491] on button "Save & Close" at bounding box center [903, 498] width 100 height 31
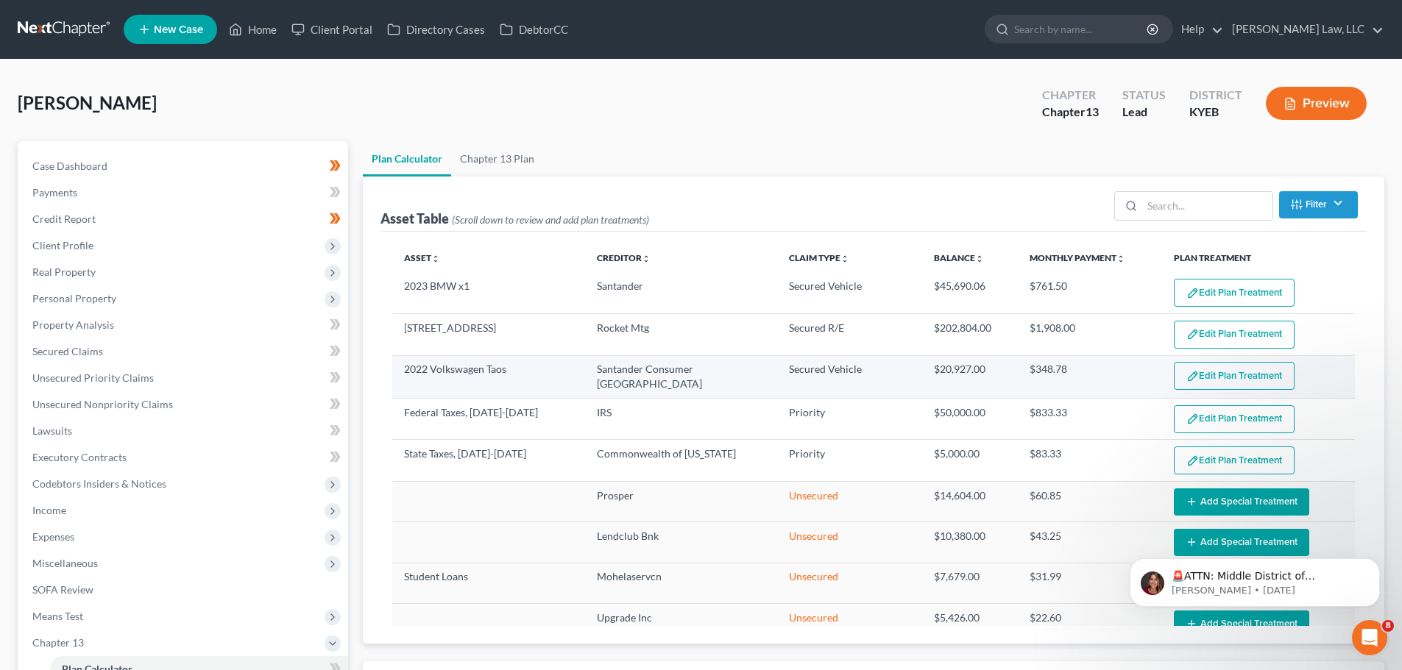
select select "59"
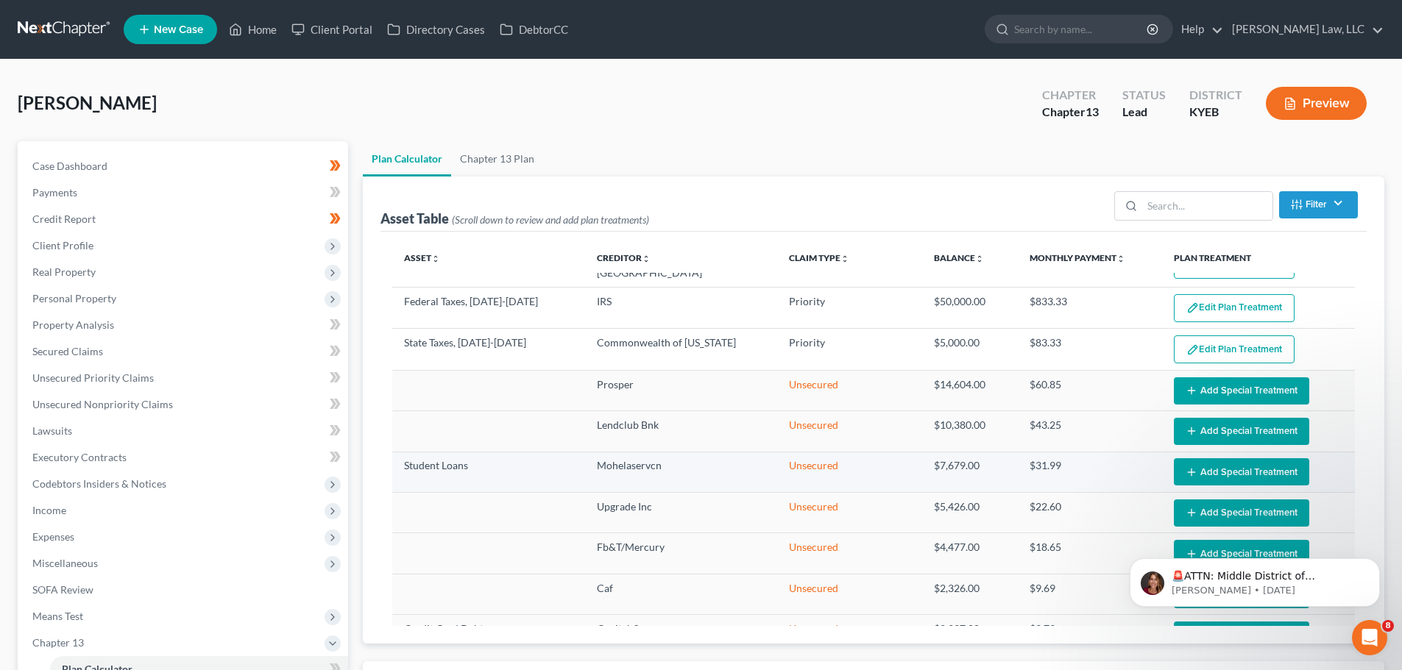
scroll to position [147, 0]
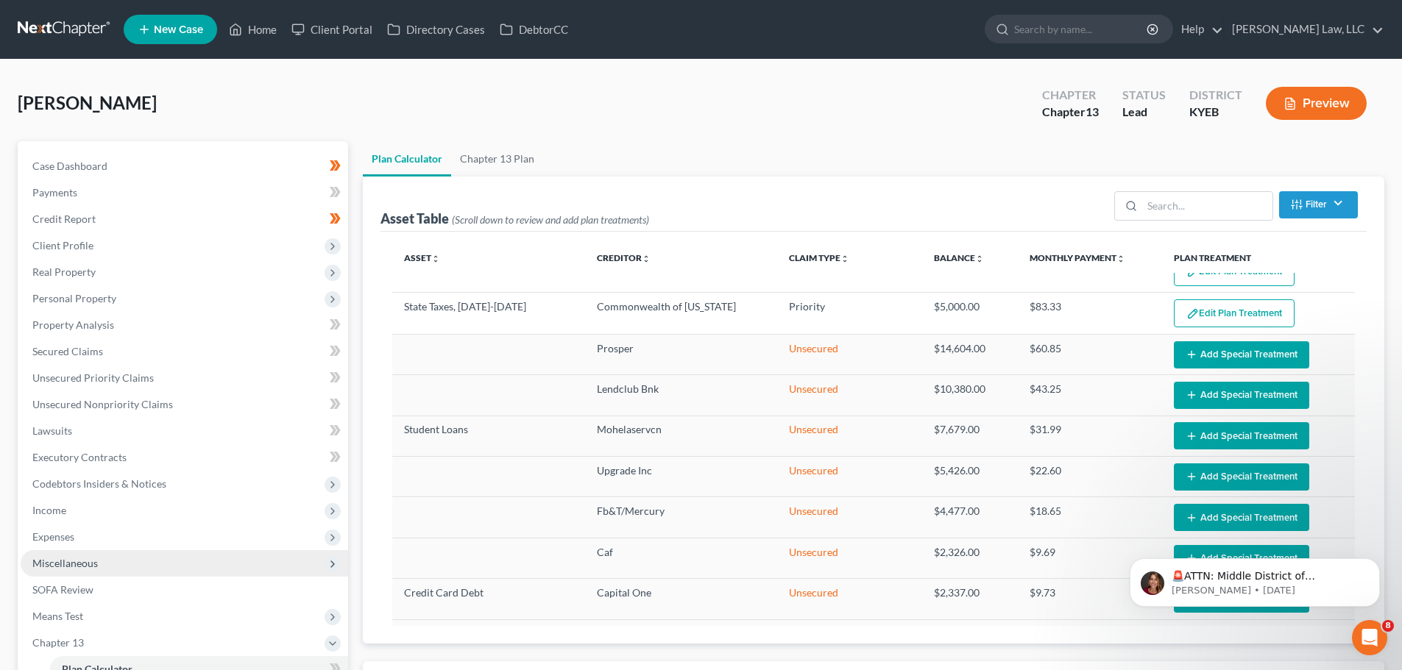
click at [138, 569] on span "Miscellaneous" at bounding box center [184, 563] width 327 height 26
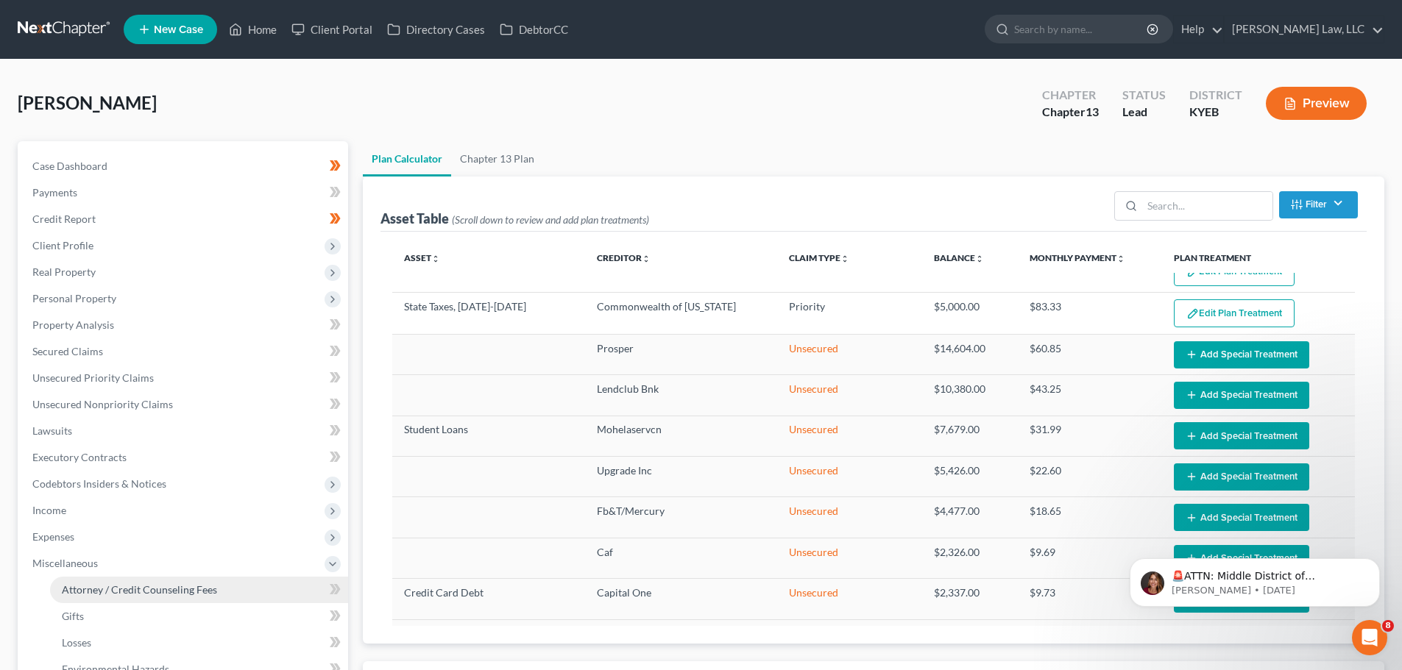
click at [141, 591] on span "Attorney / Credit Counseling Fees" at bounding box center [139, 589] width 155 height 13
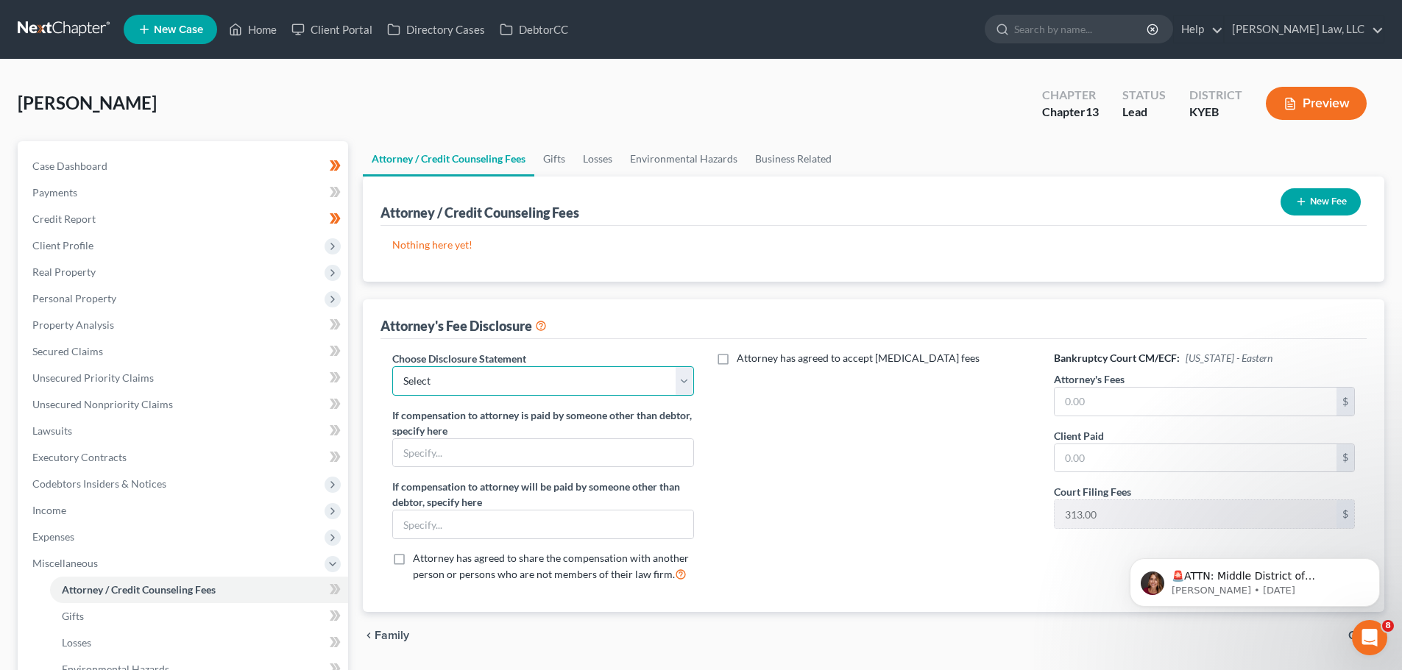
click at [564, 373] on select "Select Chapter 7 Payment Plan Fee Disclosure Conversion Chapter 7 Attorney Fee …" at bounding box center [542, 380] width 301 height 29
select select "3"
click at [392, 366] on select "Select Chapter 7 Payment Plan Fee Disclosure Conversion Chapter 7 Attorney Fee …" at bounding box center [542, 380] width 301 height 29
click at [1151, 399] on input "text" at bounding box center [1195, 402] width 282 height 28
type input "4,500.00"
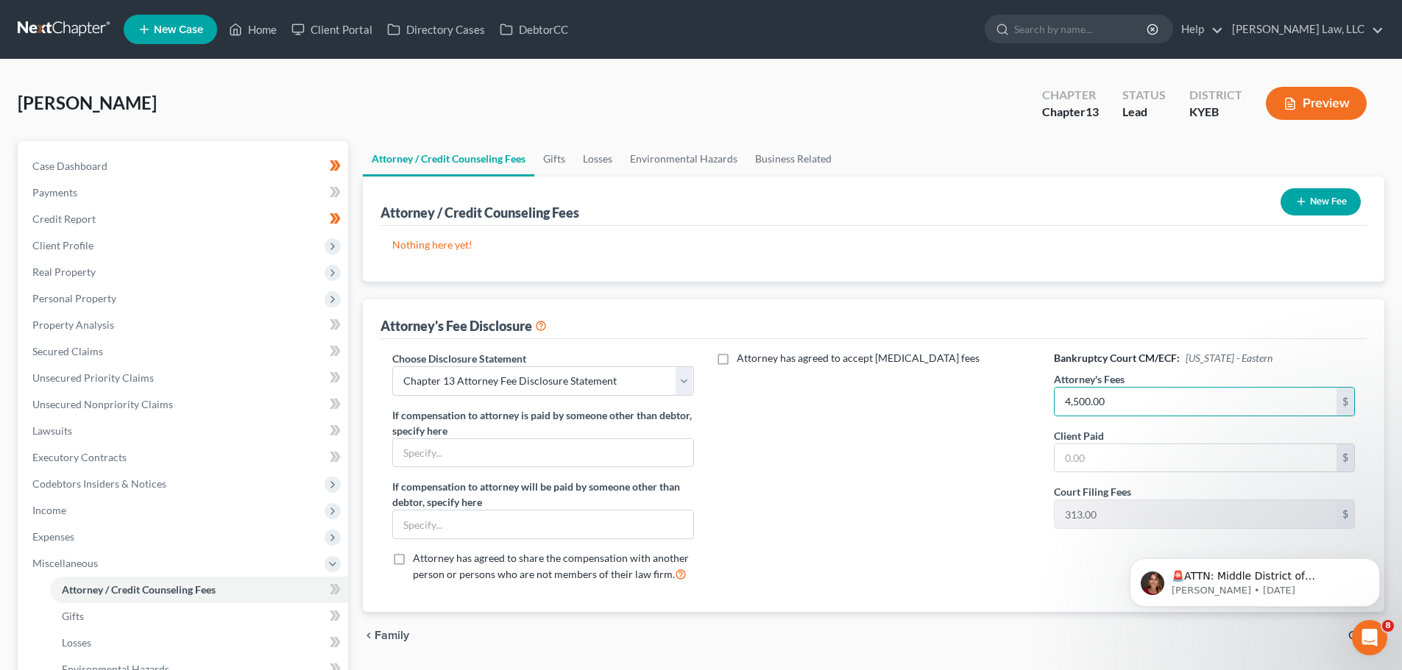
click at [1113, 477] on div "Bankruptcy Court CM/ECF: Kentucky - Eastern Attorney's Fees 4,500.00 $ Client P…" at bounding box center [1204, 473] width 330 height 244
click at [1109, 458] on input "text" at bounding box center [1195, 458] width 282 height 28
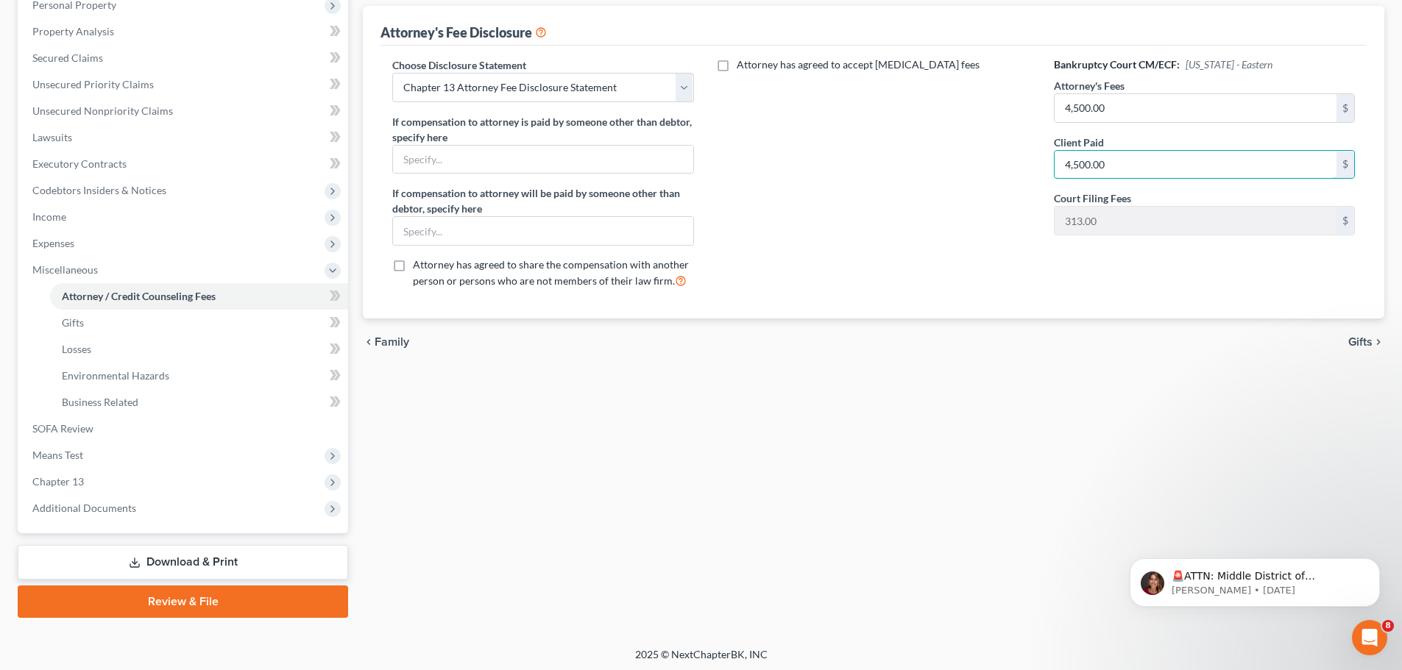
scroll to position [294, 0]
type input "4,500.00"
click at [64, 453] on span "Means Test" at bounding box center [57, 454] width 51 height 13
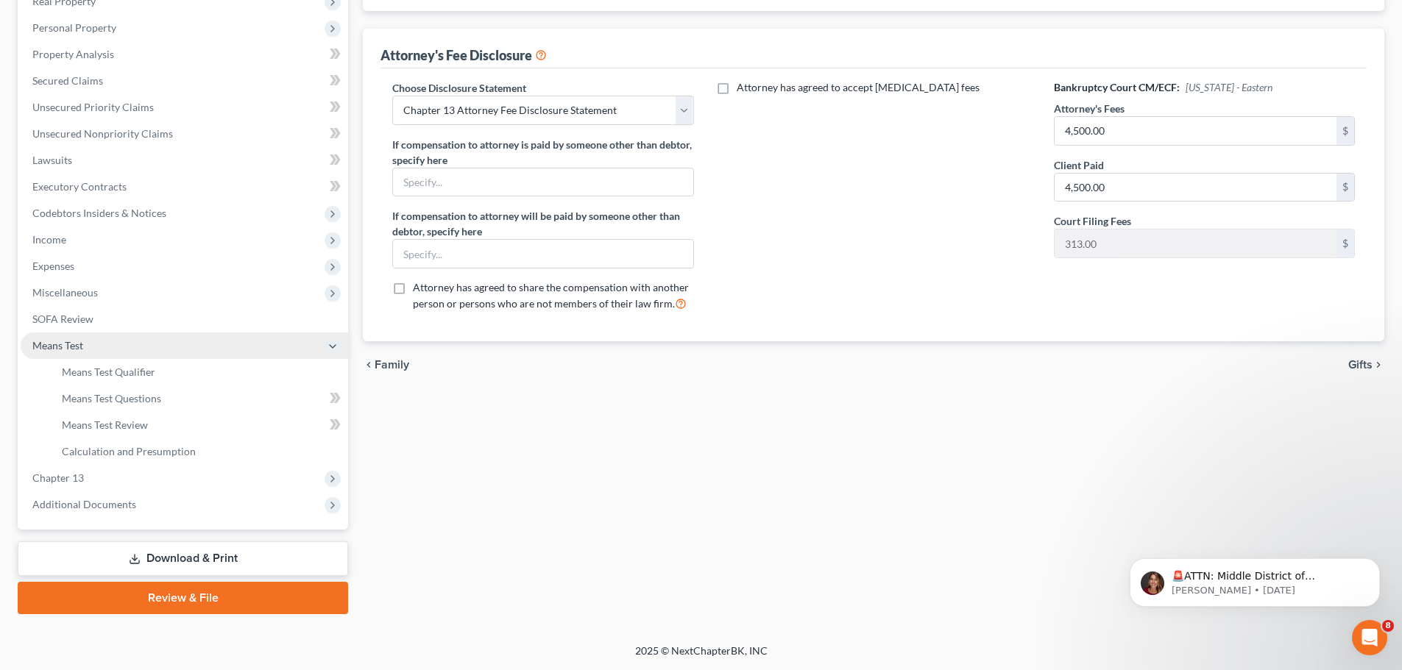
scroll to position [271, 0]
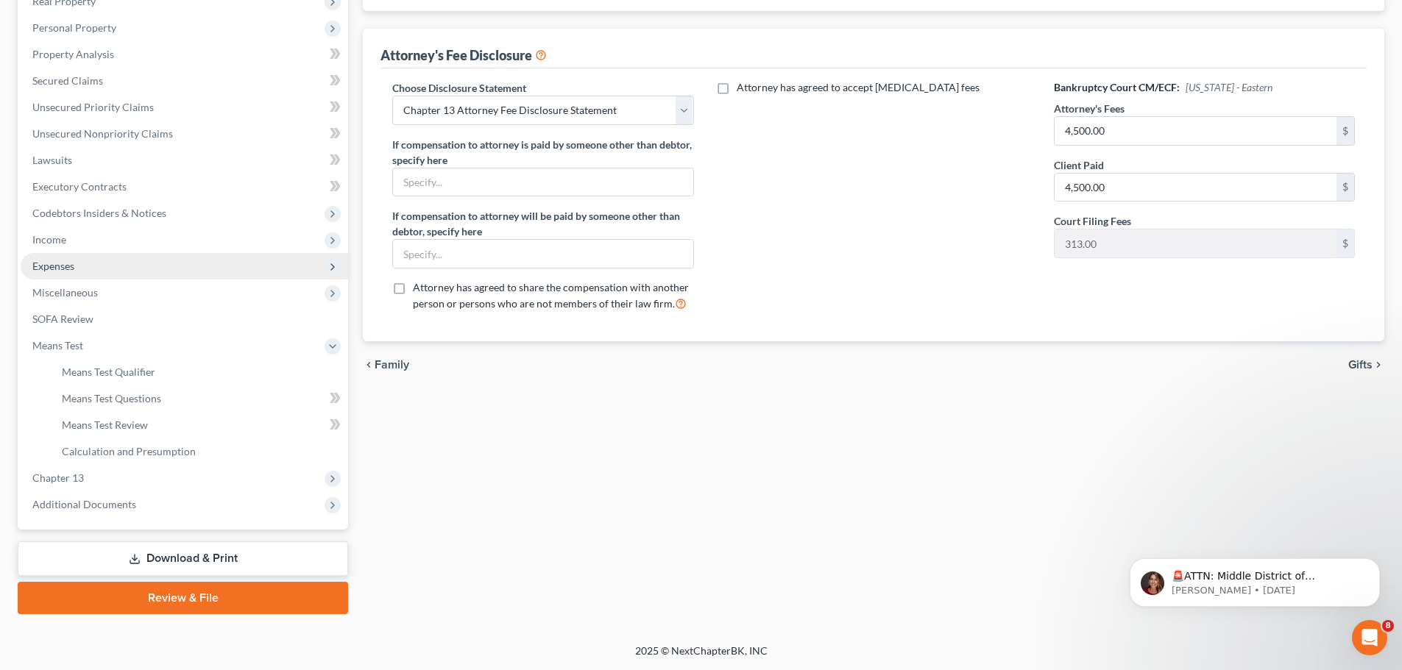
click at [65, 273] on span "Expenses" at bounding box center [184, 266] width 327 height 26
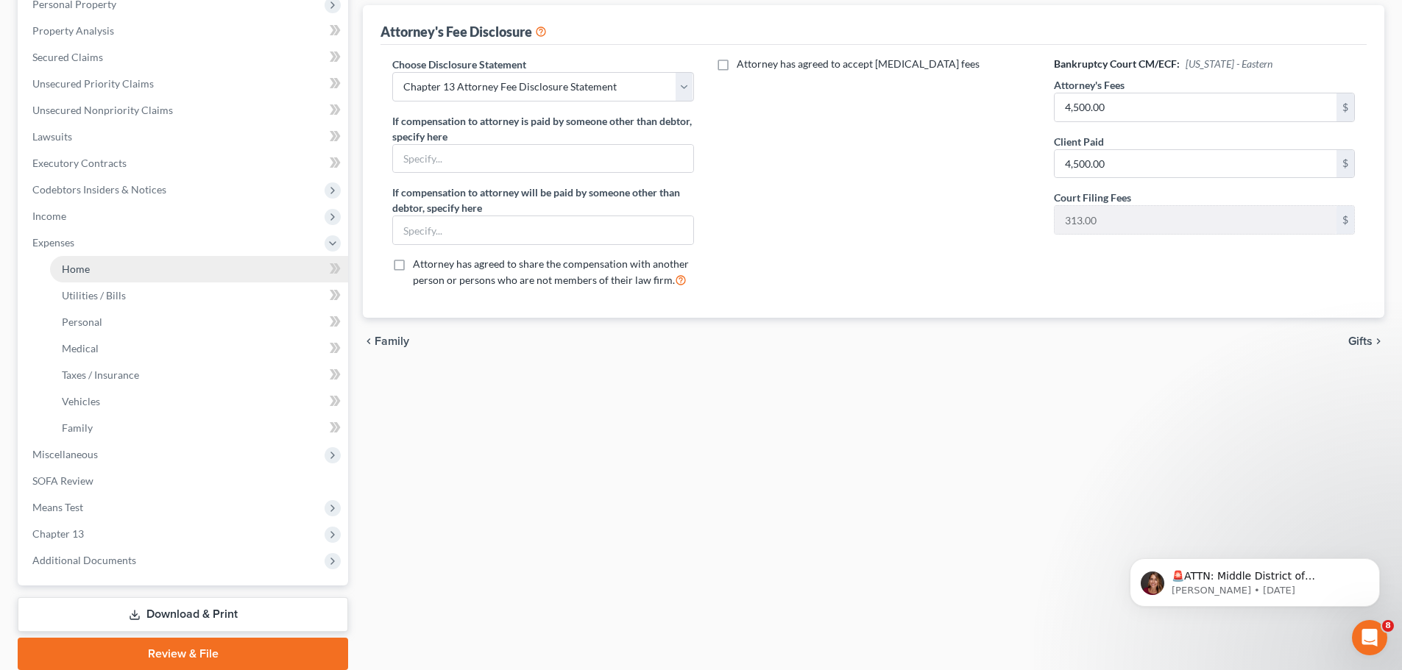
click at [95, 263] on link "Home" at bounding box center [199, 269] width 298 height 26
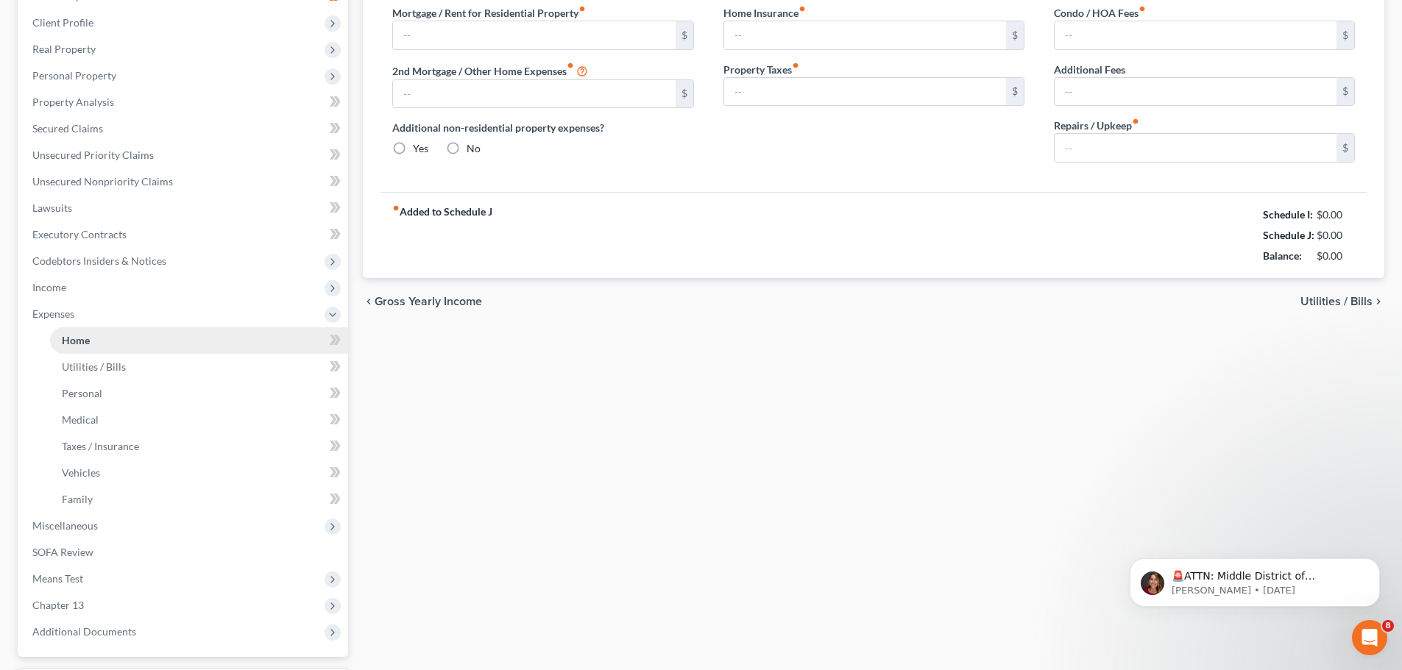
type input "1,900.00"
type input "0.00"
radio input "true"
type input "0.00"
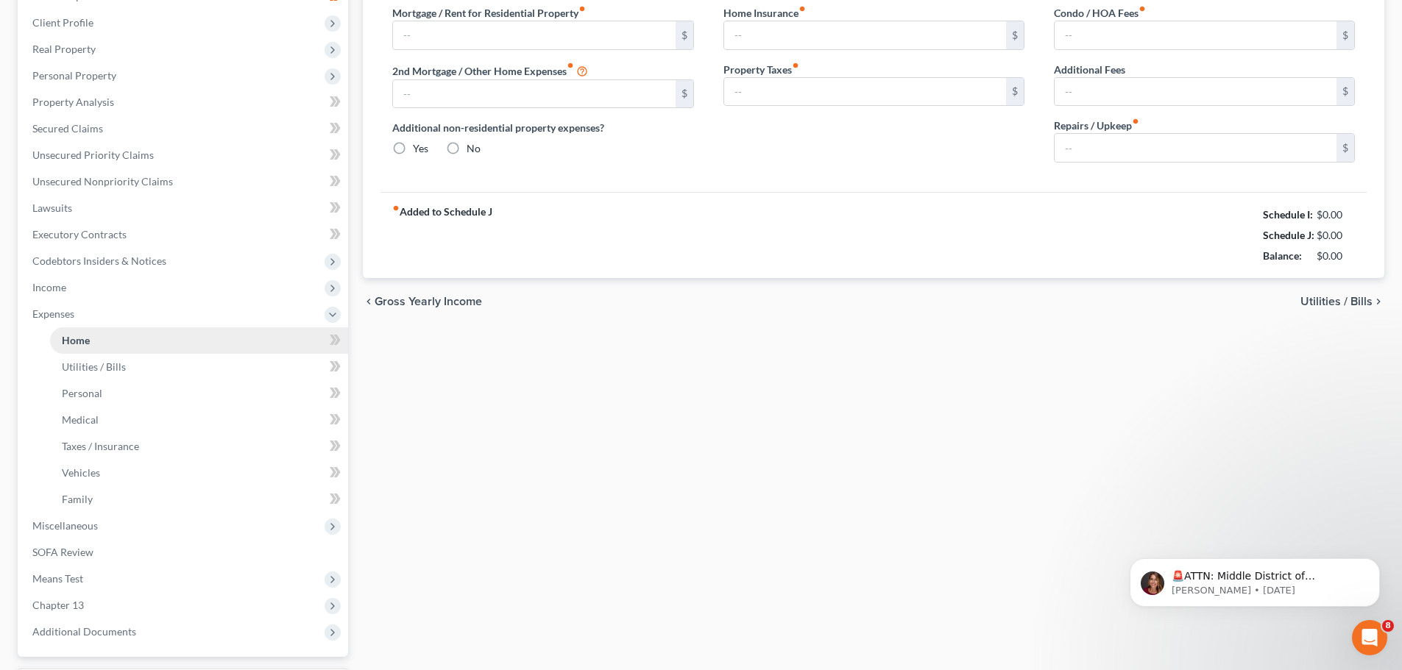
type input "0.00"
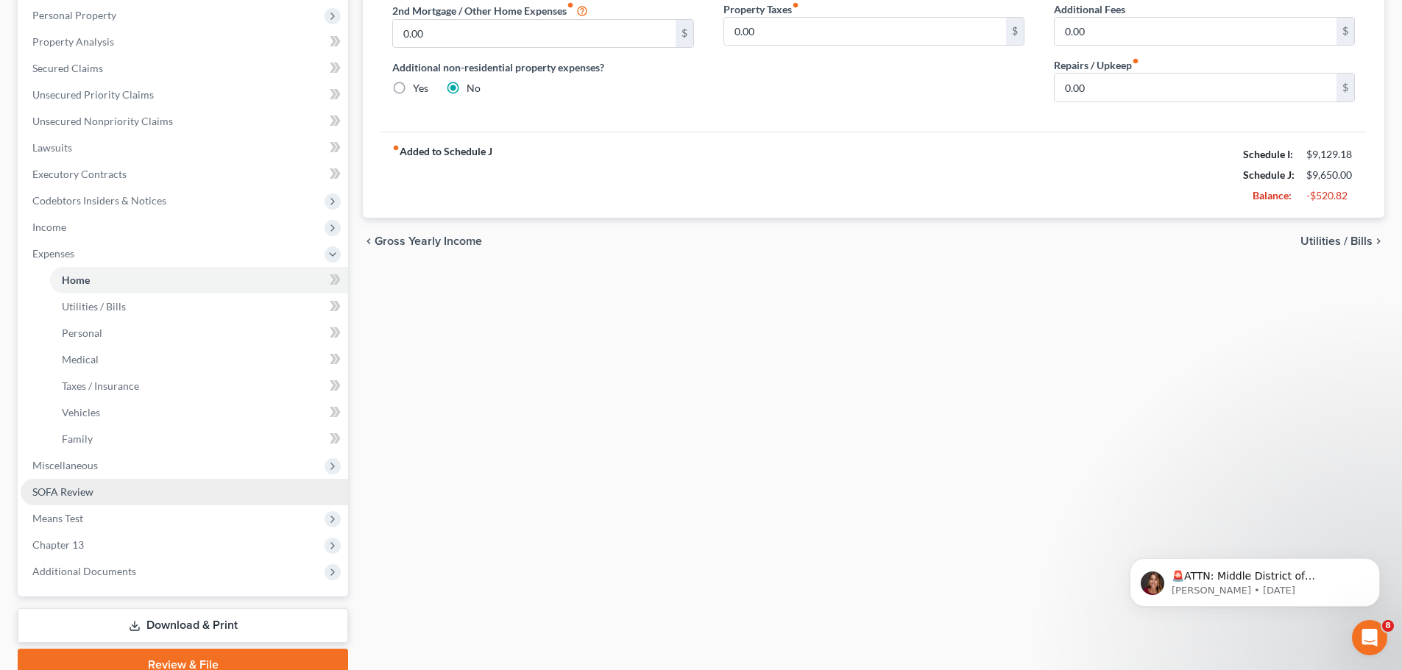
scroll to position [294, 0]
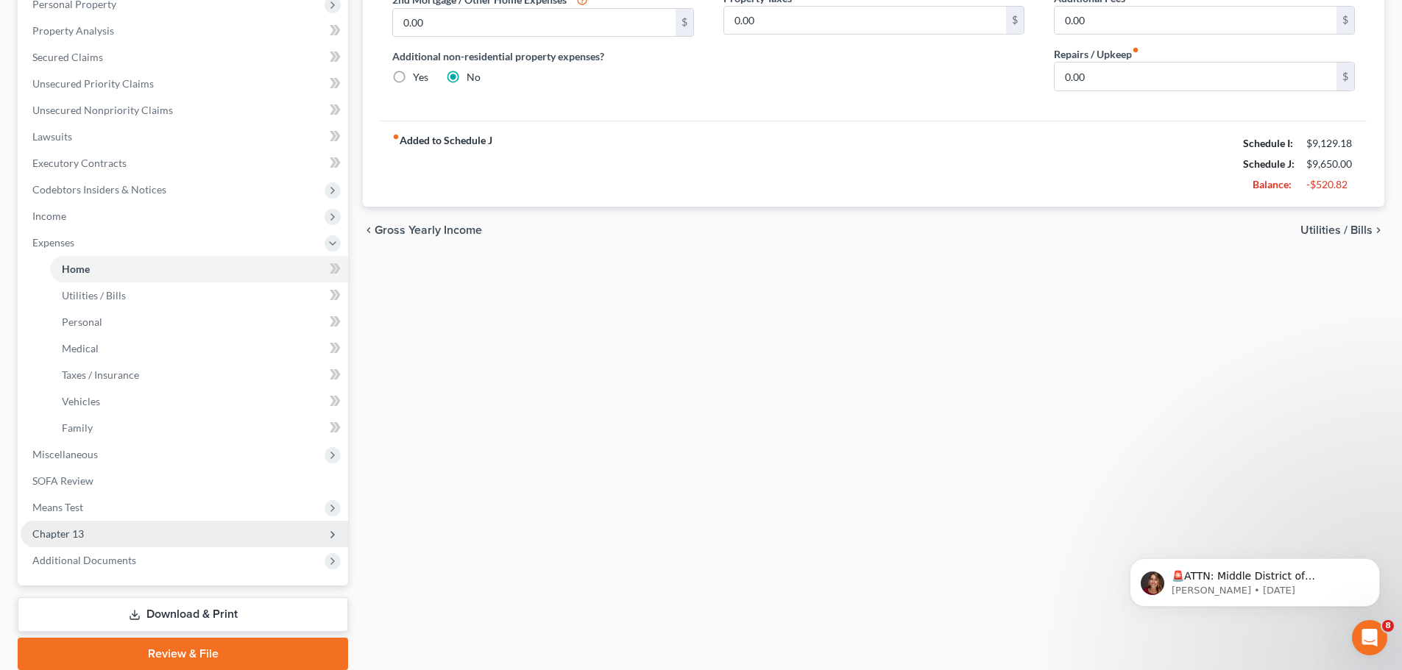
click at [90, 528] on span "Chapter 13" at bounding box center [184, 534] width 327 height 26
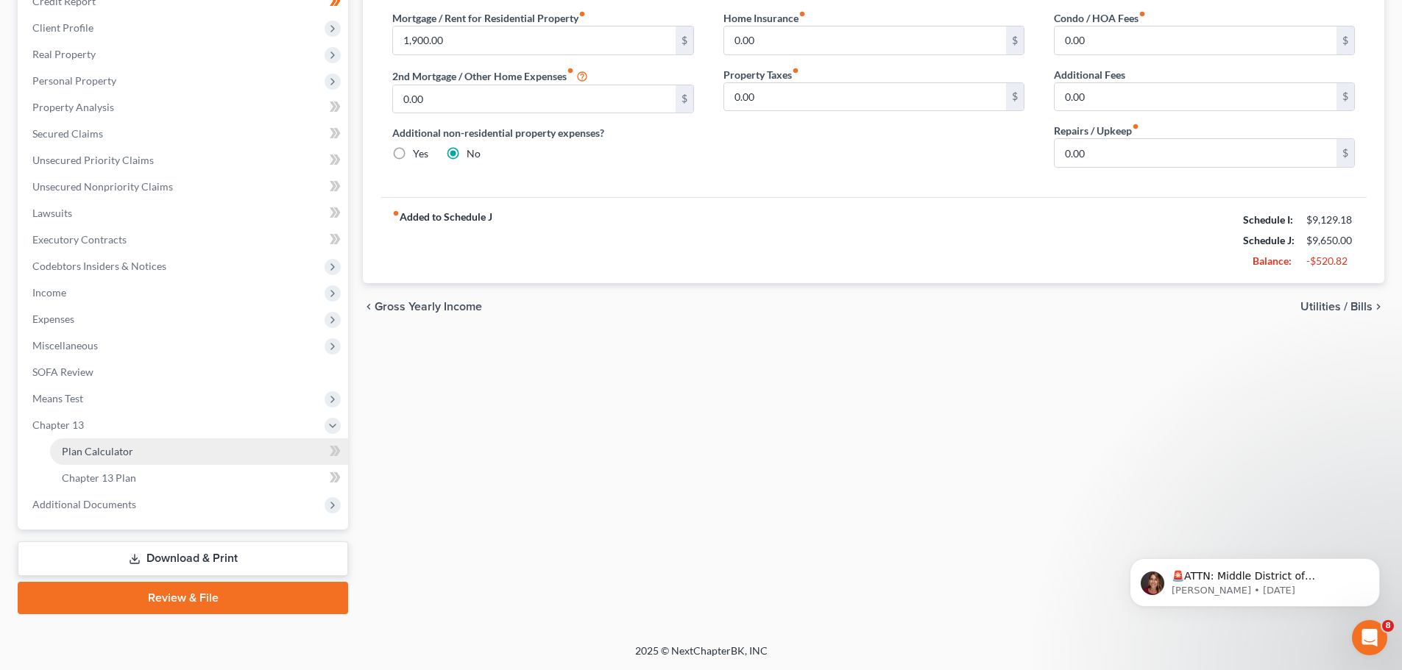
click at [114, 455] on span "Plan Calculator" at bounding box center [97, 451] width 71 height 13
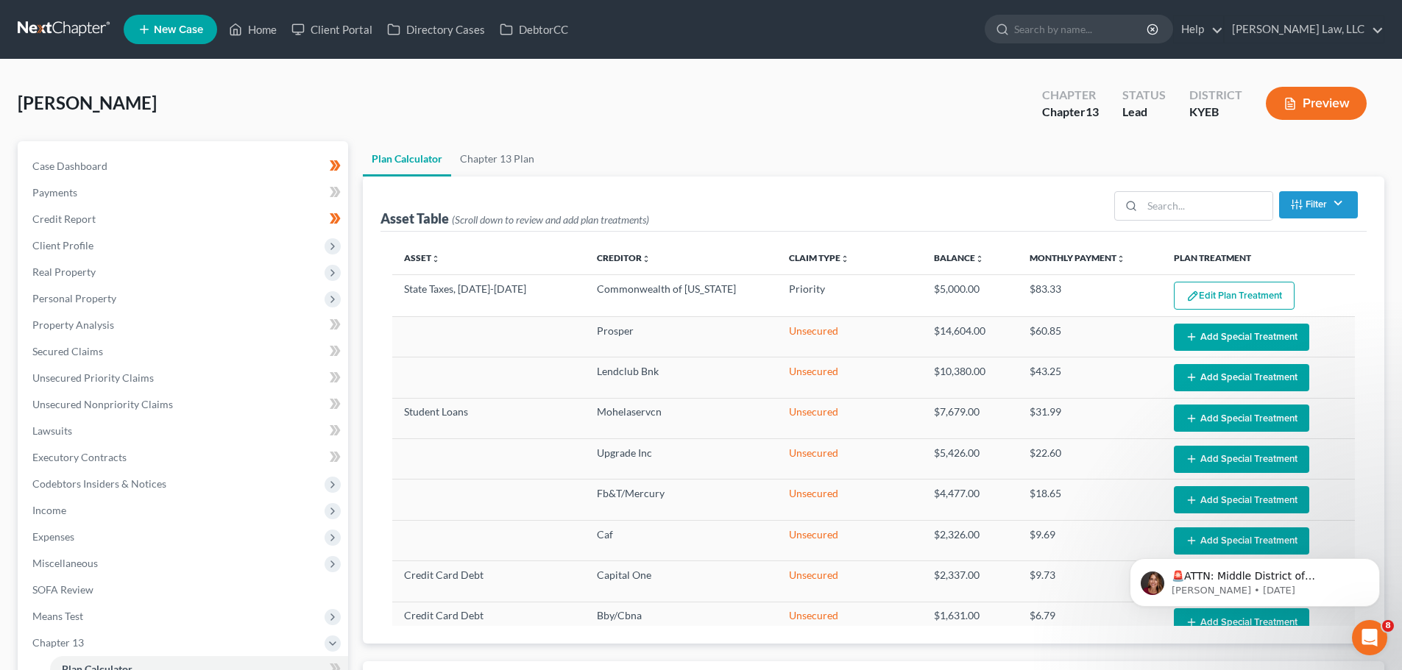
select select "59"
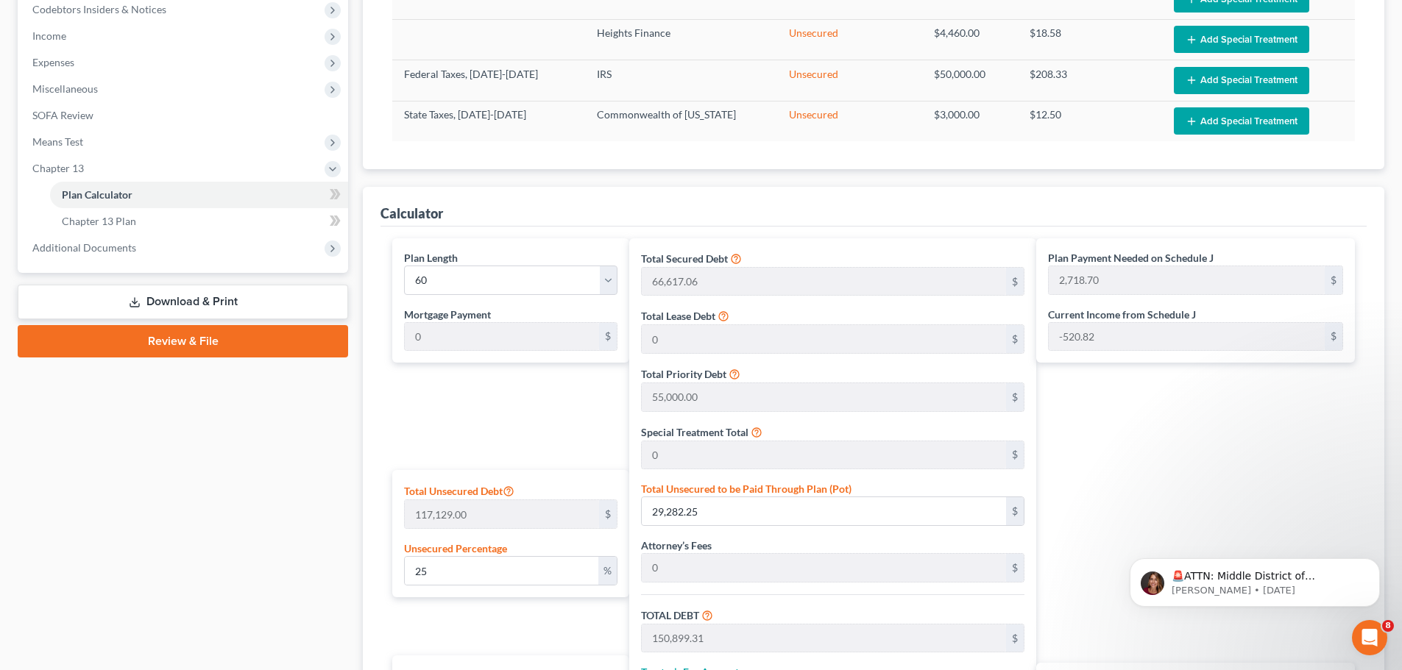
scroll to position [483, 0]
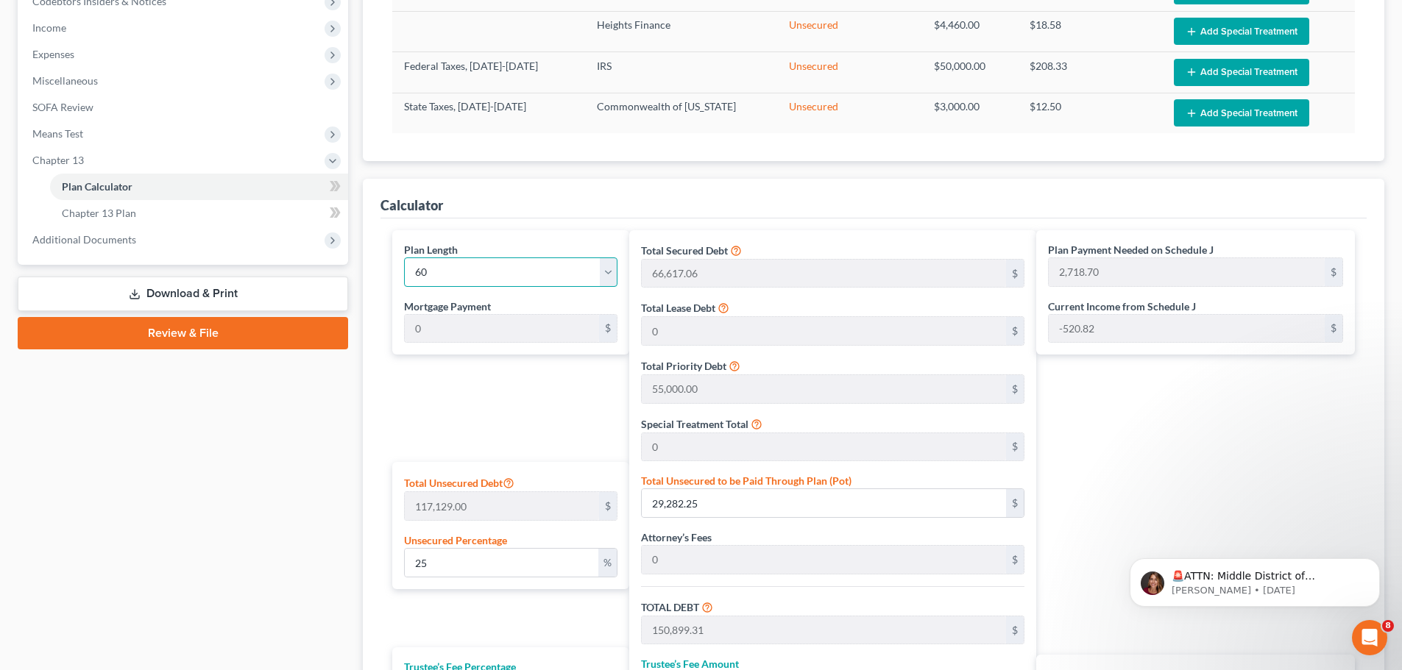
click at [430, 271] on select "1 2 3 4 5 6 7 8 9 10 11 12 13 14 15 16 17 18 19 20 21 22 23 24 25 26 27 28 29 3…" at bounding box center [510, 272] width 213 height 29
click at [373, 352] on div "Calculator Plan Length 1 2 3 4 5 6 7 8 9 10 11 12 13 14 15 16 17 18 19 20 21 22…" at bounding box center [873, 512] width 1021 height 667
click at [461, 561] on input "25" at bounding box center [501, 563] width 193 height 28
type input "2"
type input "2,342.58"
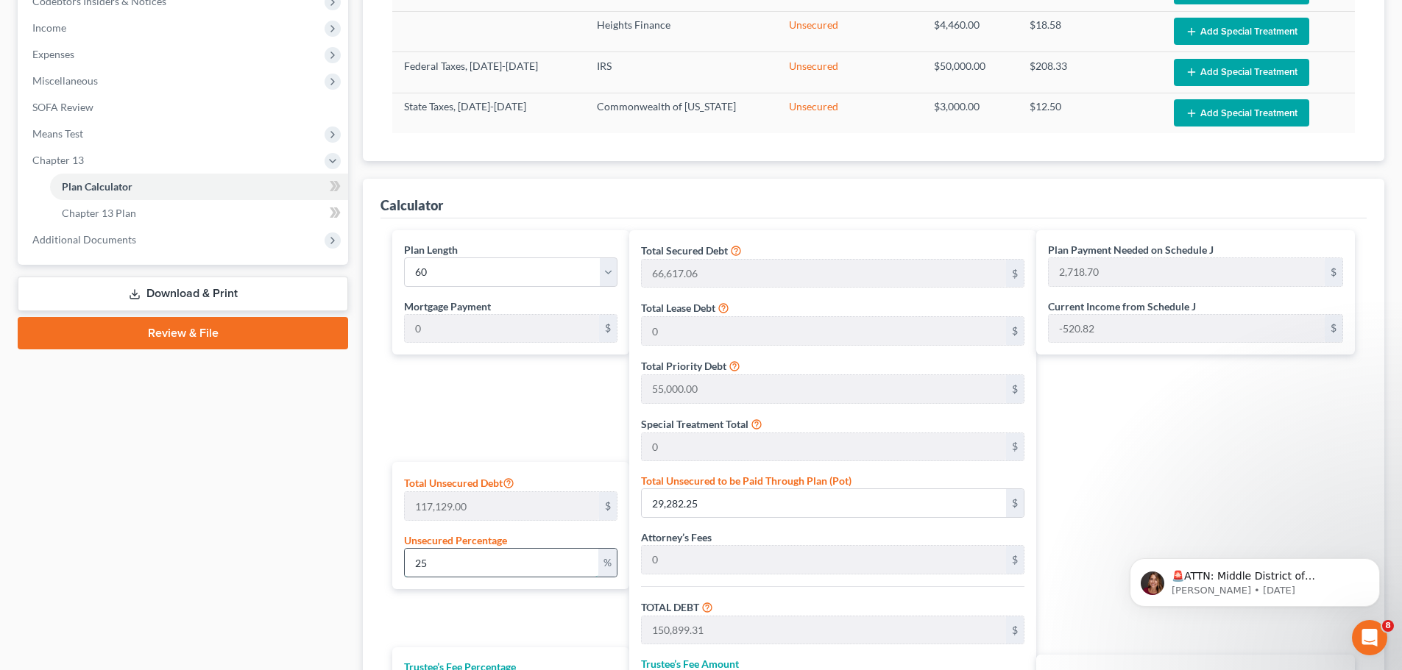
type input "123,959.64"
type input "10,040.73"
type input "134,000.37"
type input "2,233.33"
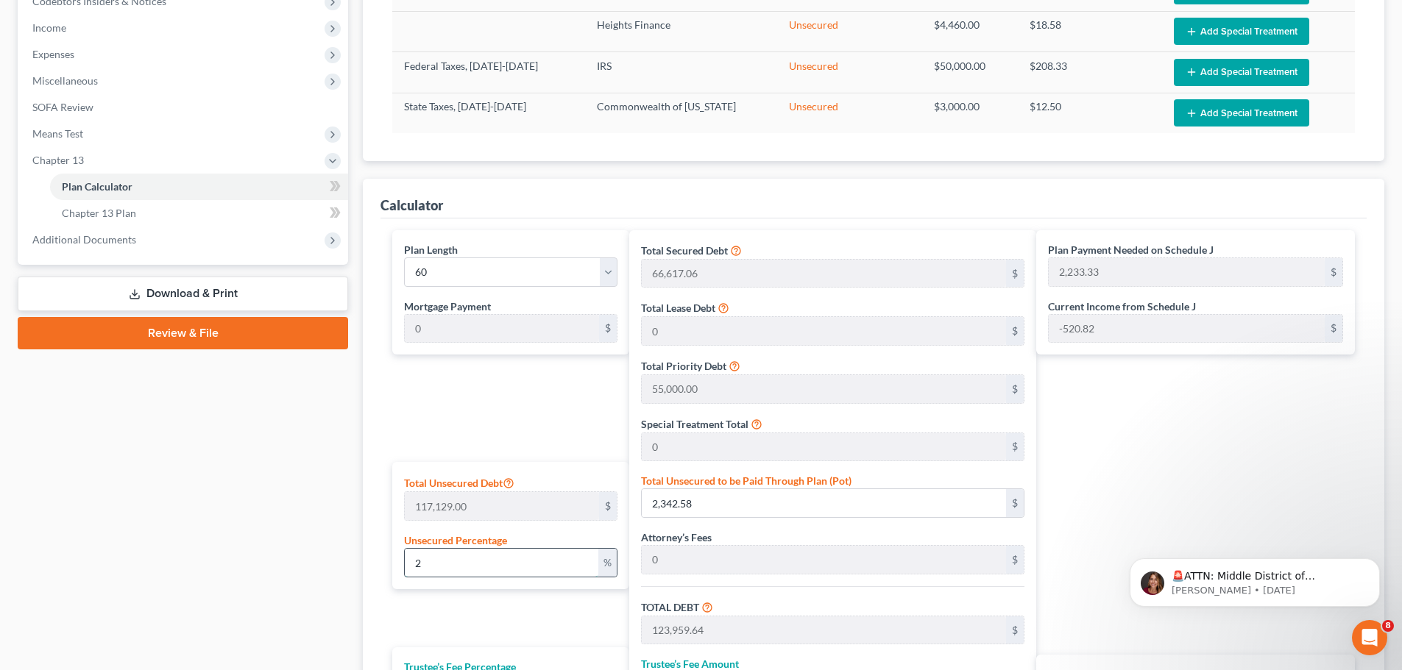
type input "121,617.06"
type input "9,850.98"
type input "131,468.04"
type input "2,191.13"
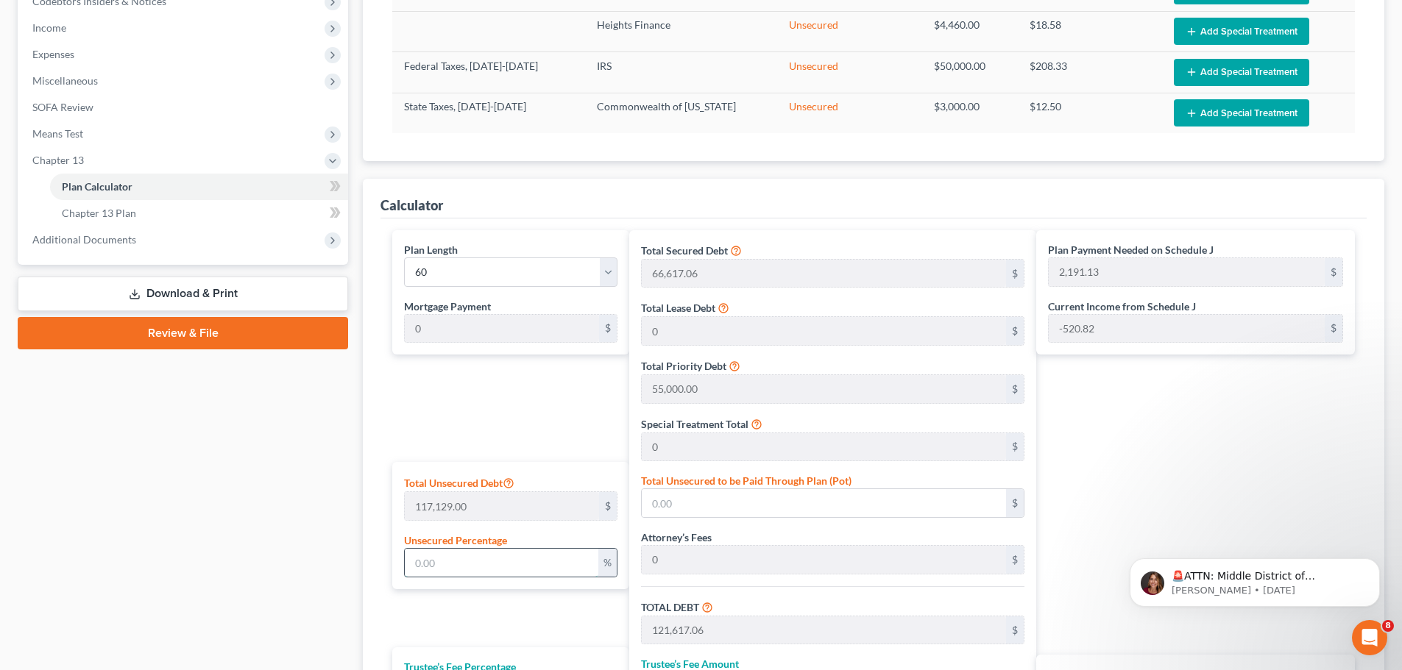
type input "0"
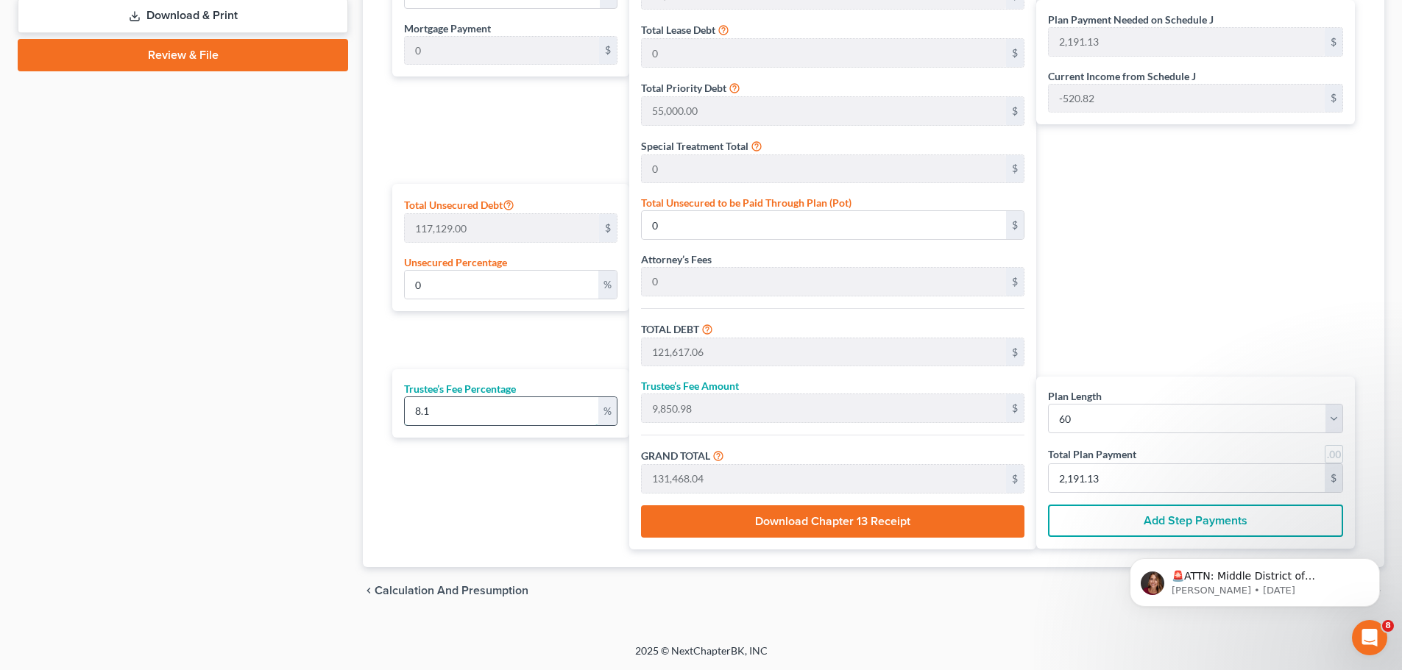
click at [443, 406] on input "8.1" at bounding box center [501, 411] width 193 height 28
drag, startPoint x: 451, startPoint y: 413, endPoint x: 347, endPoint y: 402, distance: 105.1
click at [369, 413] on div "Calculator Plan Length 1 2 3 4 5 6 7 8 9 10 11 12 13 14 15 16 17 18 19 20 21 22…" at bounding box center [873, 234] width 1021 height 667
type input "9"
type input "10,945.53"
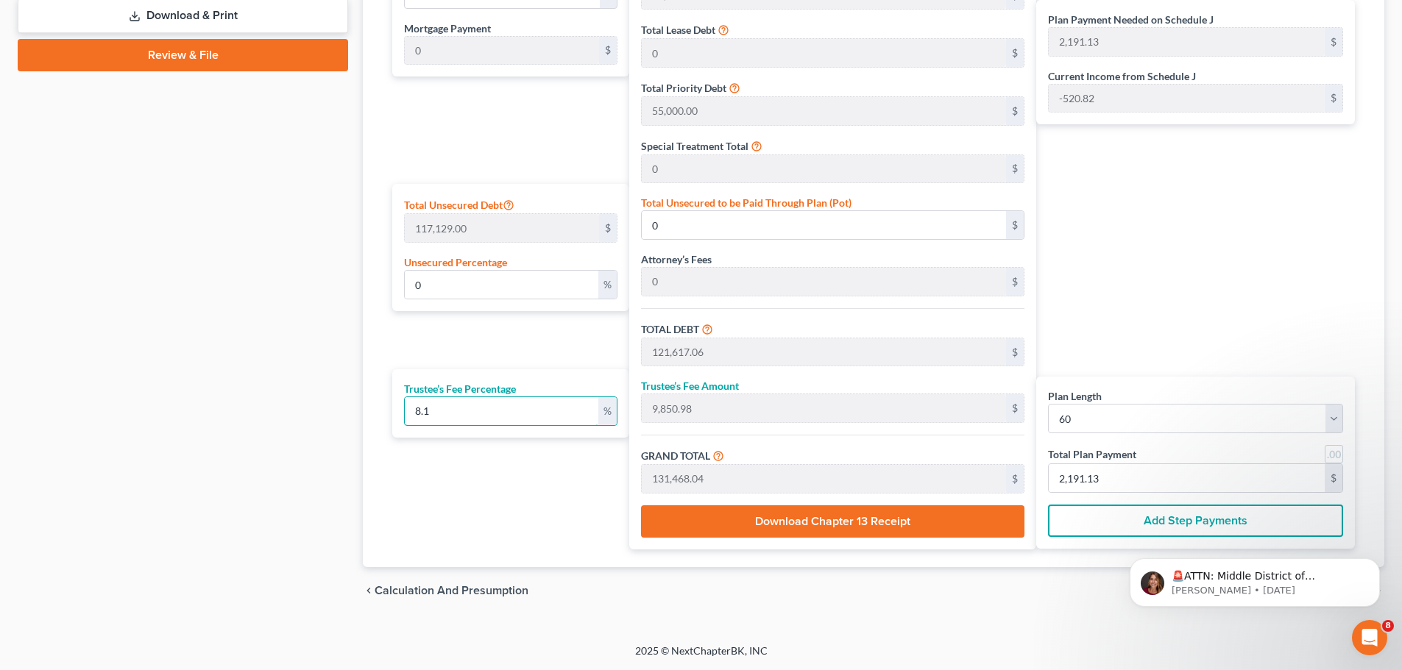
type input "132,562.59"
type input "2,209.37"
type input "9.5"
type input "11,553.62"
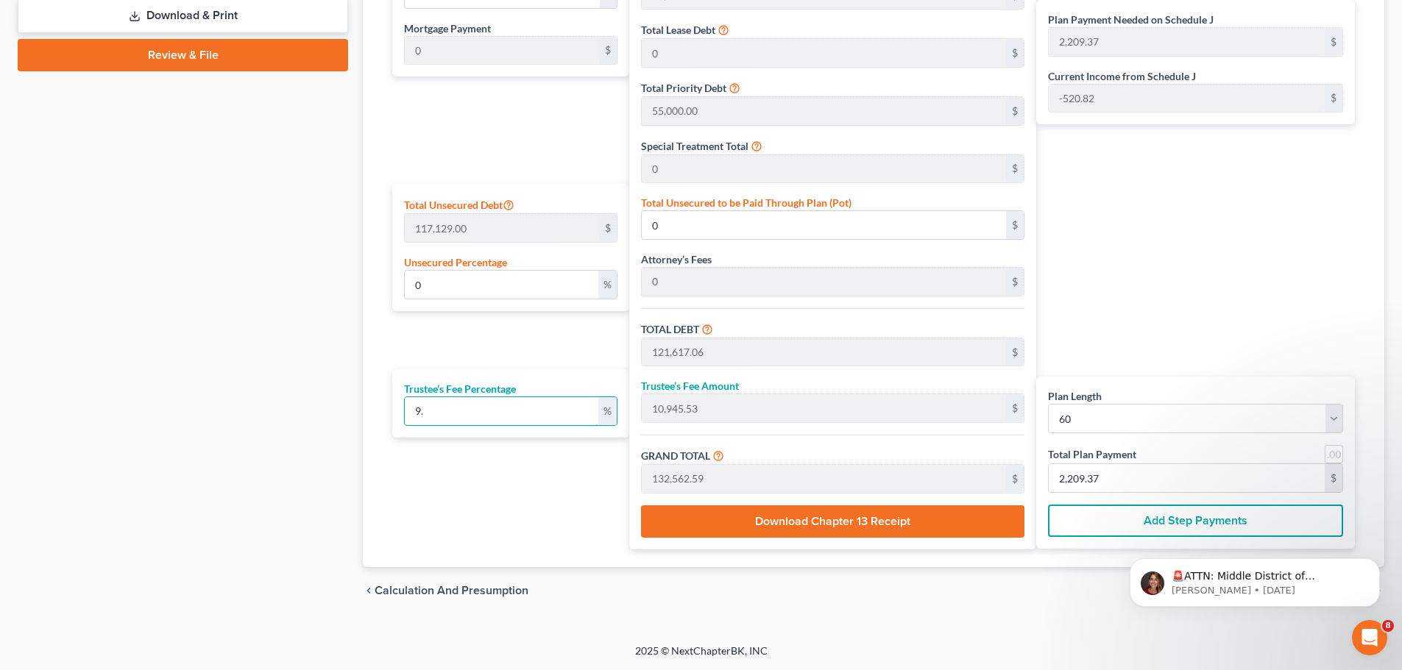
type input "133,170.68"
type input "2,219.51"
type input "9.5"
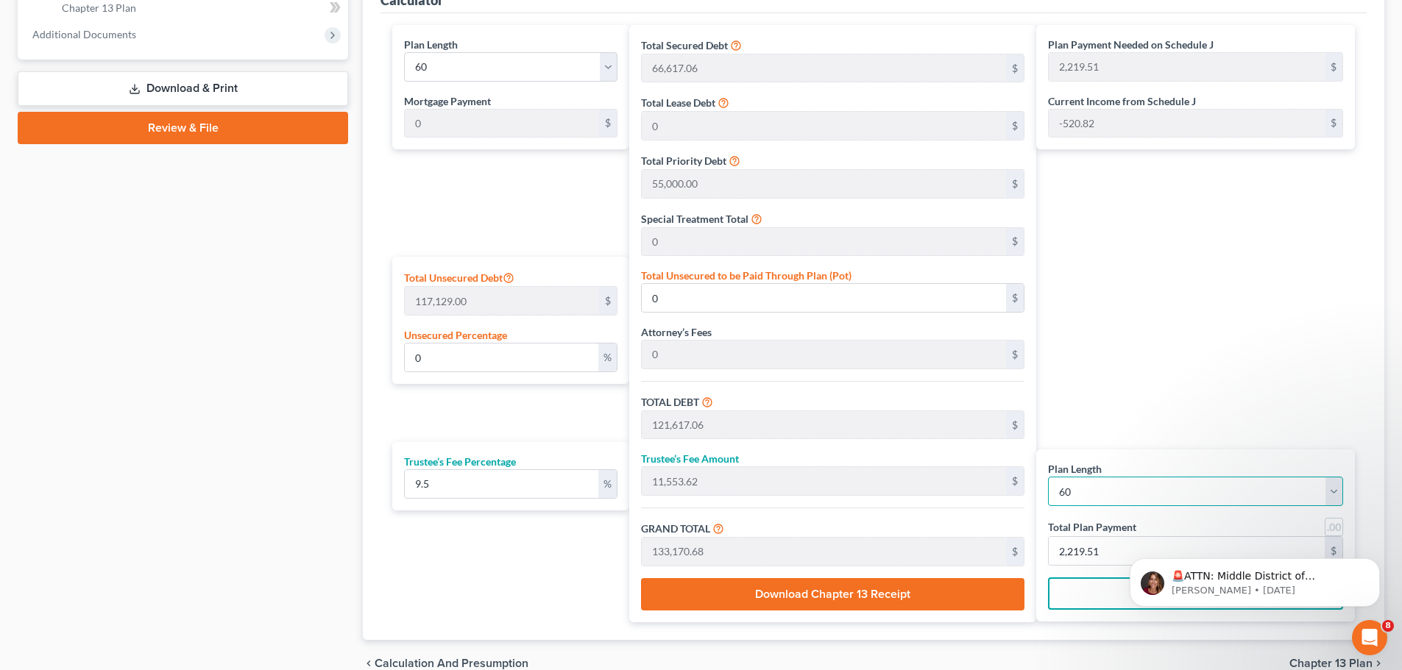
scroll to position [687, 0]
click at [1129, 341] on div "Plan Payment Needed on Schedule J 2,219.51 $ Current Income from Schedule J -52…" at bounding box center [1199, 324] width 326 height 597
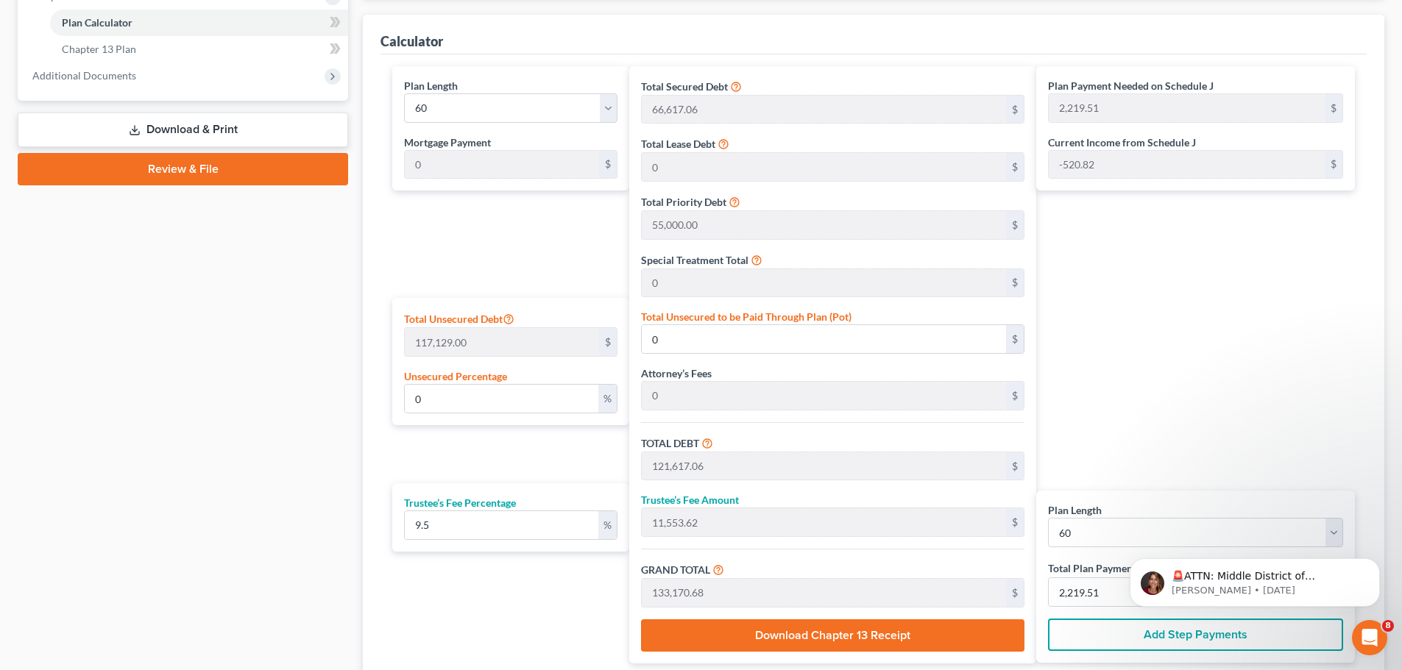
scroll to position [614, 0]
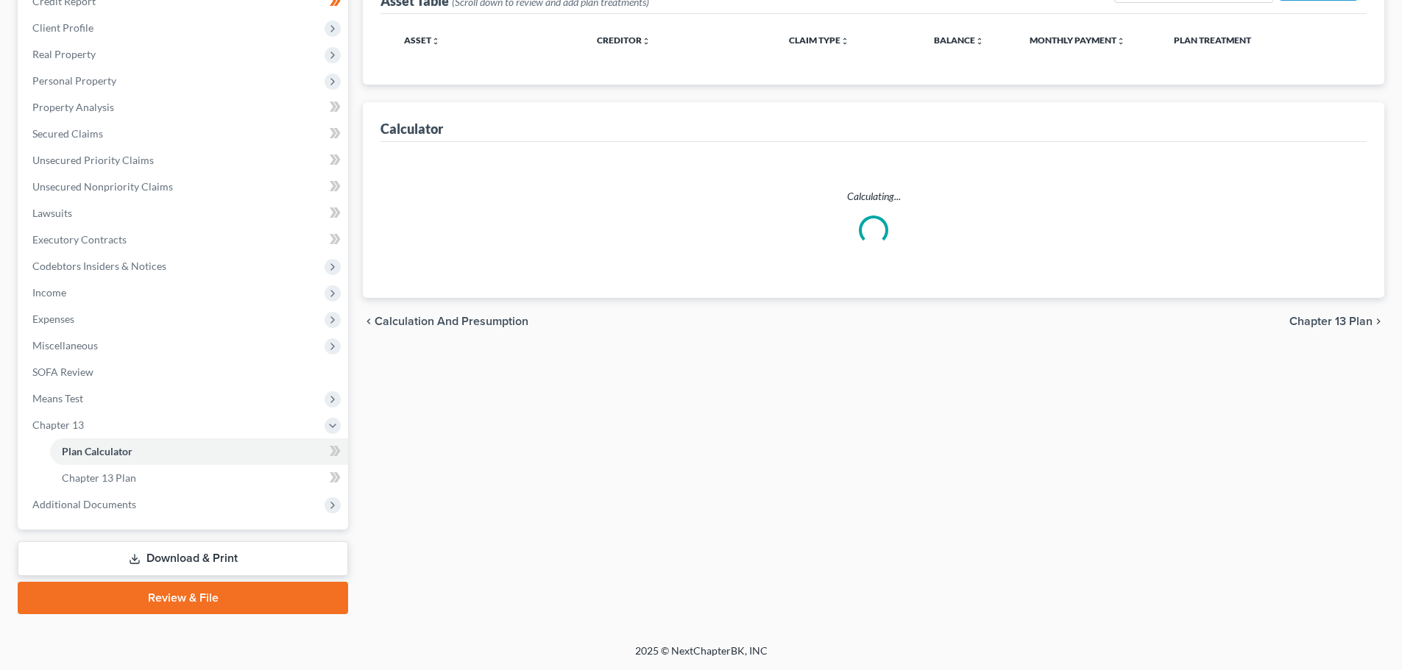
select select "59"
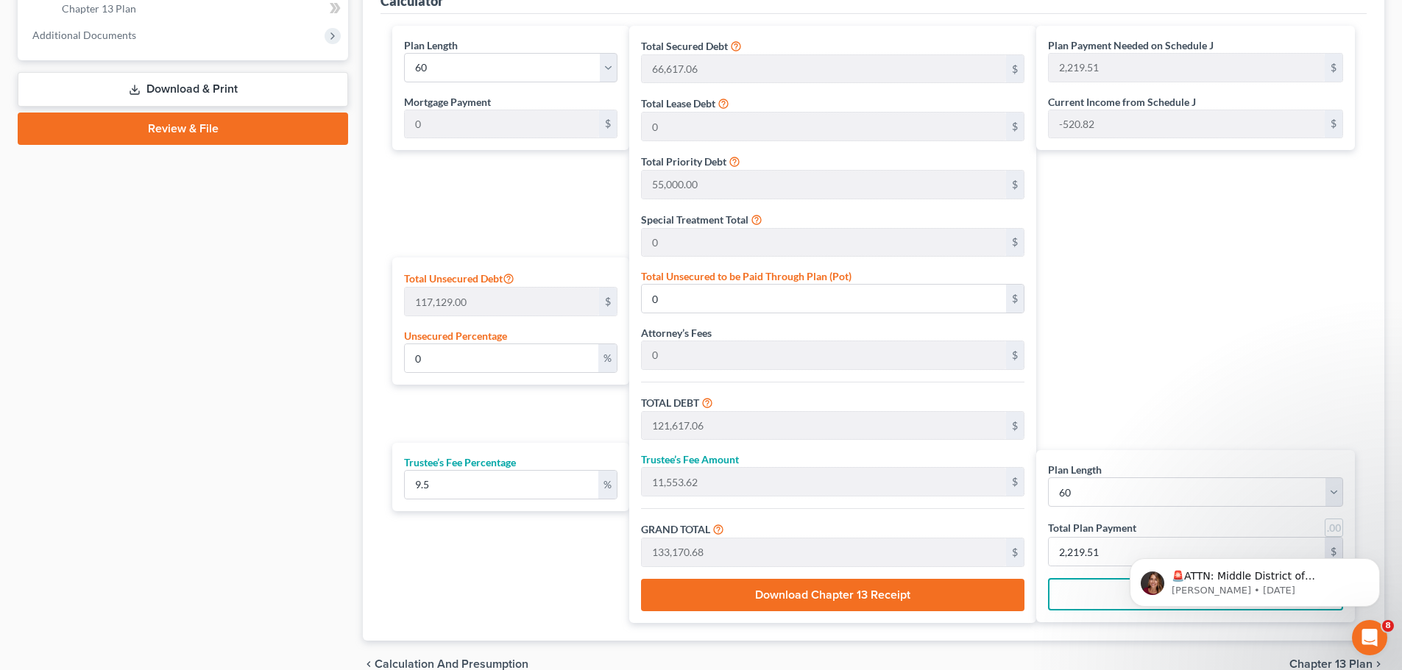
scroll to position [761, 0]
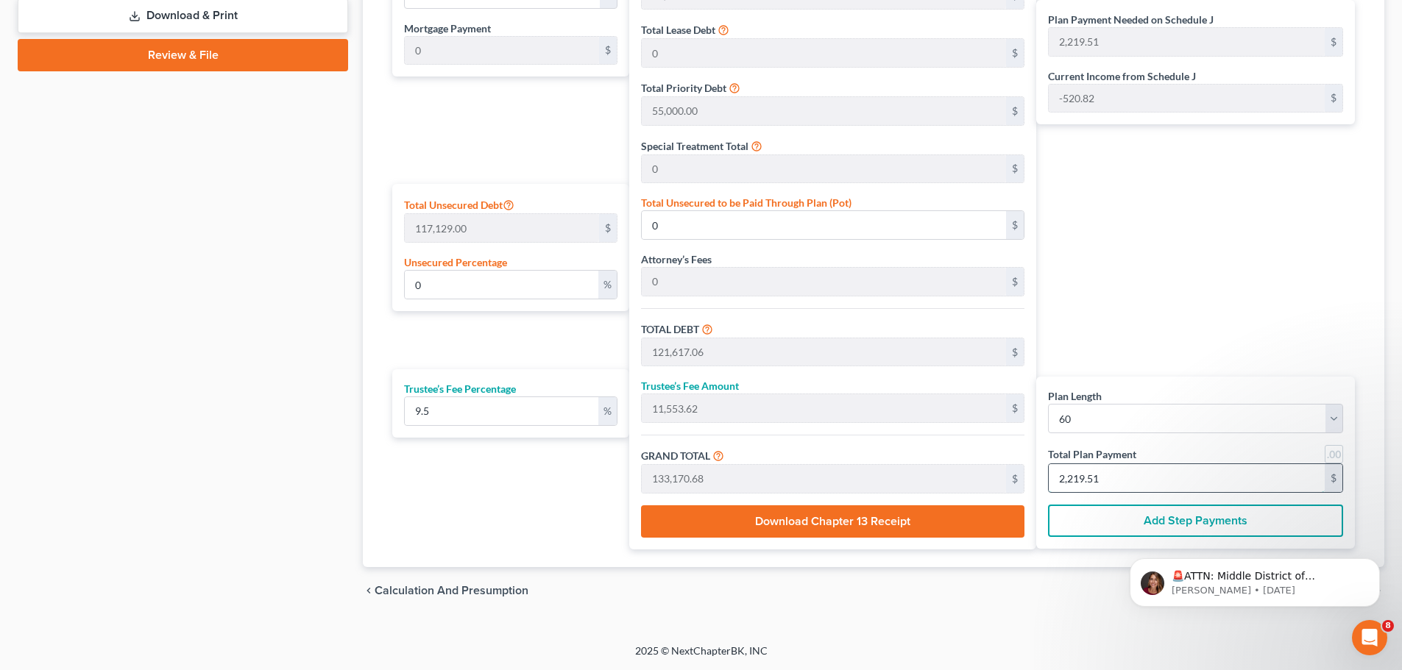
click at [1101, 477] on input "2,219.51" at bounding box center [1186, 478] width 276 height 28
type input "109.58"
type input "10.41"
type input "120.00"
type input "2"
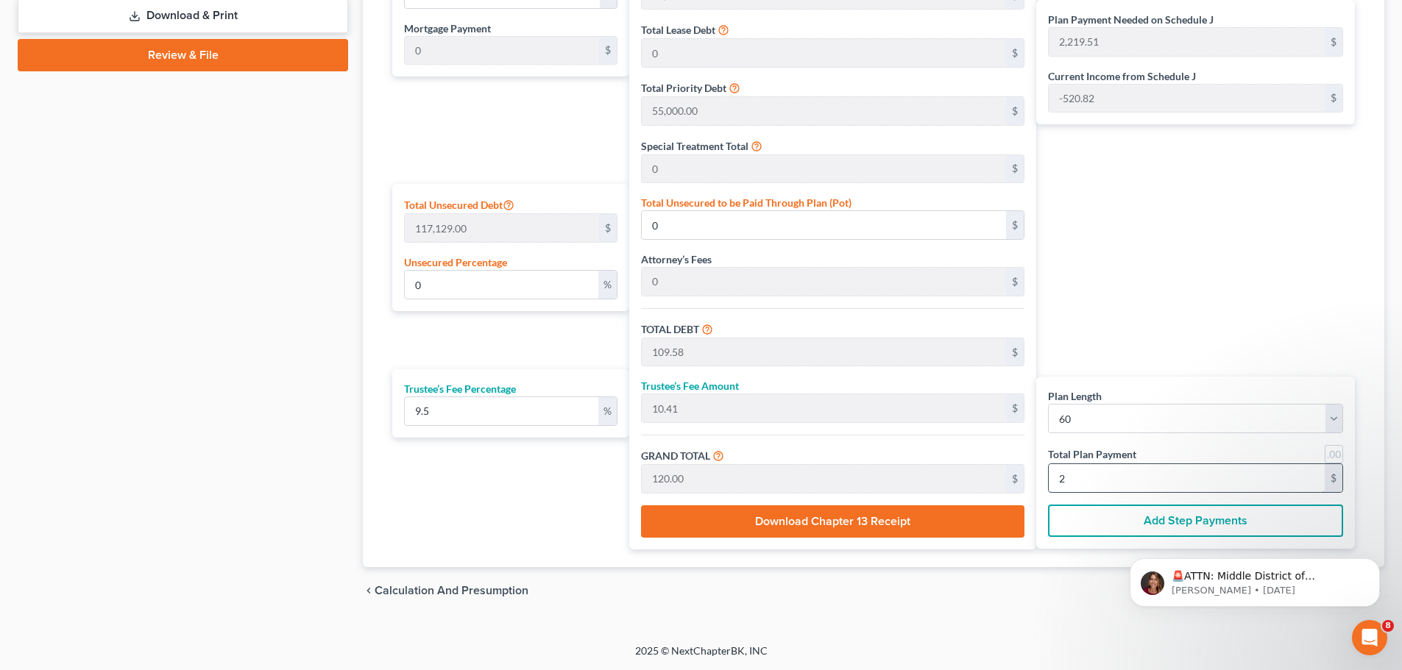
type input "1,260.27"
type input "119.72"
type input "1,380.00"
type input "23"
type input "12,602.73"
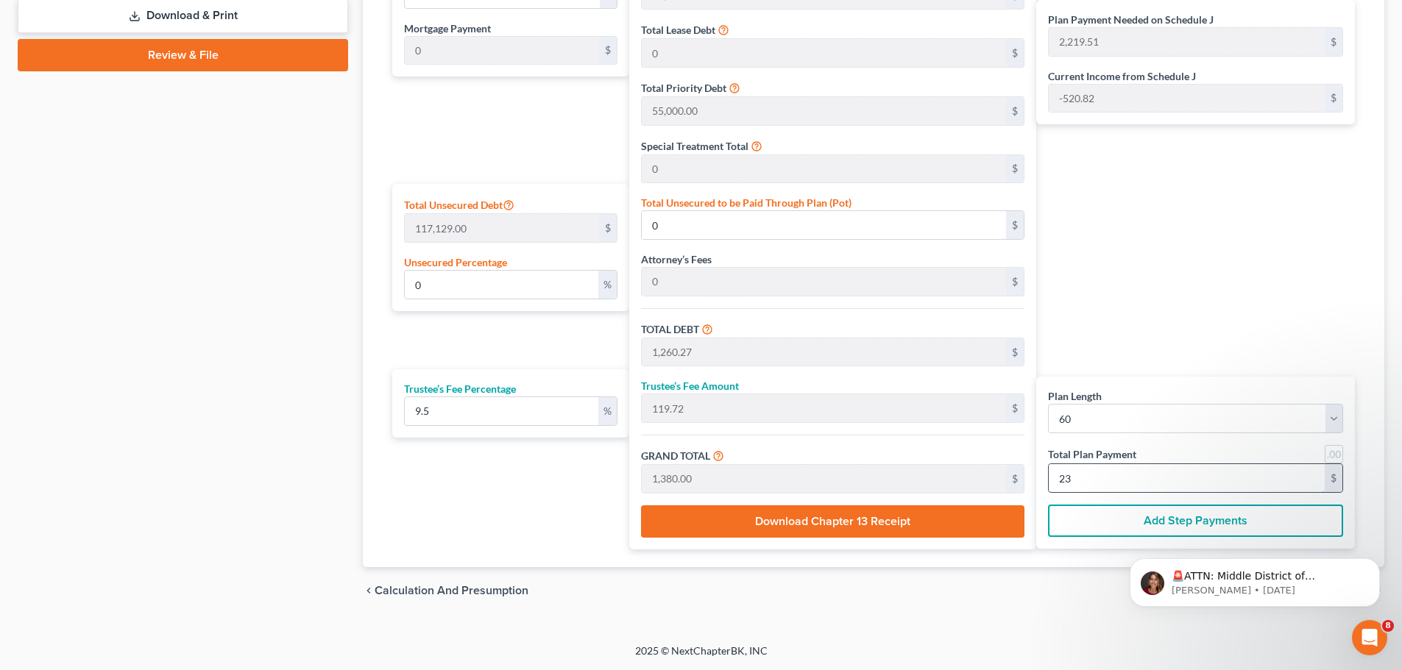
type input "1,197.26"
type input "13,800.00"
type input "230"
type input "3.77"
type input "4,410.33"
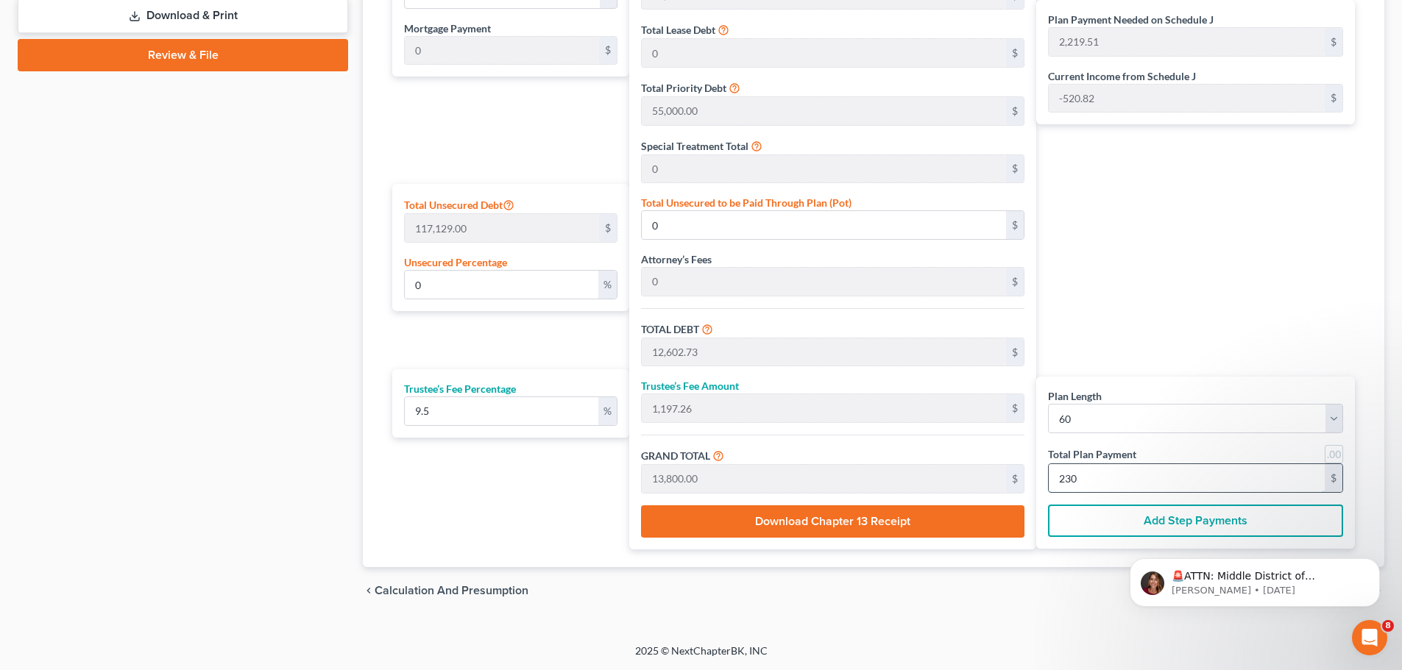
type input "126,027.39"
type input "11,972.60"
type input "138,000.00"
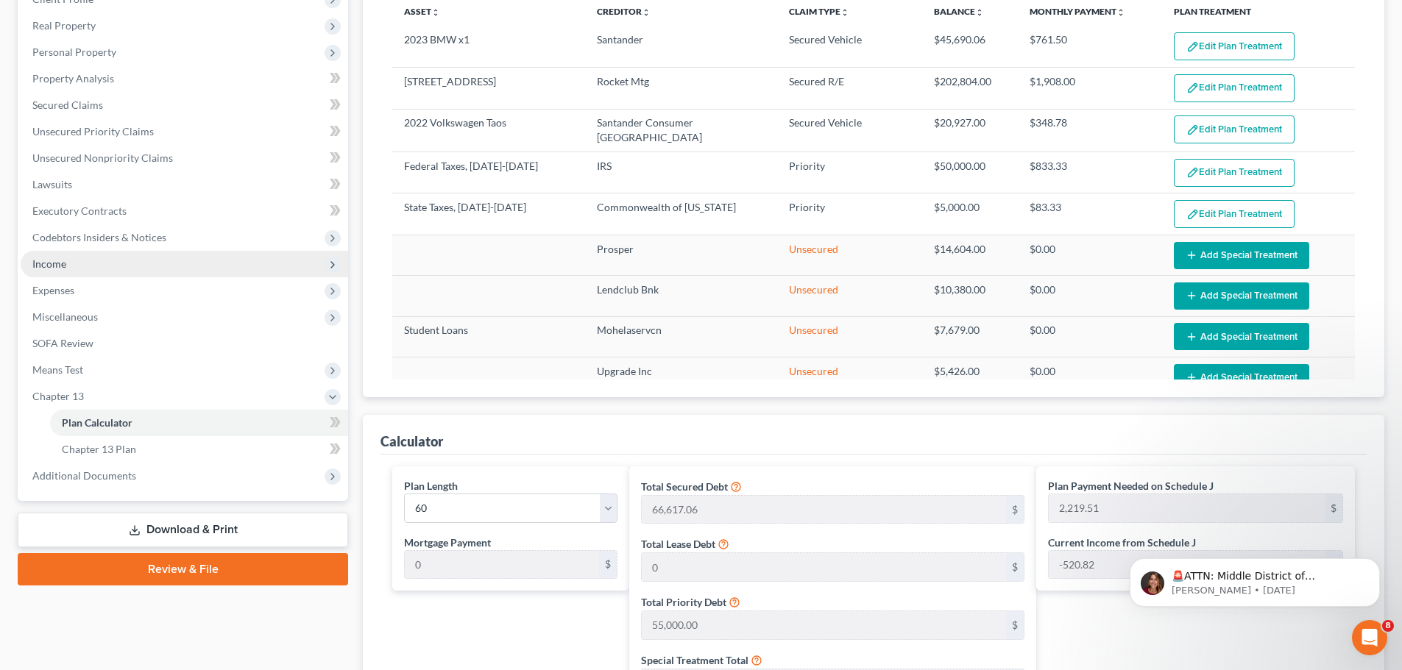
scroll to position [246, 0]
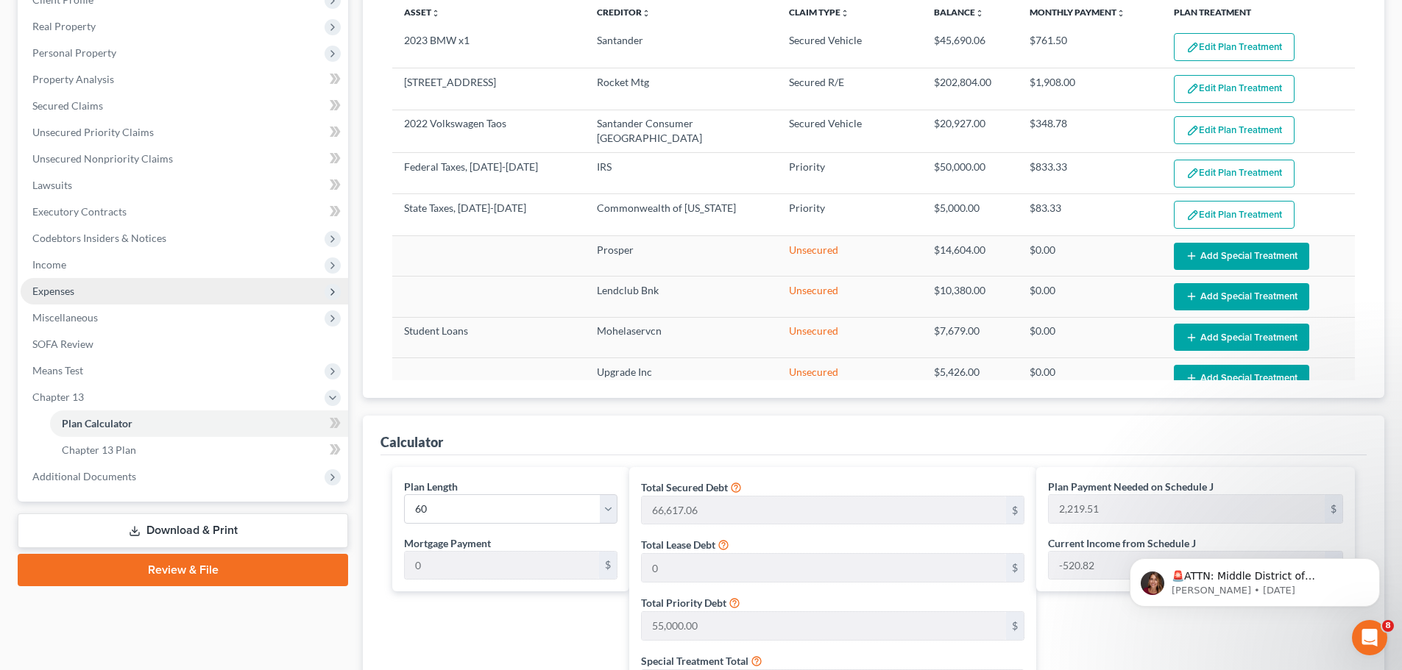
type input "2,300.00"
click at [68, 291] on span "Expenses" at bounding box center [53, 291] width 42 height 13
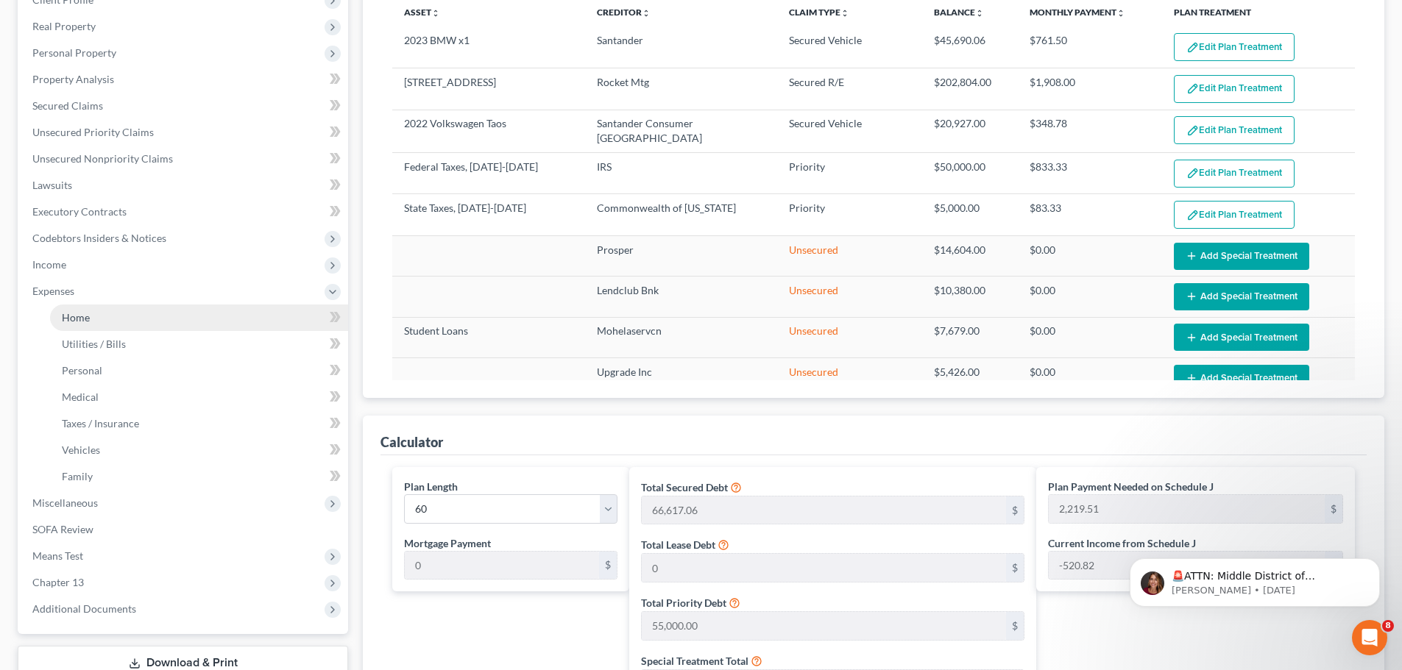
click at [80, 323] on span "Home" at bounding box center [76, 317] width 28 height 13
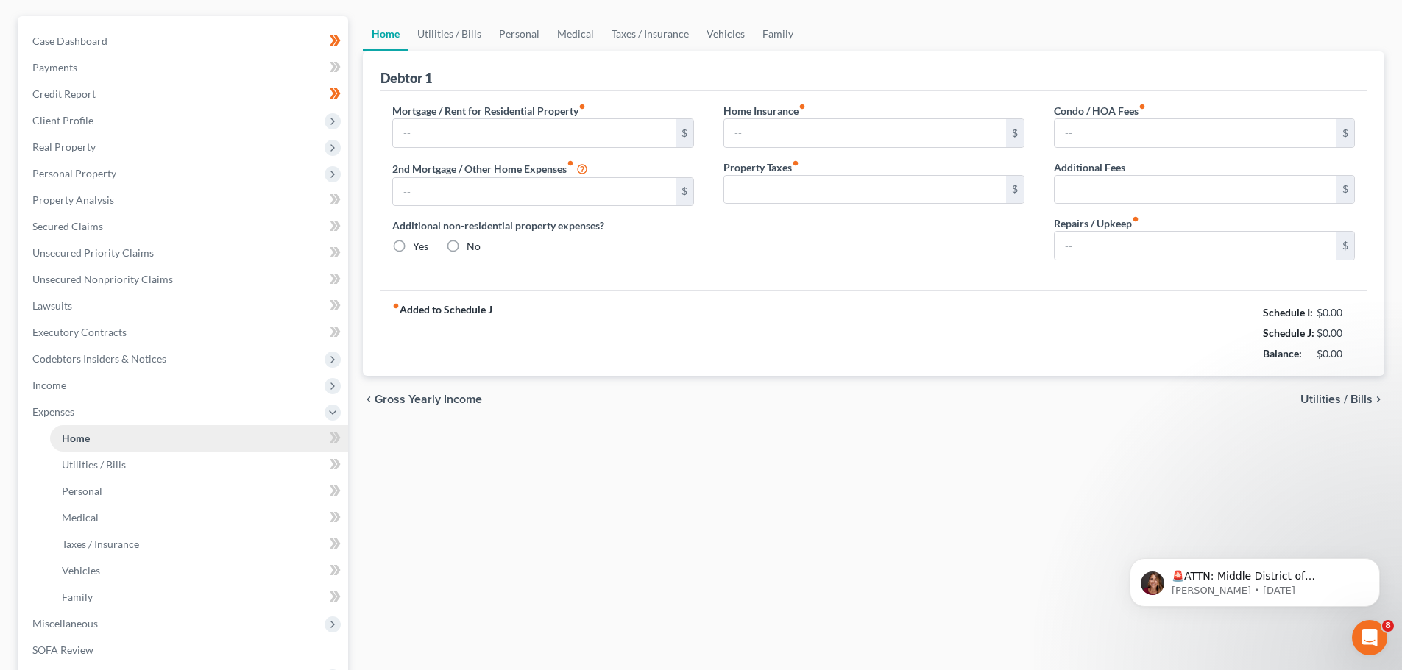
type input "1,900.00"
type input "0.00"
radio input "true"
type input "0.00"
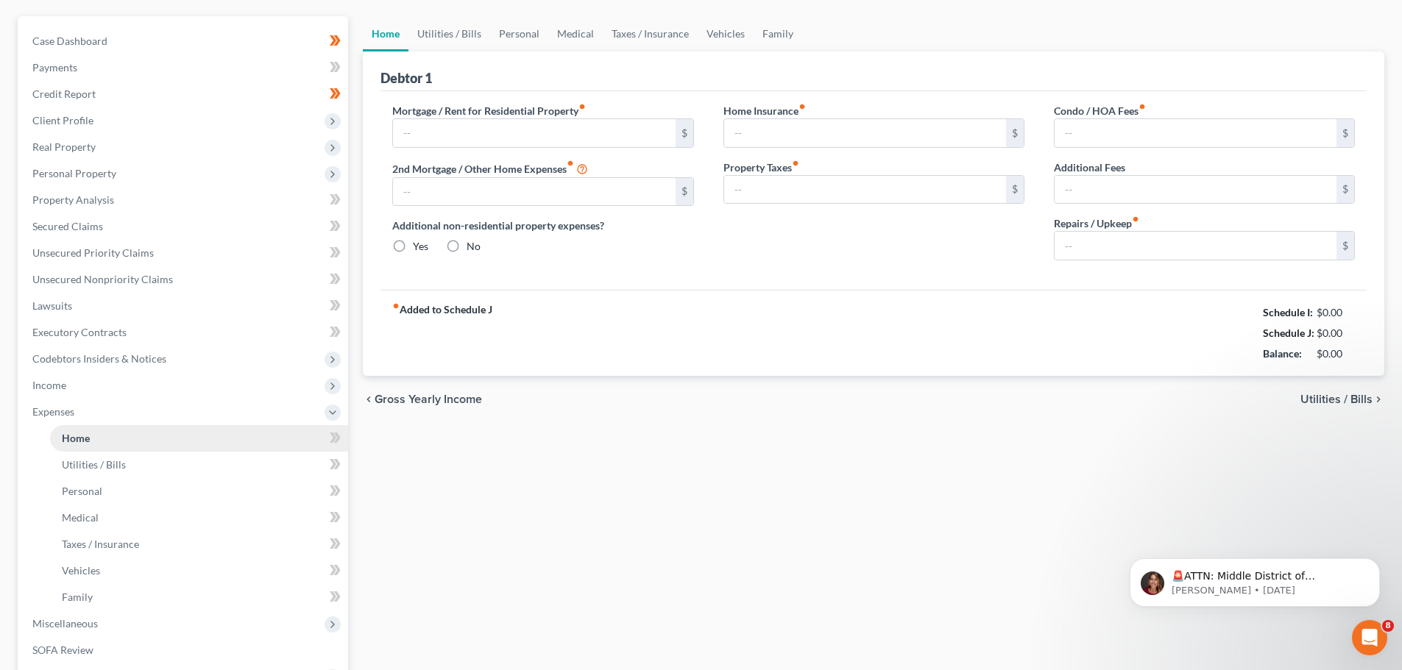
type input "0.00"
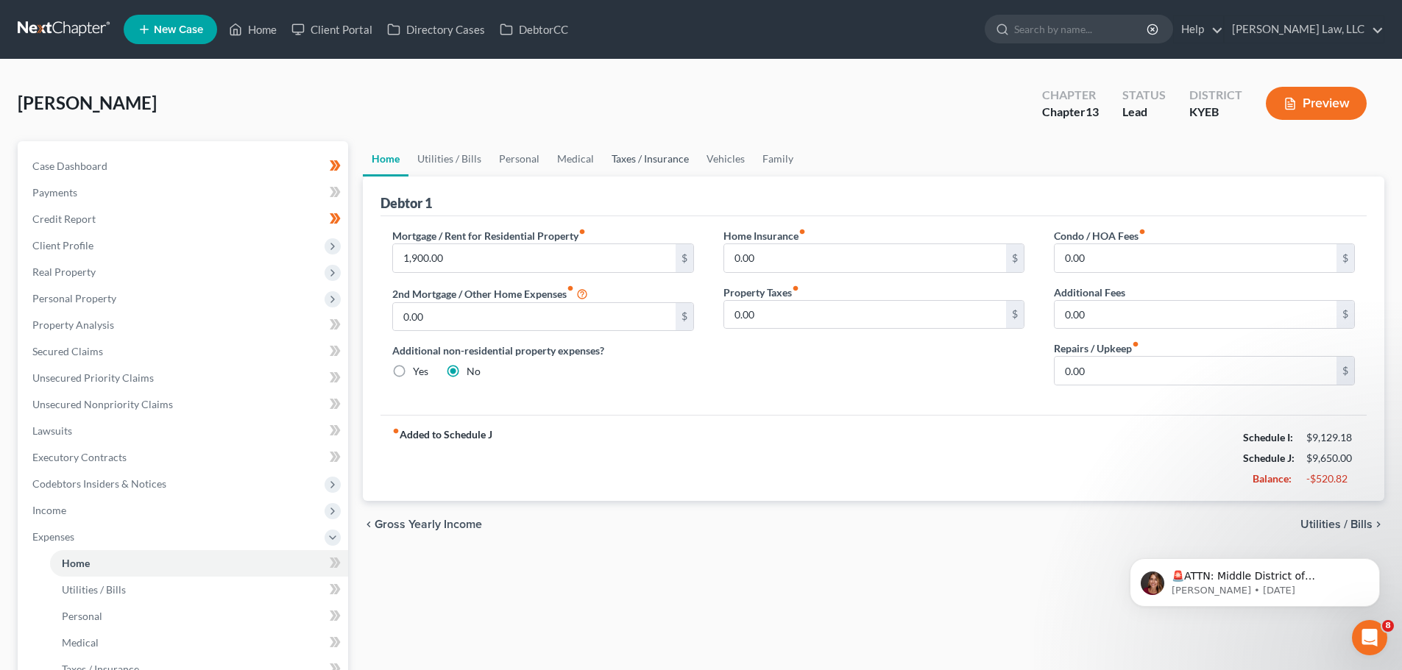
click at [633, 160] on link "Taxes / Insurance" at bounding box center [650, 158] width 95 height 35
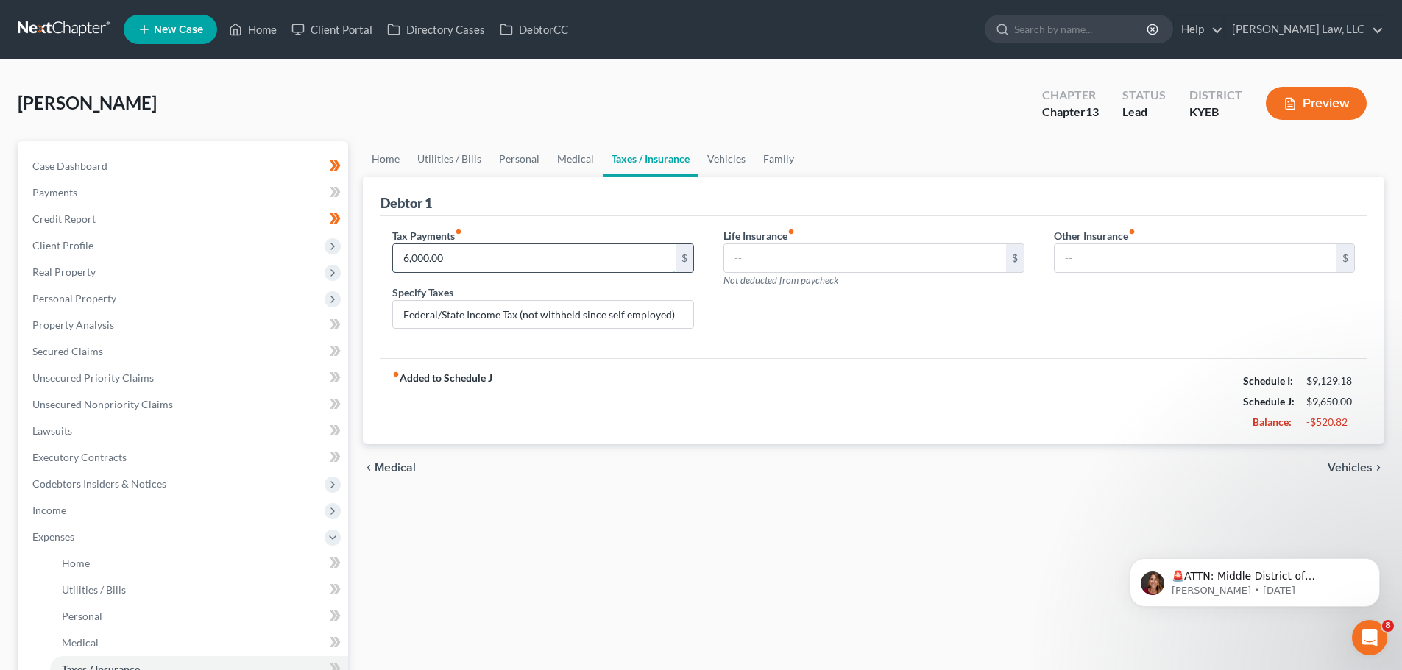
click at [522, 261] on input "6,000.00" at bounding box center [534, 258] width 282 height 28
click at [381, 154] on link "Home" at bounding box center [386, 158] width 46 height 35
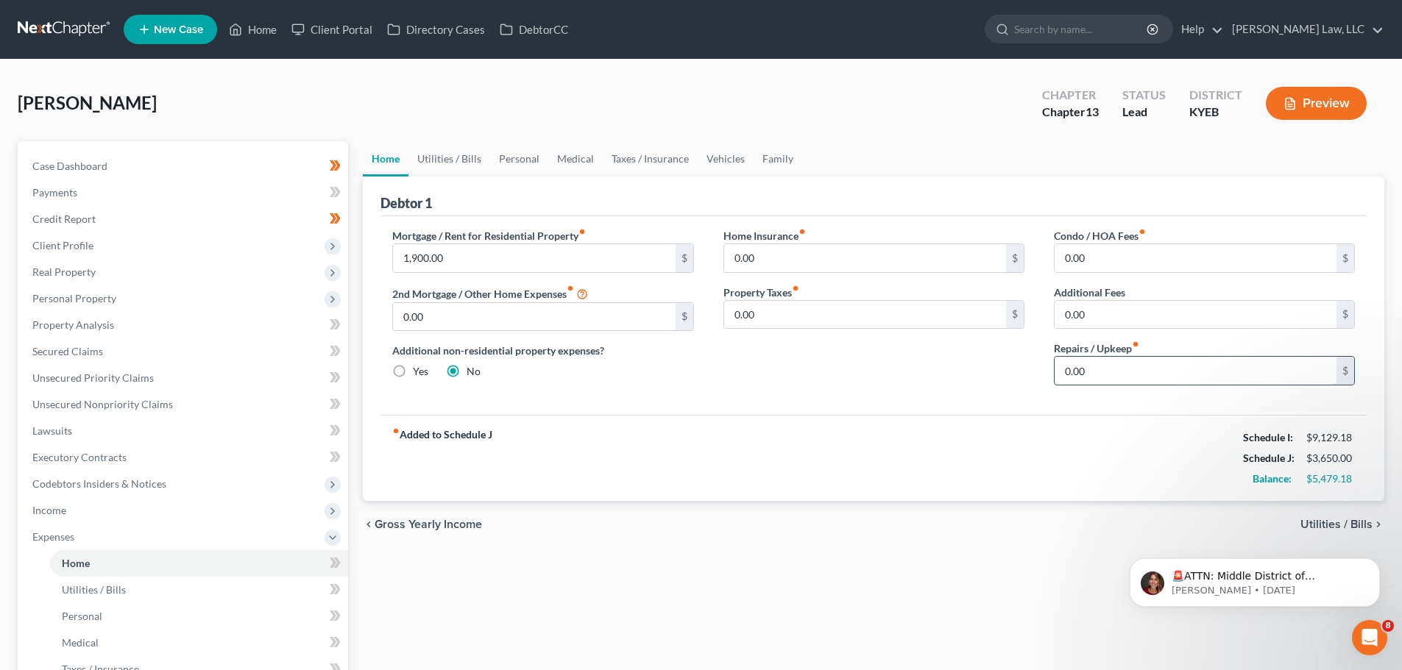
click at [1060, 372] on input "0.00" at bounding box center [1195, 371] width 282 height 28
type input "100.00"
click at [449, 164] on link "Utilities / Bills" at bounding box center [449, 158] width 82 height 35
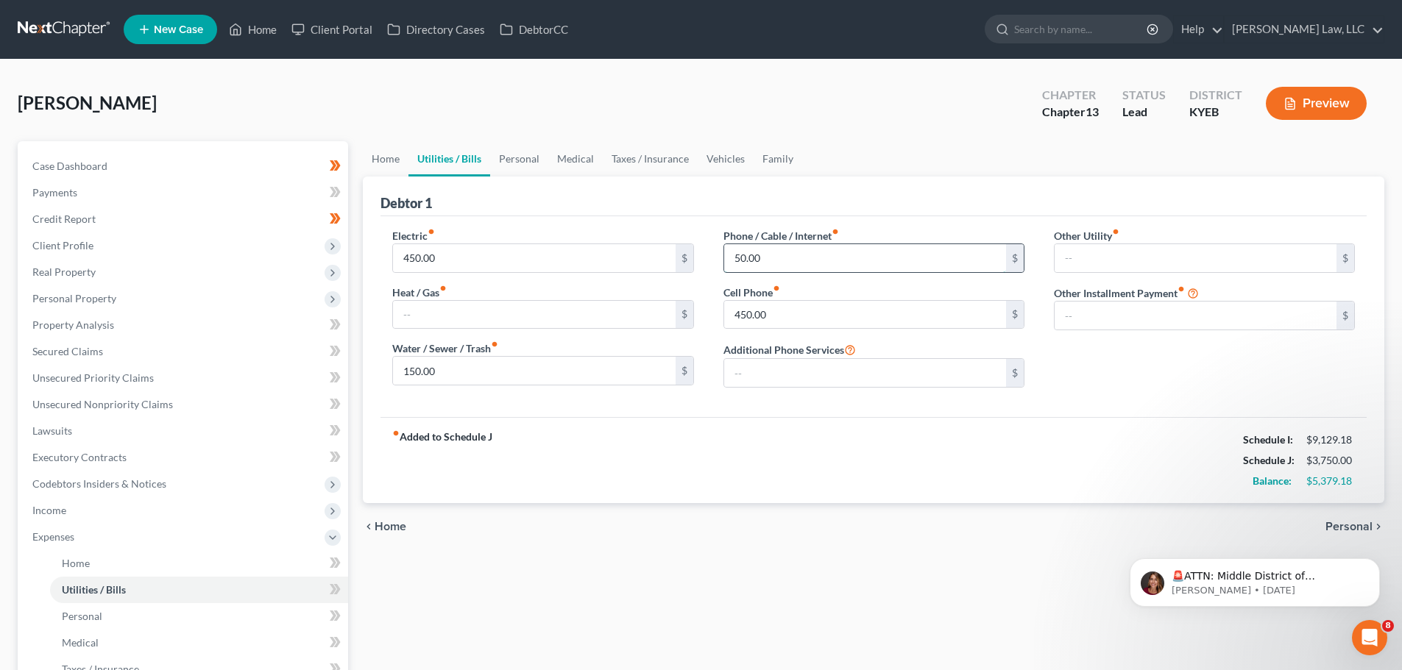
click at [735, 255] on input "50.00" at bounding box center [865, 258] width 282 height 28
click at [738, 257] on input "50.00" at bounding box center [865, 258] width 282 height 28
click at [730, 255] on input "50.00" at bounding box center [865, 258] width 282 height 28
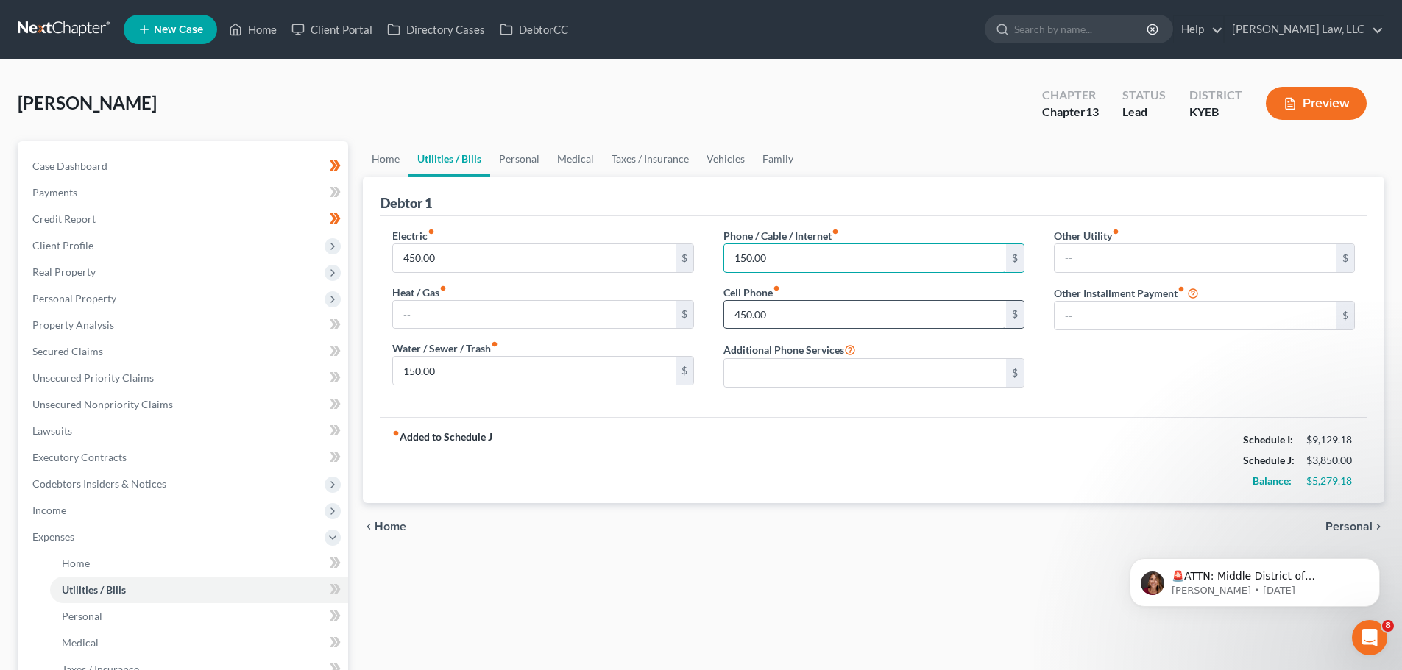
type input "150.00"
click at [739, 316] on input "450.00" at bounding box center [865, 315] width 282 height 28
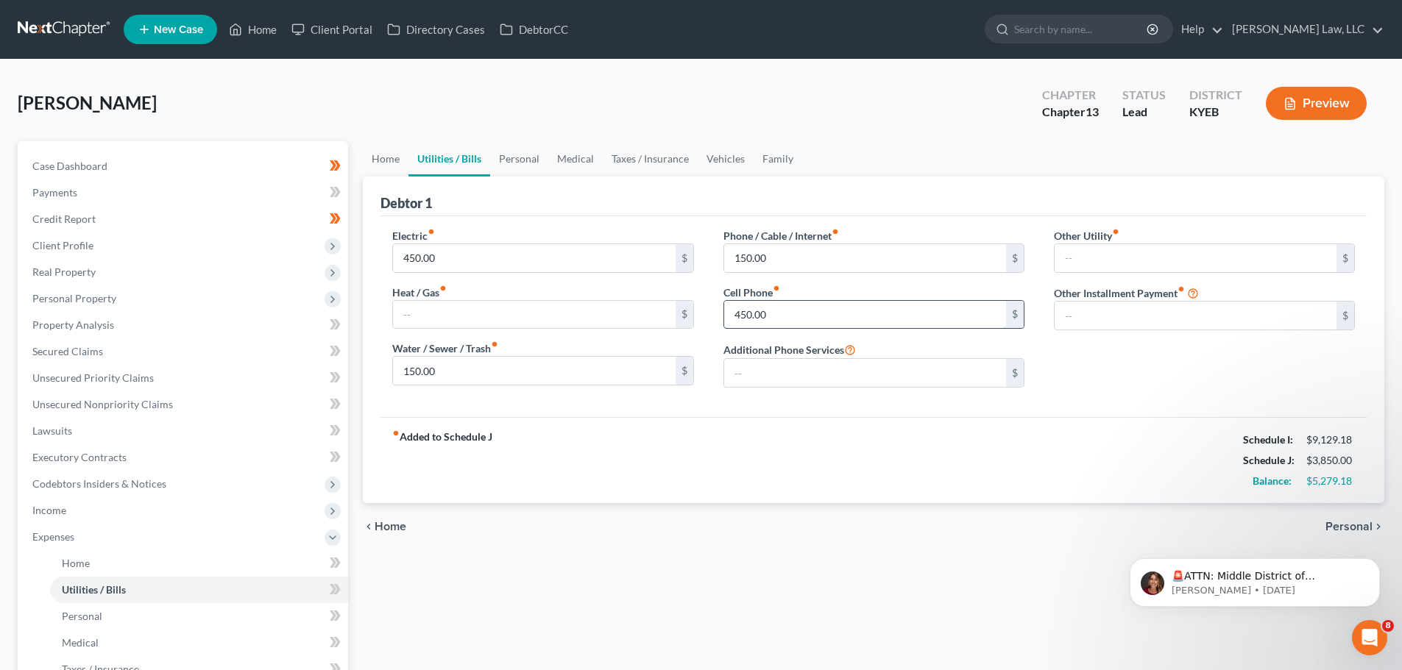
click at [746, 312] on input "450.00" at bounding box center [865, 315] width 282 height 28
click at [739, 311] on input "450.00" at bounding box center [865, 315] width 282 height 28
type input "350.00"
click at [380, 170] on link "Home" at bounding box center [386, 158] width 46 height 35
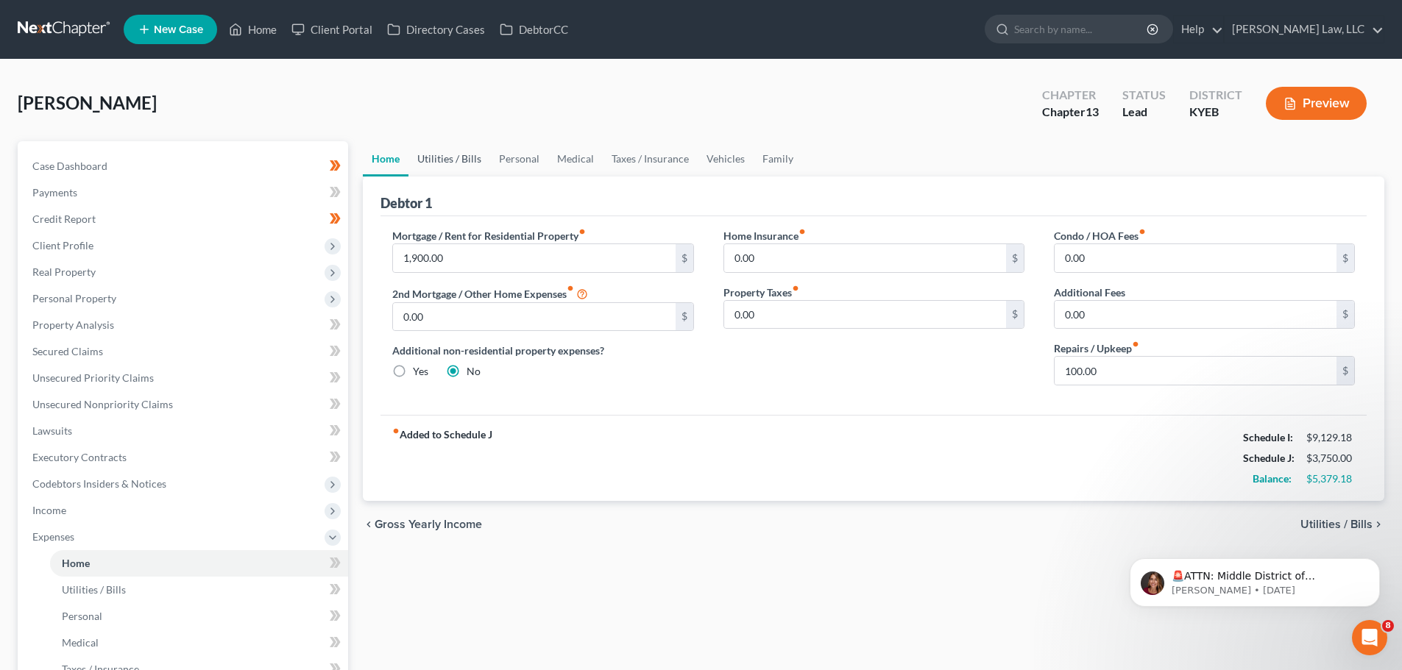
click at [472, 164] on link "Utilities / Bills" at bounding box center [449, 158] width 82 height 35
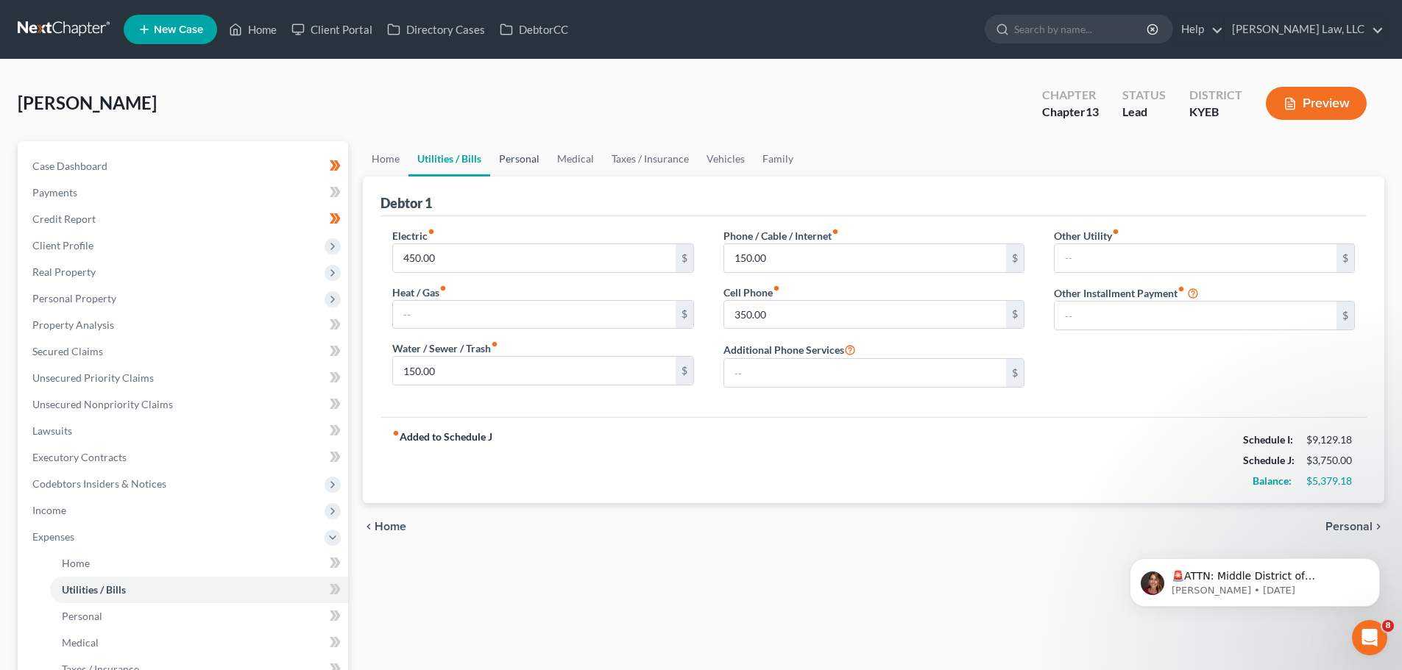
click at [512, 160] on link "Personal" at bounding box center [519, 158] width 58 height 35
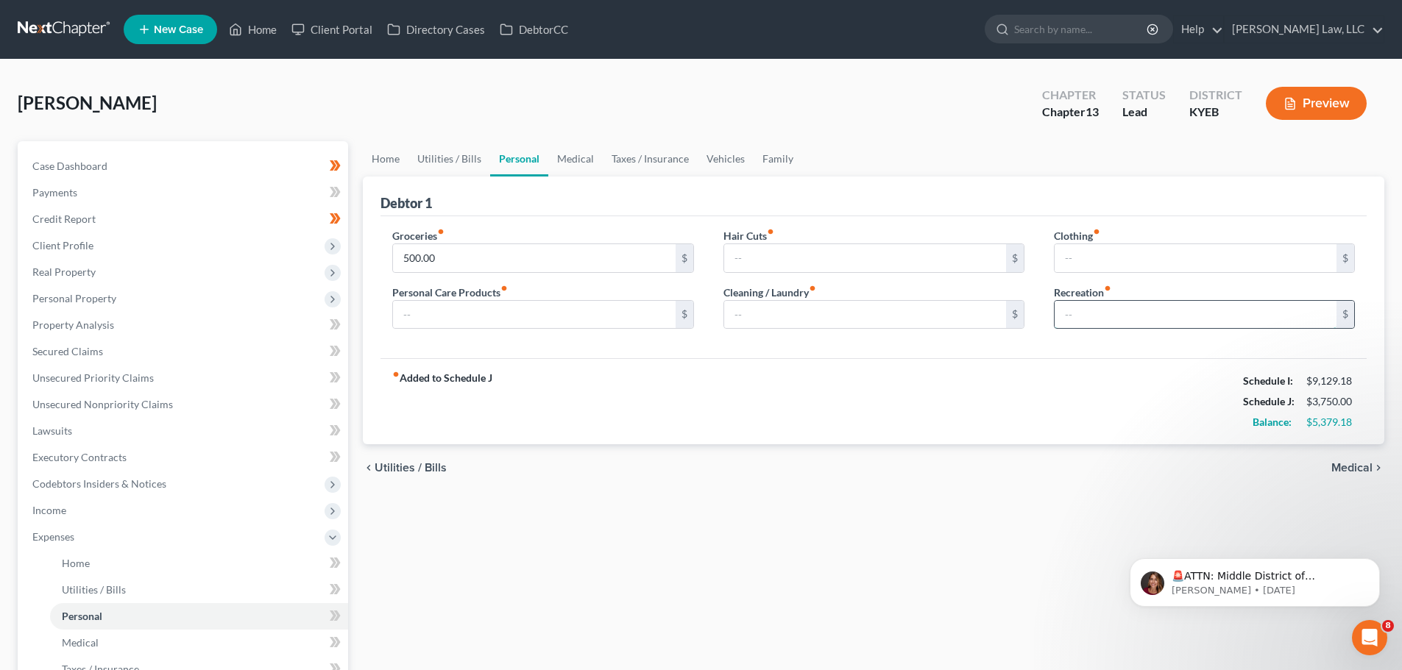
click at [1079, 318] on input "text" at bounding box center [1195, 315] width 282 height 28
type input "100.00"
click at [1155, 263] on input "text" at bounding box center [1195, 258] width 282 height 28
type input "50.00"
click at [621, 328] on input "text" at bounding box center [534, 315] width 282 height 28
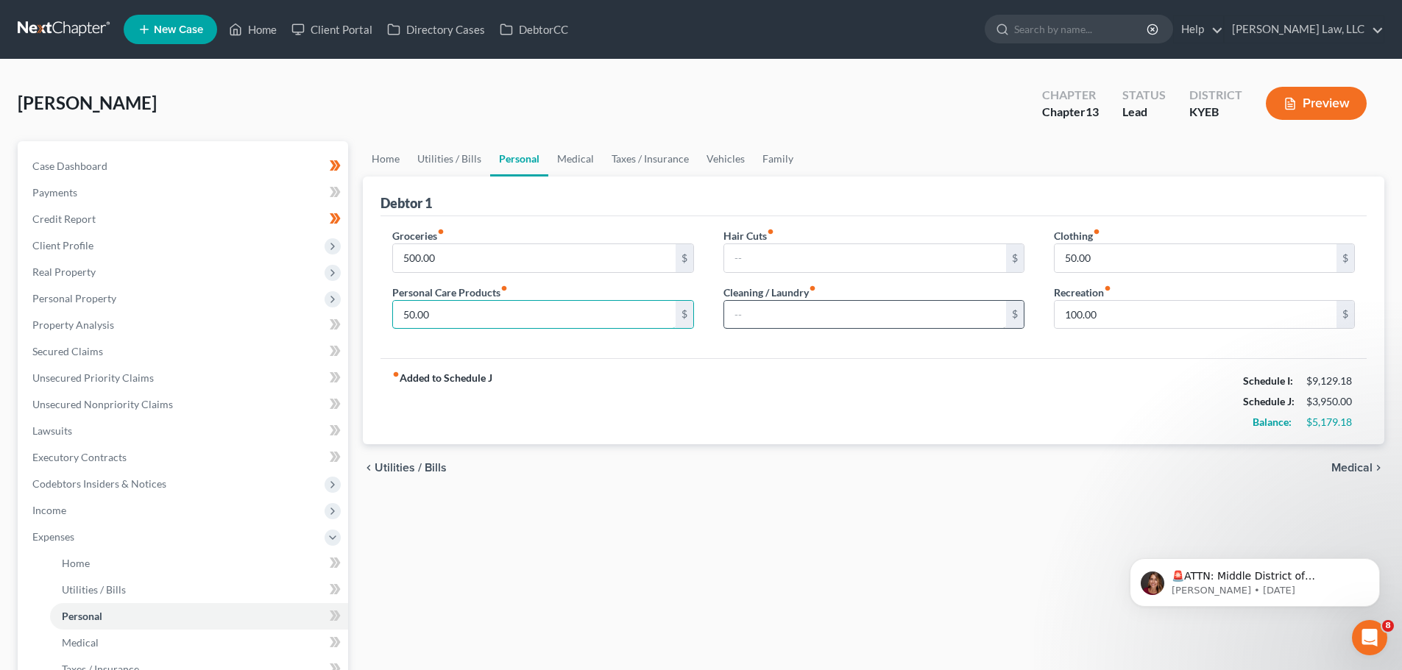
type input "50.00"
click at [778, 313] on input "text" at bounding box center [865, 315] width 282 height 28
type input "50.00"
click at [759, 268] on input "text" at bounding box center [865, 258] width 282 height 28
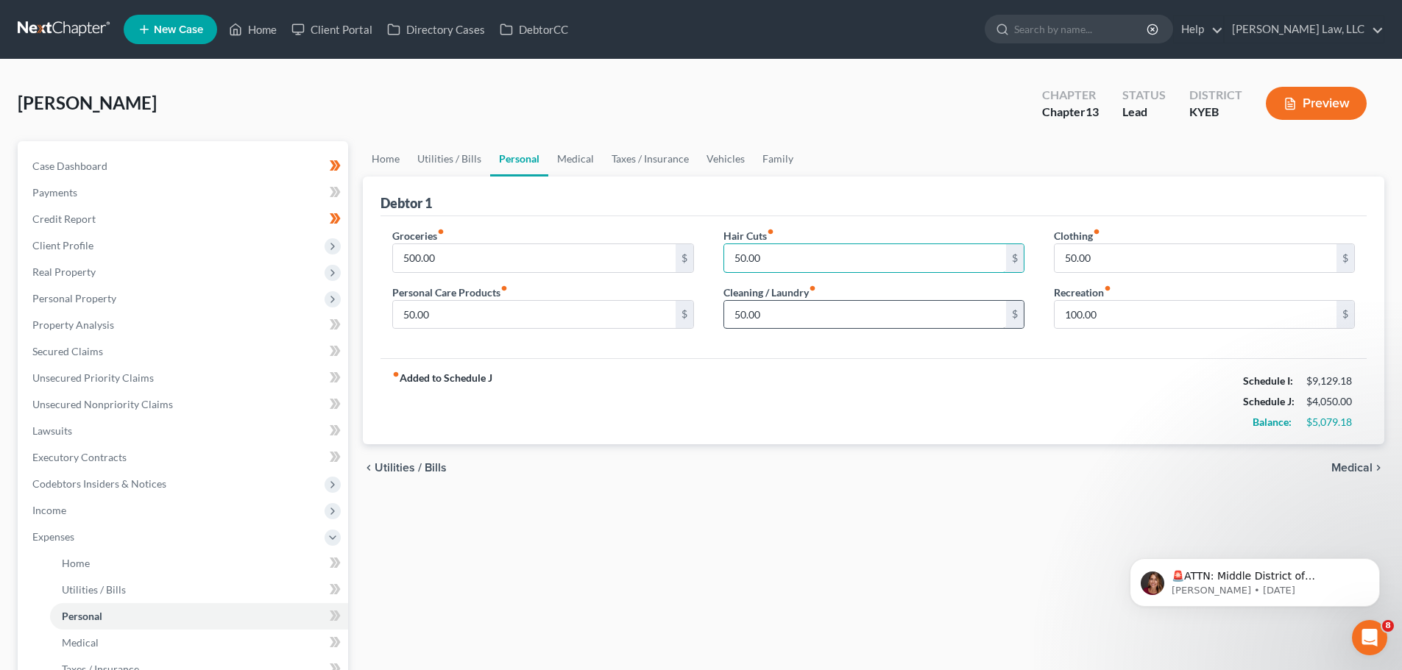
type input "50.00"
click at [740, 320] on input "50.00" at bounding box center [865, 315] width 282 height 28
click at [738, 316] on input "50.00" at bounding box center [865, 315] width 282 height 28
click at [738, 315] on input "50.00" at bounding box center [865, 315] width 282 height 28
click at [592, 157] on link "Medical" at bounding box center [575, 158] width 54 height 35
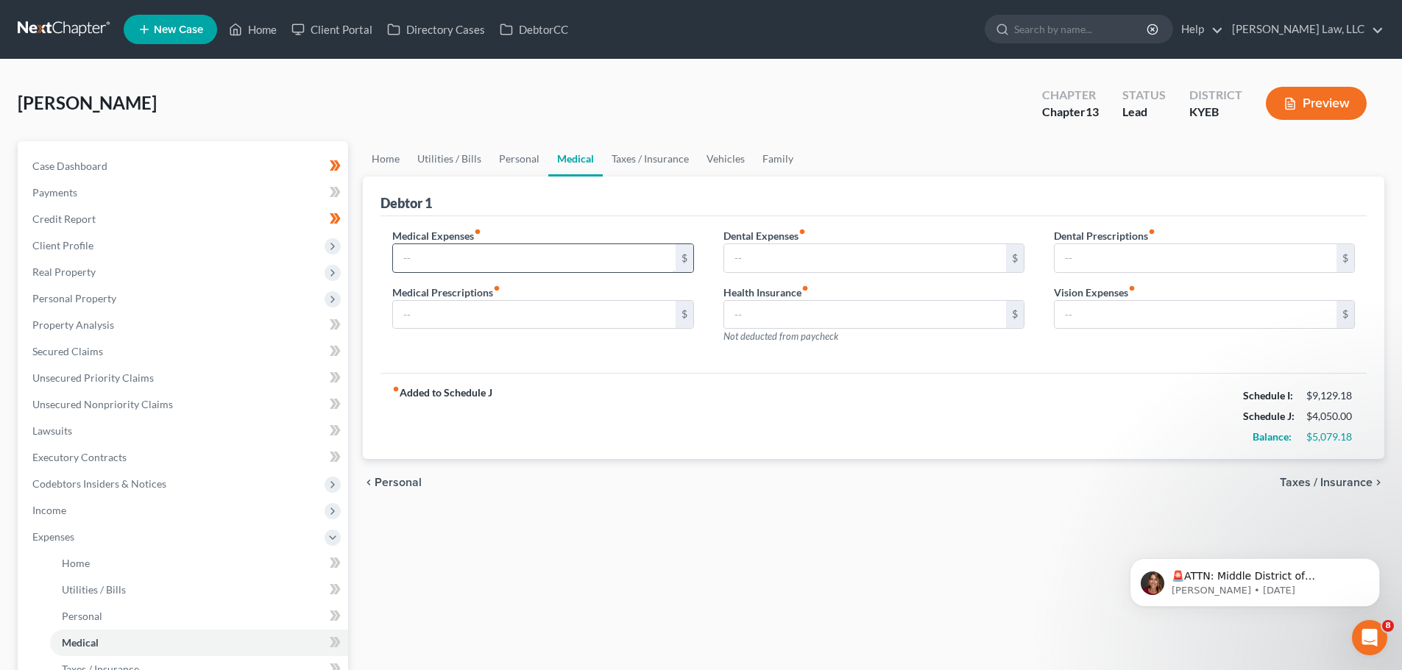
click at [406, 268] on input "text" at bounding box center [534, 258] width 282 height 28
type input "100.00"
click at [678, 170] on link "Taxes / Insurance" at bounding box center [650, 158] width 95 height 35
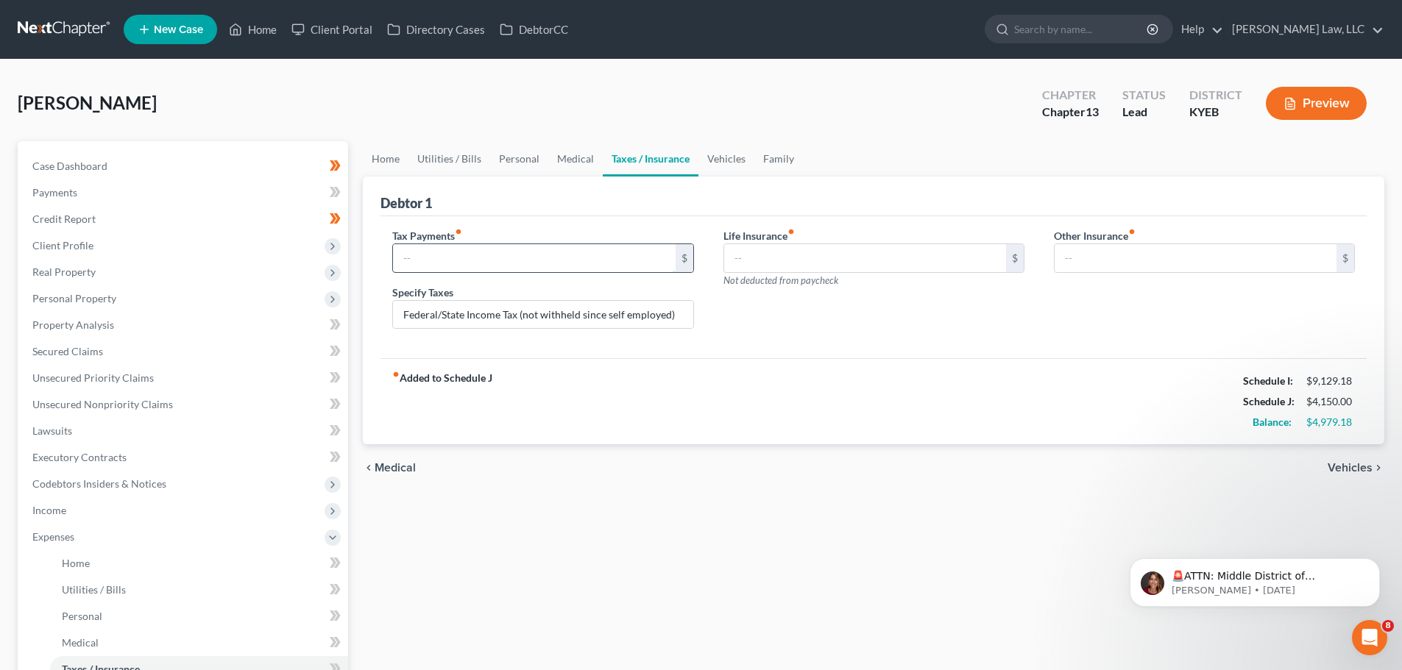
click at [497, 257] on input "text" at bounding box center [534, 258] width 282 height 28
click at [843, 306] on div "Life Insurance fiber_manual_record $ Not deducted from paycheck" at bounding box center [874, 284] width 330 height 113
click at [722, 161] on link "Vehicles" at bounding box center [726, 158] width 56 height 35
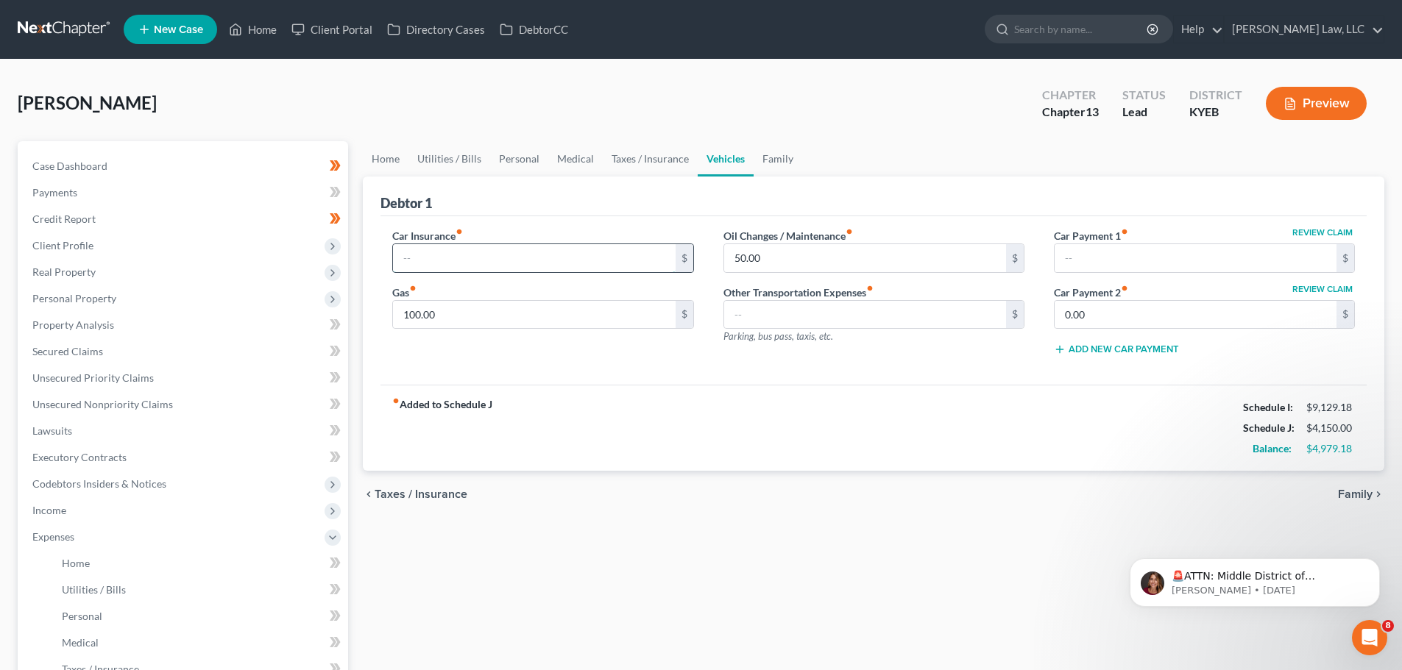
click at [441, 266] on input "text" at bounding box center [534, 258] width 282 height 28
type input "683.00"
click at [773, 323] on input "text" at bounding box center [865, 315] width 282 height 28
click at [1136, 252] on input "text" at bounding box center [1195, 258] width 282 height 28
click at [1113, 308] on input "0.00" at bounding box center [1195, 315] width 282 height 28
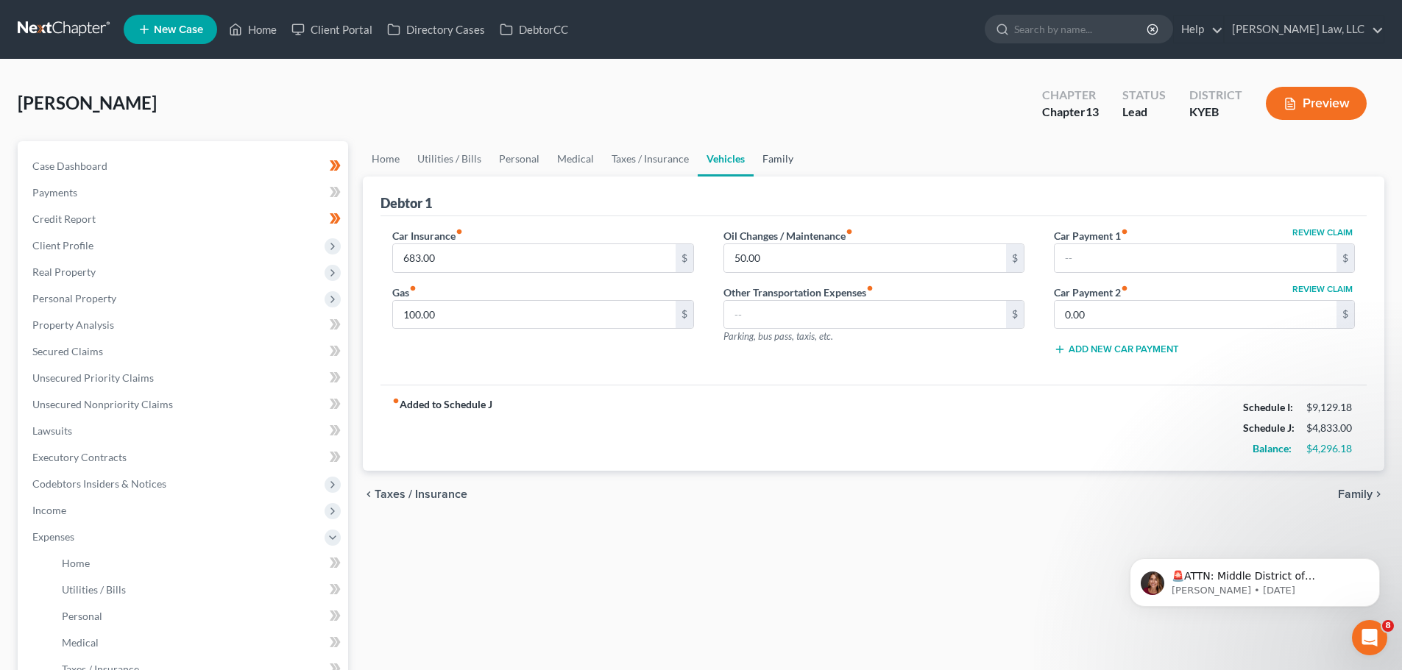
click at [797, 158] on link "Family" at bounding box center [777, 158] width 49 height 35
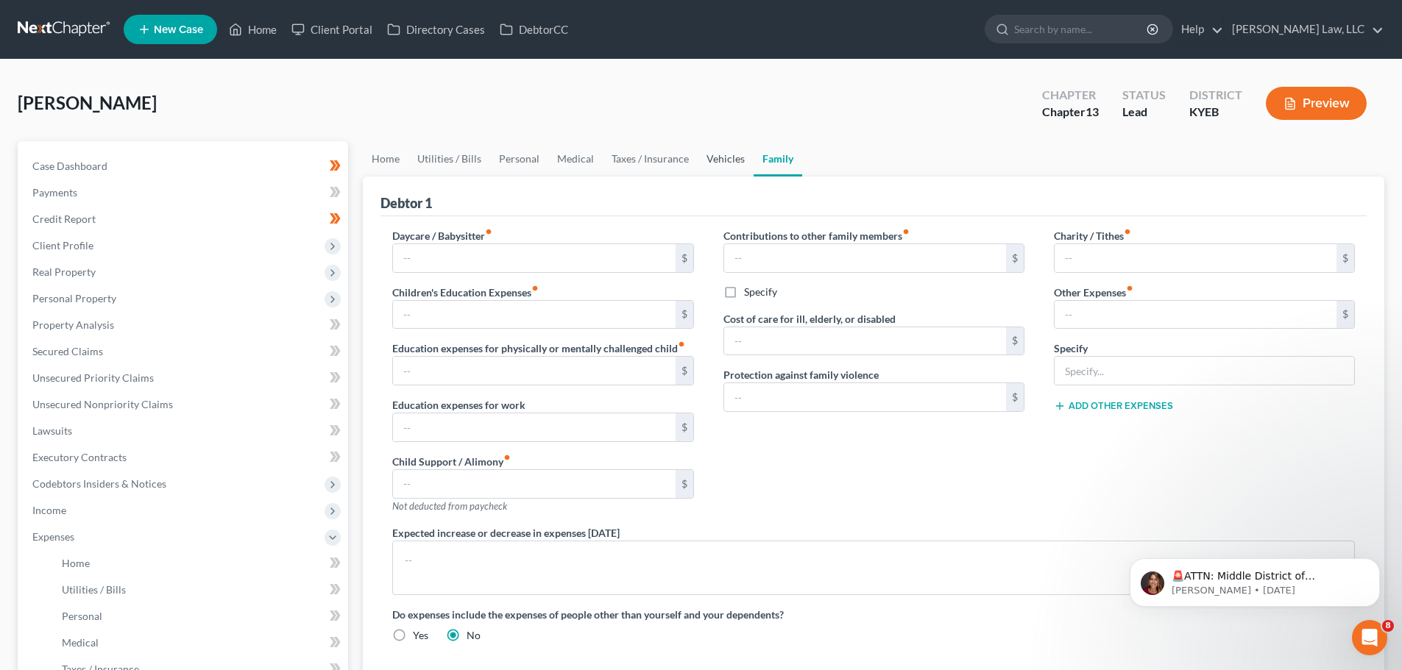
click at [709, 145] on link "Vehicles" at bounding box center [725, 158] width 56 height 35
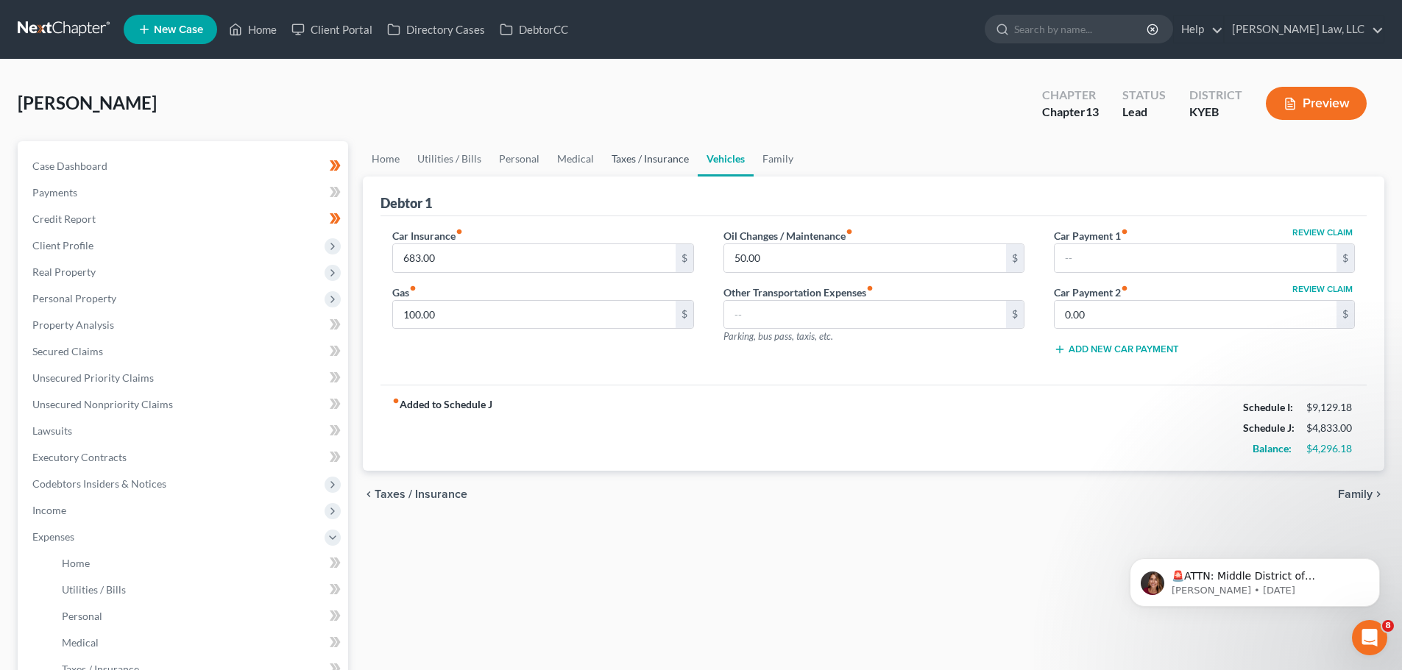
click at [649, 164] on link "Taxes / Insurance" at bounding box center [650, 158] width 95 height 35
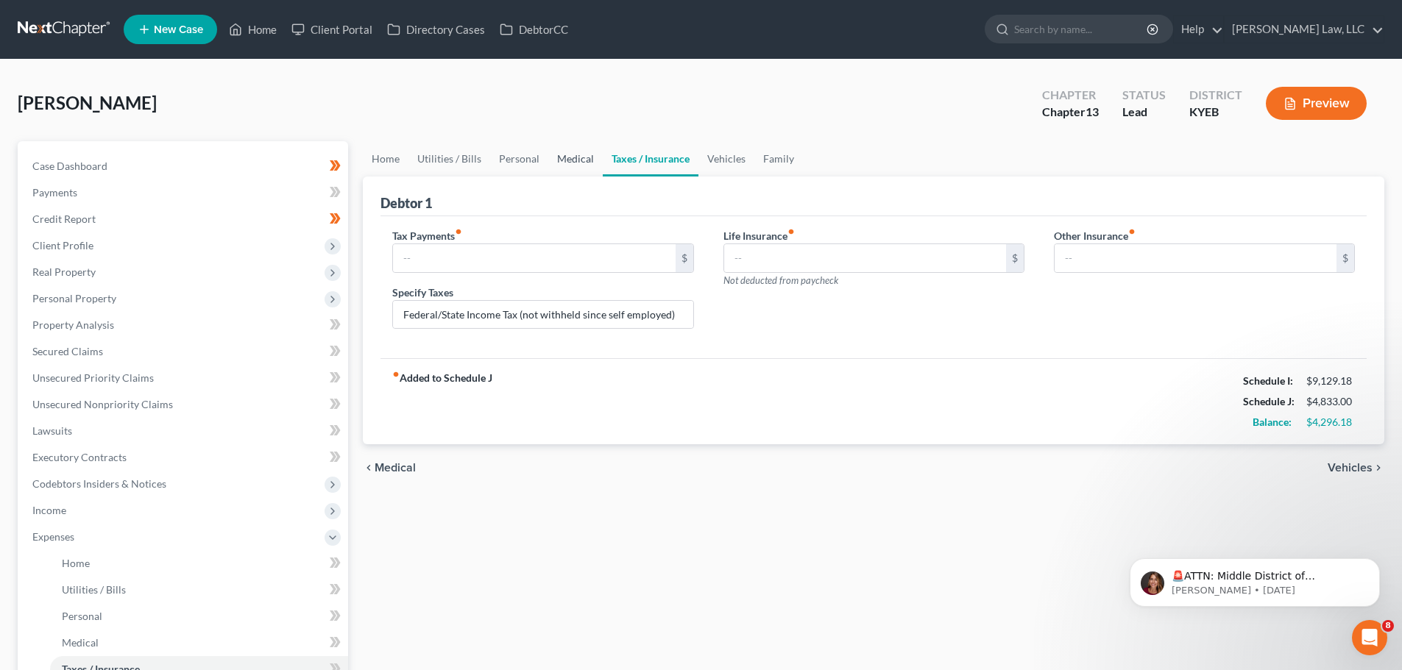
click at [567, 159] on link "Medical" at bounding box center [575, 158] width 54 height 35
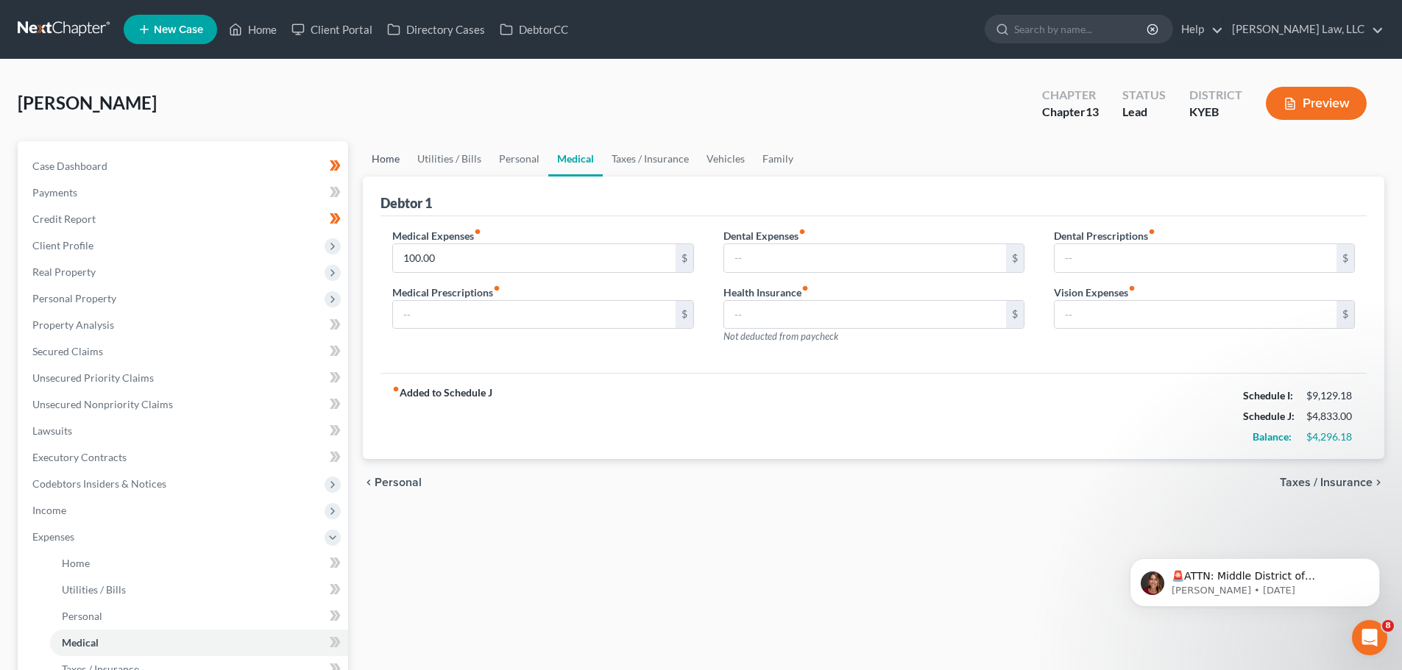
click at [377, 158] on link "Home" at bounding box center [386, 158] width 46 height 35
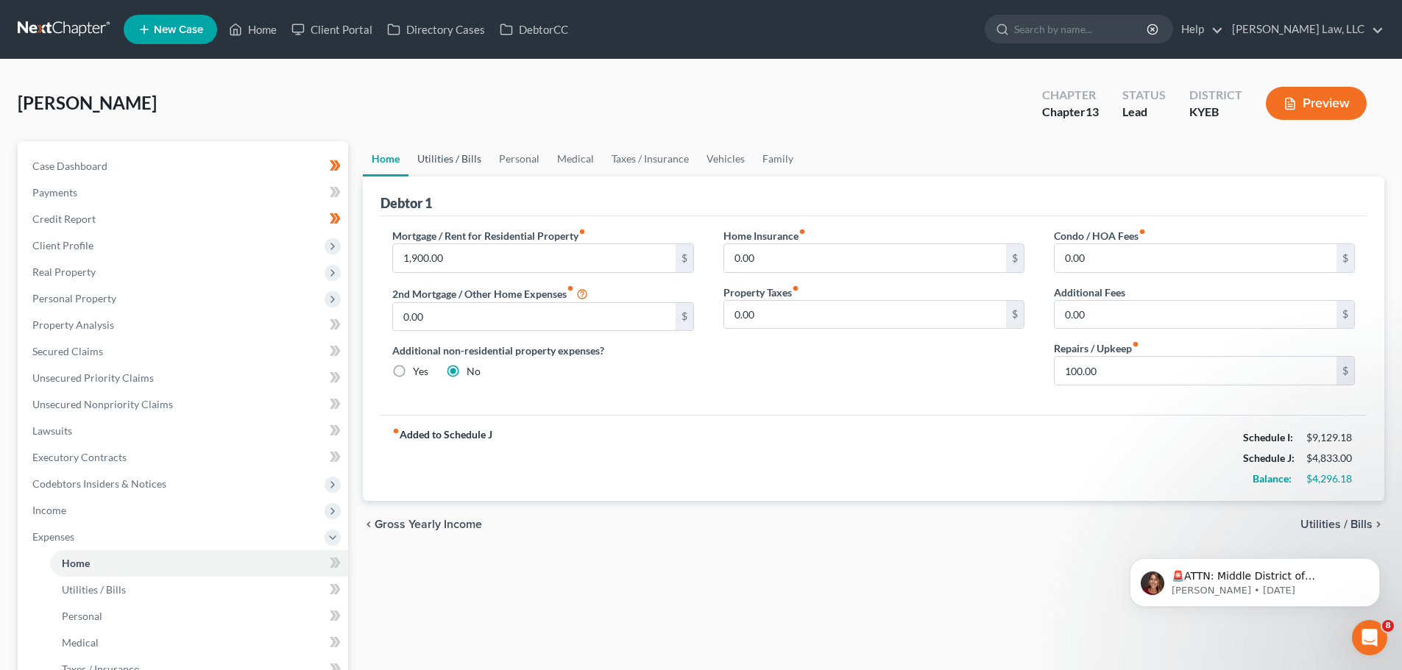
click at [441, 160] on link "Utilities / Bills" at bounding box center [449, 158] width 82 height 35
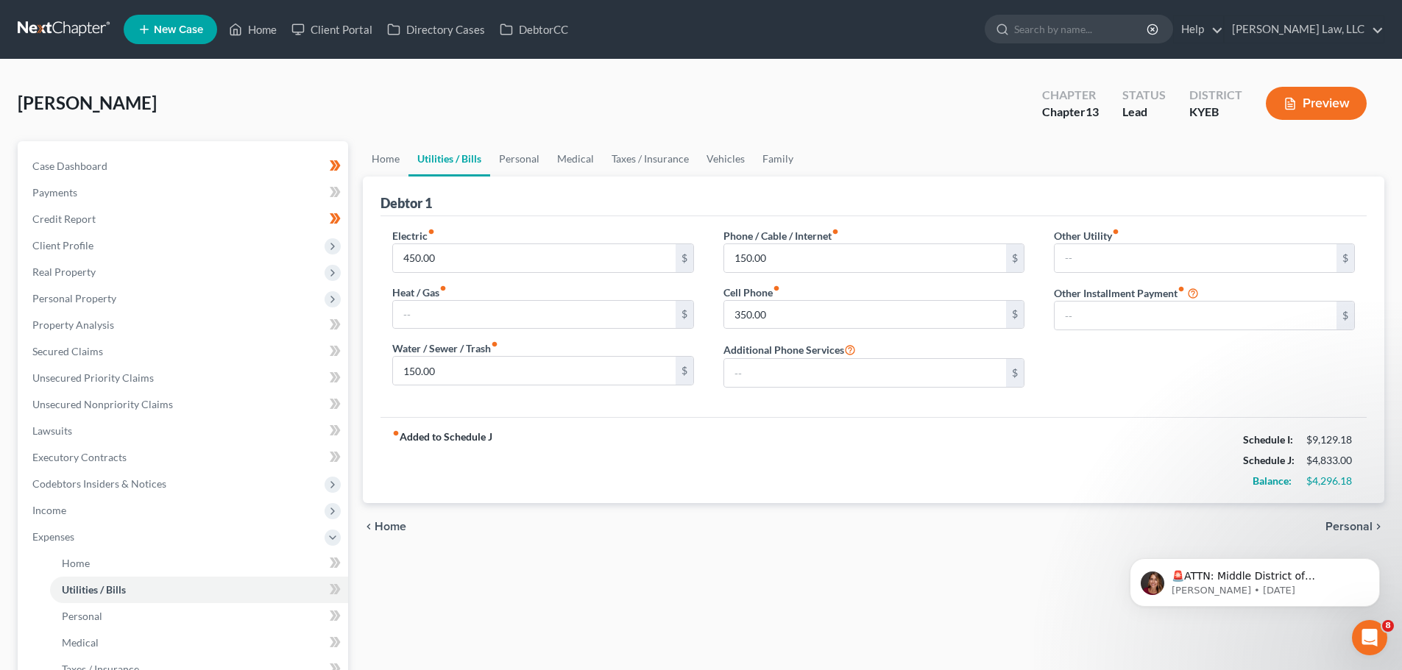
click at [411, 157] on link "Utilities / Bills" at bounding box center [449, 158] width 82 height 35
click at [406, 153] on link "Home" at bounding box center [386, 158] width 46 height 35
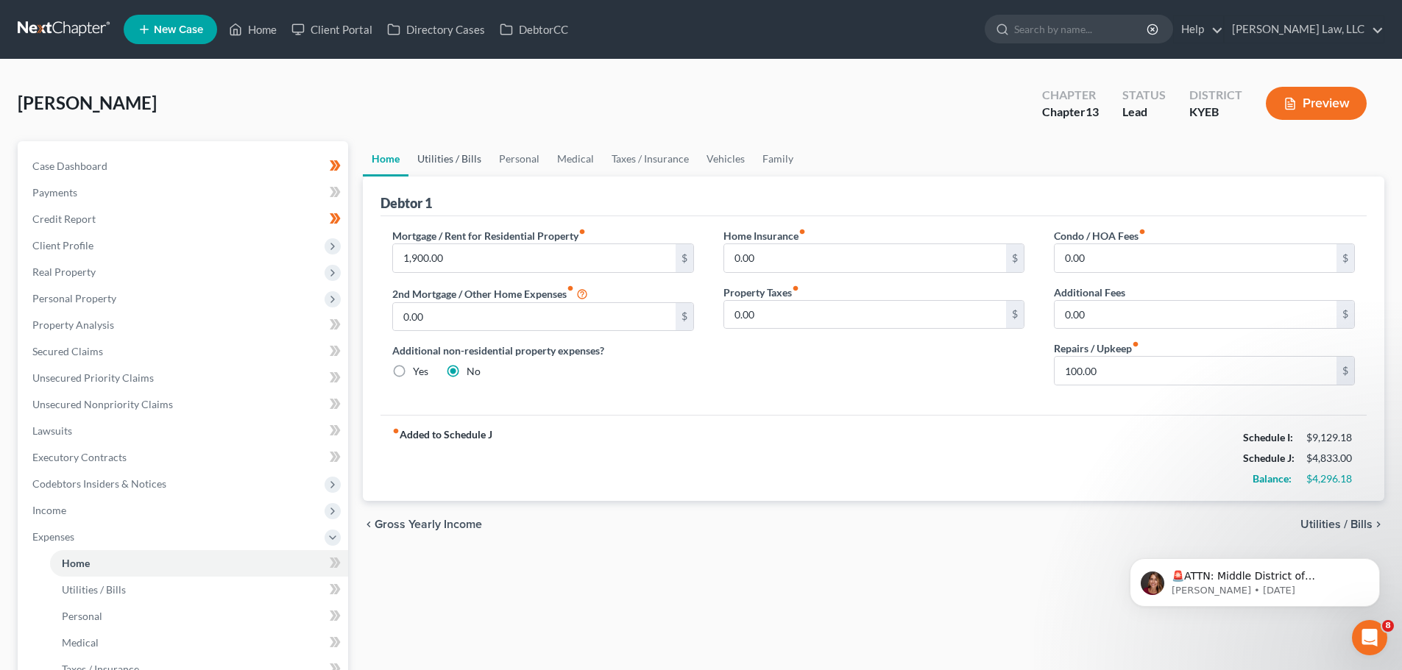
click at [479, 164] on link "Utilities / Bills" at bounding box center [449, 158] width 82 height 35
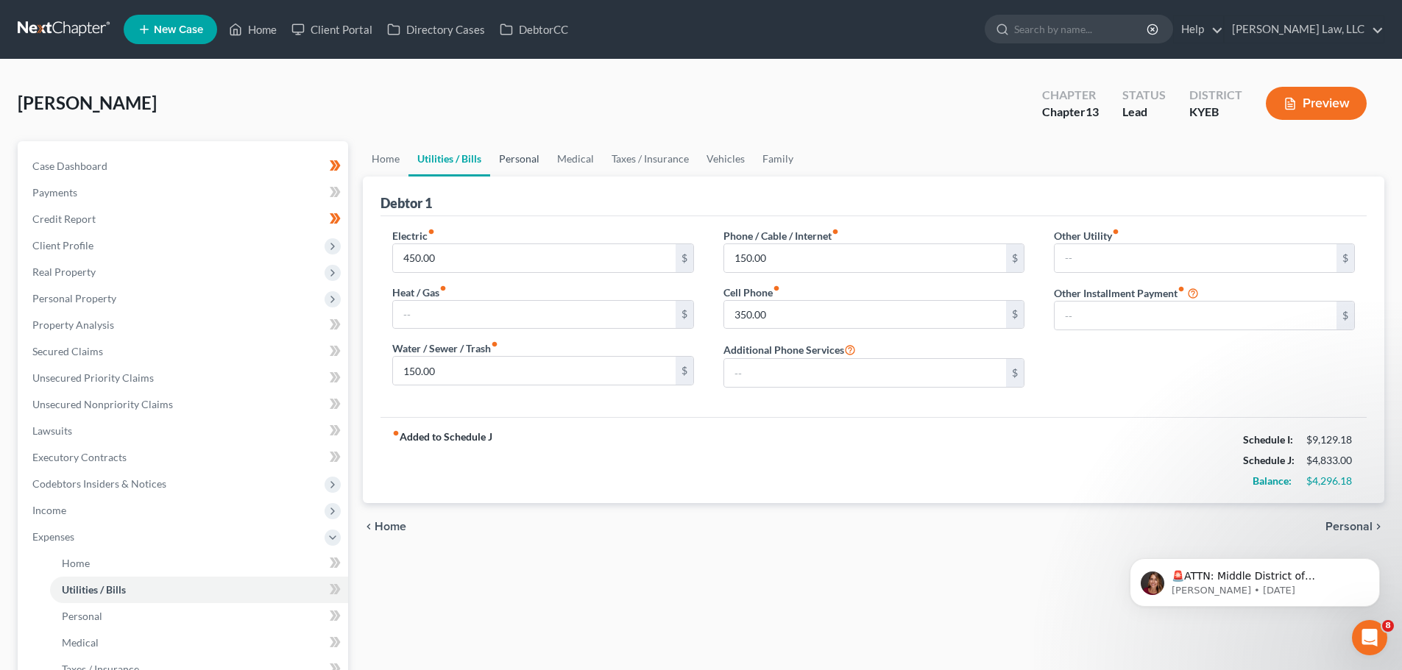
click at [530, 159] on link "Personal" at bounding box center [519, 158] width 58 height 35
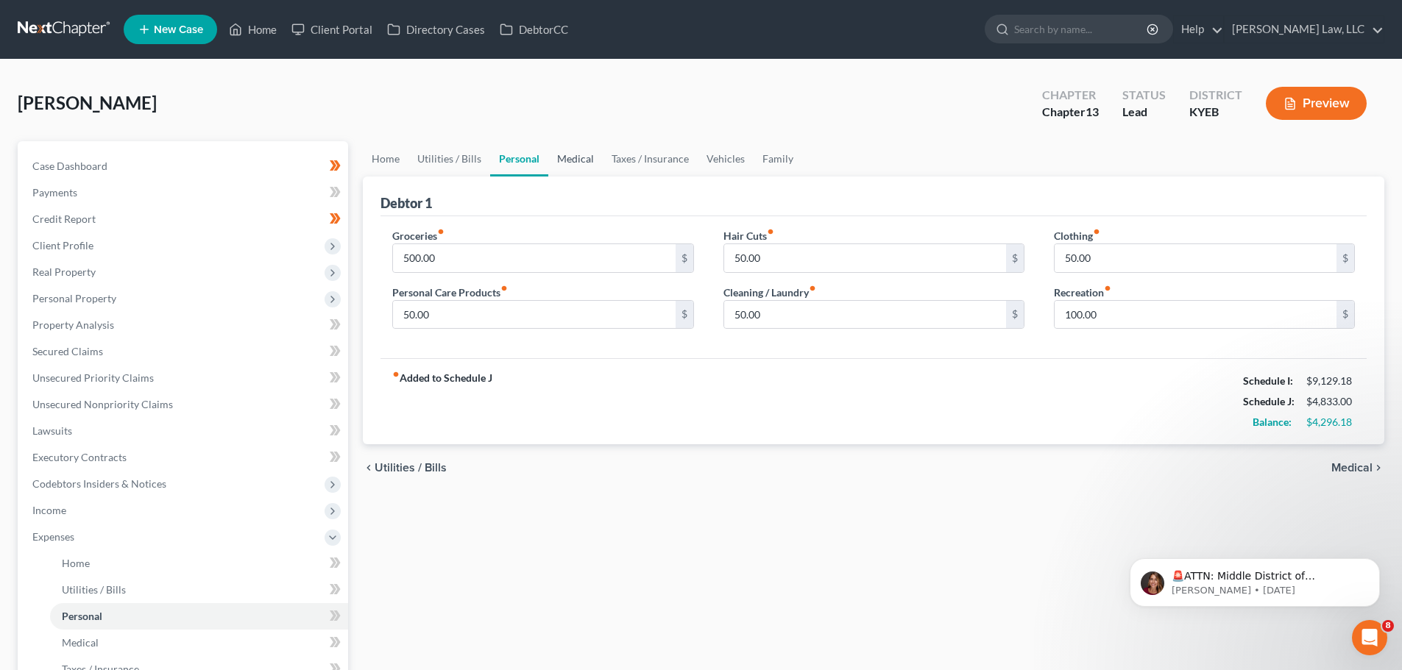
click at [556, 168] on link "Medical" at bounding box center [575, 158] width 54 height 35
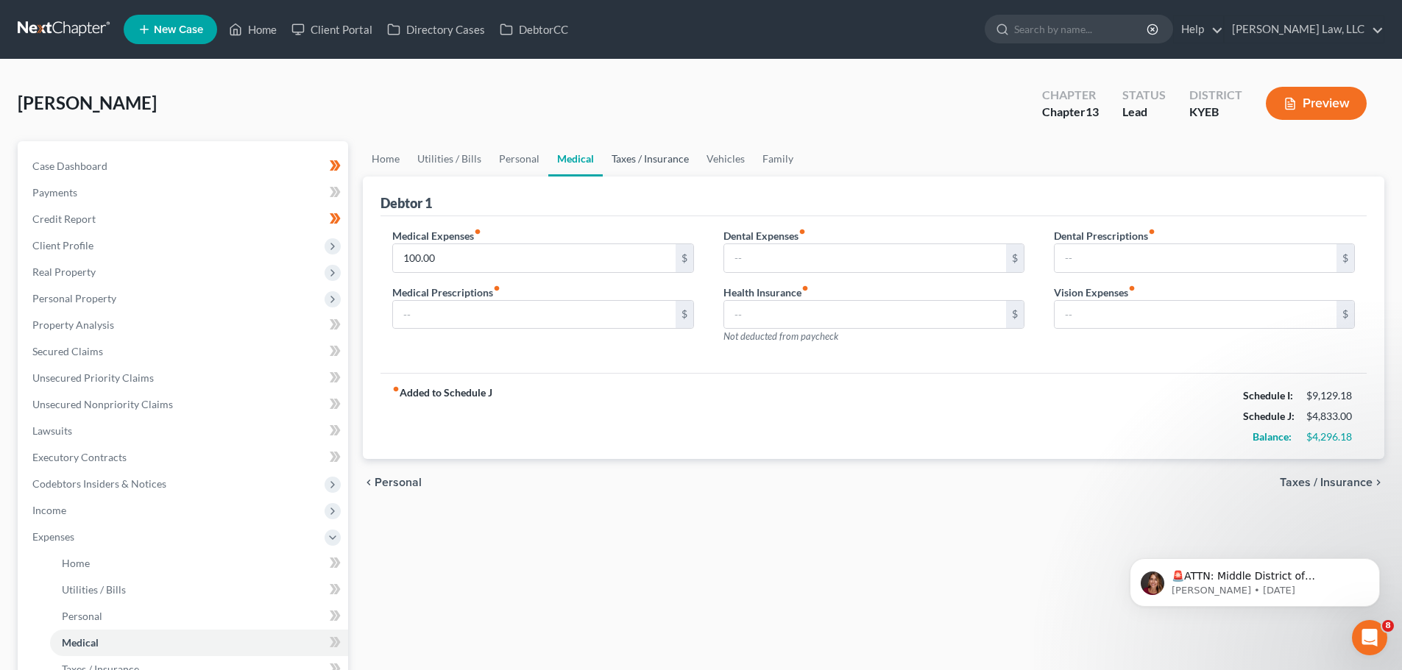
click at [626, 174] on link "Taxes / Insurance" at bounding box center [650, 158] width 95 height 35
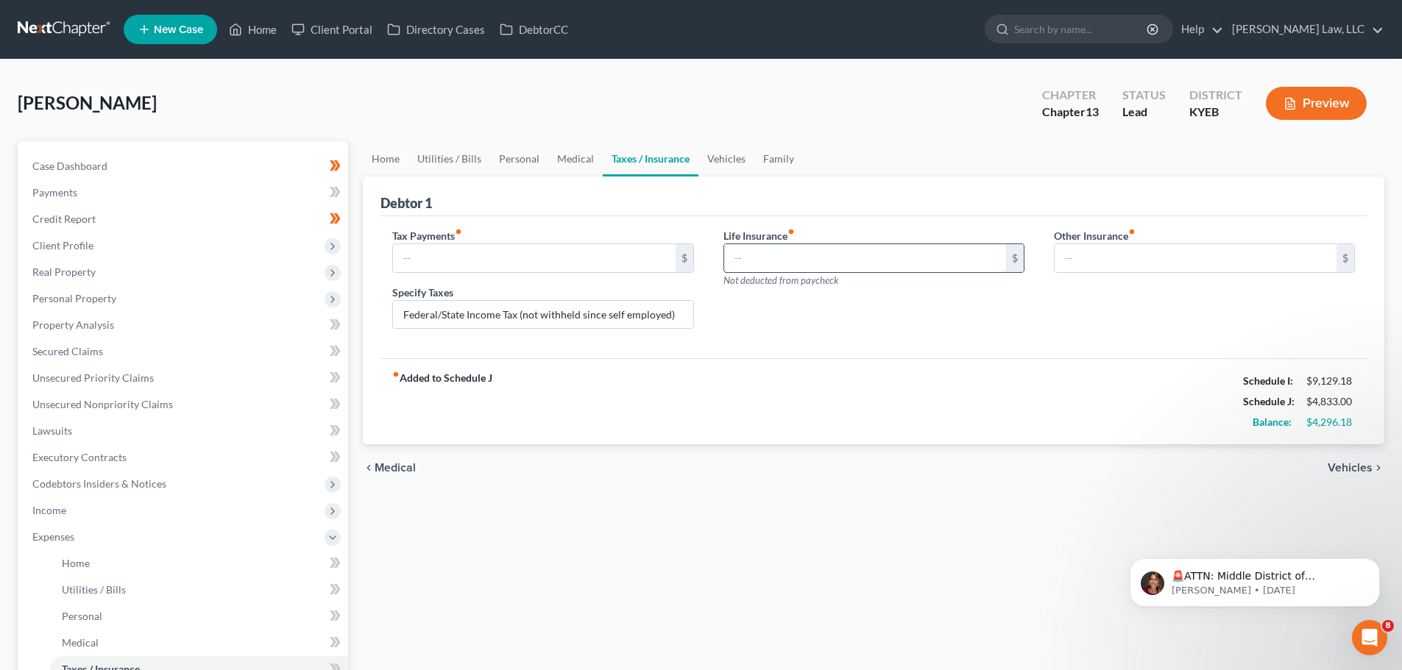
click at [754, 262] on input "text" at bounding box center [865, 258] width 282 height 28
click at [767, 260] on input "25.00" at bounding box center [865, 258] width 282 height 28
type input "25.00"
click at [757, 308] on div "Life Insurance fiber_manual_record 25.00 $ Not deducted from paycheck" at bounding box center [874, 284] width 330 height 113
click at [730, 165] on link "Vehicles" at bounding box center [726, 158] width 56 height 35
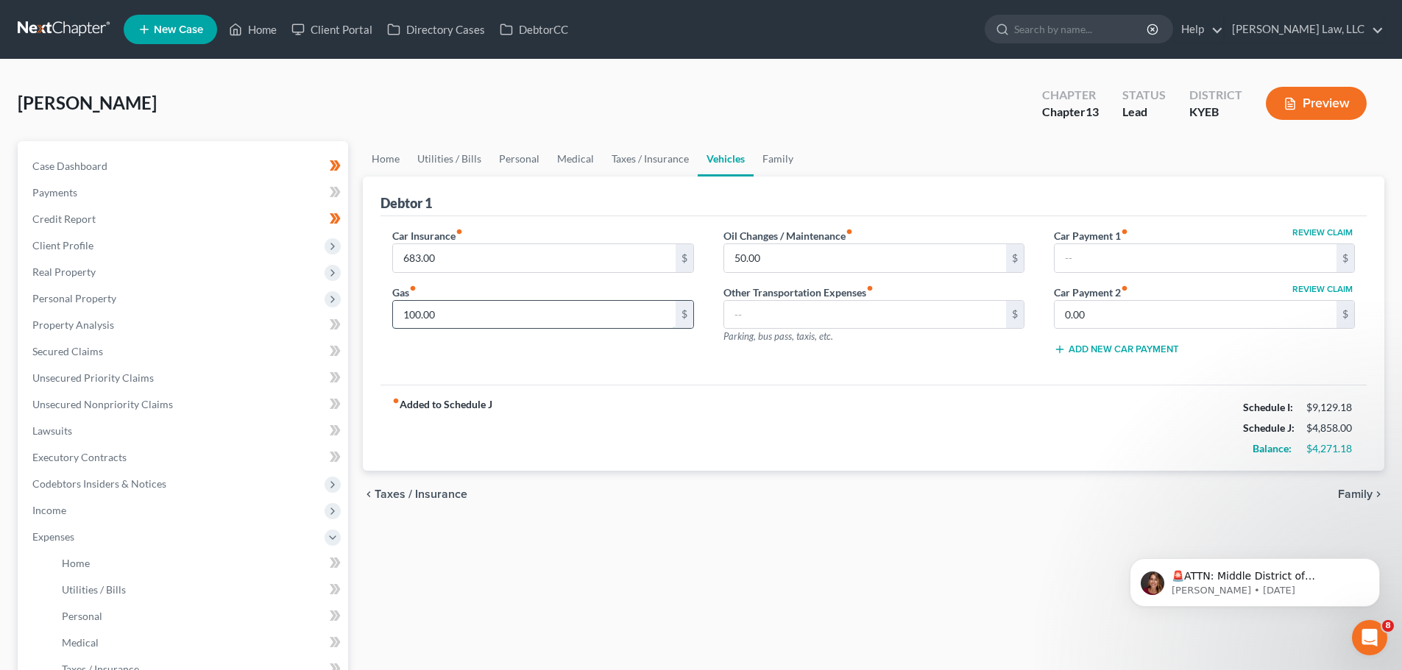
click at [419, 310] on input "100.00" at bounding box center [534, 315] width 282 height 28
click at [425, 309] on input "100.00" at bounding box center [534, 315] width 282 height 28
drag, startPoint x: 422, startPoint y: 310, endPoint x: 389, endPoint y: 312, distance: 32.4
click at [389, 312] on div "Car Insurance fiber_manual_record 683.00 $ Gas fiber_manual_record 100.00 $" at bounding box center [542, 298] width 330 height 140
click at [401, 316] on input "50.00" at bounding box center [534, 315] width 282 height 28
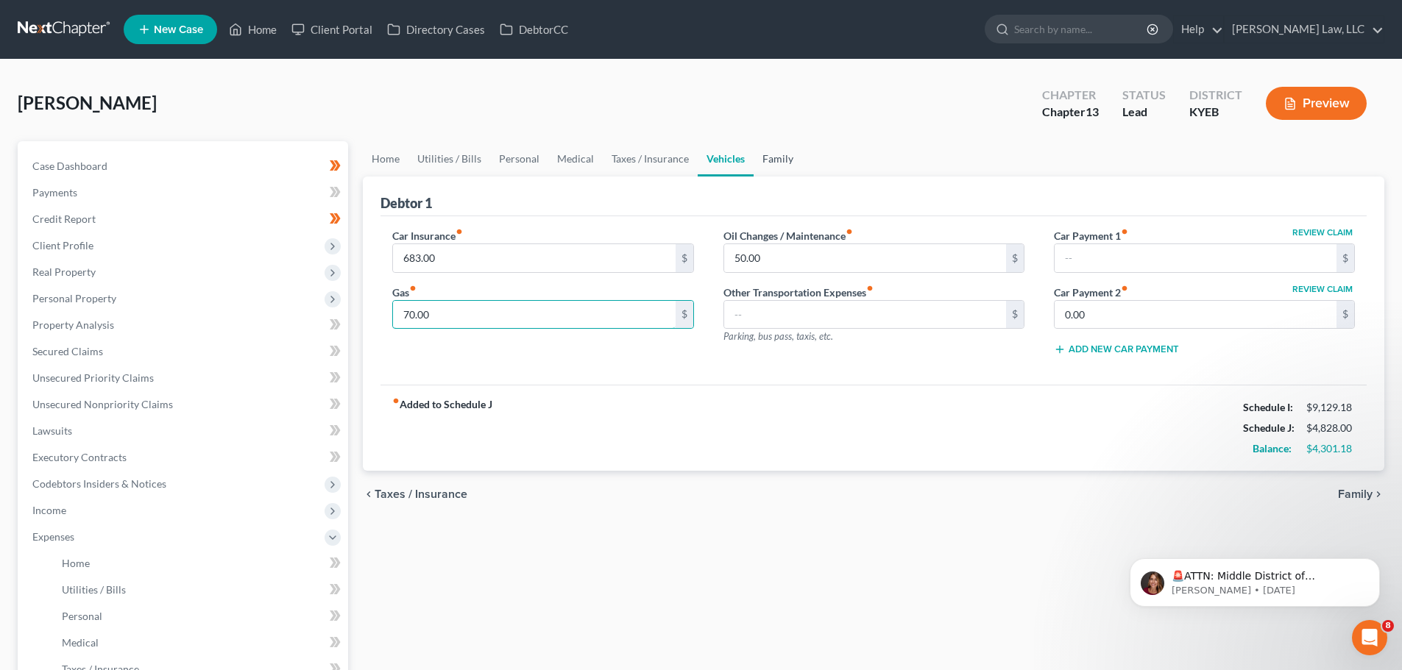
type input "70.00"
click at [767, 157] on link "Family" at bounding box center [777, 158] width 49 height 35
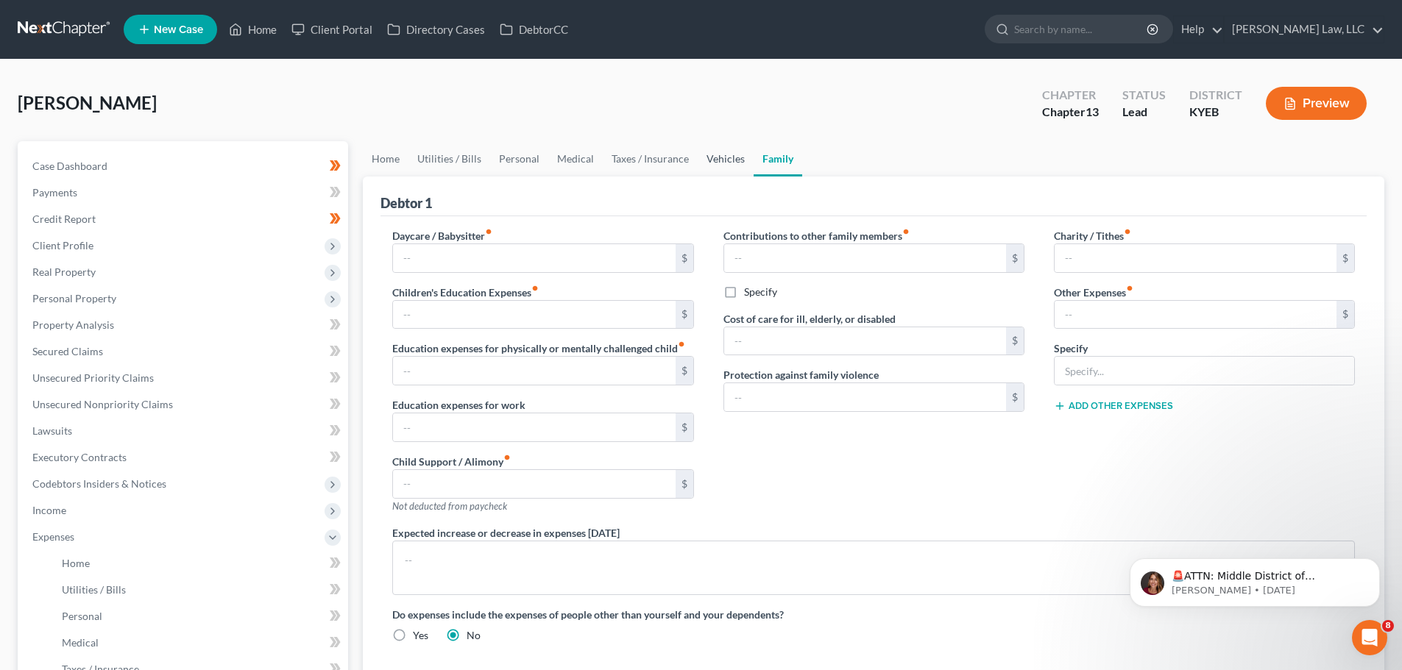
click at [726, 161] on link "Vehicles" at bounding box center [725, 158] width 56 height 35
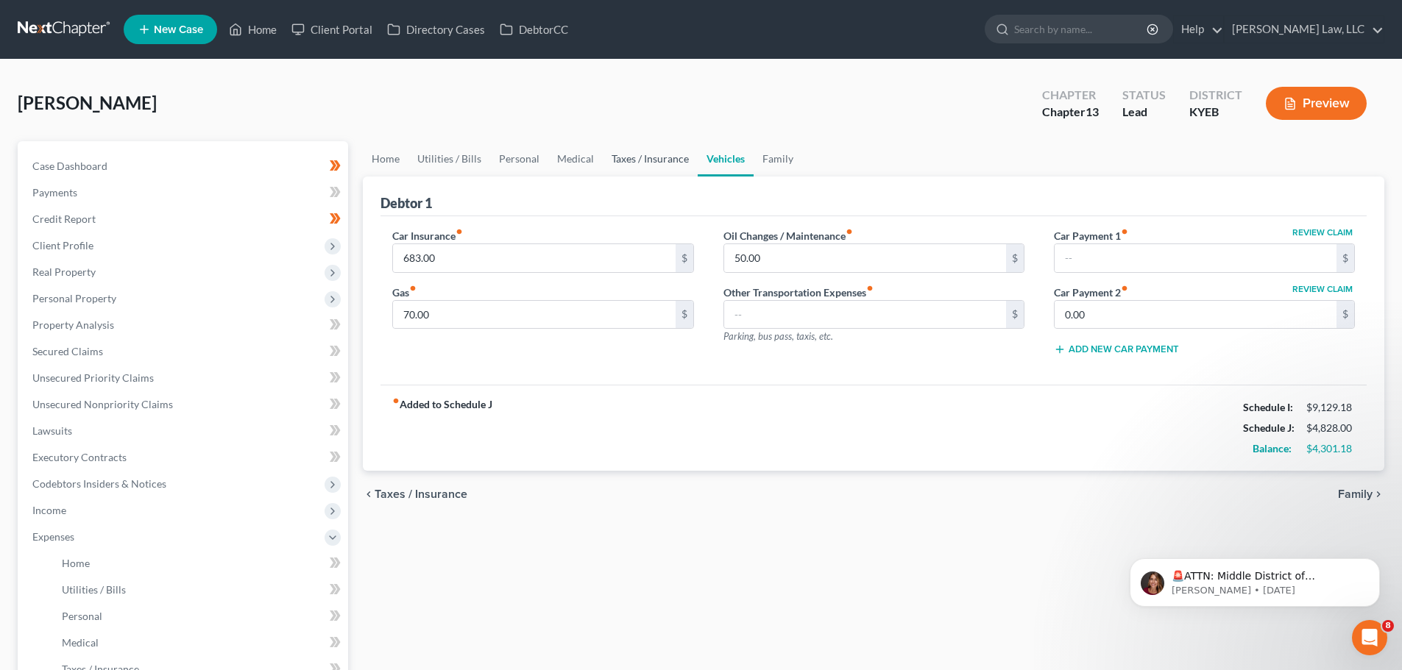
click at [648, 167] on link "Taxes / Insurance" at bounding box center [650, 158] width 95 height 35
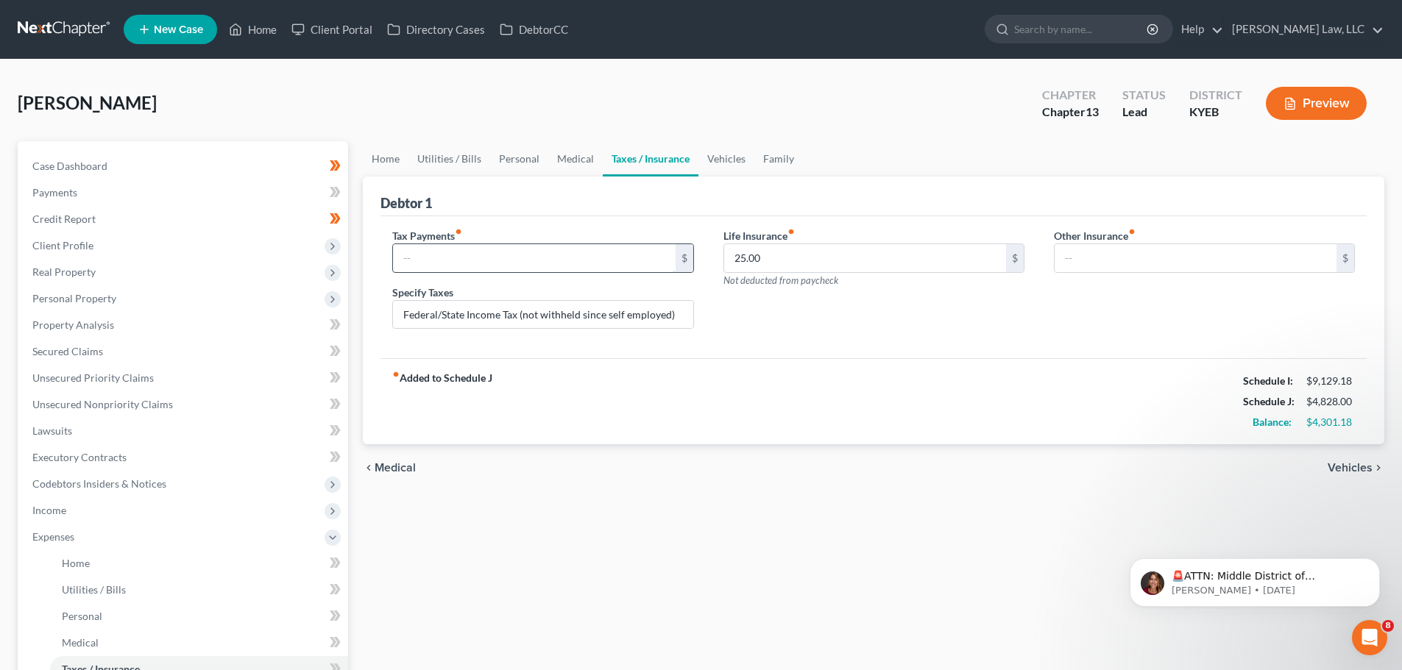
click at [476, 246] on input "text" at bounding box center [534, 258] width 282 height 28
type input "2,000.00"
click at [805, 329] on div "Life Insurance fiber_manual_record 25.00 $ Not deducted from paycheck" at bounding box center [874, 284] width 330 height 113
click at [377, 165] on link "Home" at bounding box center [386, 158] width 46 height 35
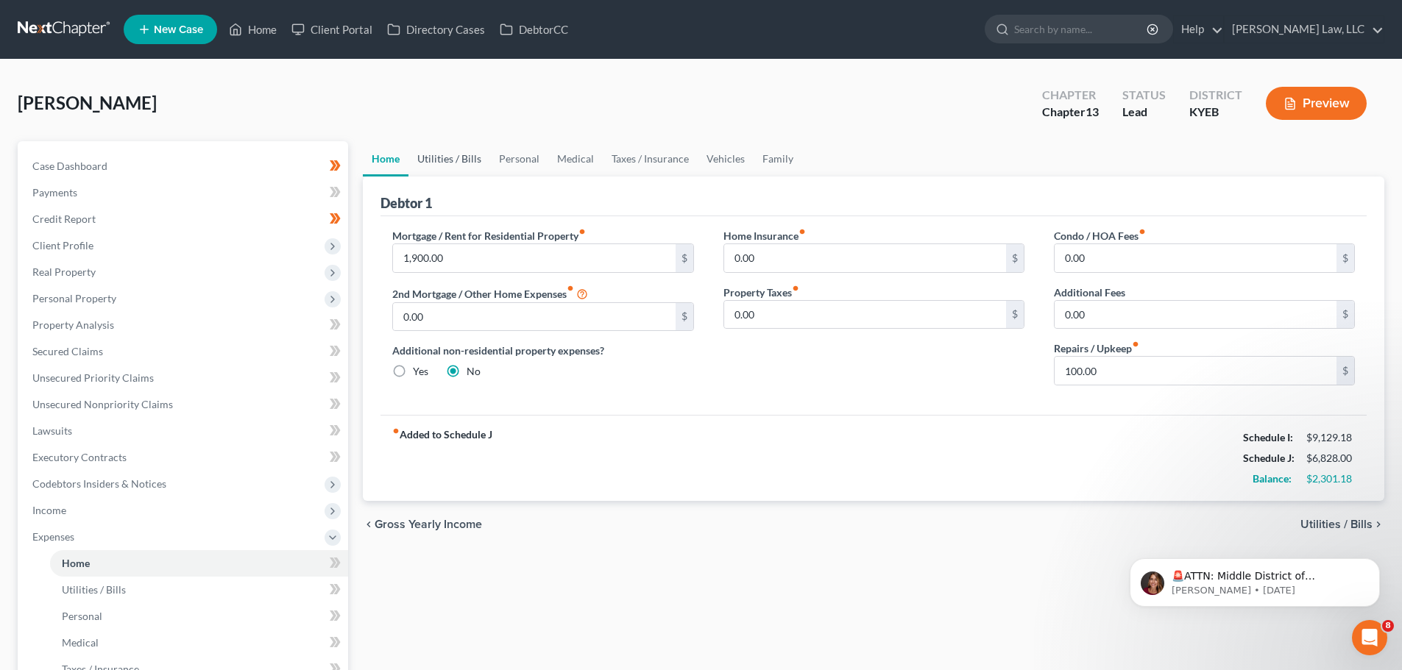
click at [446, 158] on link "Utilities / Bills" at bounding box center [449, 158] width 82 height 35
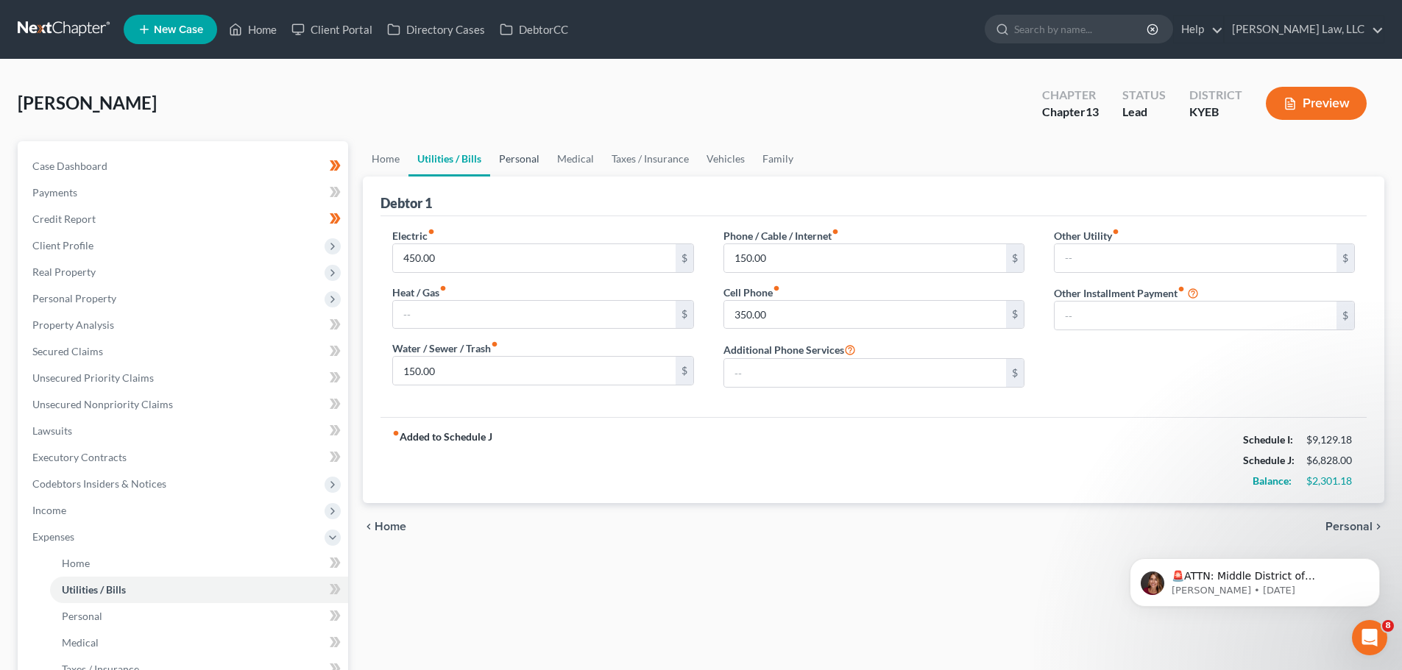
click at [517, 163] on link "Personal" at bounding box center [519, 158] width 58 height 35
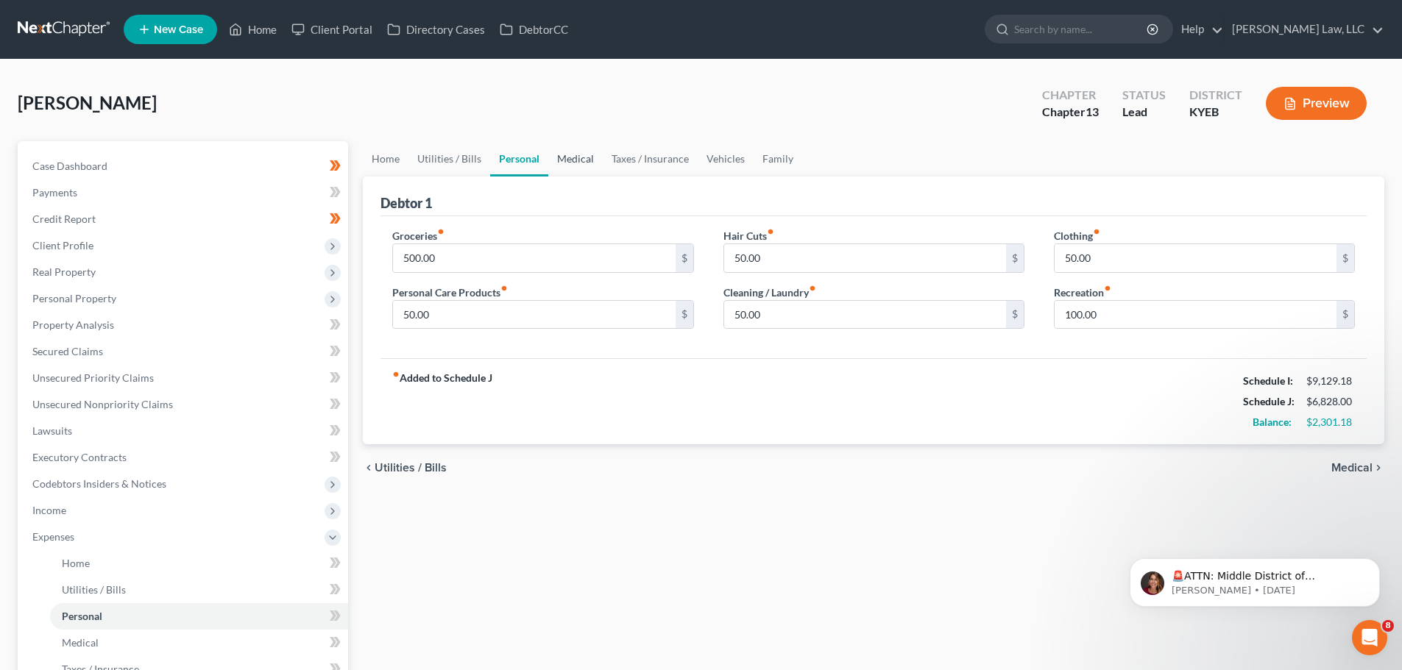
click at [557, 165] on link "Medical" at bounding box center [575, 158] width 54 height 35
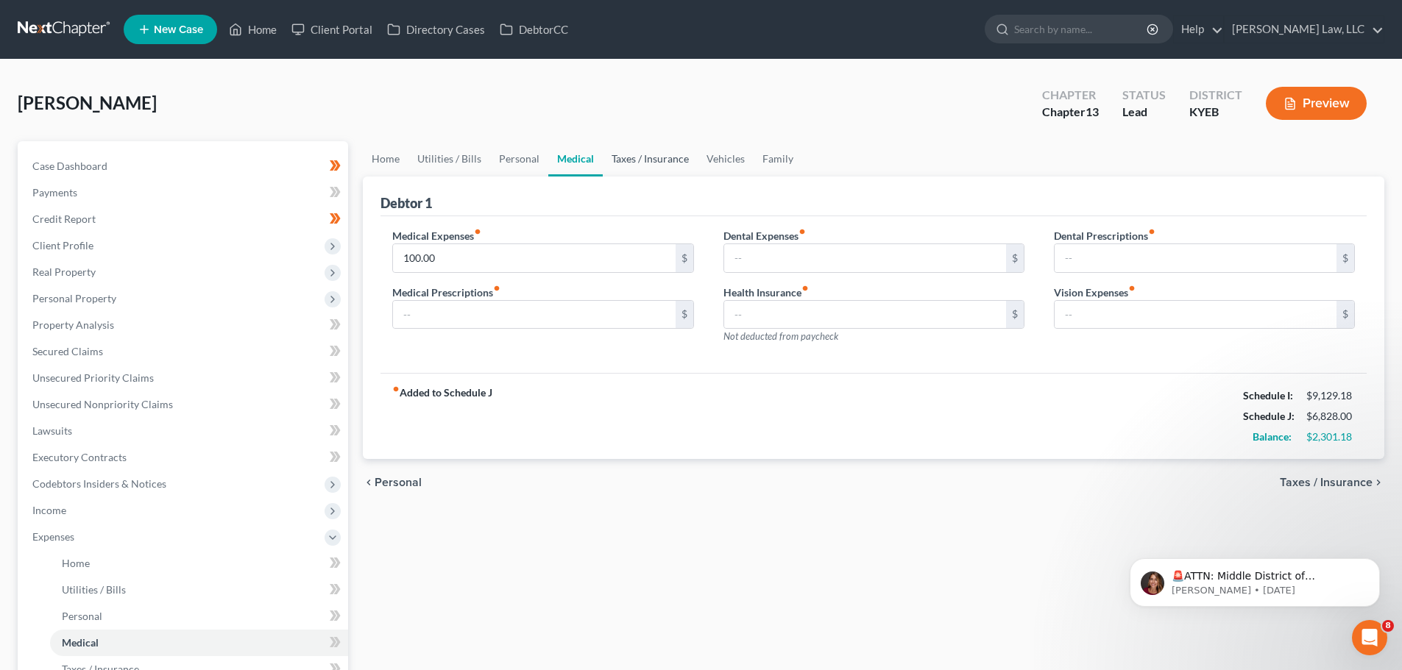
click at [662, 163] on link "Taxes / Insurance" at bounding box center [650, 158] width 95 height 35
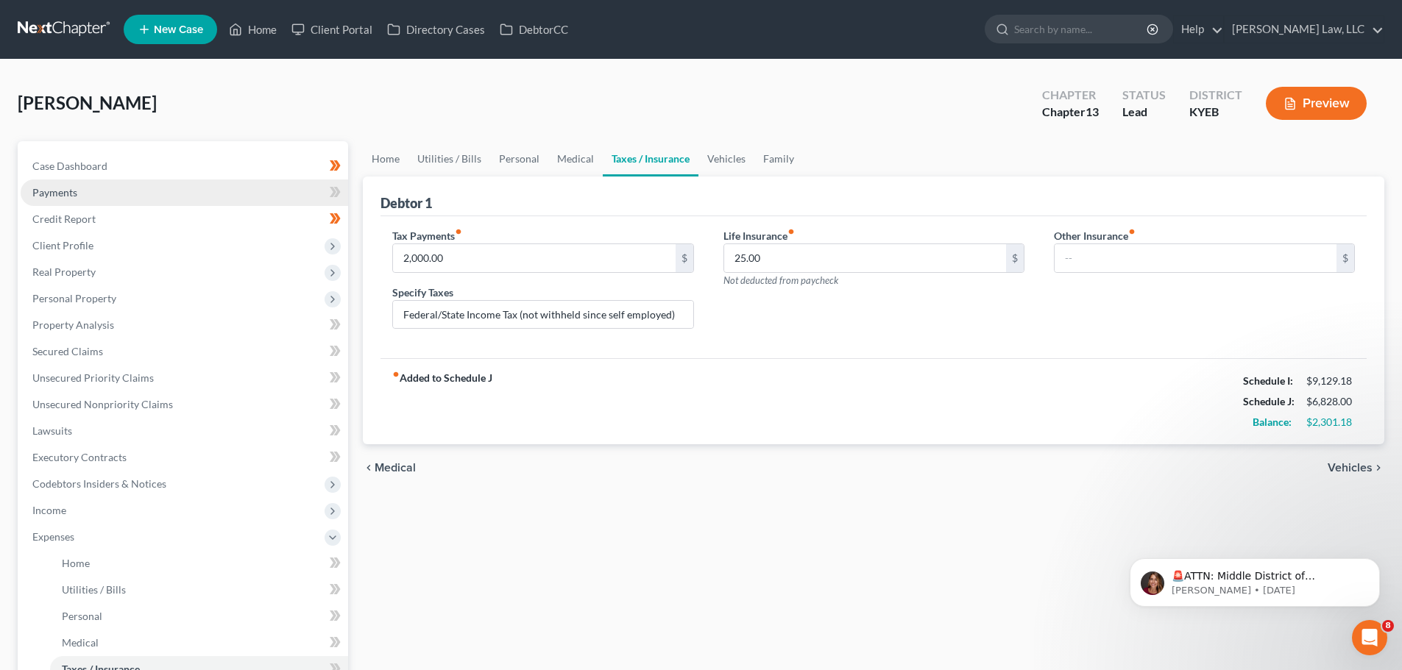
click at [99, 201] on link "Payments" at bounding box center [184, 193] width 327 height 26
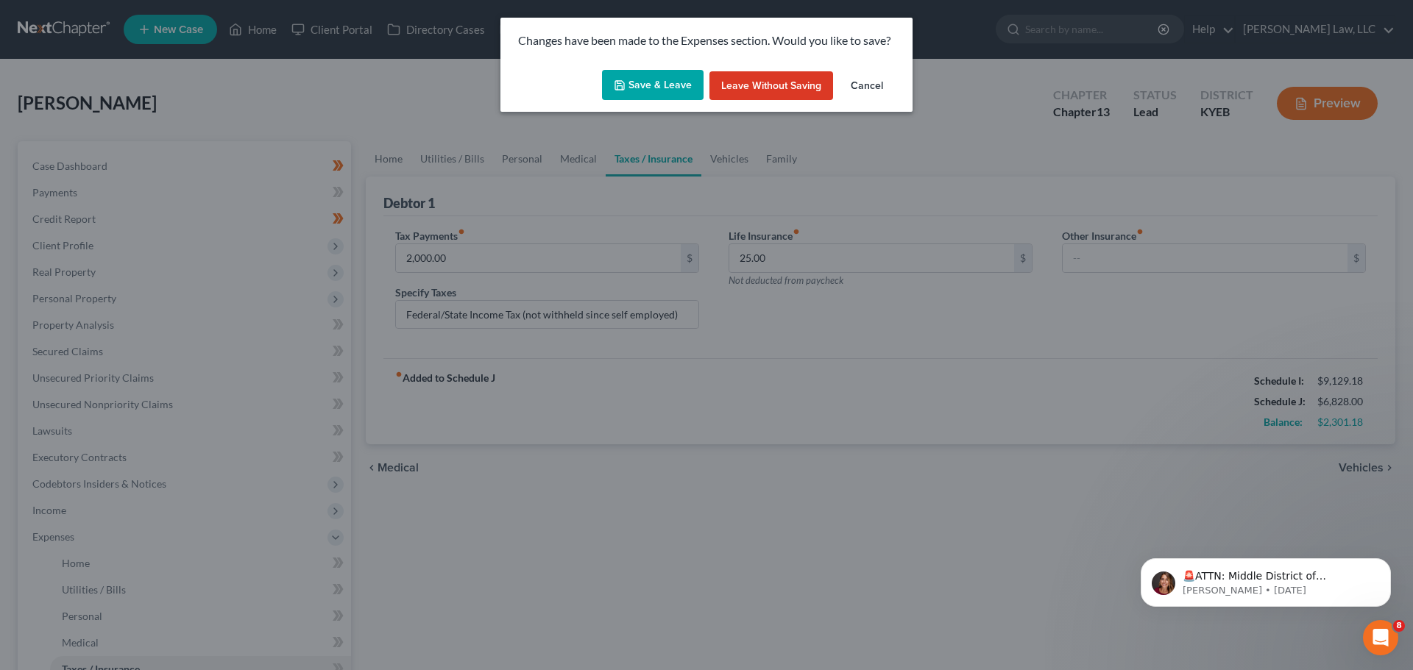
click at [677, 90] on button "Save & Leave" at bounding box center [653, 85] width 102 height 31
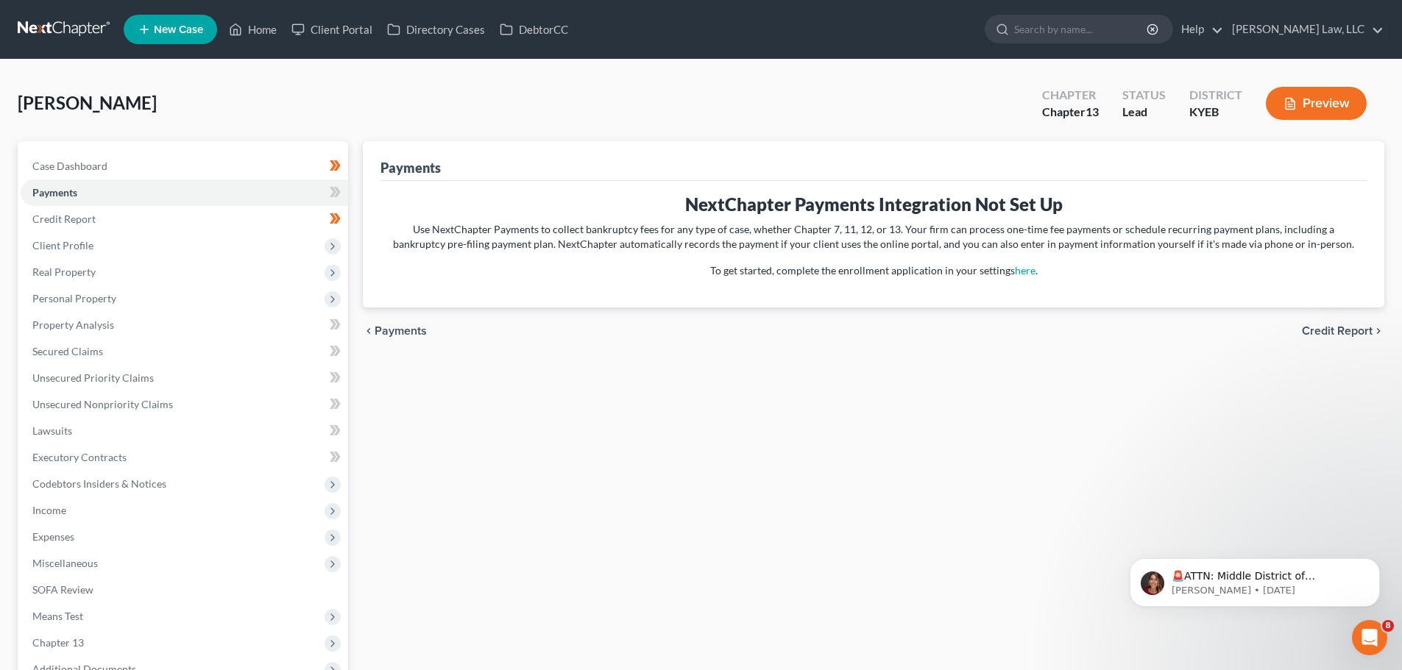
click at [85, 38] on link at bounding box center [65, 29] width 94 height 26
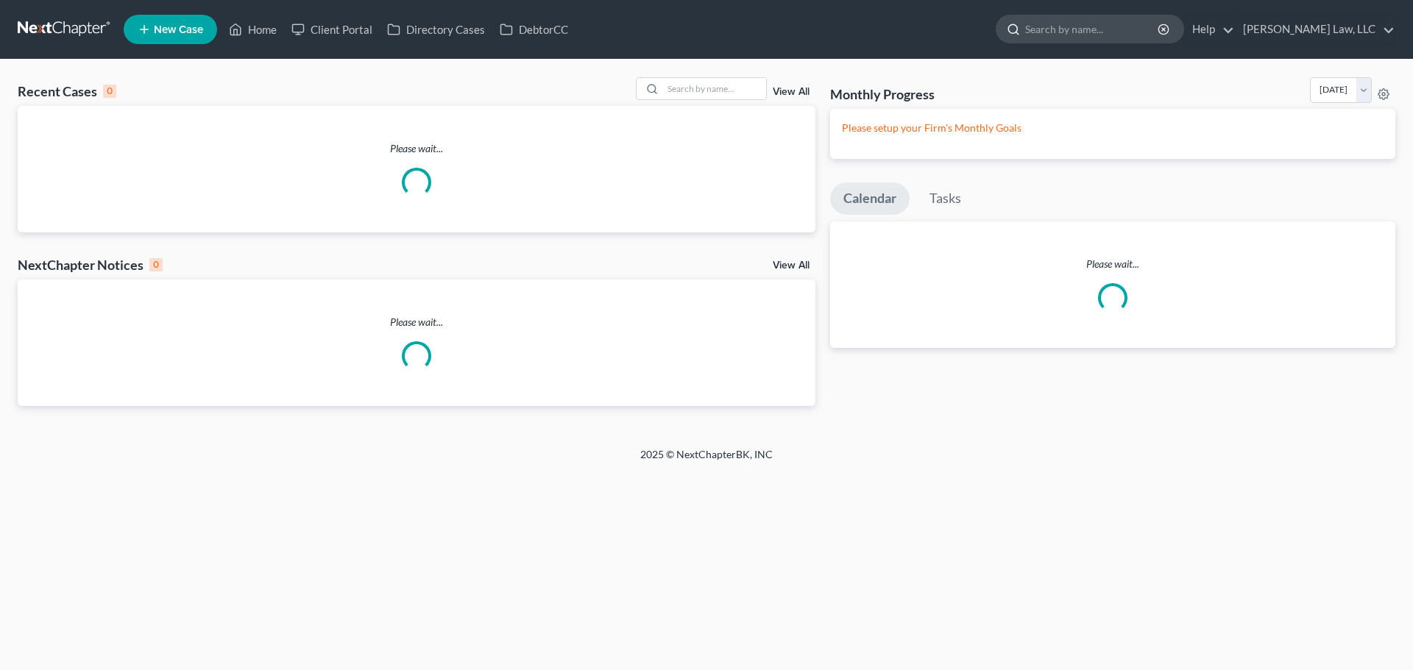
click at [1025, 32] on input "search" at bounding box center [1092, 28] width 135 height 27
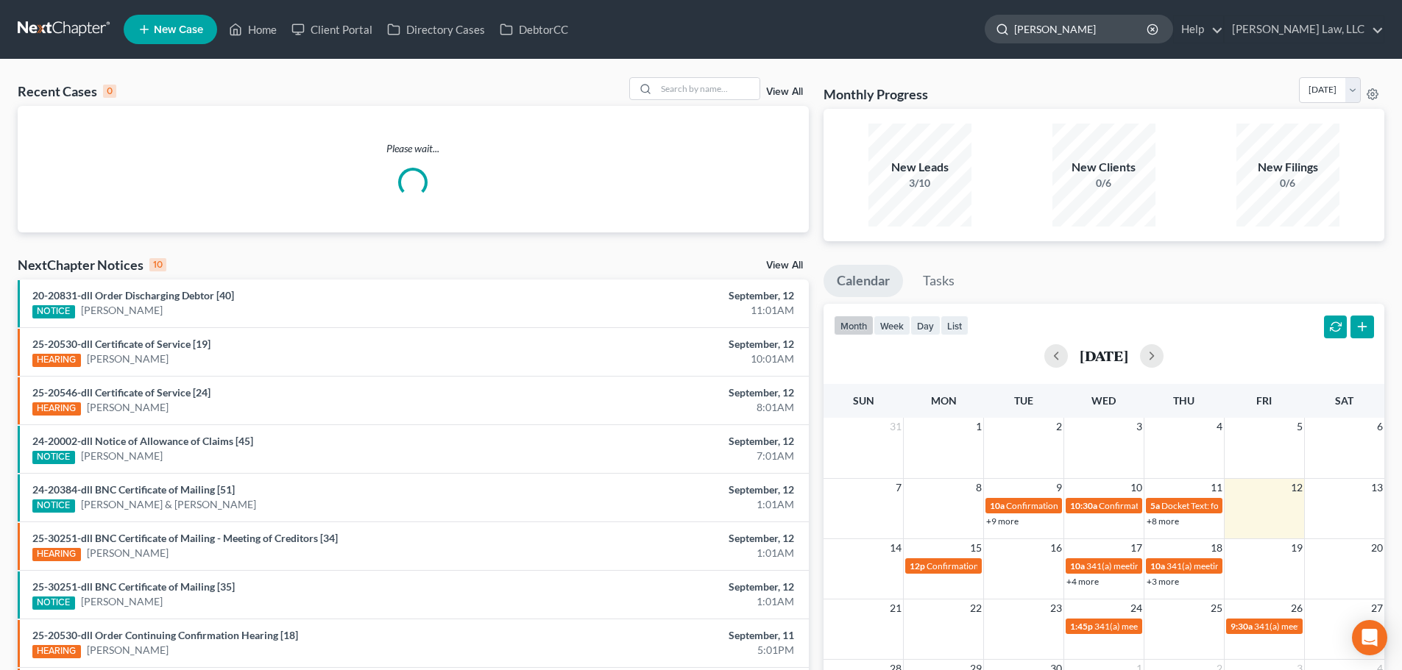
type input "hayne"
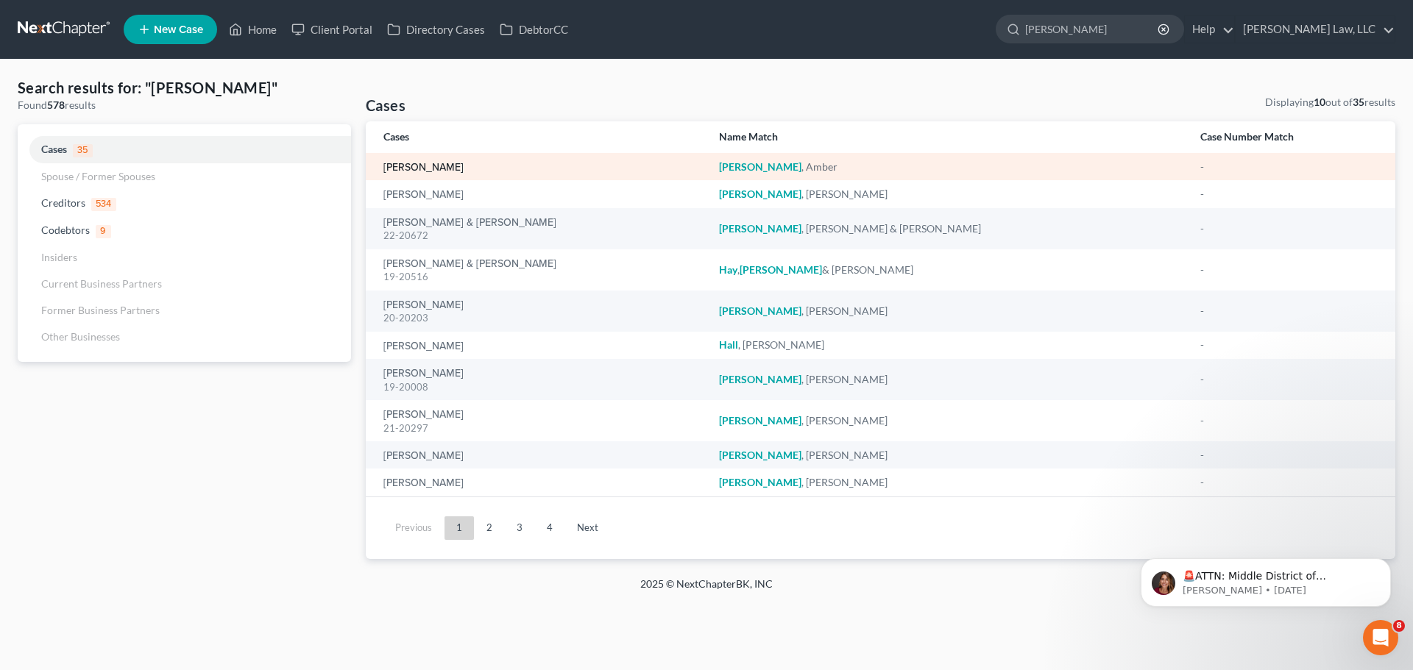
click at [417, 171] on link "Haynes, Amber" at bounding box center [423, 168] width 80 height 10
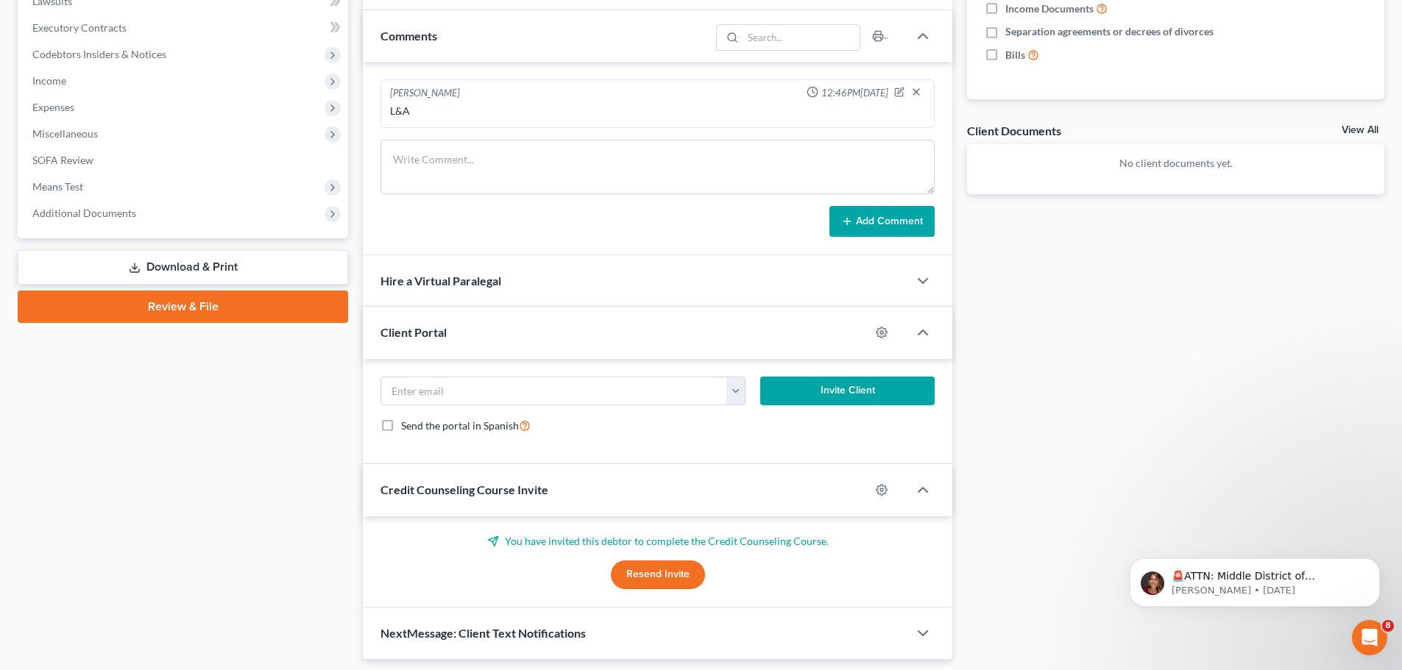
scroll to position [475, 0]
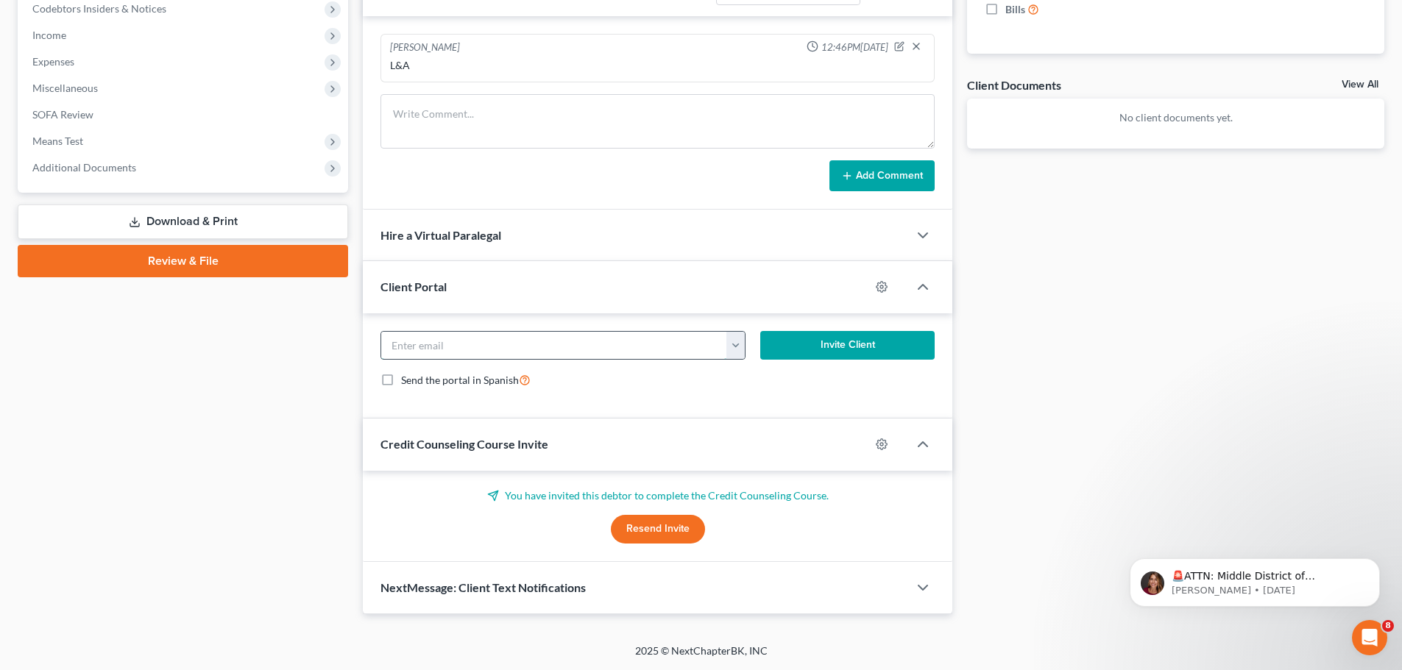
click at [425, 349] on input "email" at bounding box center [554, 346] width 346 height 28
paste input "859) 991-2447"
type input "859) 991-2447"
drag, startPoint x: 482, startPoint y: 348, endPoint x: 369, endPoint y: 354, distance: 112.7
click at [369, 355] on div "859) 991-2447 alhaynes83@gmail.com Invite Client Send the portal in Spanish" at bounding box center [657, 366] width 589 height 106
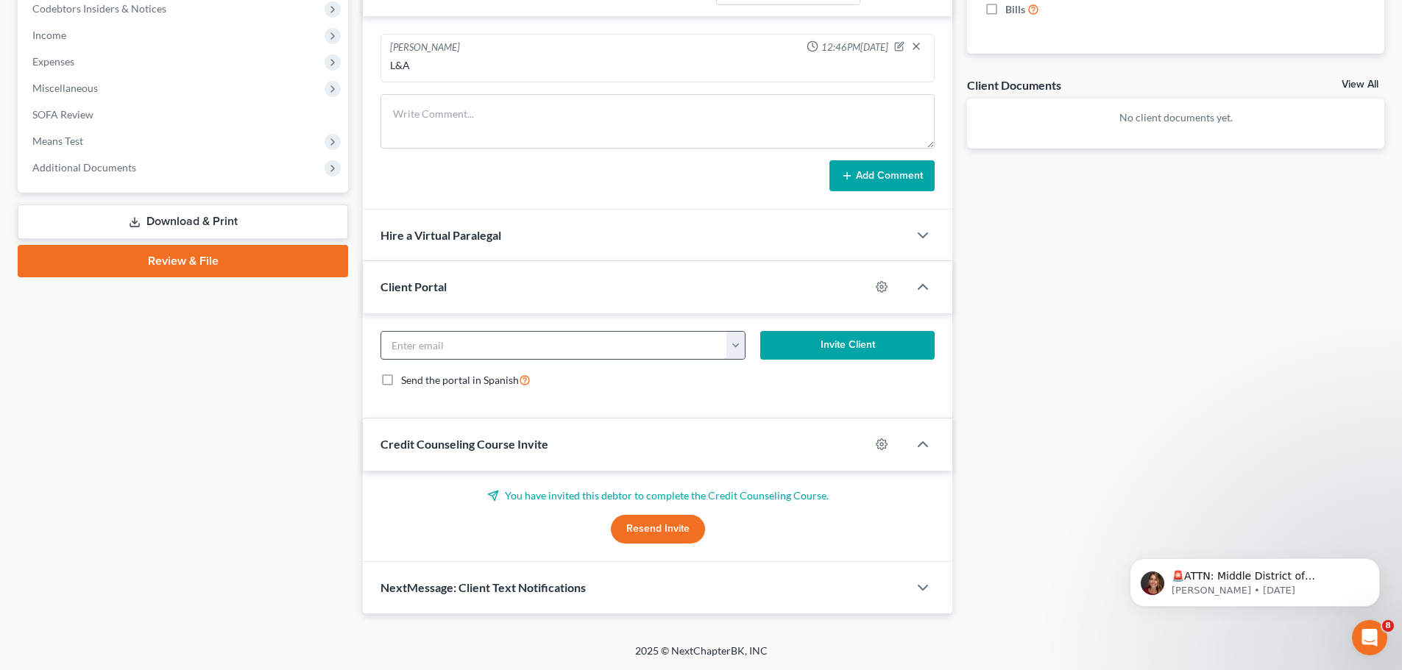
click at [468, 347] on input "email" at bounding box center [554, 346] width 346 height 28
paste input "alhaynes83@gmail.com"
type input "alhaynes83@gmail.com"
click at [870, 350] on button "Invite Client" at bounding box center [847, 345] width 175 height 29
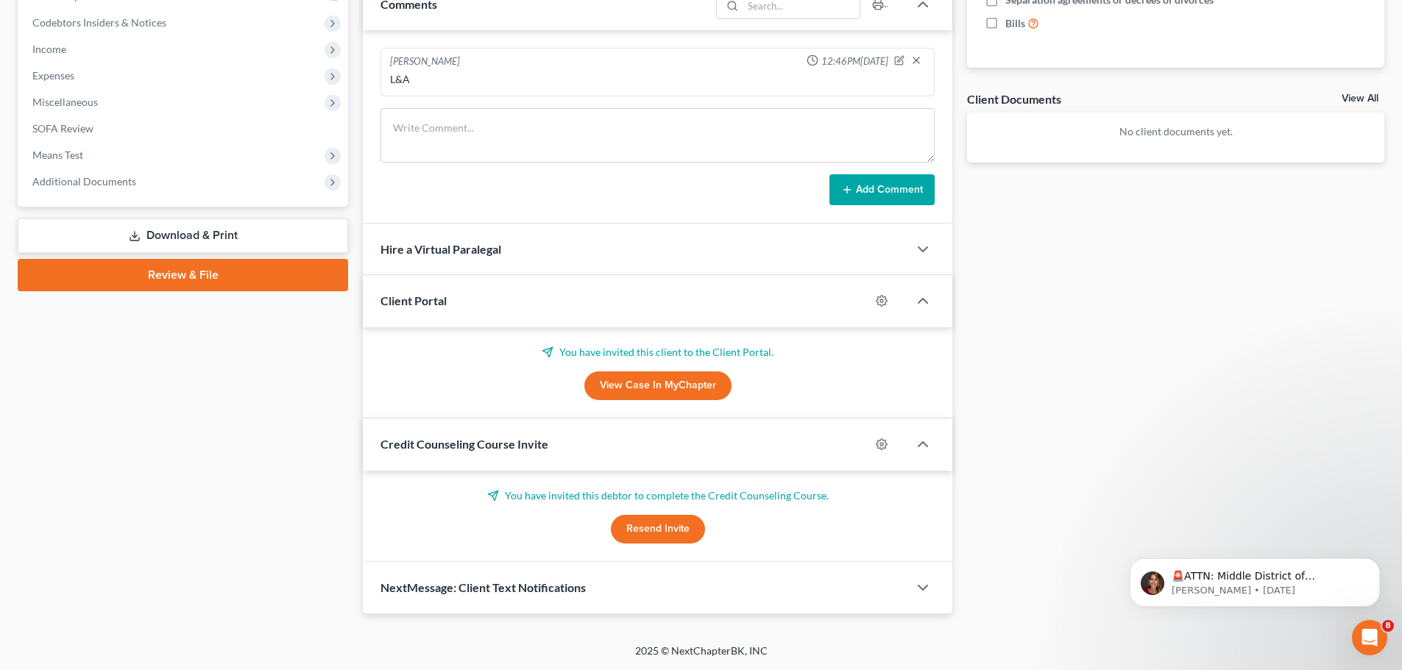
scroll to position [461, 0]
click at [678, 525] on button "Resend Invite" at bounding box center [658, 529] width 94 height 29
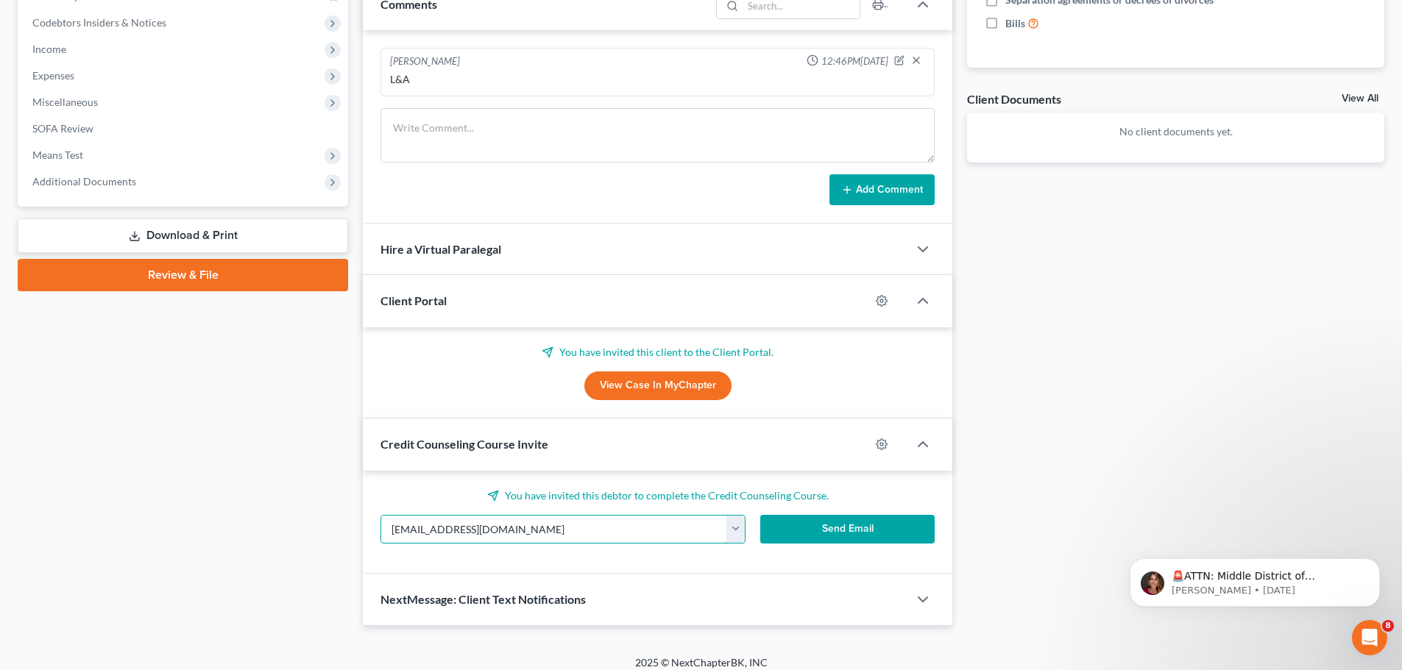
drag, startPoint x: 586, startPoint y: 520, endPoint x: 246, endPoint y: 511, distance: 340.8
click at [246, 511] on div "Petition Navigation Case Dashboard Payments Invoices Payments Payments Credit R…" at bounding box center [700, 153] width 1381 height 946
paste input "text"
type input "alhaynes83@gmail.com"
click at [837, 526] on button "Send Email" at bounding box center [847, 529] width 175 height 29
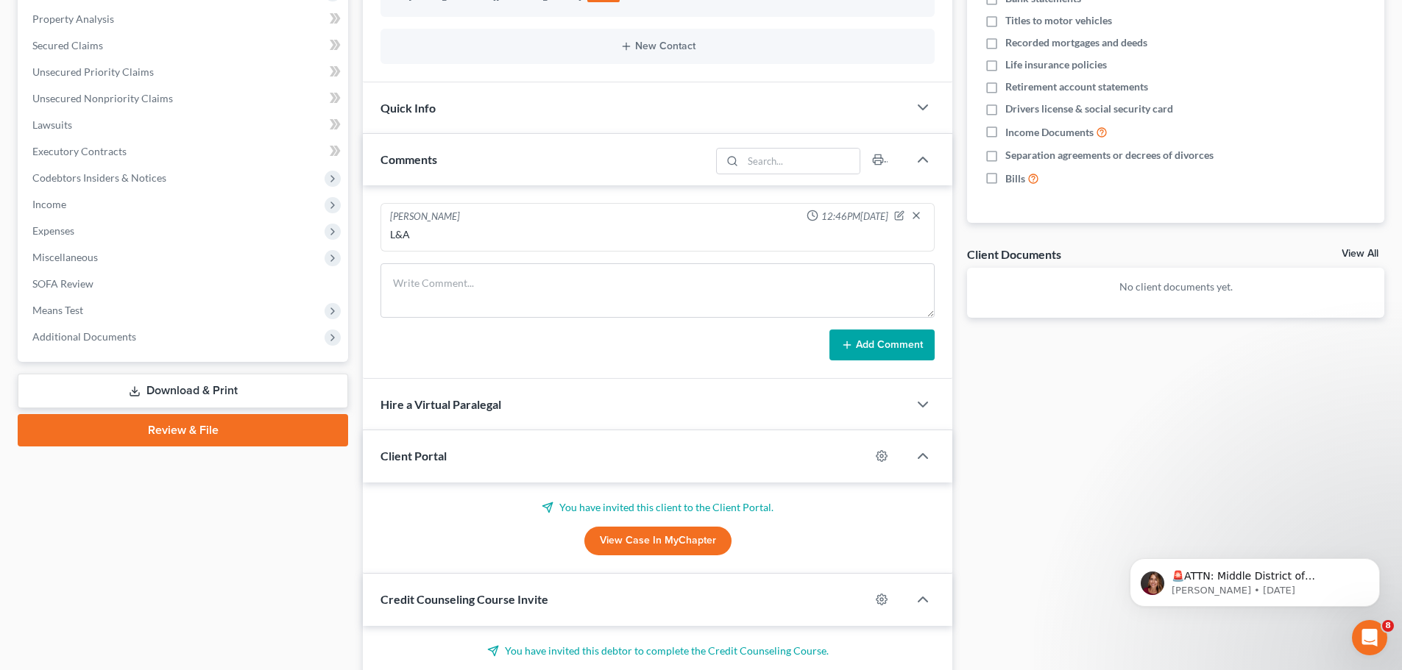
scroll to position [0, 0]
